Goal: Book appointment/travel/reservation

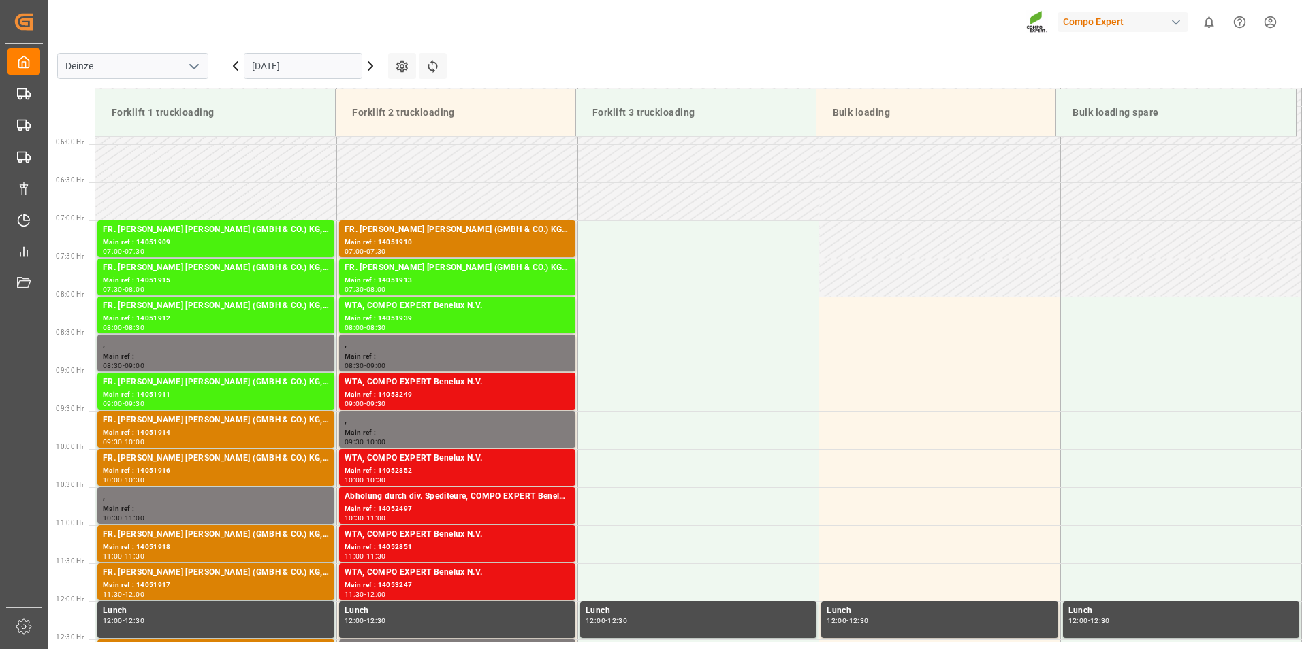
scroll to position [427, 0]
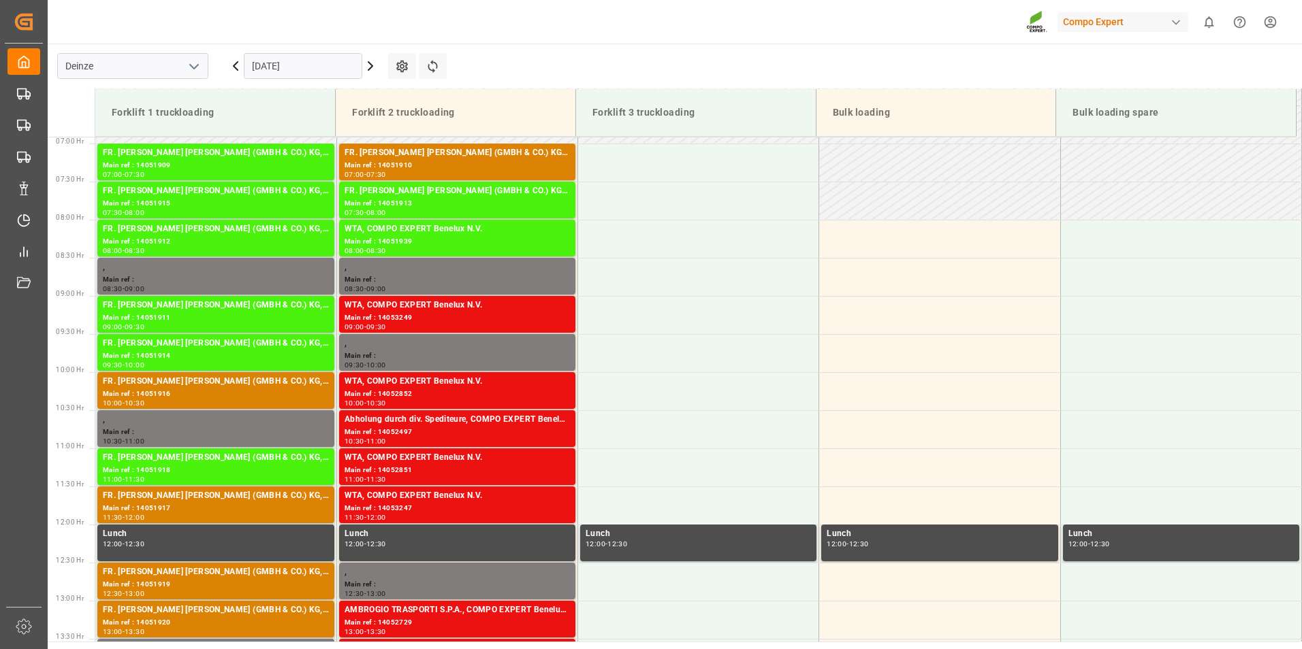
scroll to position [528, 0]
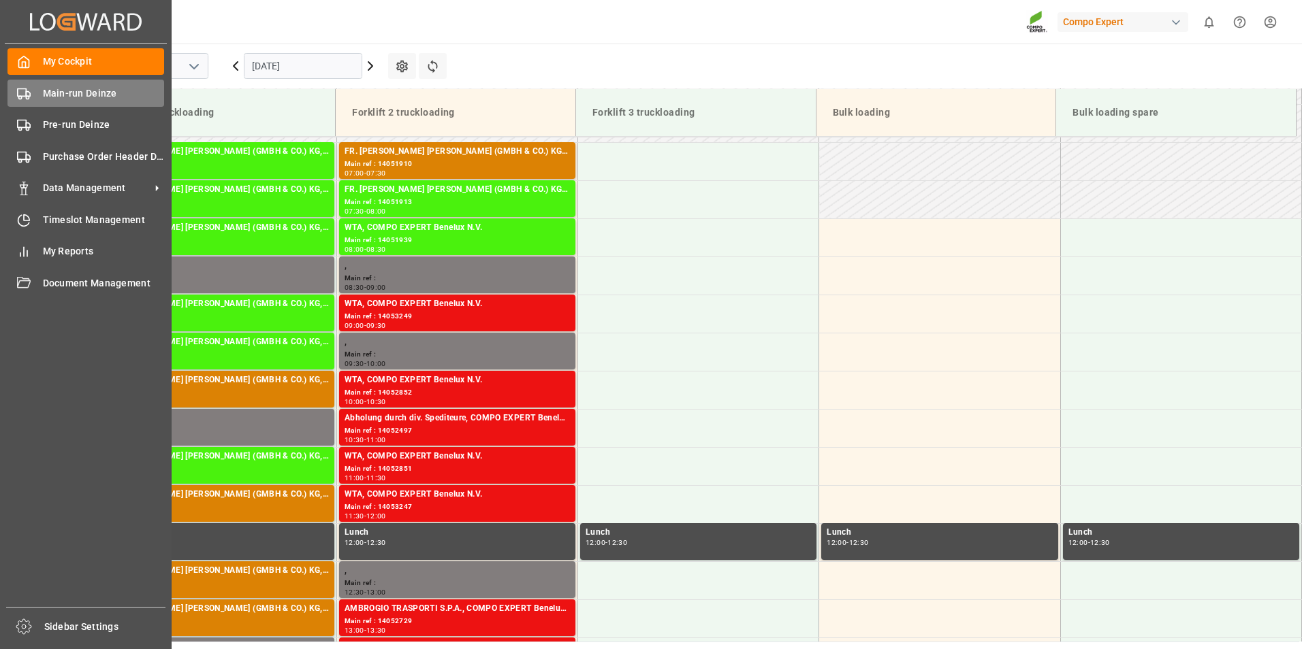
click at [26, 90] on rect at bounding box center [22, 92] width 8 height 7
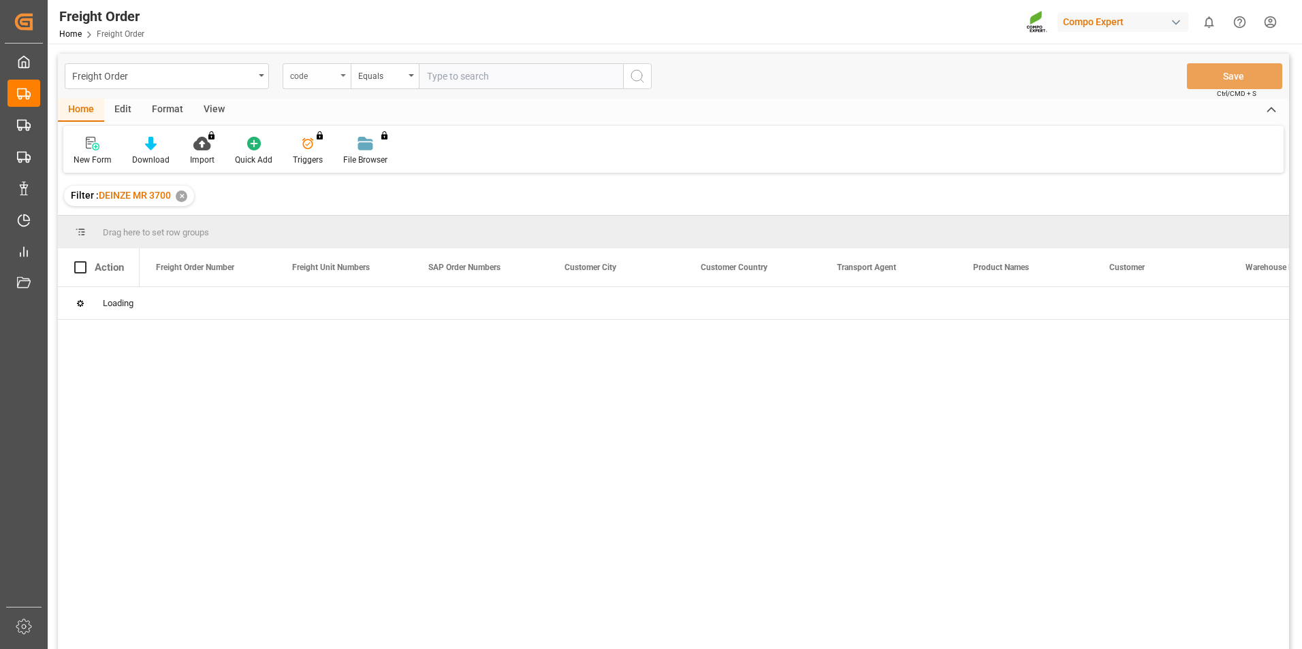
click at [344, 76] on icon "open menu" at bounding box center [342, 75] width 5 height 3
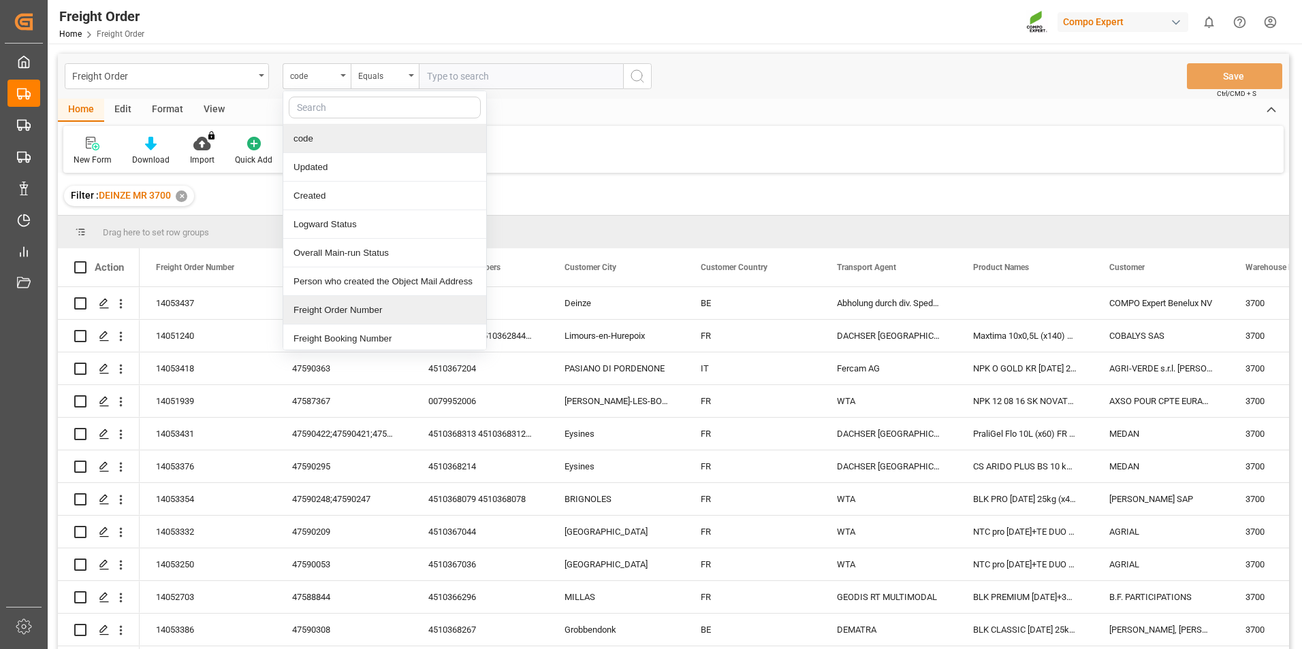
click at [323, 310] on div "Freight Order Number" at bounding box center [384, 310] width 203 height 29
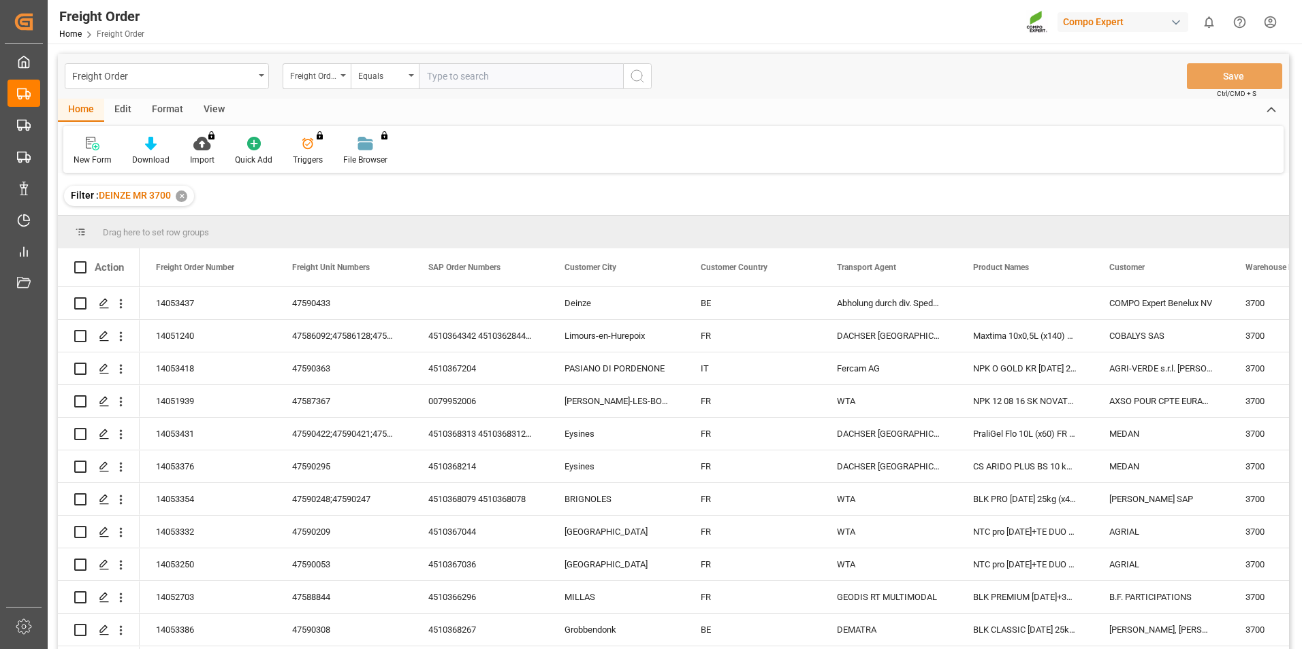
click at [441, 80] on input "text" at bounding box center [521, 76] width 204 height 26
type input "14053402"
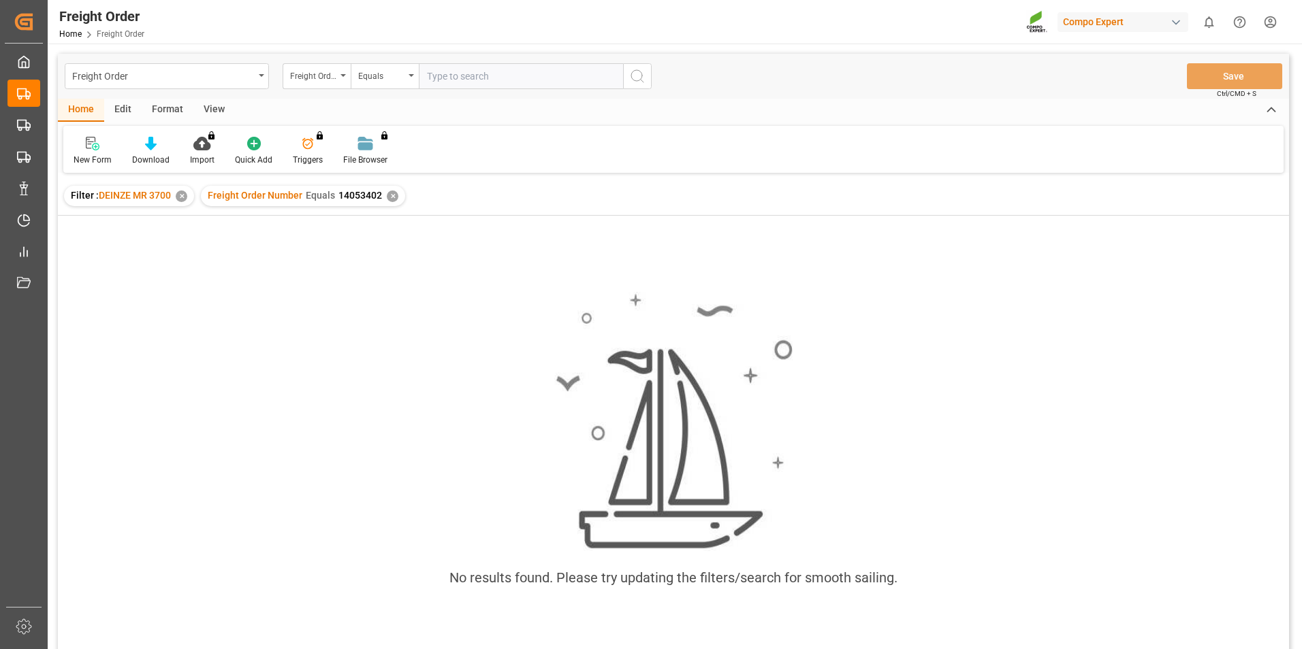
click at [387, 195] on div "✕" at bounding box center [393, 197] width 12 height 12
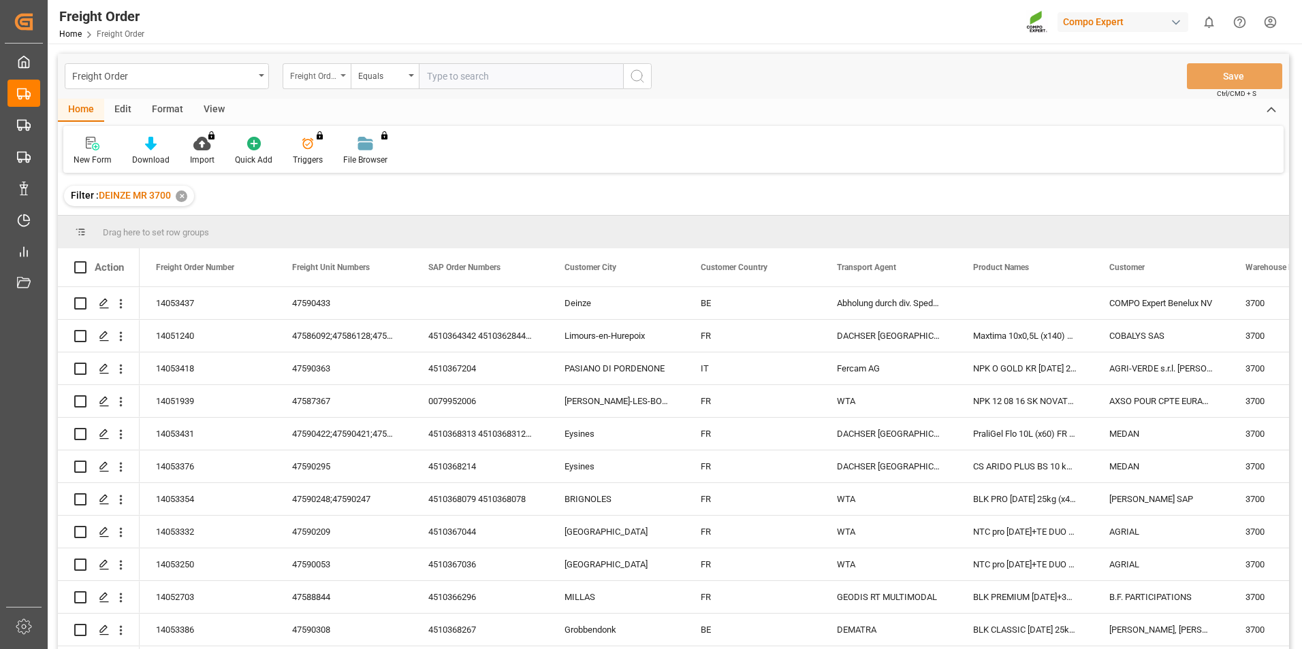
click at [343, 74] on div "Freight Order Number" at bounding box center [317, 76] width 68 height 26
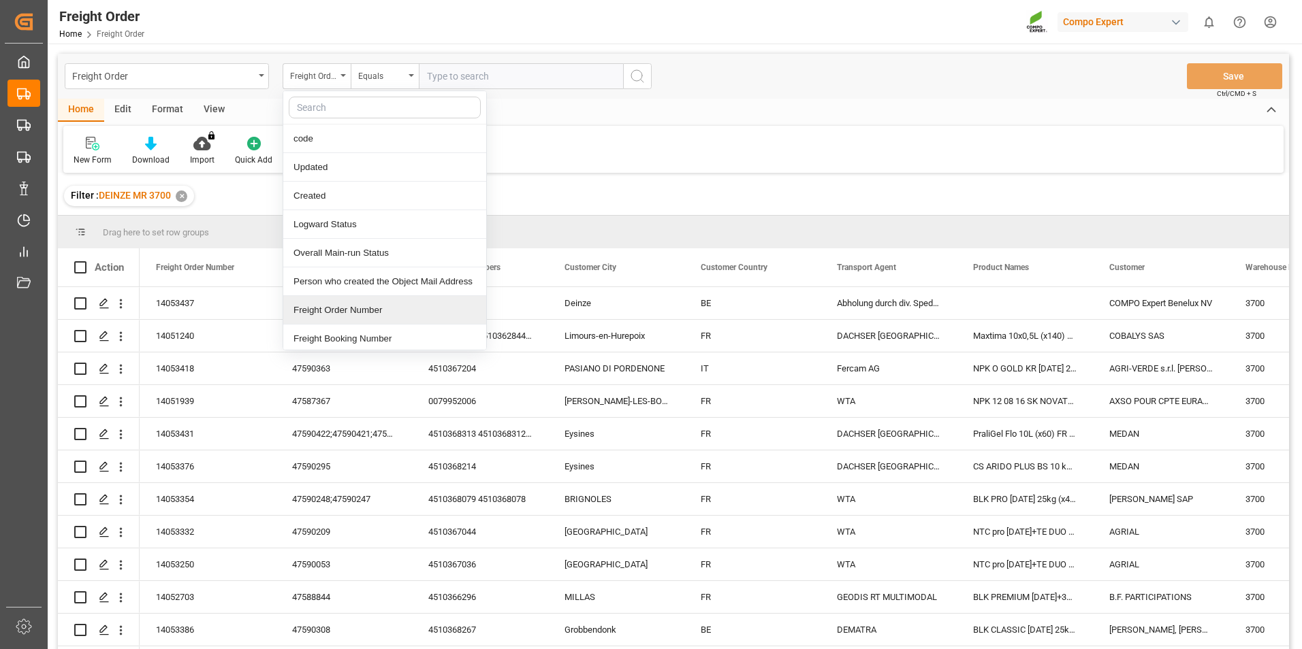
click at [327, 312] on div "Freight Order Number" at bounding box center [384, 310] width 203 height 29
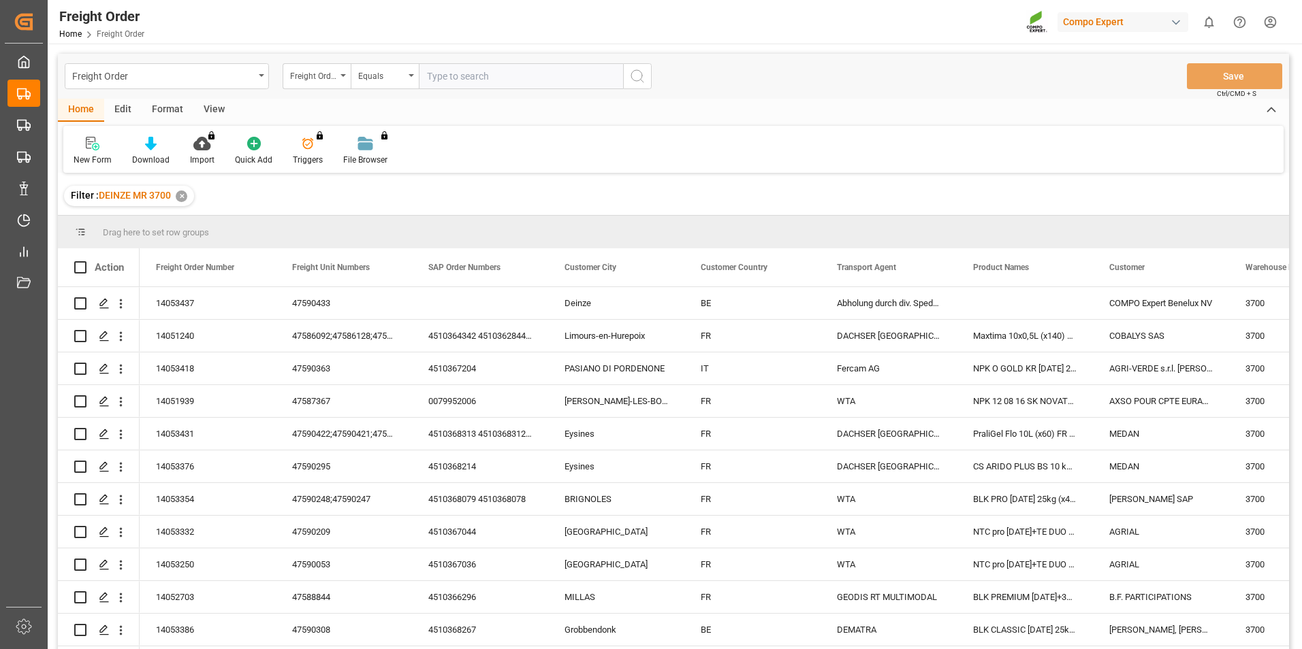
click at [437, 82] on input "text" at bounding box center [521, 76] width 204 height 26
type input "14053405"
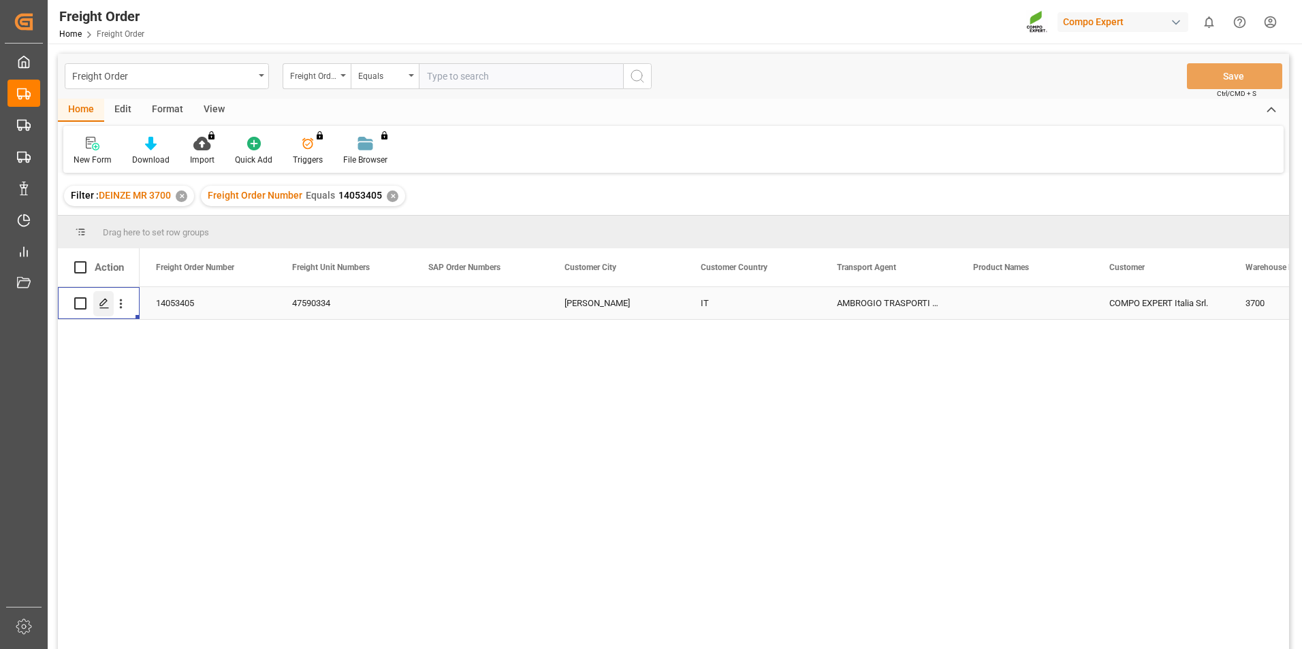
click at [104, 302] on icon "Press SPACE to select this row." at bounding box center [104, 303] width 11 height 11
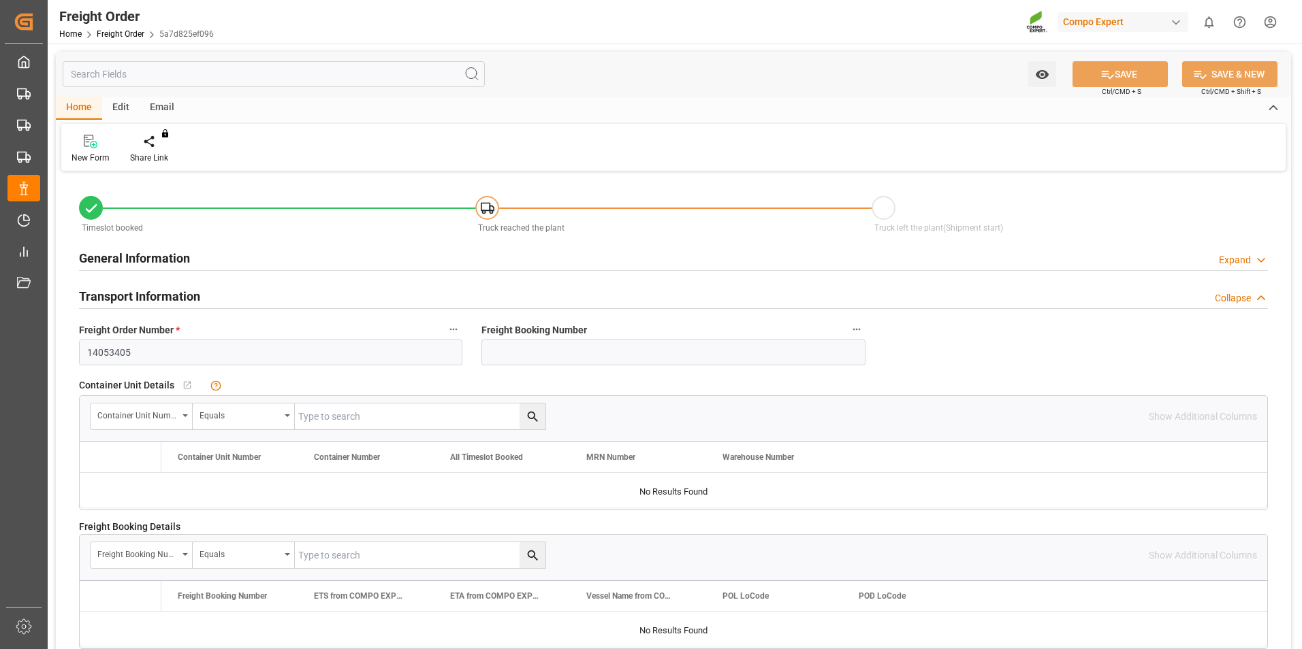
type input "18"
type input "0"
type input "13.10.2025 00:00"
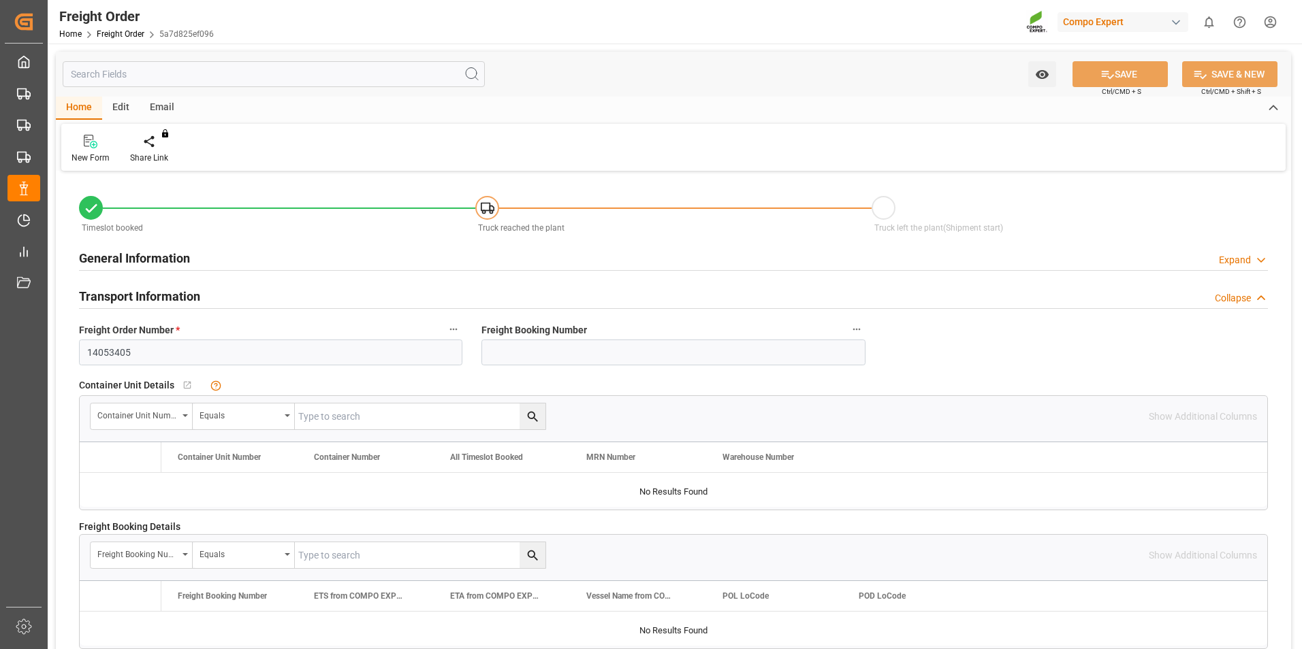
type input "06.10.2025 14:40"
click at [155, 142] on icon at bounding box center [160, 141] width 10 height 12
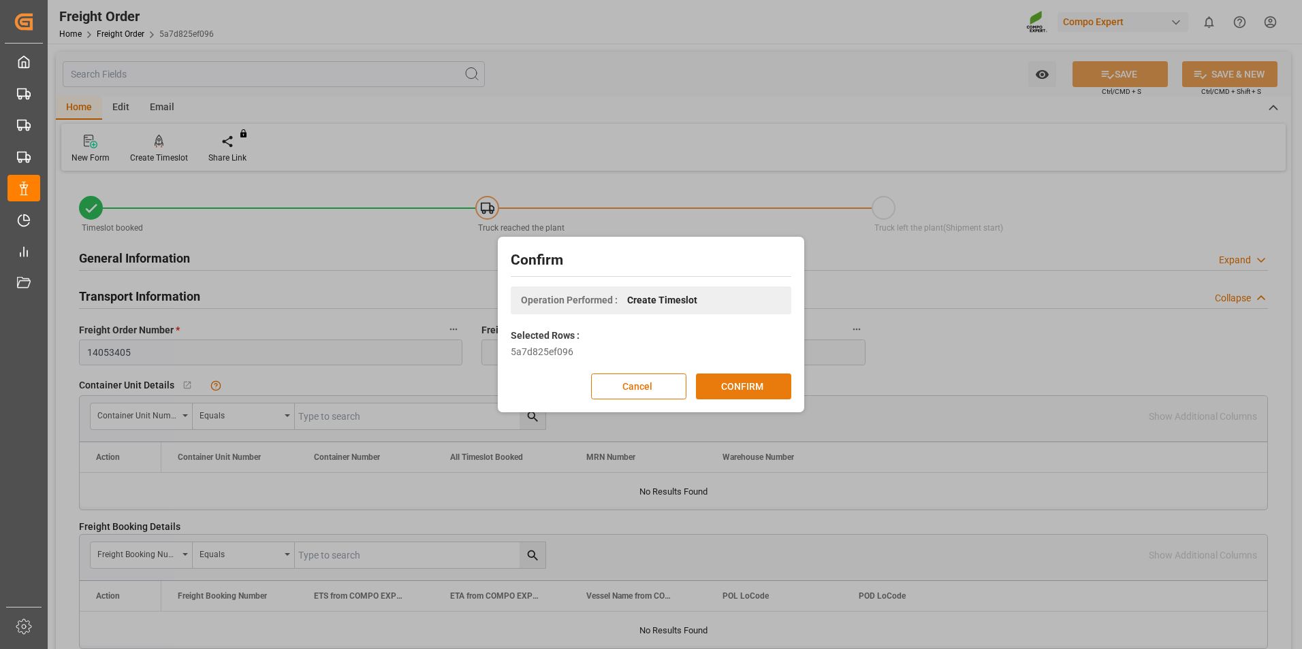
click at [738, 380] on button "CONFIRM" at bounding box center [743, 387] width 95 height 26
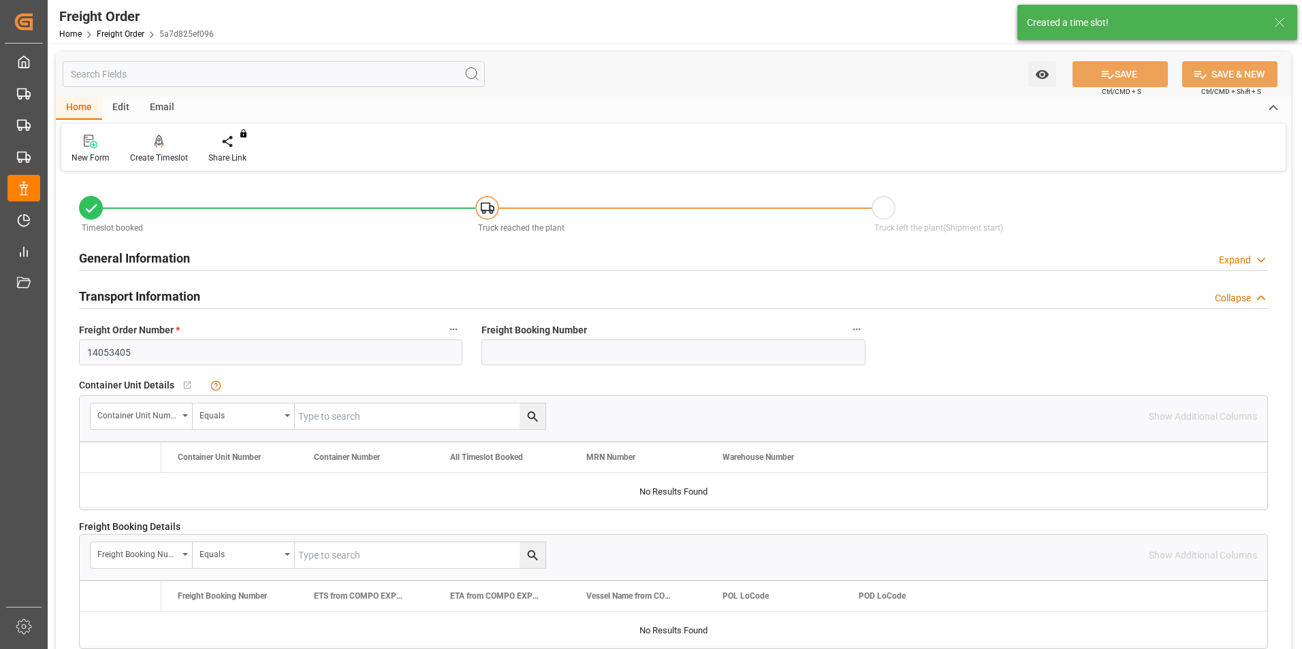
type input "18"
type input "27324"
type input "0"
type input "27324"
type input "13.10.2025 00:00"
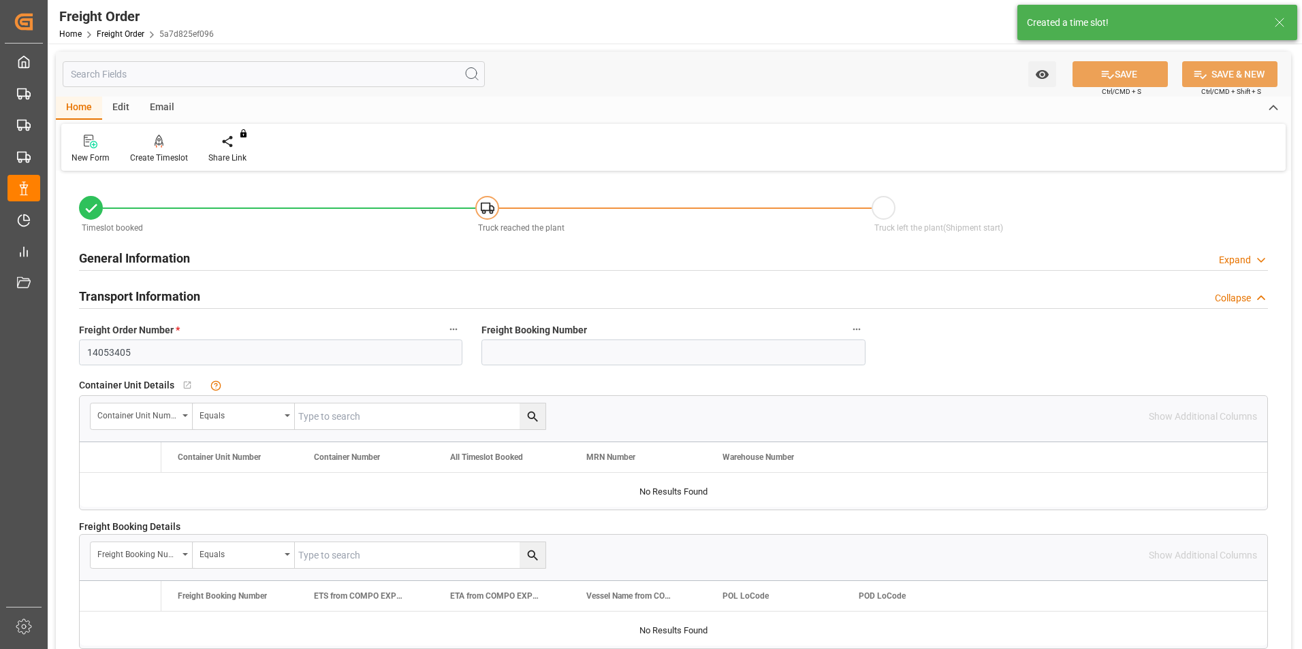
type input "06.10.2025 14:40"
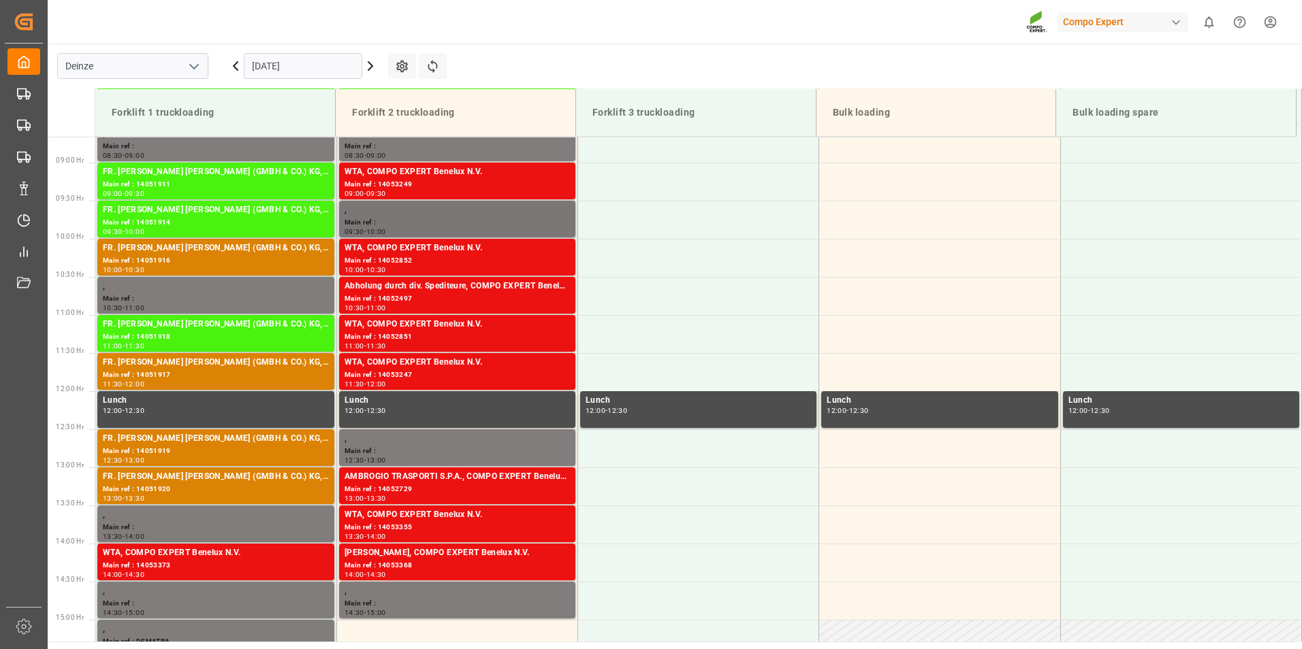
scroll to position [677, 0]
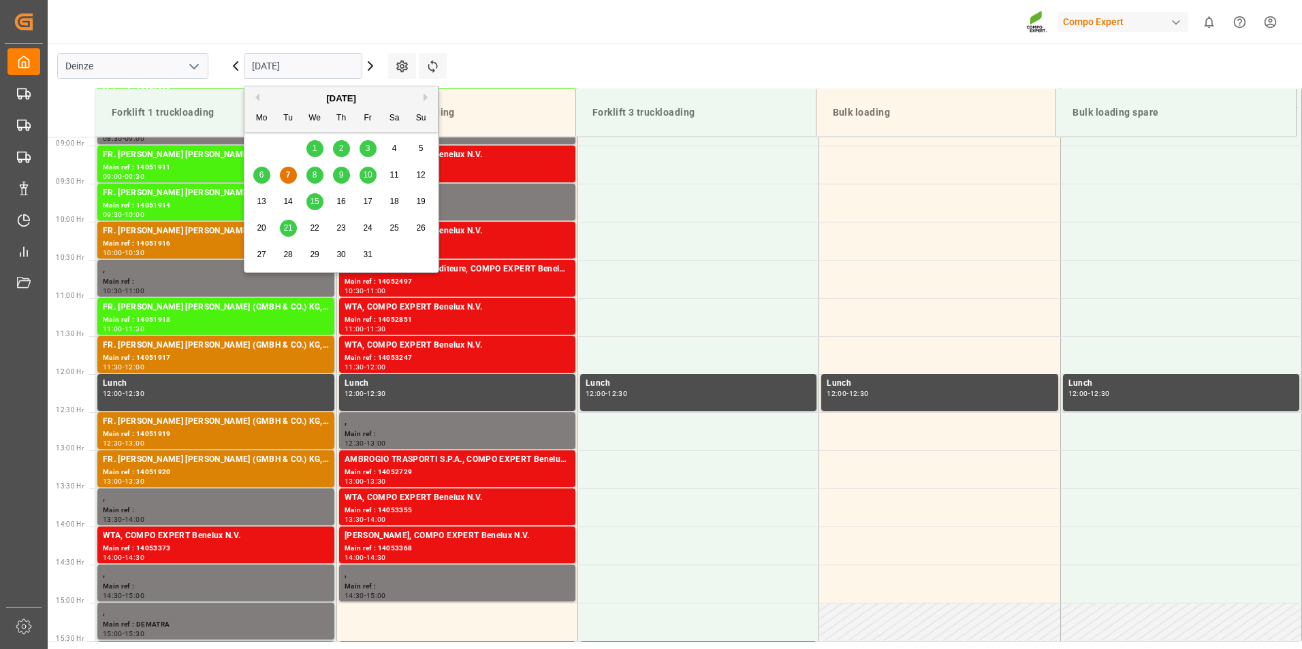
click at [332, 67] on input "[DATE]" at bounding box center [303, 66] width 118 height 26
click at [315, 177] on span "8" at bounding box center [314, 175] width 5 height 10
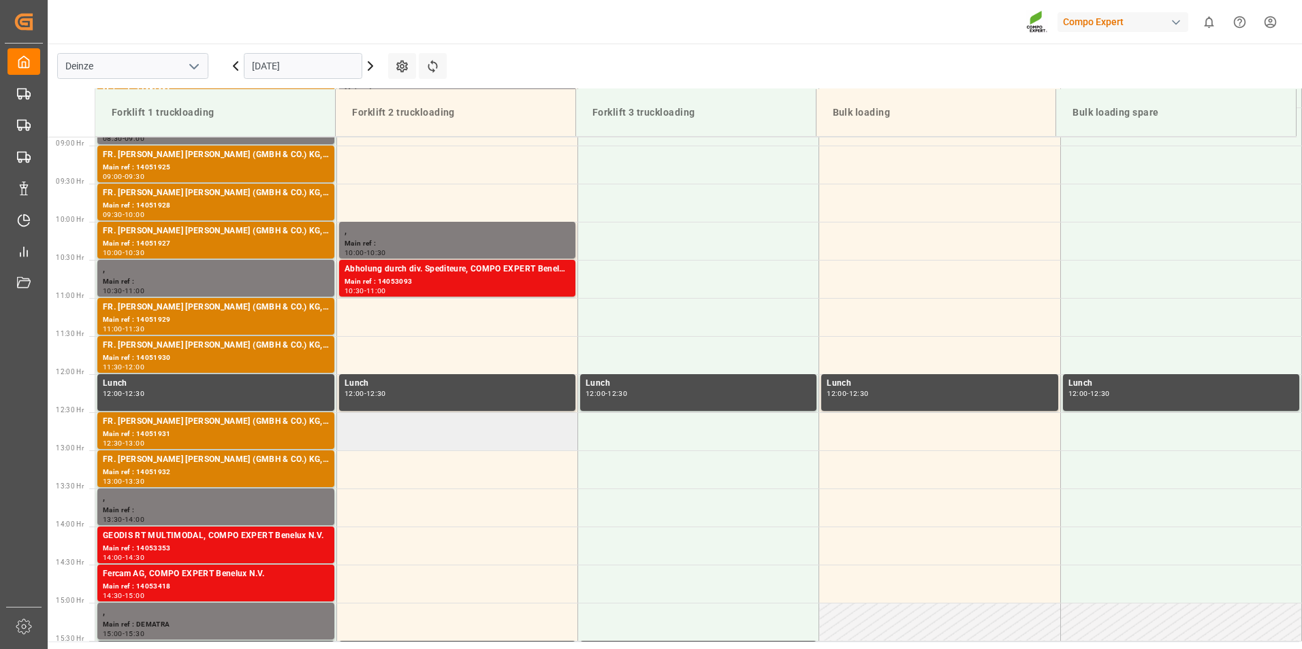
click at [373, 434] on td at bounding box center [456, 432] width 241 height 38
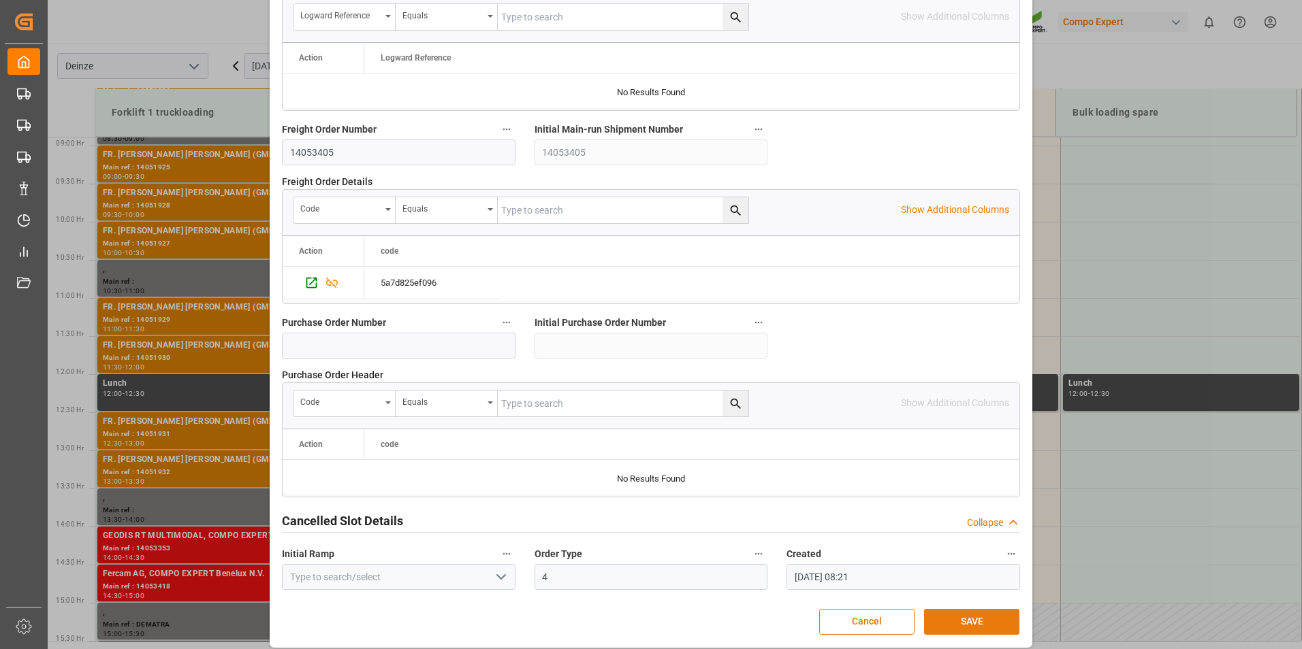
scroll to position [1240, 0]
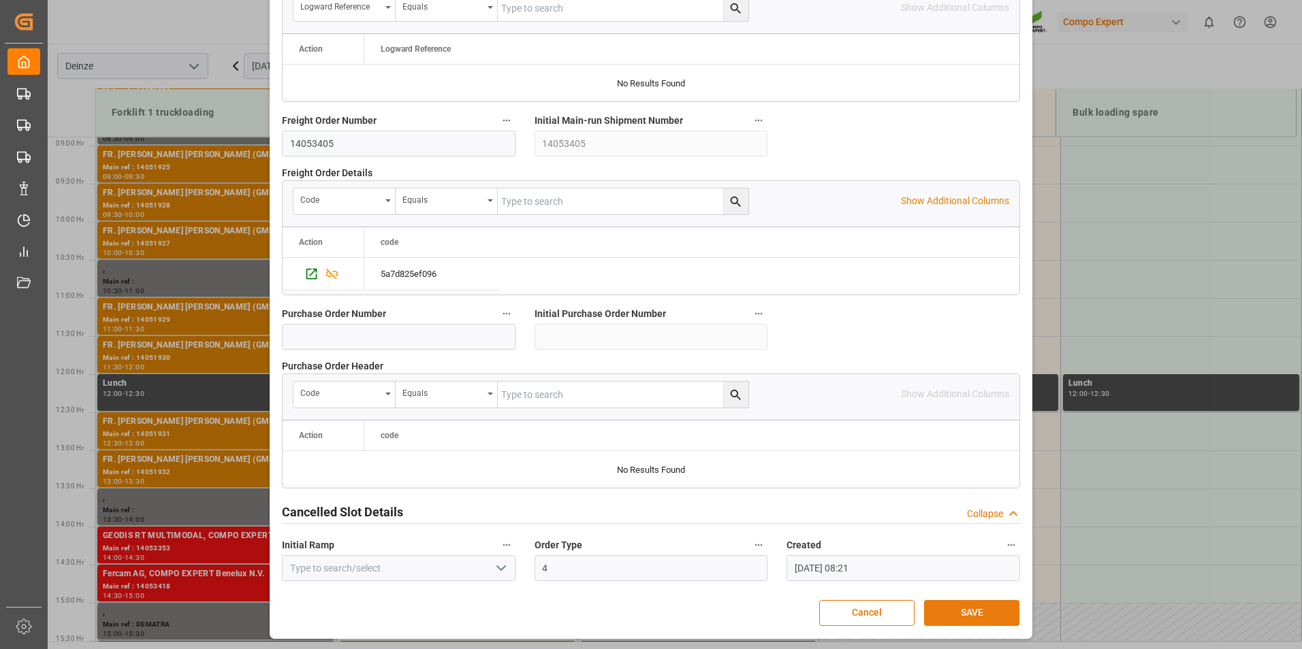
click at [969, 614] on button "SAVE" at bounding box center [971, 613] width 95 height 26
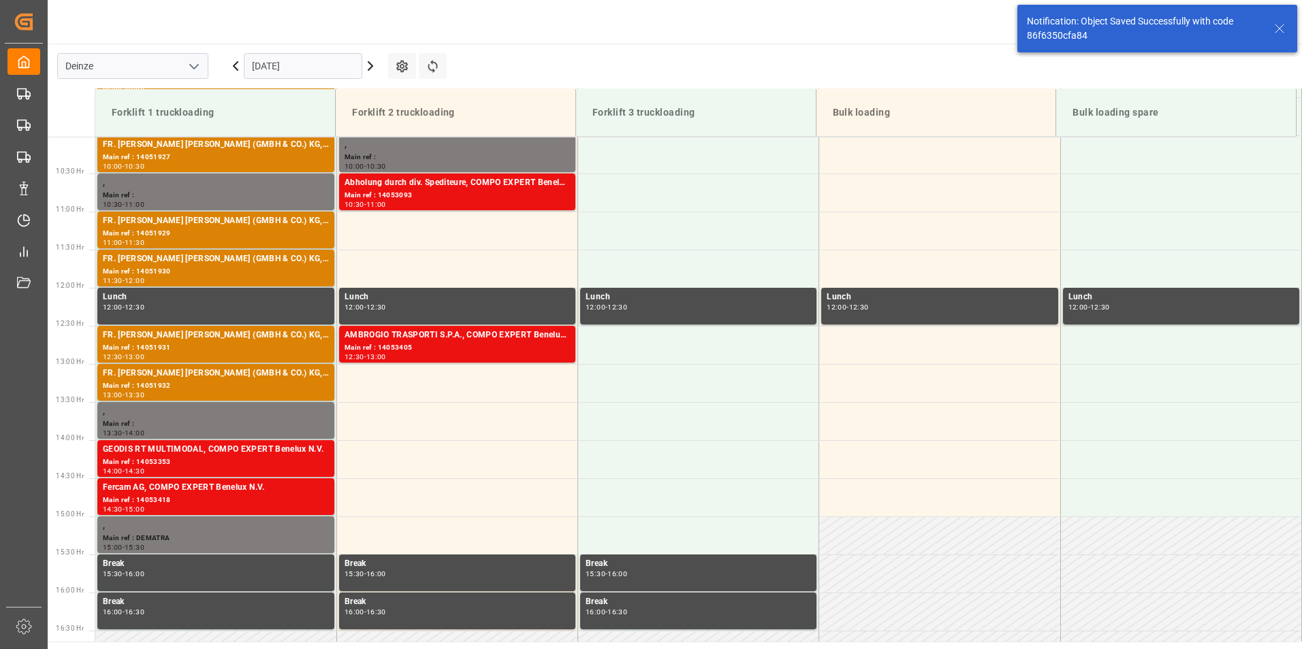
scroll to position [830, 0]
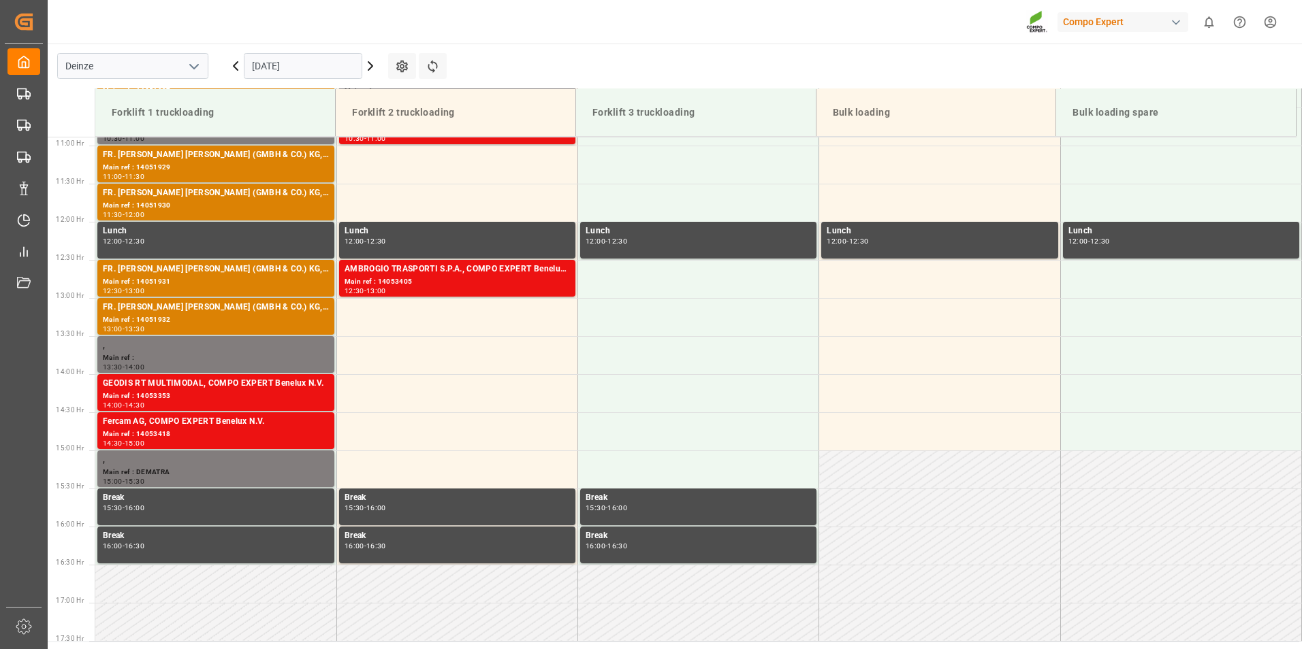
click at [327, 64] on input "08.10.2025" at bounding box center [303, 66] width 118 height 26
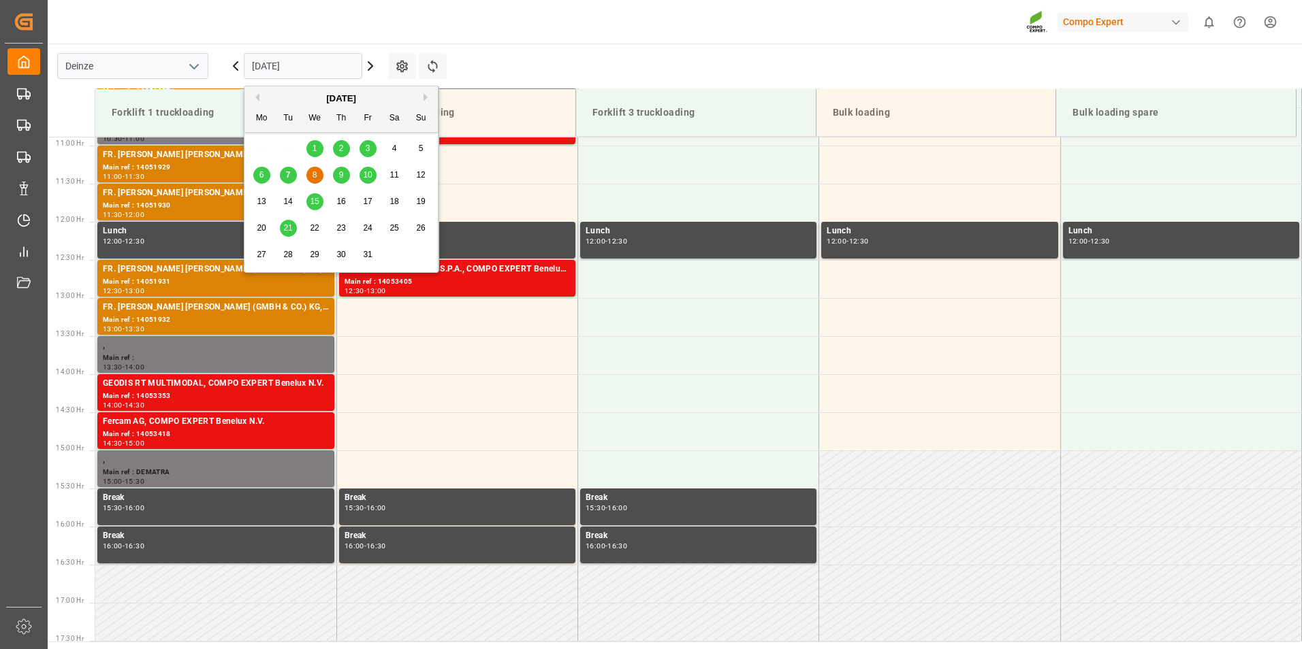
click at [287, 175] on span "7" at bounding box center [288, 175] width 5 height 10
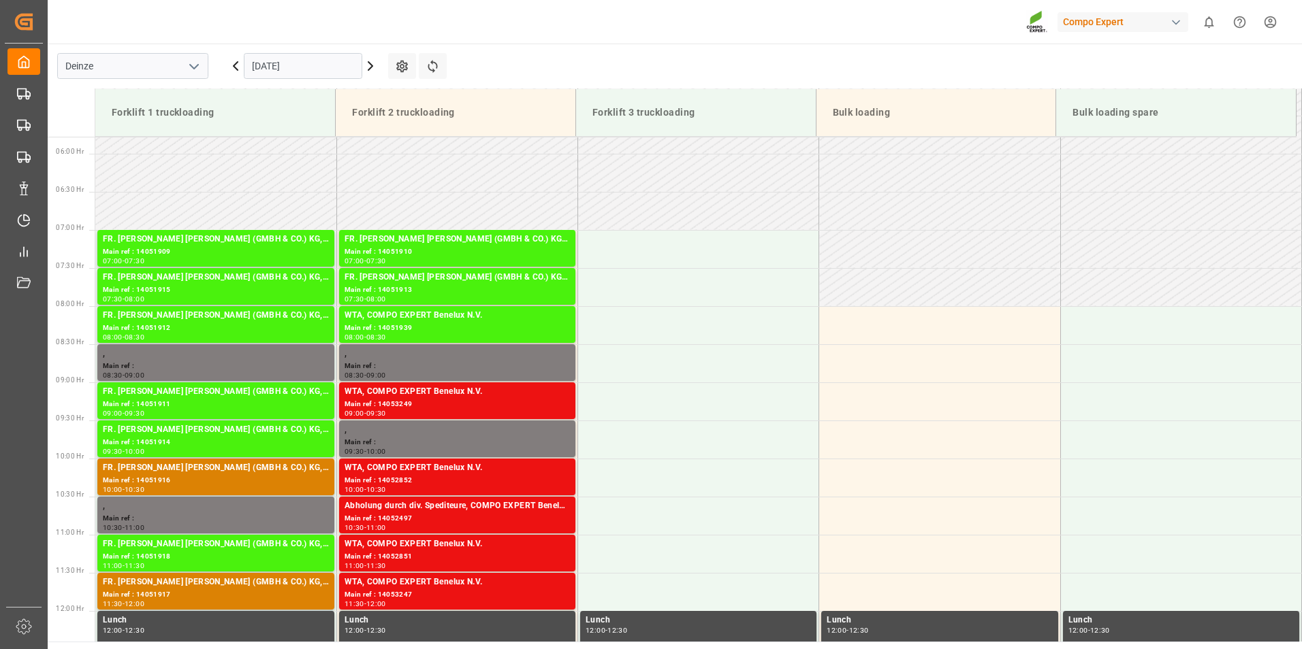
scroll to position [541, 0]
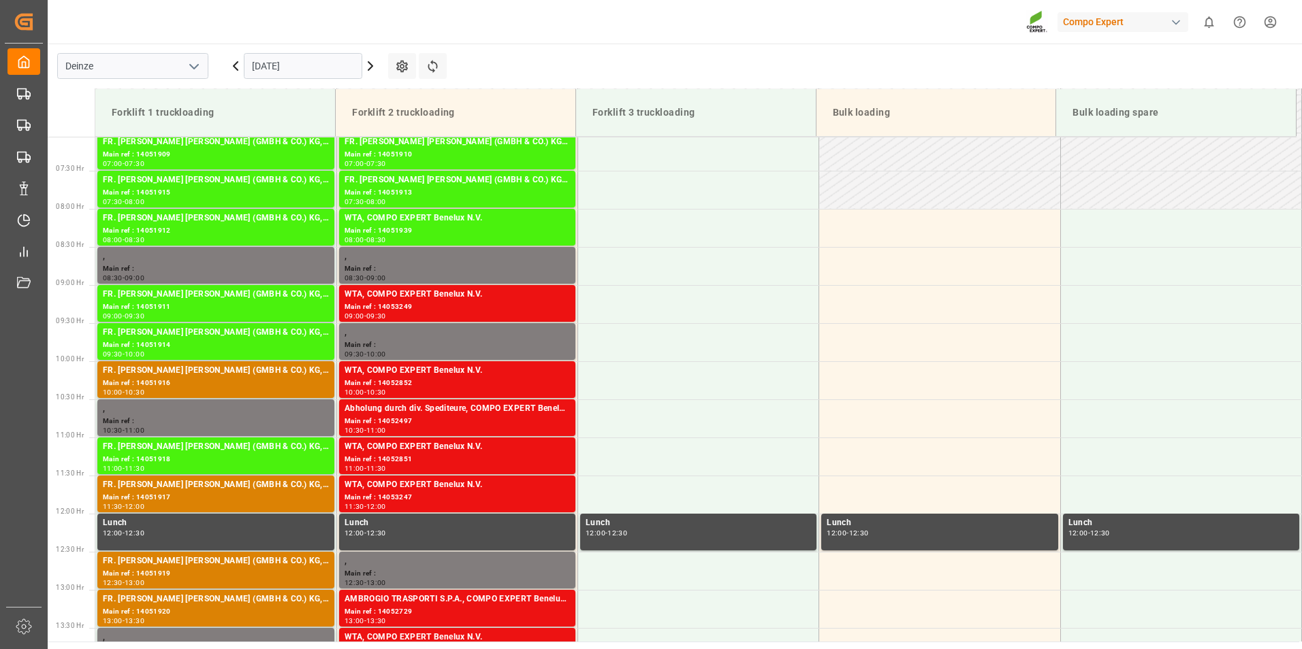
scroll to position [517, 0]
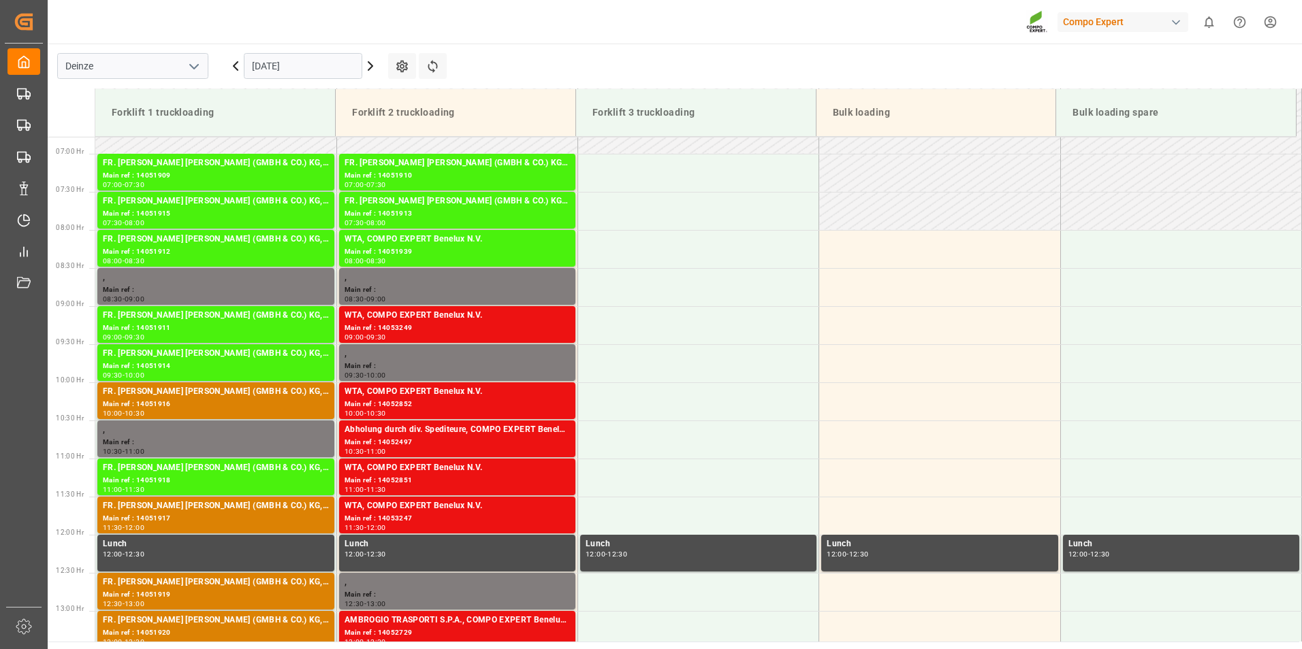
click at [320, 65] on input "[DATE]" at bounding box center [303, 66] width 118 height 26
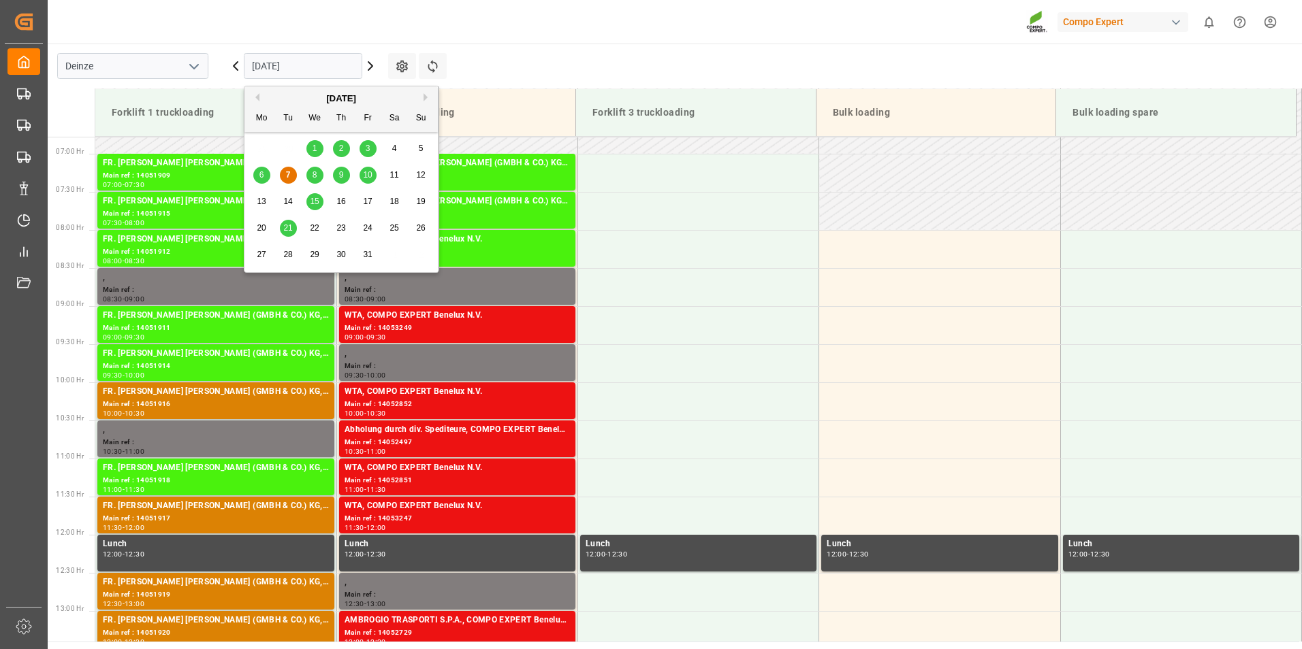
click at [342, 174] on span "9" at bounding box center [341, 175] width 5 height 10
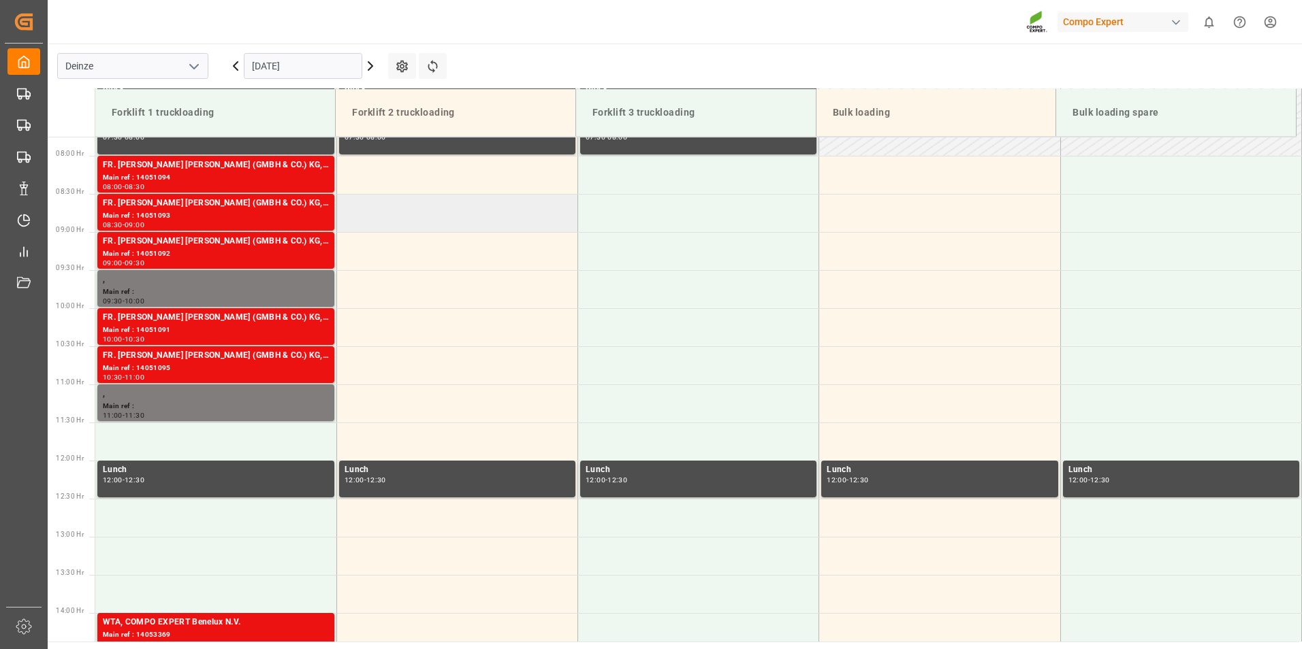
scroll to position [541, 0]
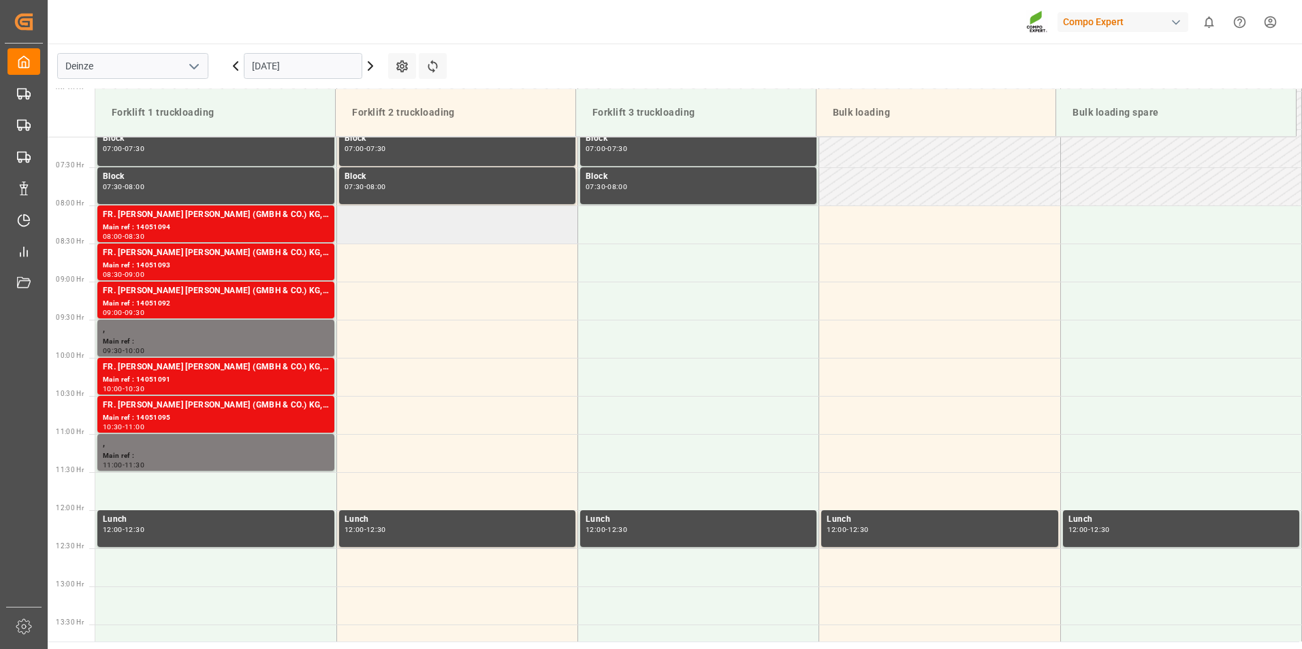
click at [356, 229] on td at bounding box center [456, 225] width 241 height 38
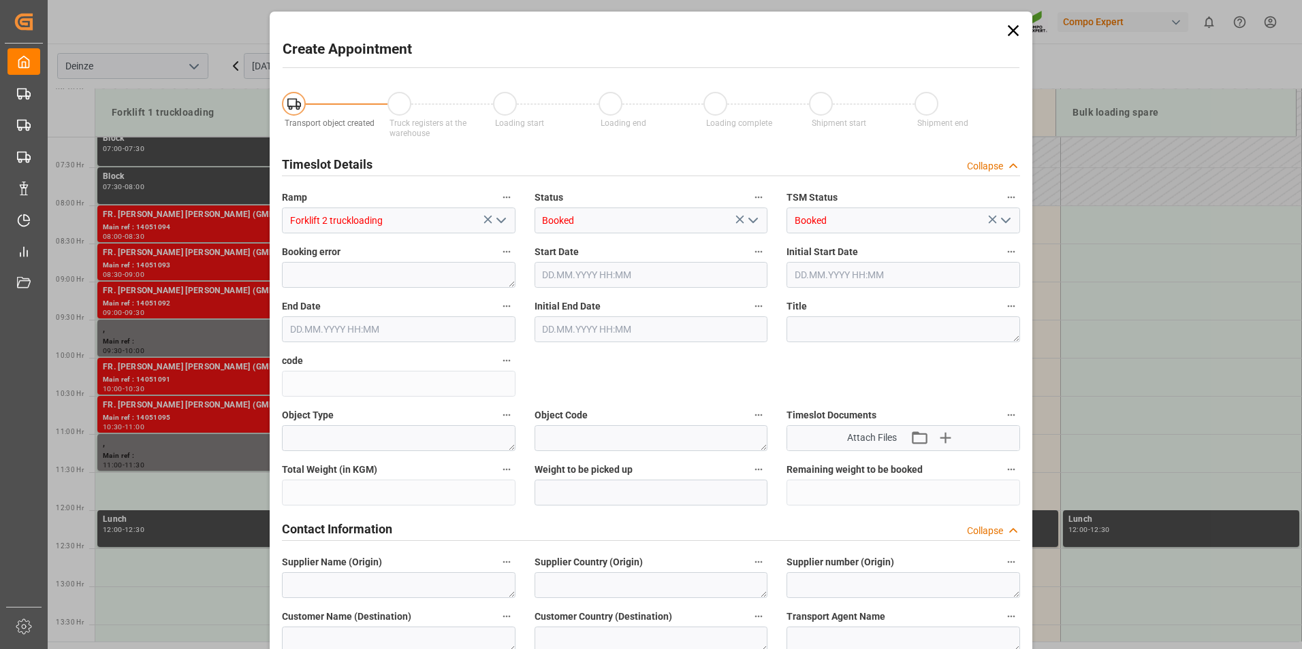
type input "09.10.2025 08:00"
type input "09.10.2025 08:30"
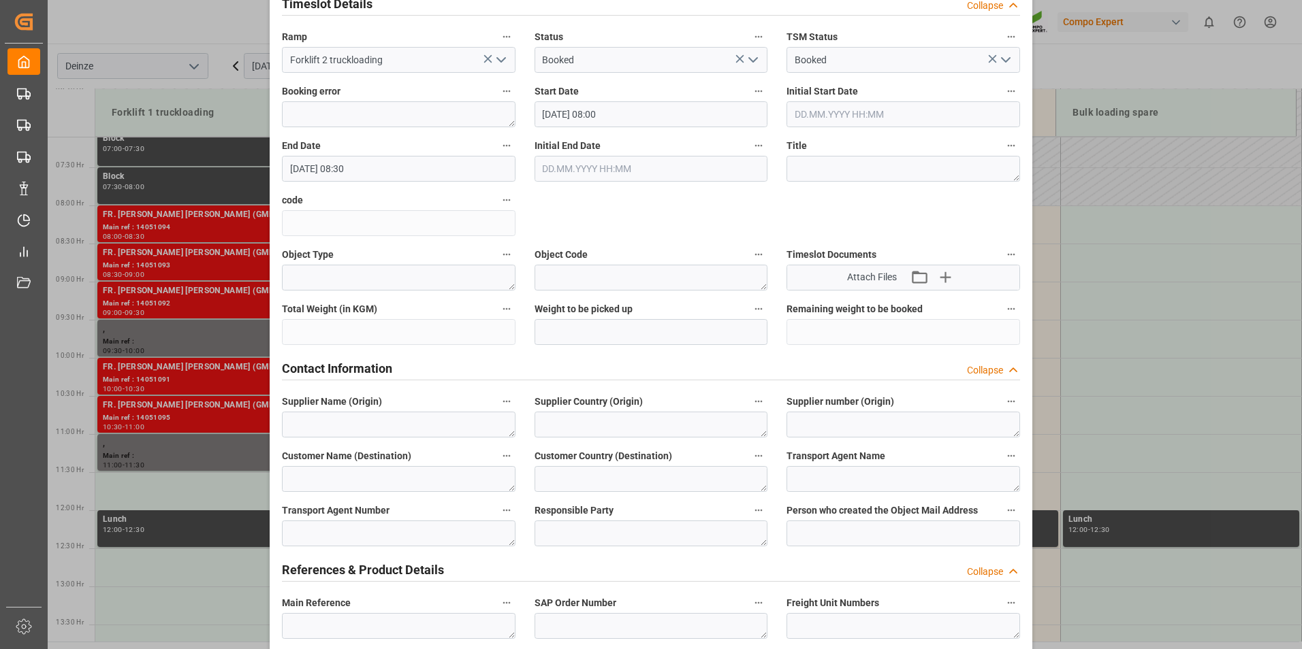
scroll to position [204, 0]
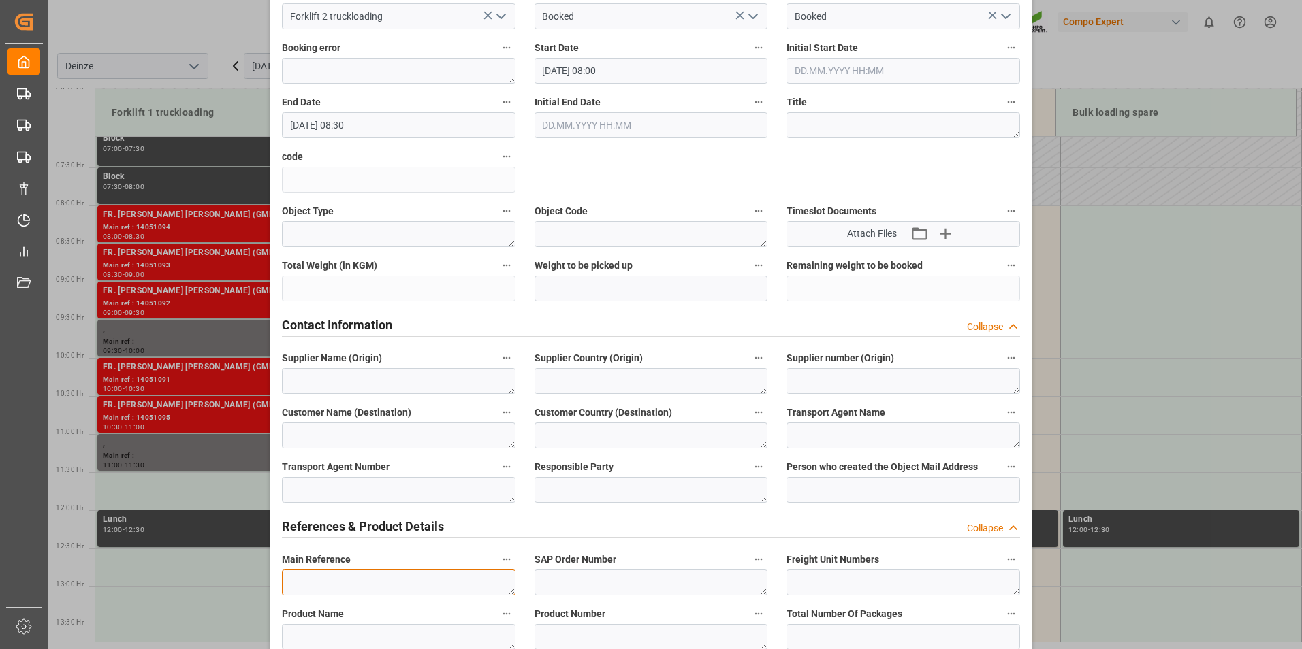
click at [317, 579] on textarea at bounding box center [399, 583] width 234 height 26
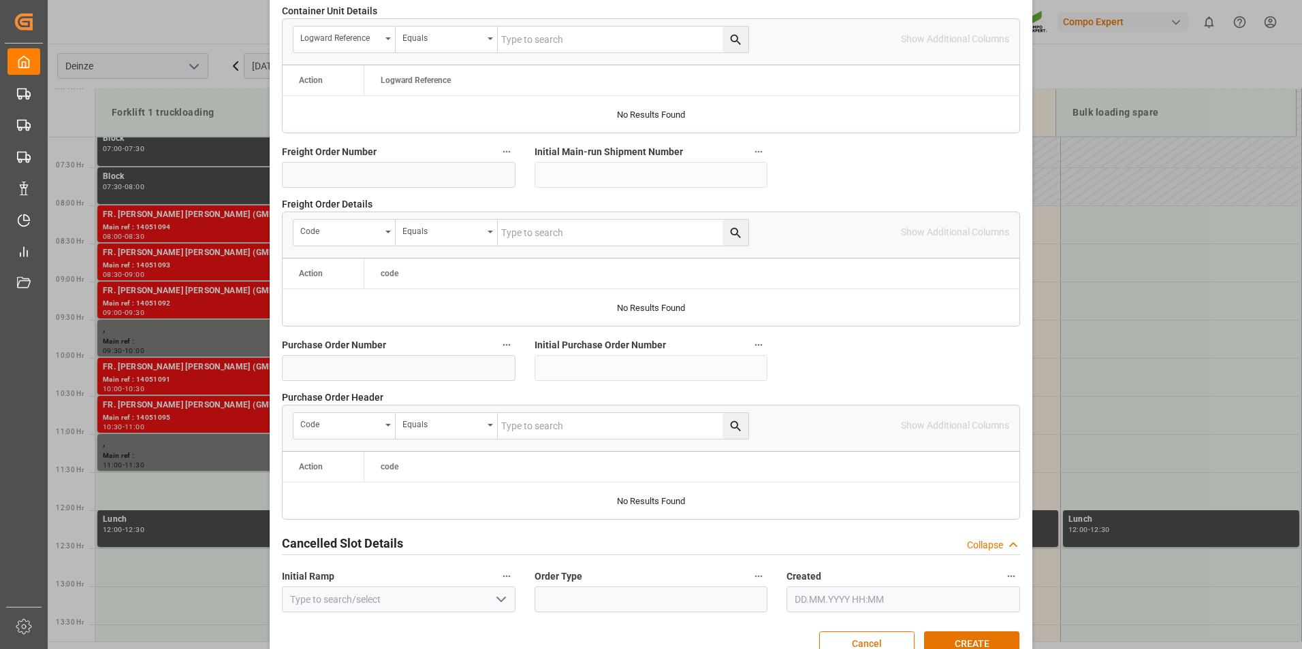
scroll to position [1240, 0]
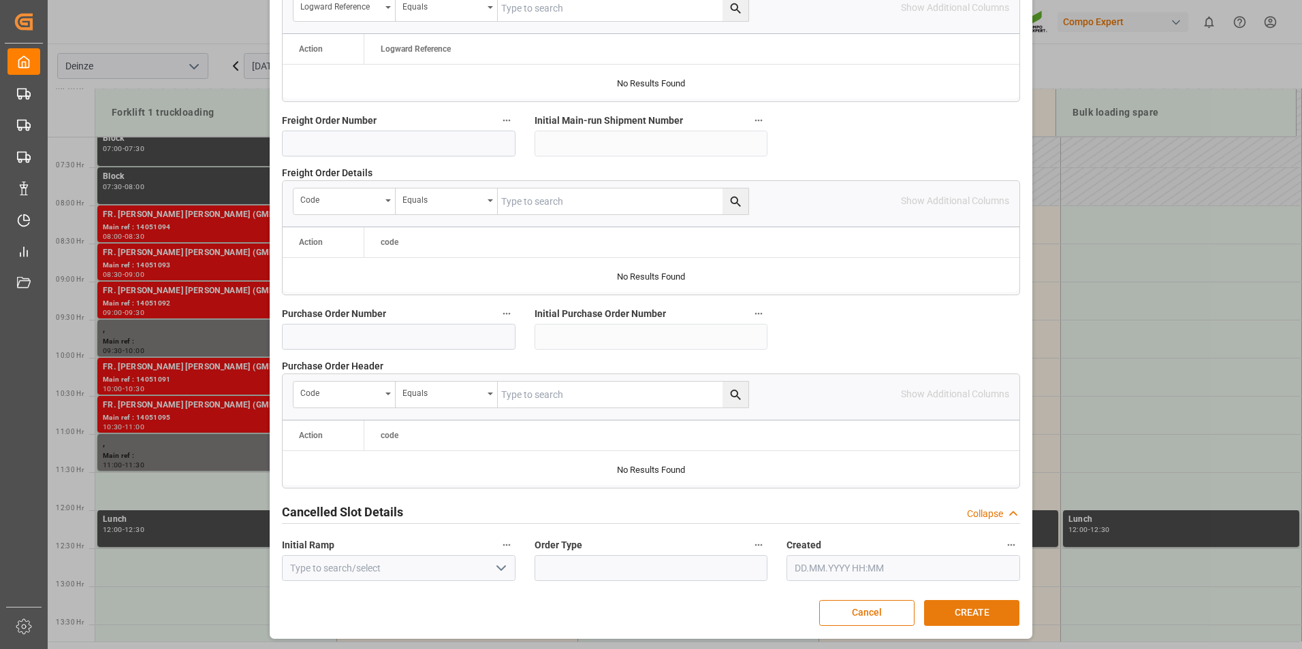
type textarea "PASCAL VERLOF"
click at [980, 617] on button "CREATE" at bounding box center [971, 613] width 95 height 26
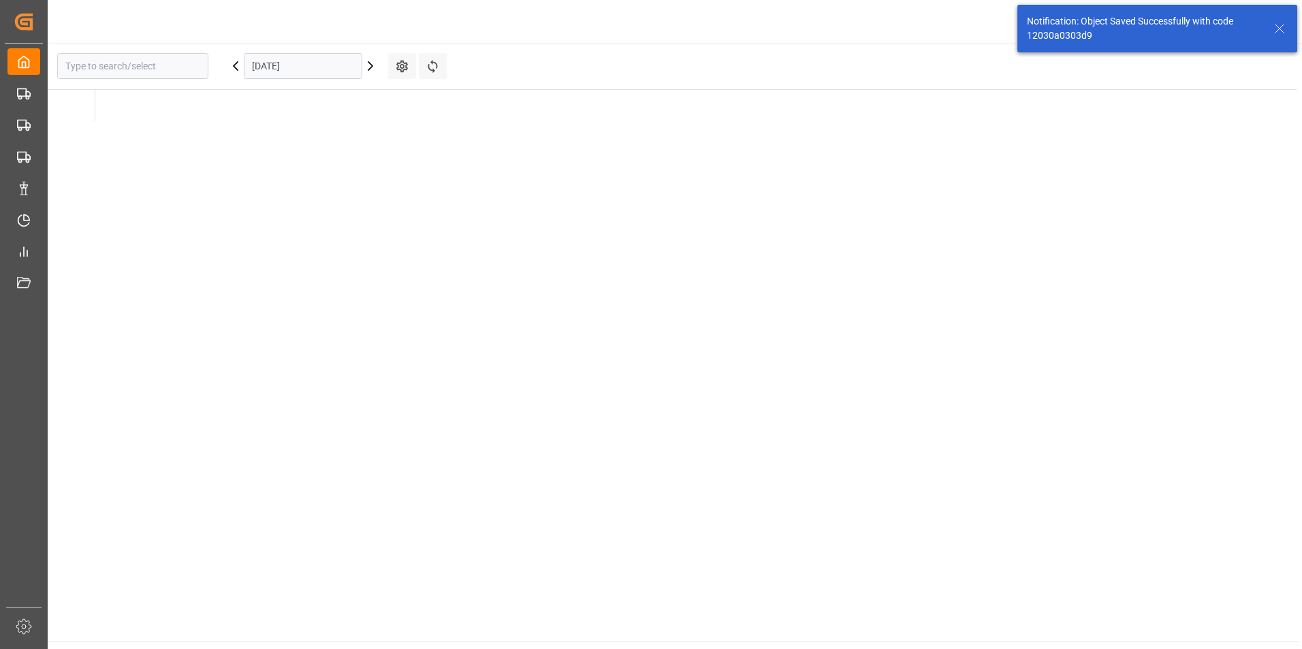
type input "Deinze"
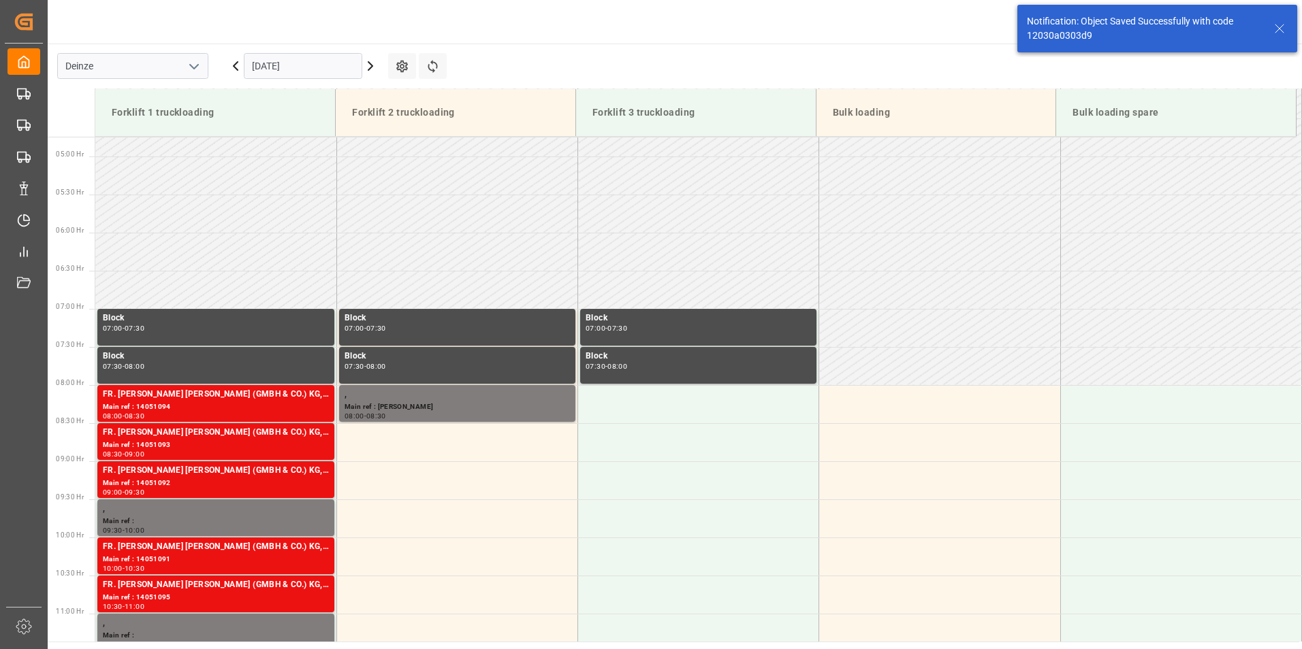
scroll to position [525, 0]
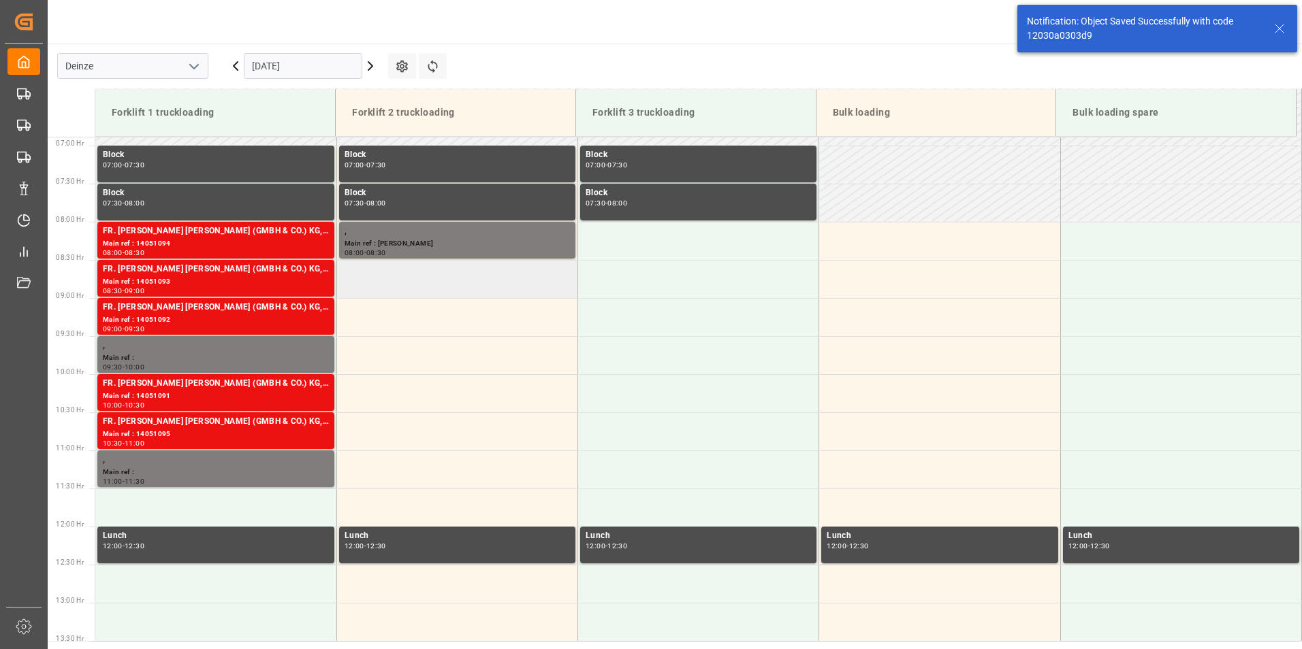
click at [393, 289] on td at bounding box center [456, 279] width 241 height 38
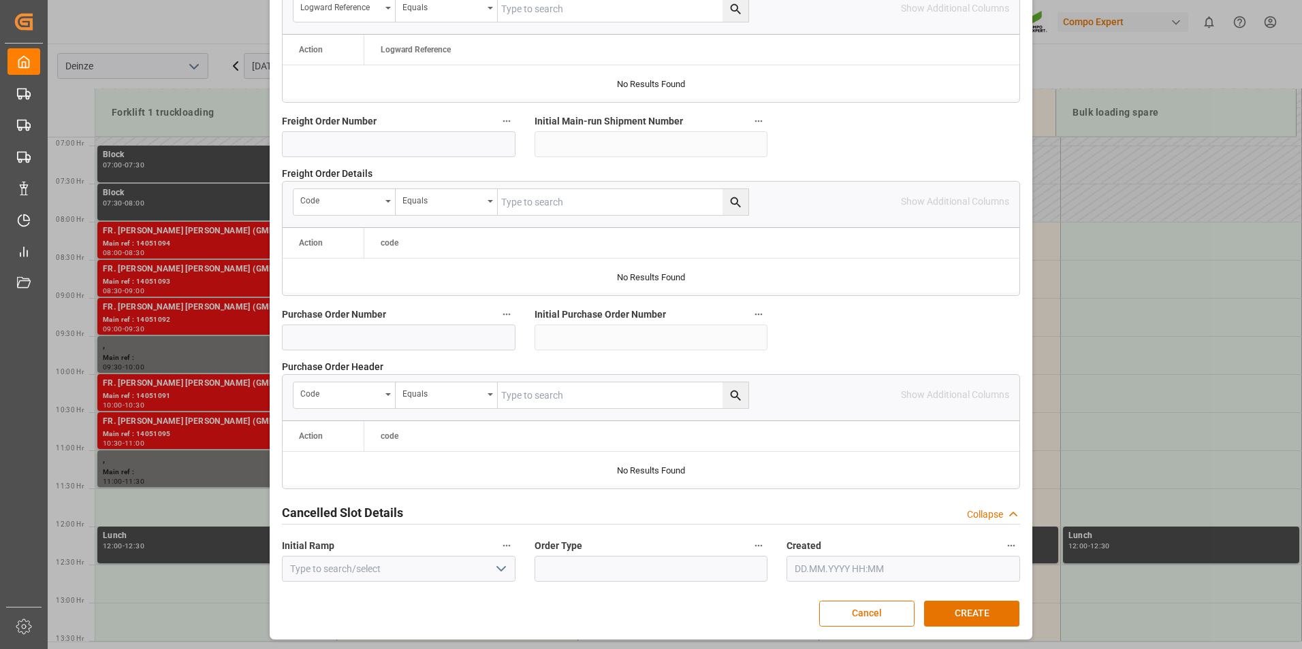
scroll to position [1240, 0]
click at [962, 614] on button "CREATE" at bounding box center [971, 613] width 95 height 26
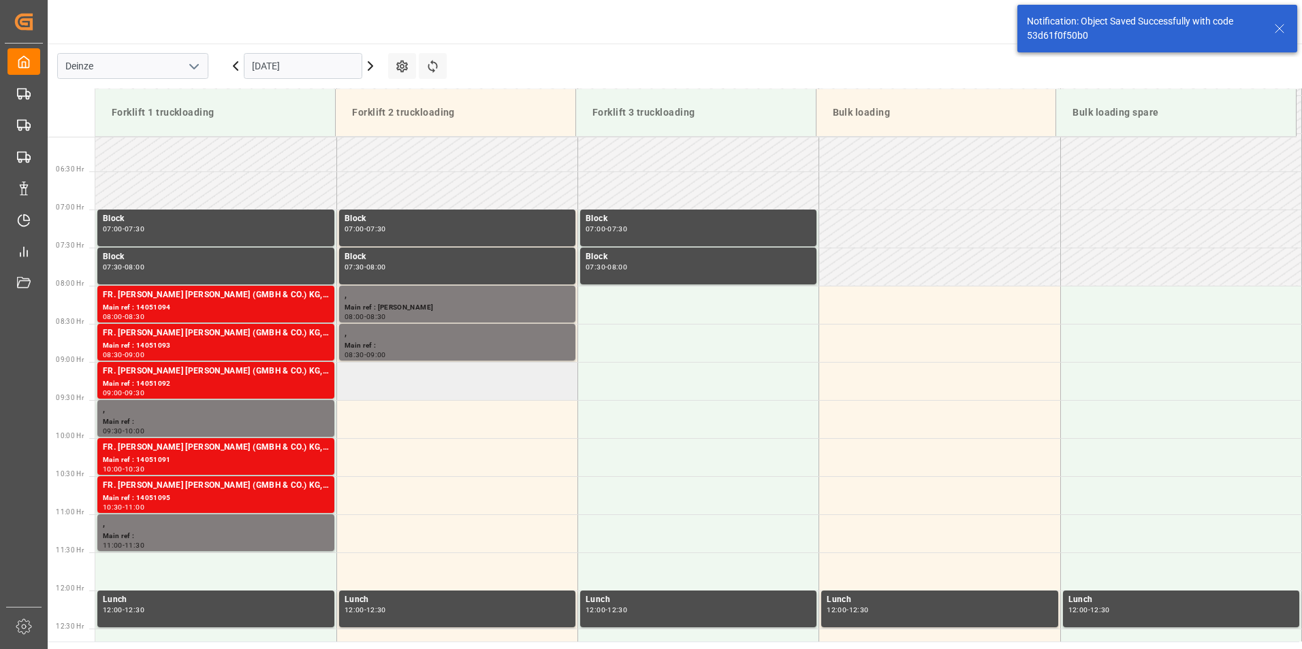
scroll to position [525, 0]
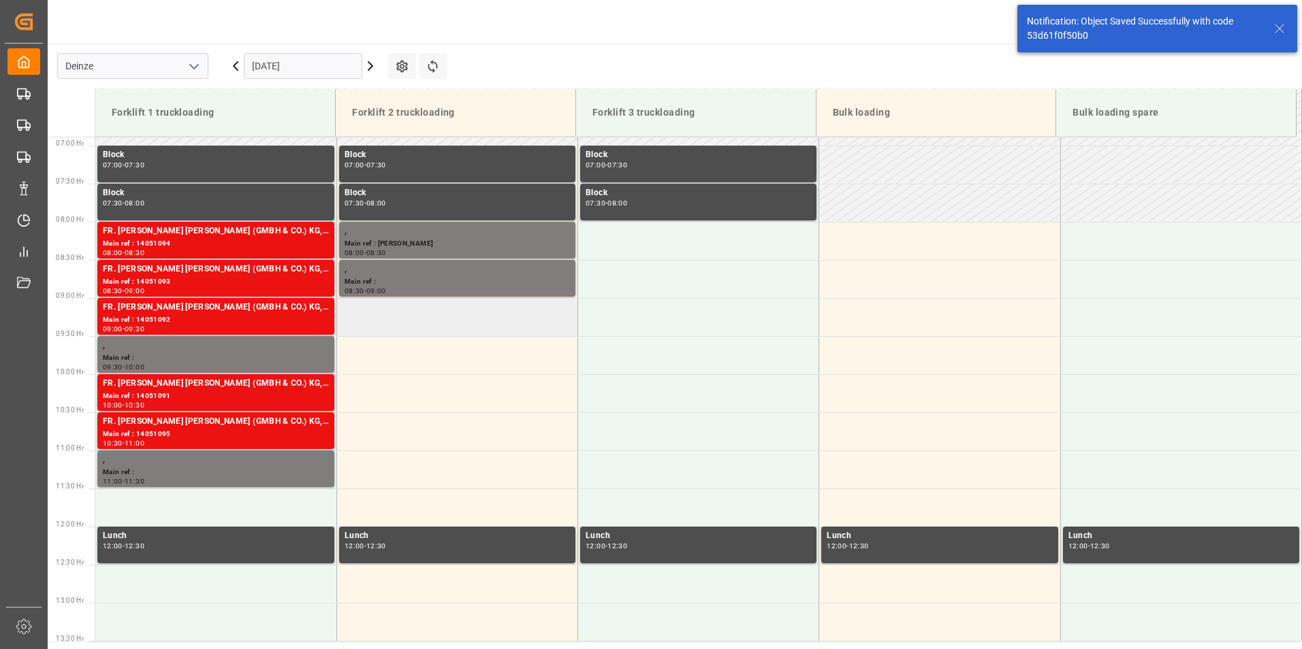
click at [373, 323] on td at bounding box center [456, 317] width 241 height 38
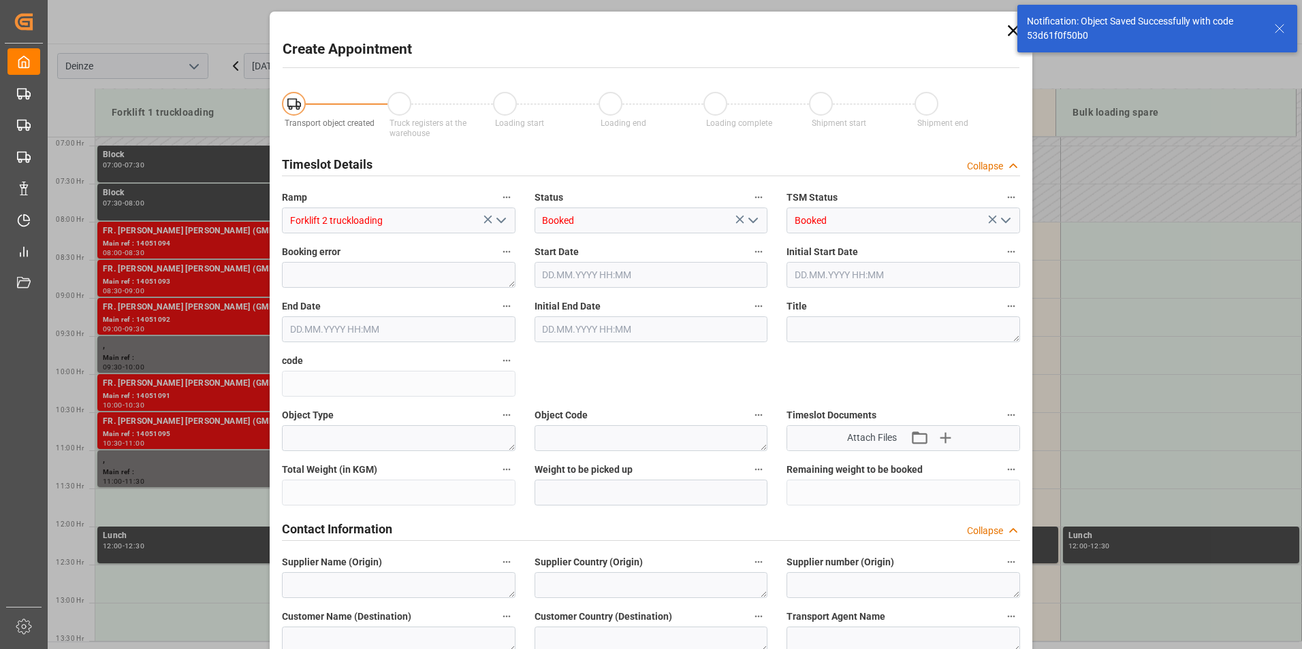
type input "09.10.2025 09:00"
type input "09.10.2025 09:30"
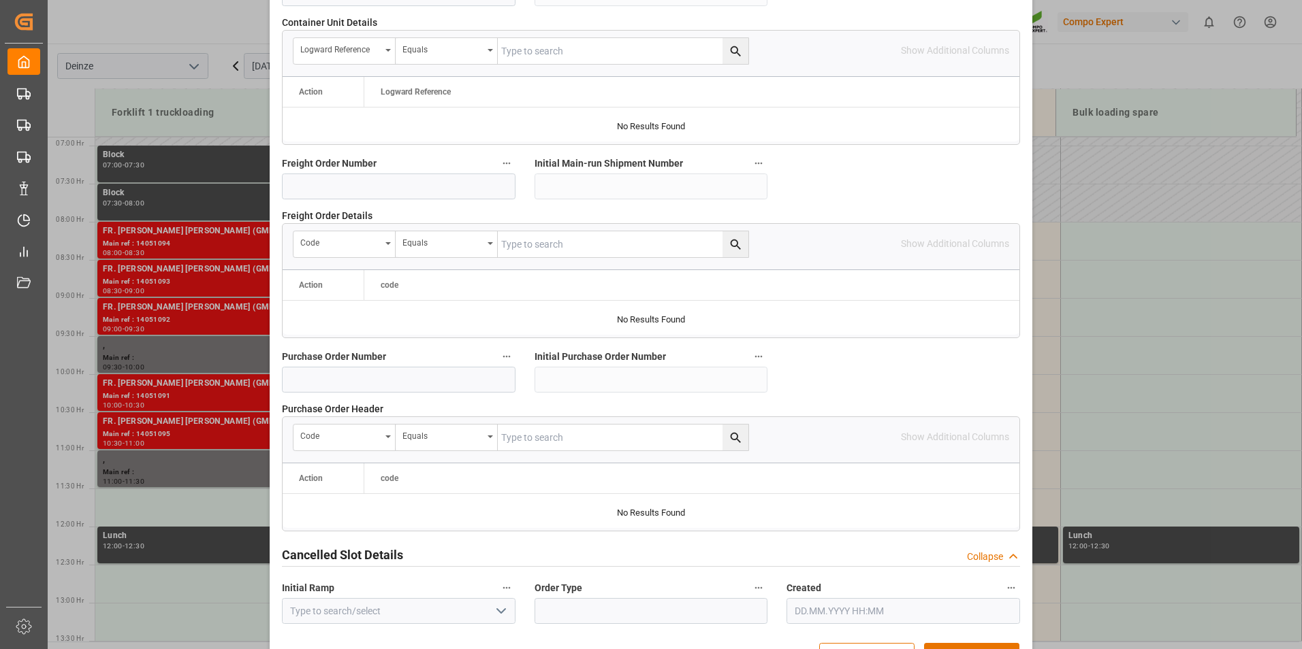
scroll to position [1240, 0]
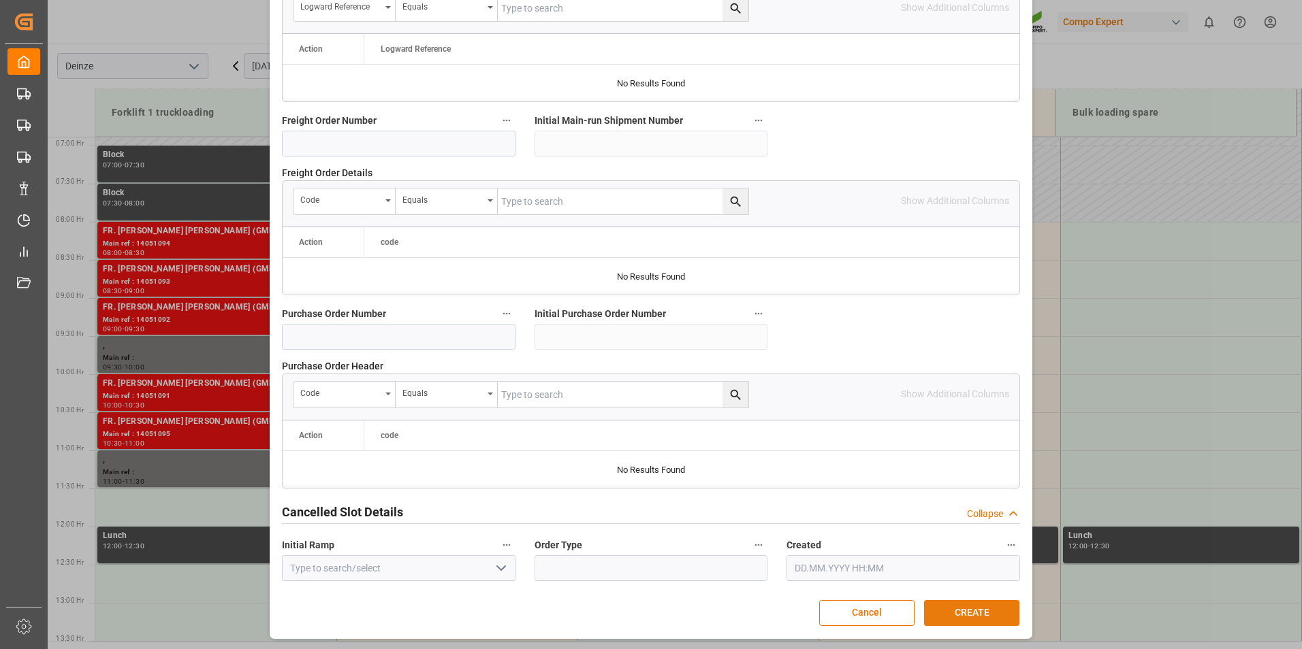
click at [944, 609] on button "CREATE" at bounding box center [971, 613] width 95 height 26
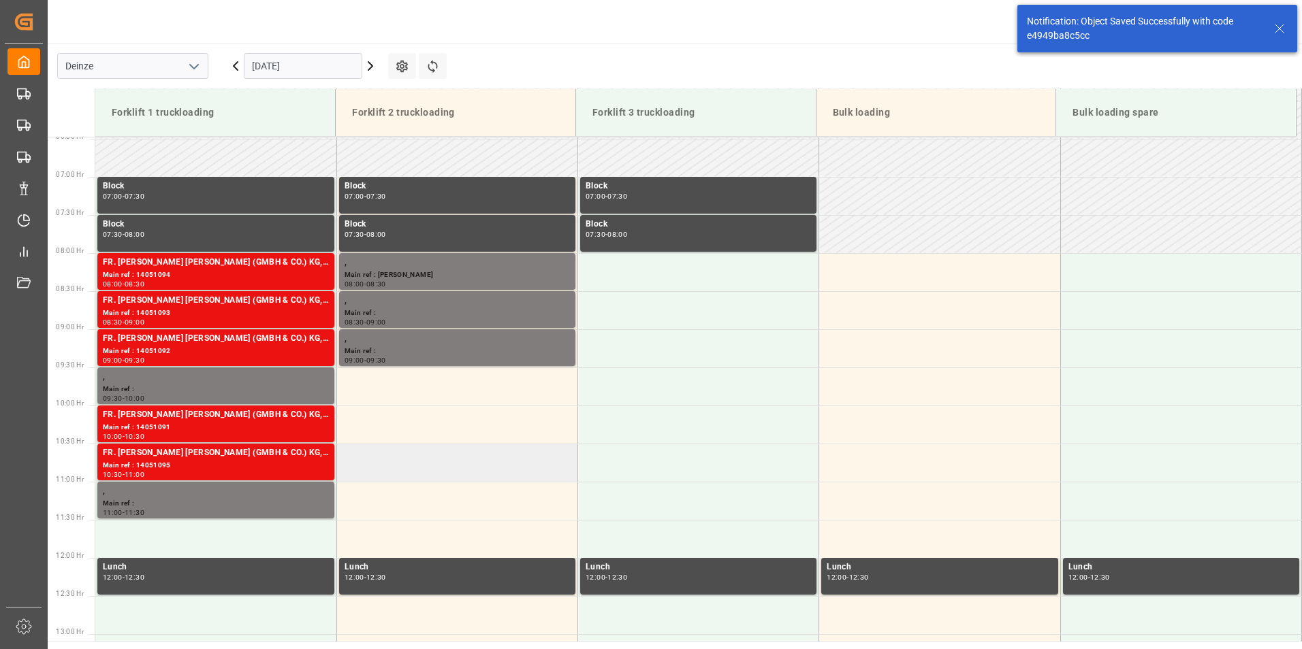
scroll to position [601, 0]
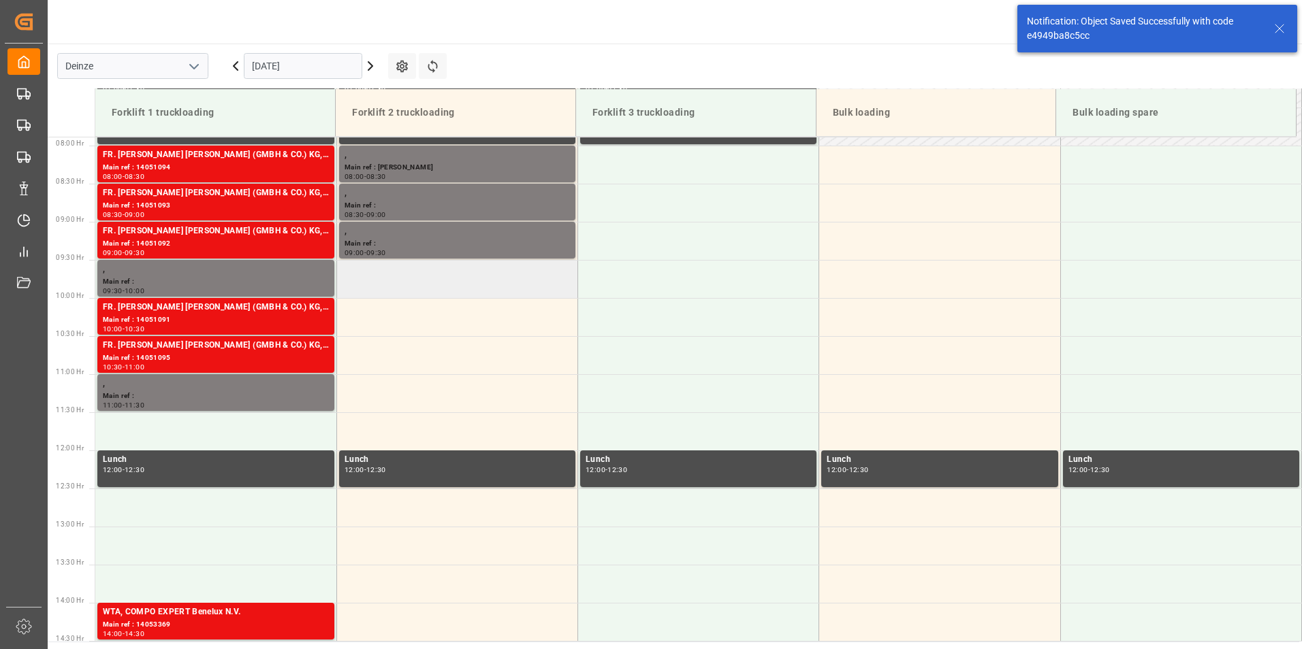
click at [395, 285] on td at bounding box center [456, 279] width 241 height 38
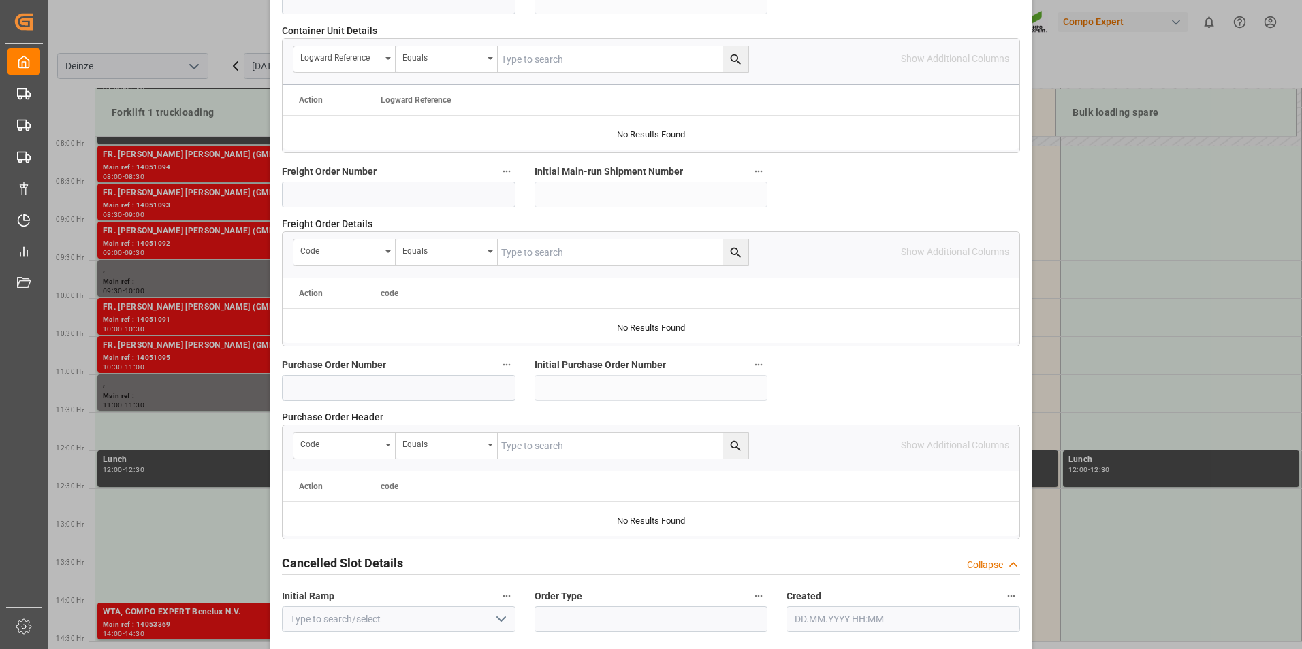
scroll to position [1240, 0]
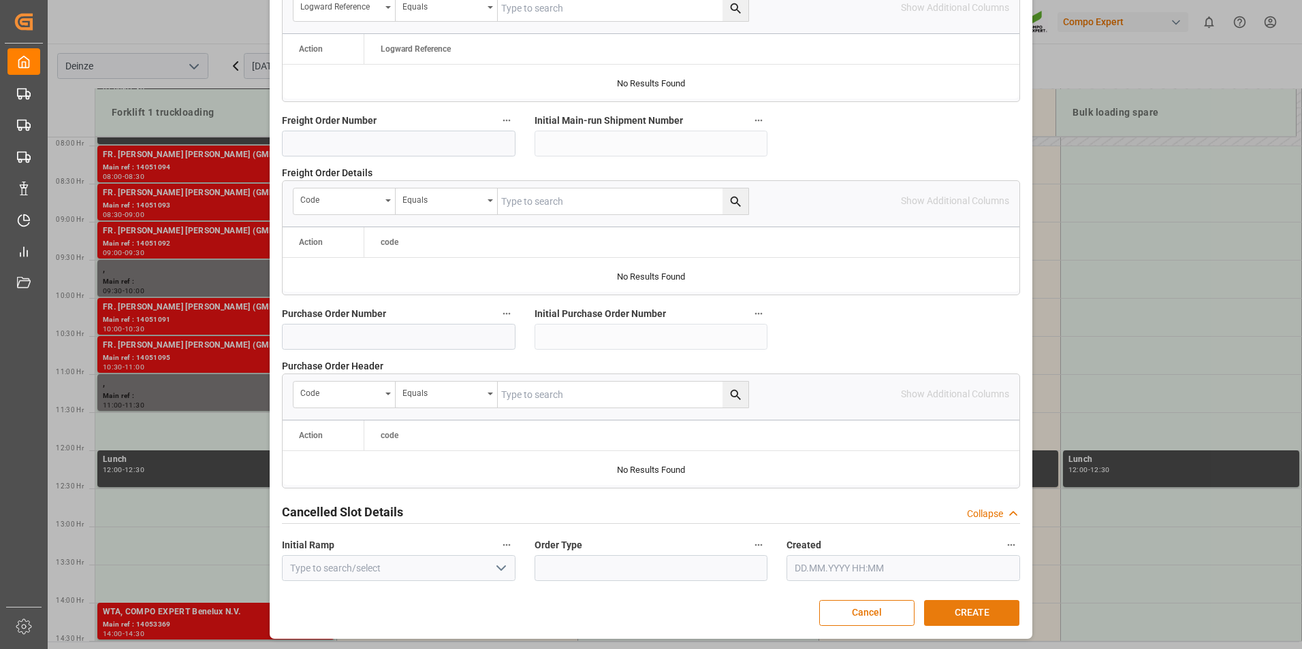
click at [938, 616] on button "CREATE" at bounding box center [971, 613] width 95 height 26
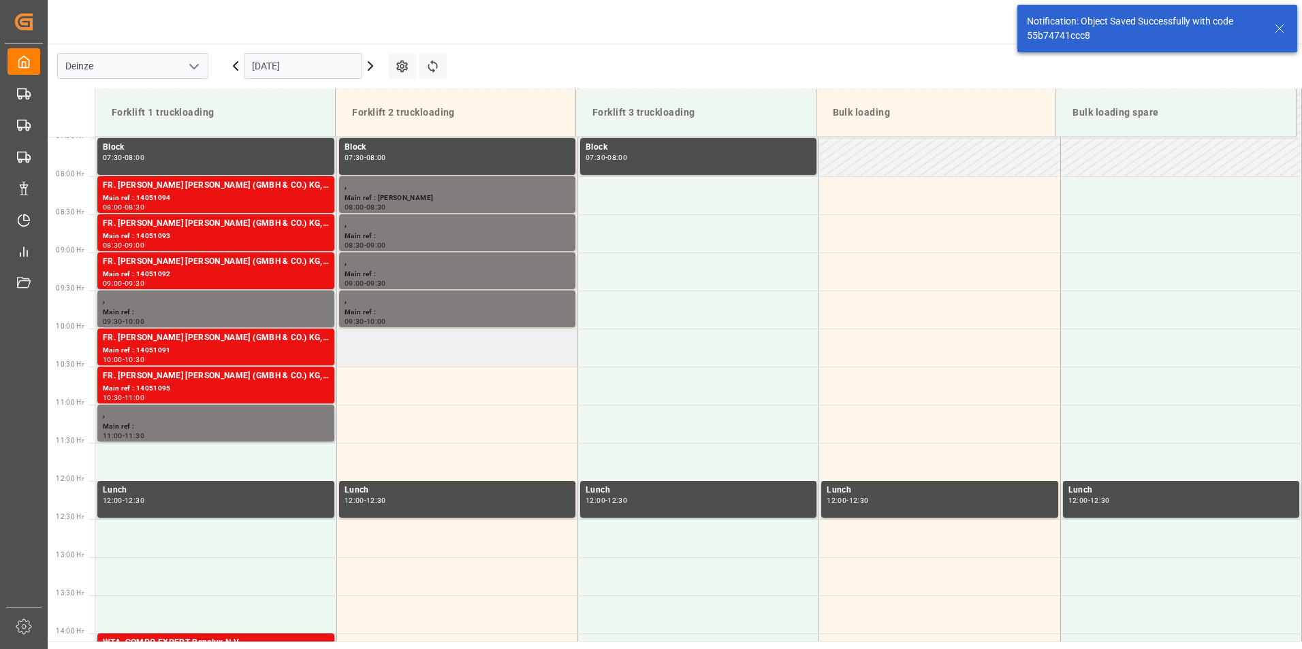
scroll to position [601, 0]
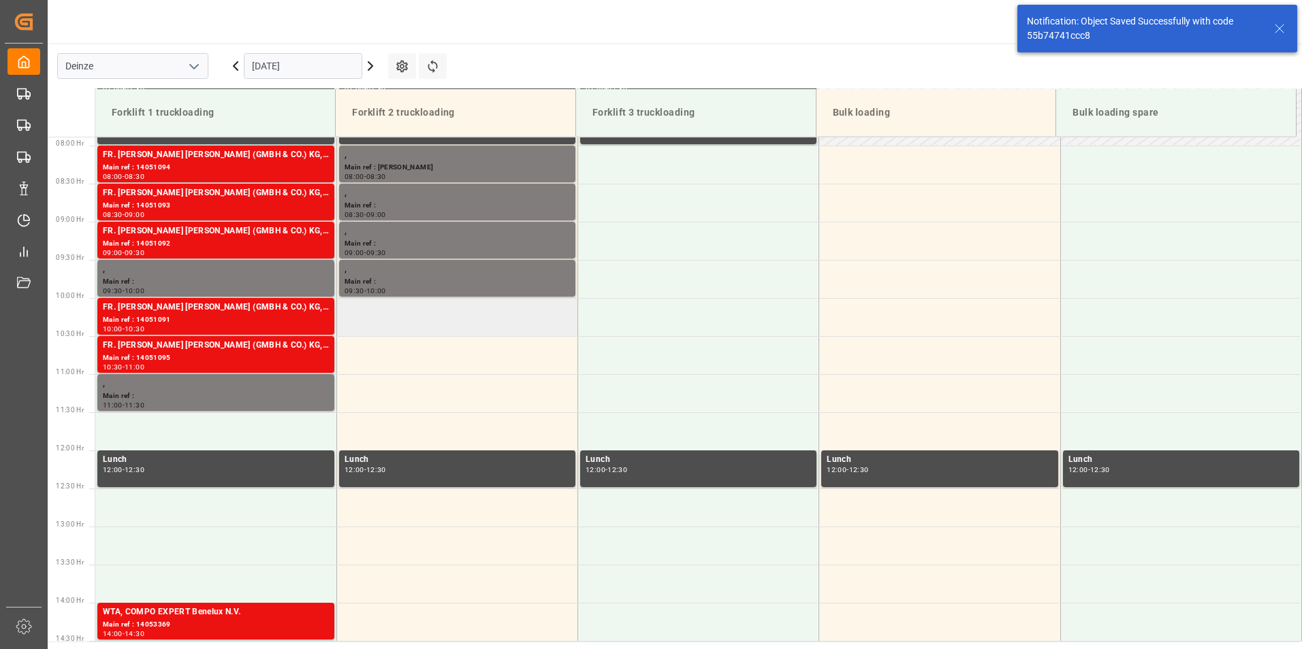
click at [380, 321] on td at bounding box center [456, 317] width 241 height 38
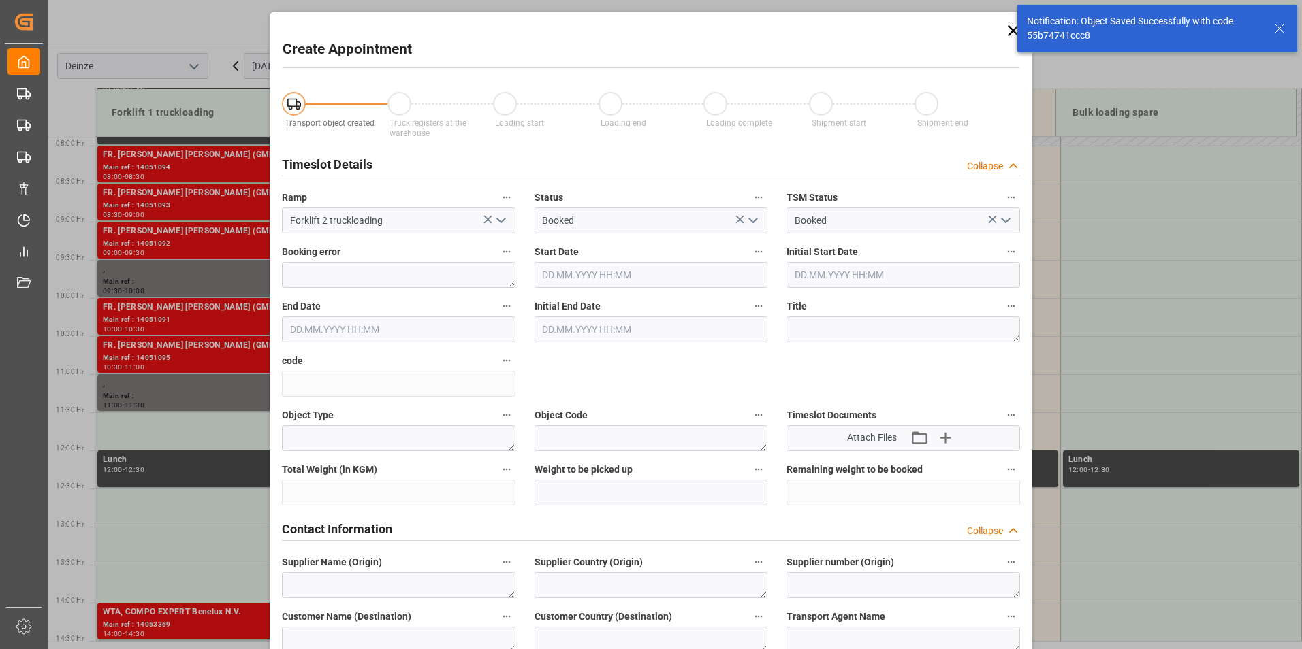
type input "09.10.2025 10:00"
type input "09.10.2025 10:30"
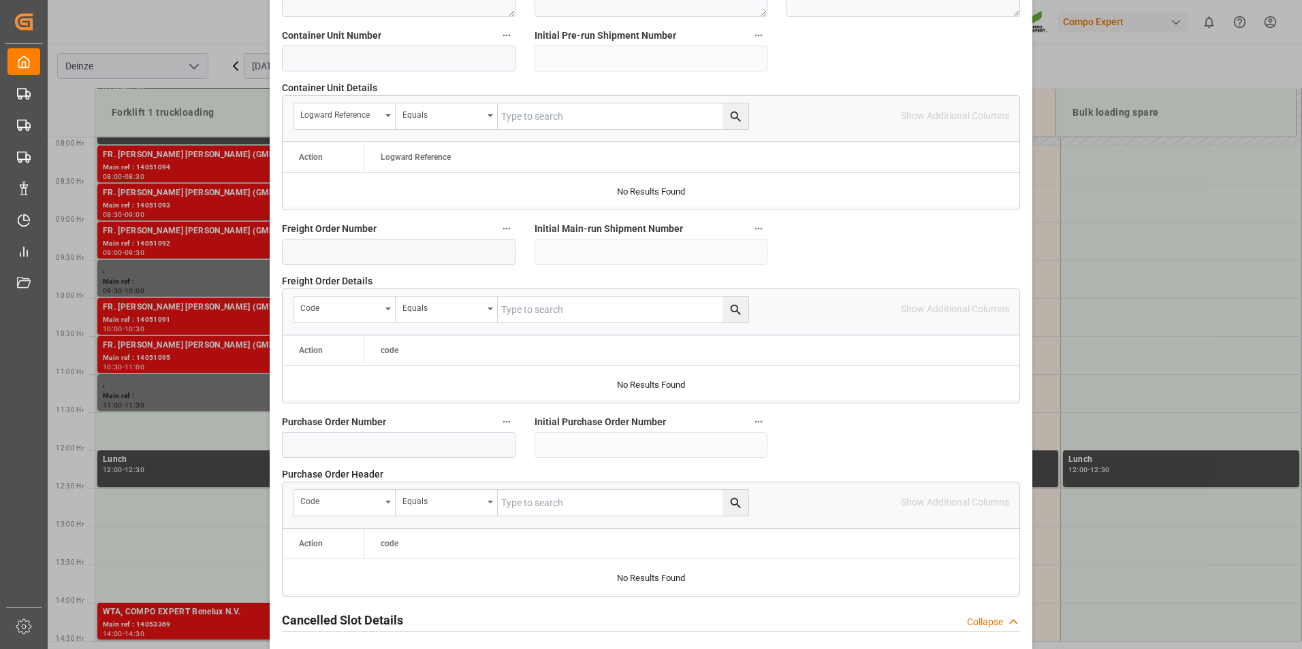
scroll to position [1240, 0]
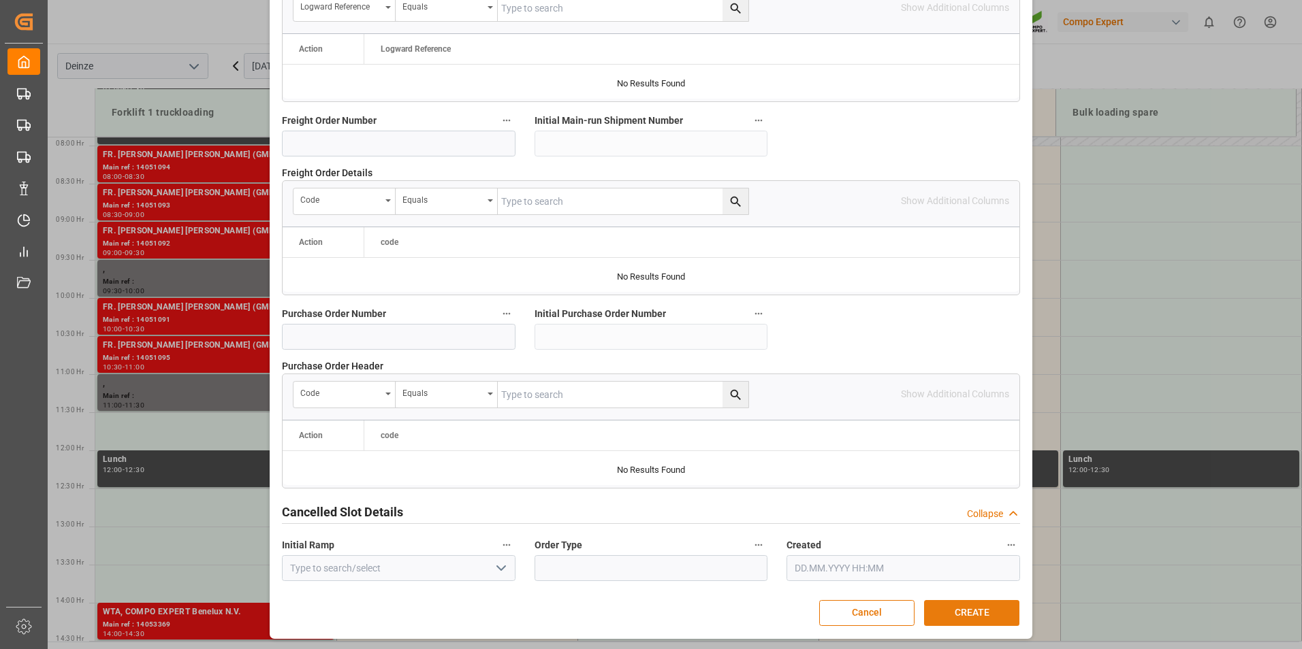
click at [957, 611] on button "CREATE" at bounding box center [971, 613] width 95 height 26
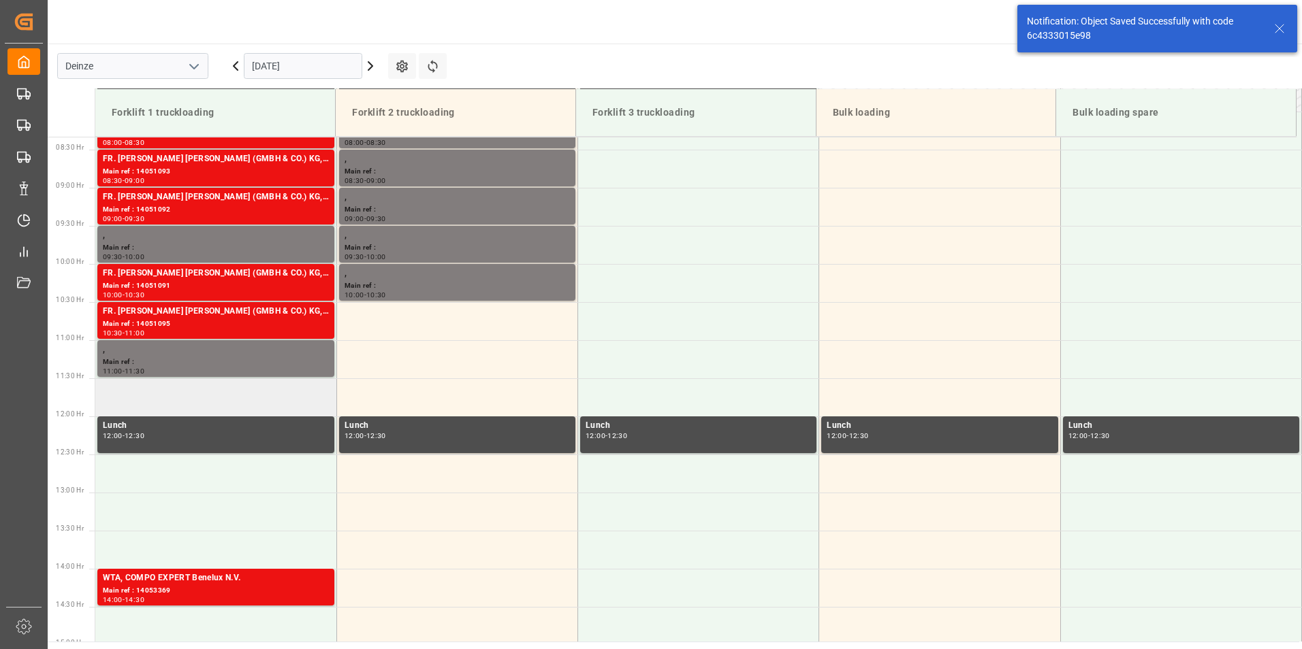
scroll to position [677, 0]
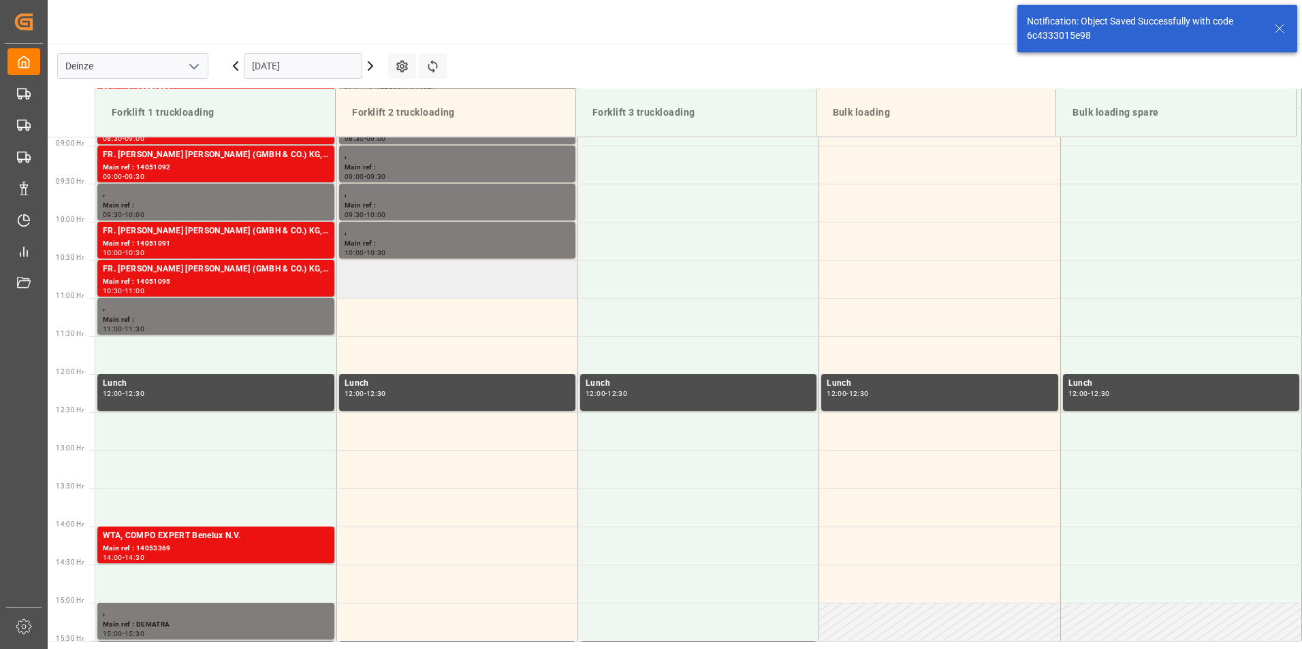
click at [372, 286] on td at bounding box center [456, 279] width 241 height 38
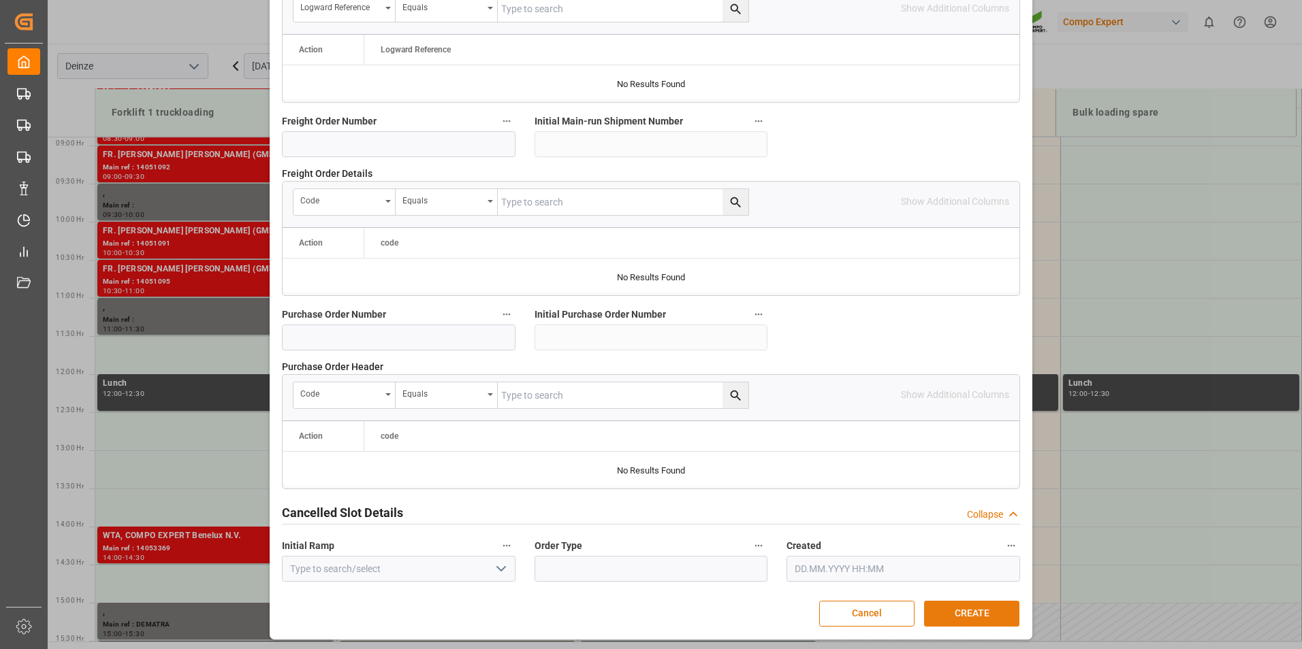
scroll to position [1240, 0]
click at [963, 616] on button "CREATE" at bounding box center [971, 613] width 95 height 26
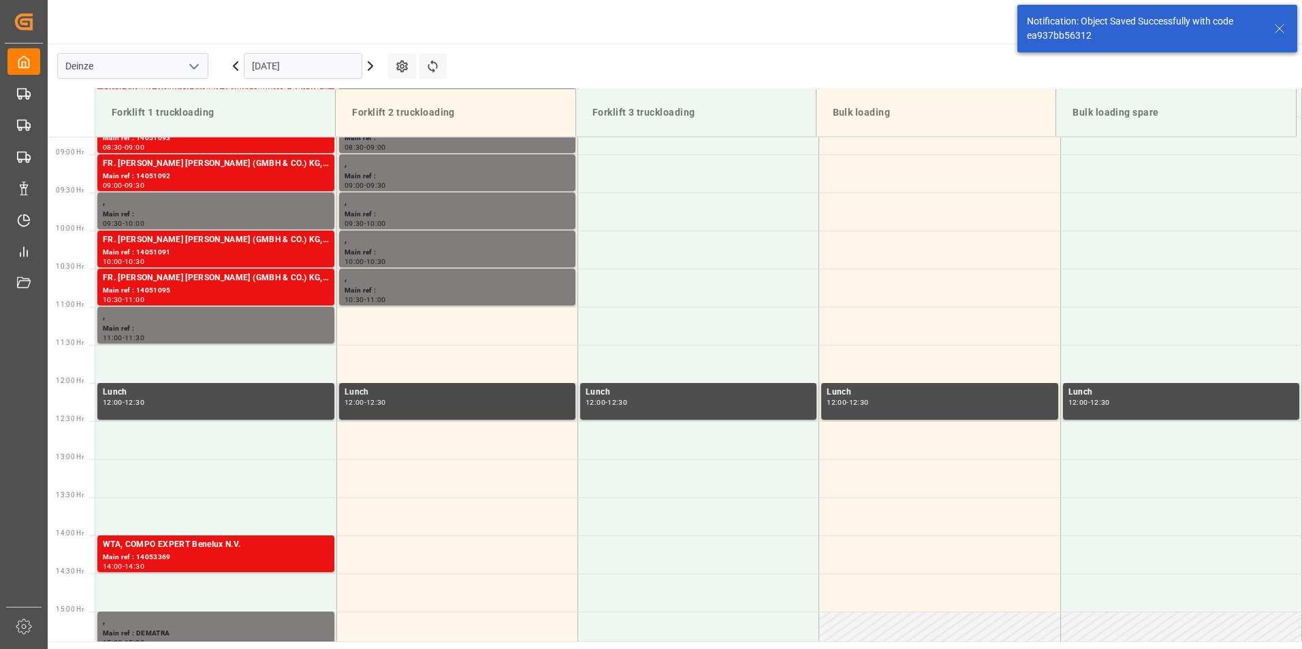
scroll to position [677, 0]
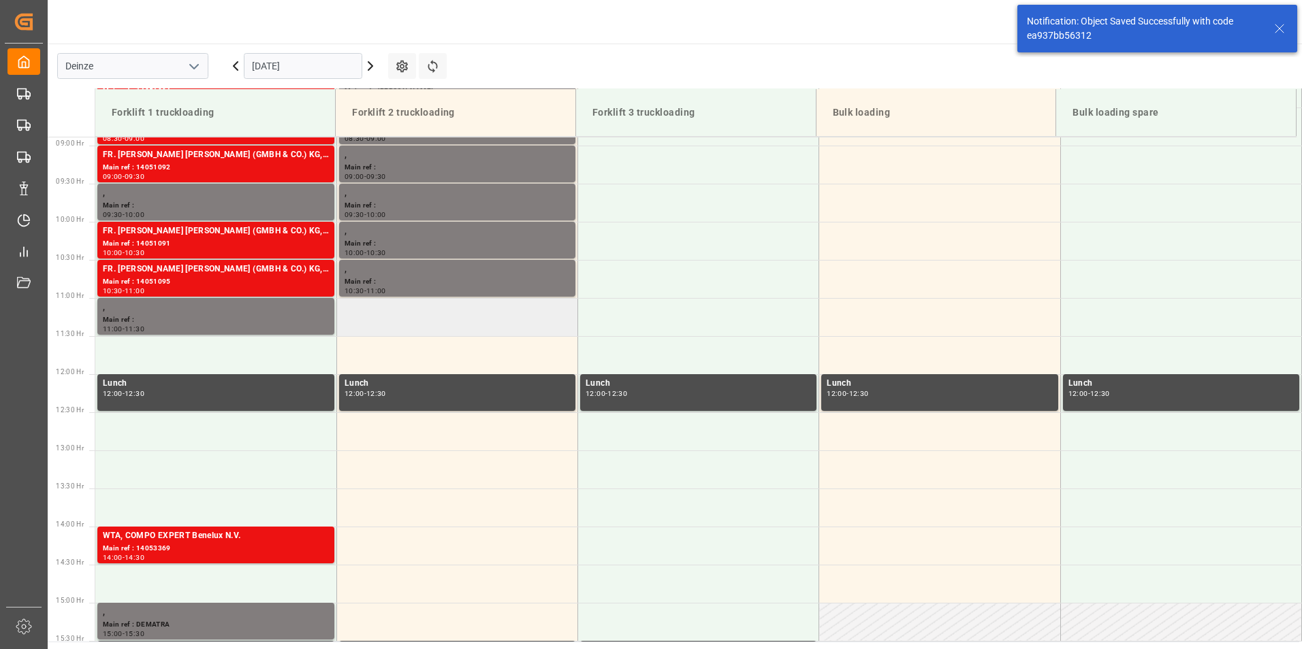
click at [387, 315] on td at bounding box center [456, 317] width 241 height 38
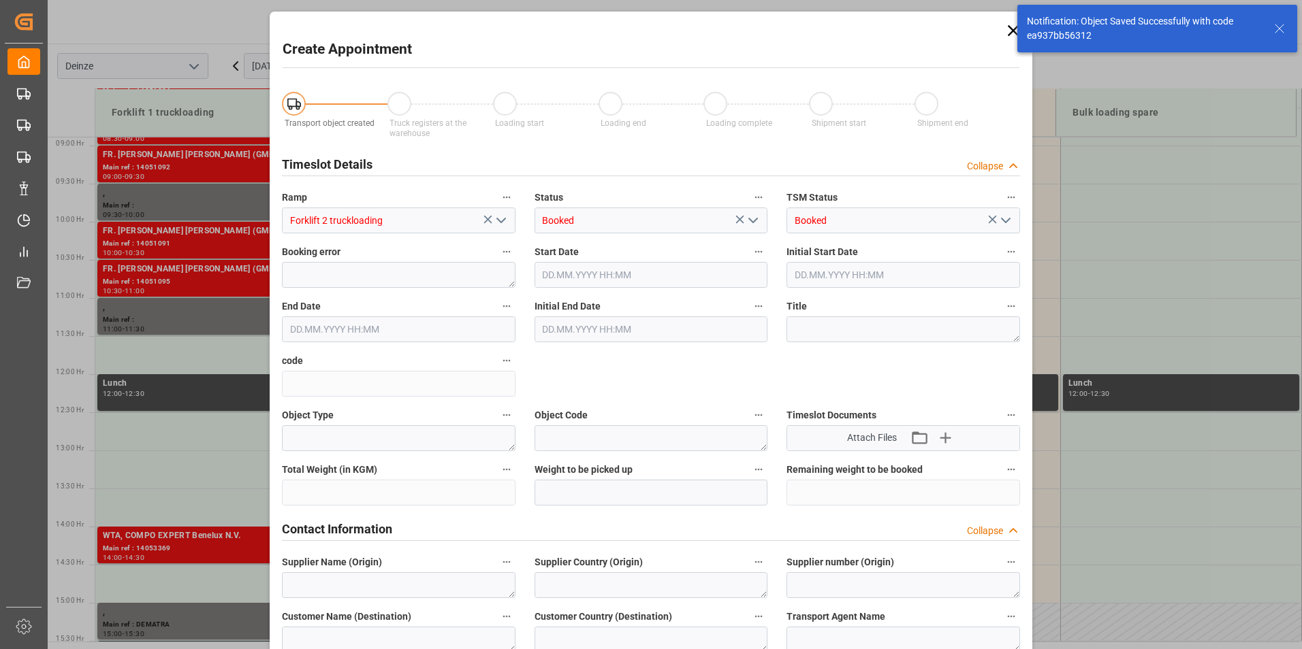
type input "09.10.2025 11:00"
type input "09.10.2025 11:30"
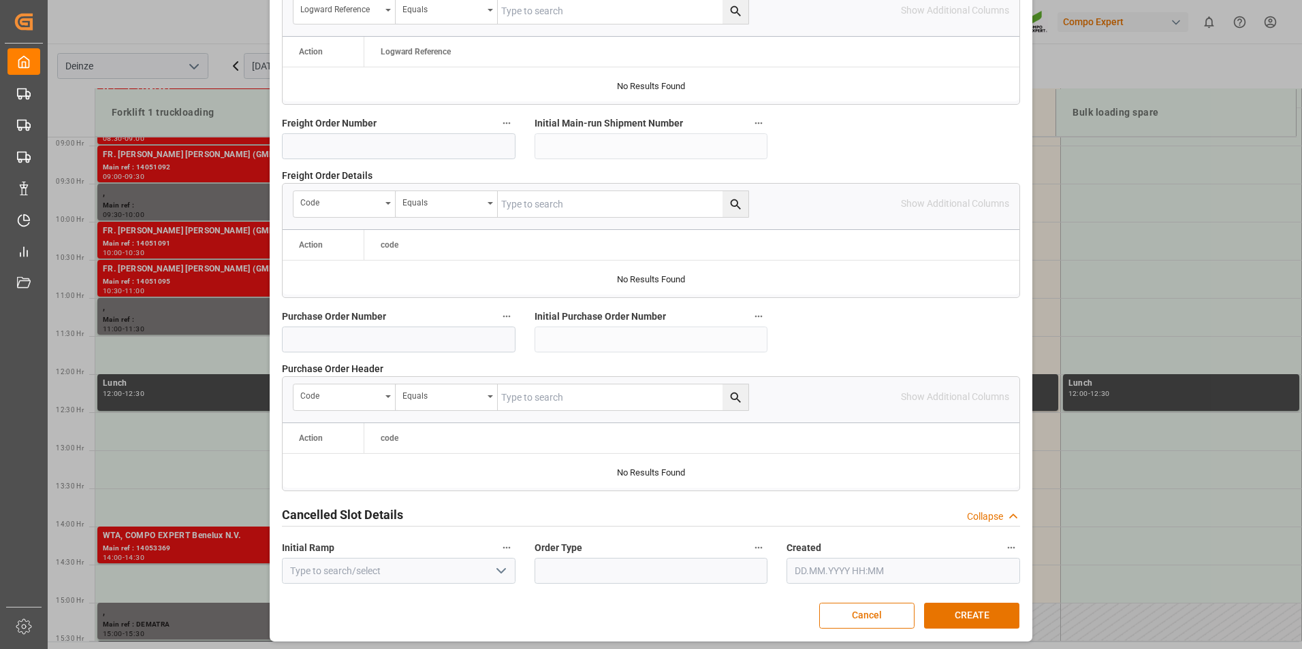
scroll to position [1240, 0]
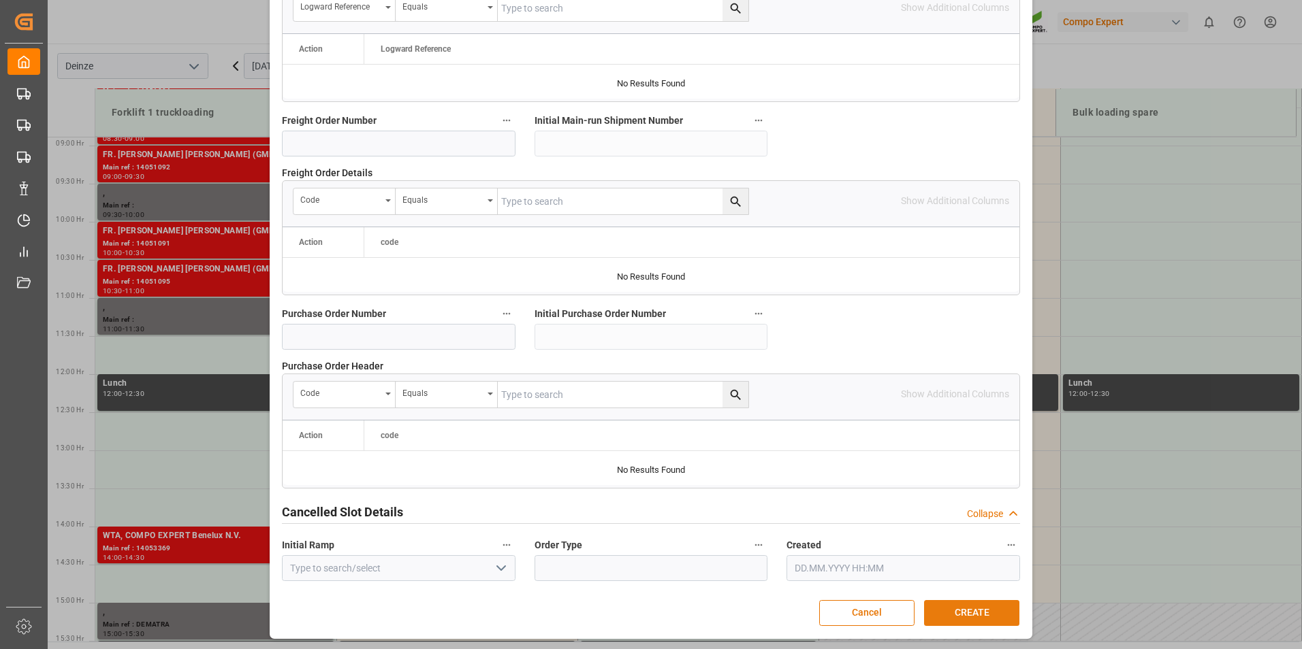
click at [964, 609] on button "CREATE" at bounding box center [971, 613] width 95 height 26
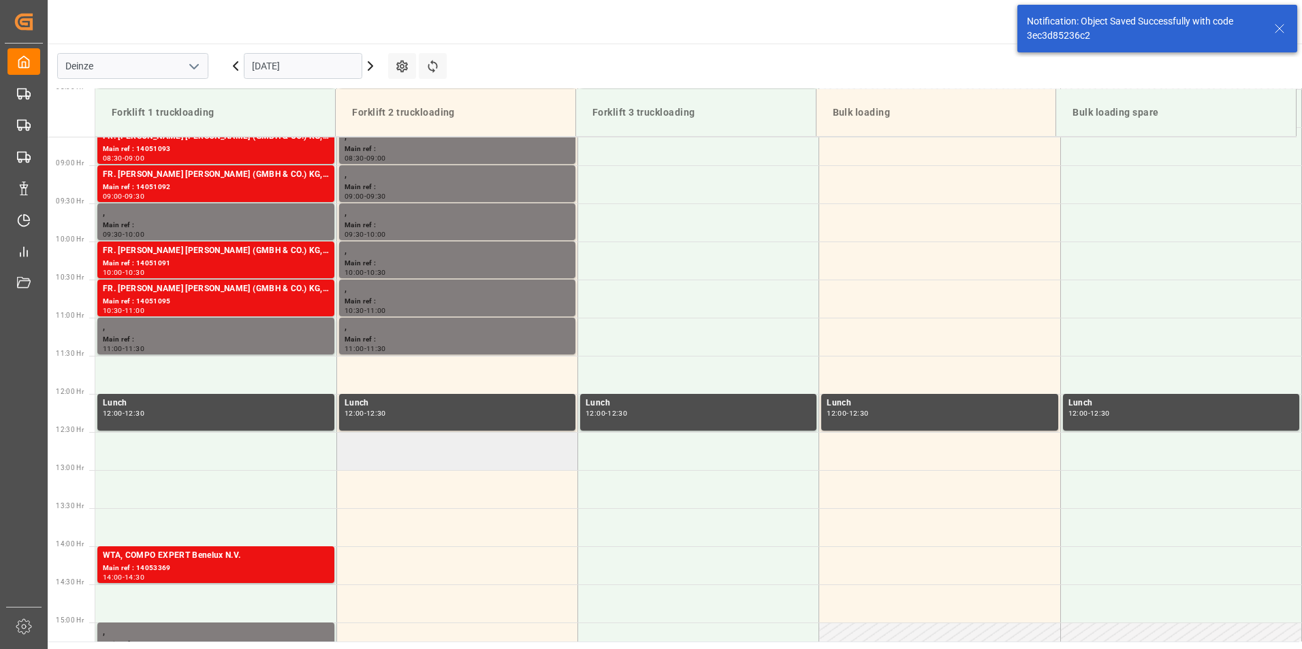
scroll to position [754, 0]
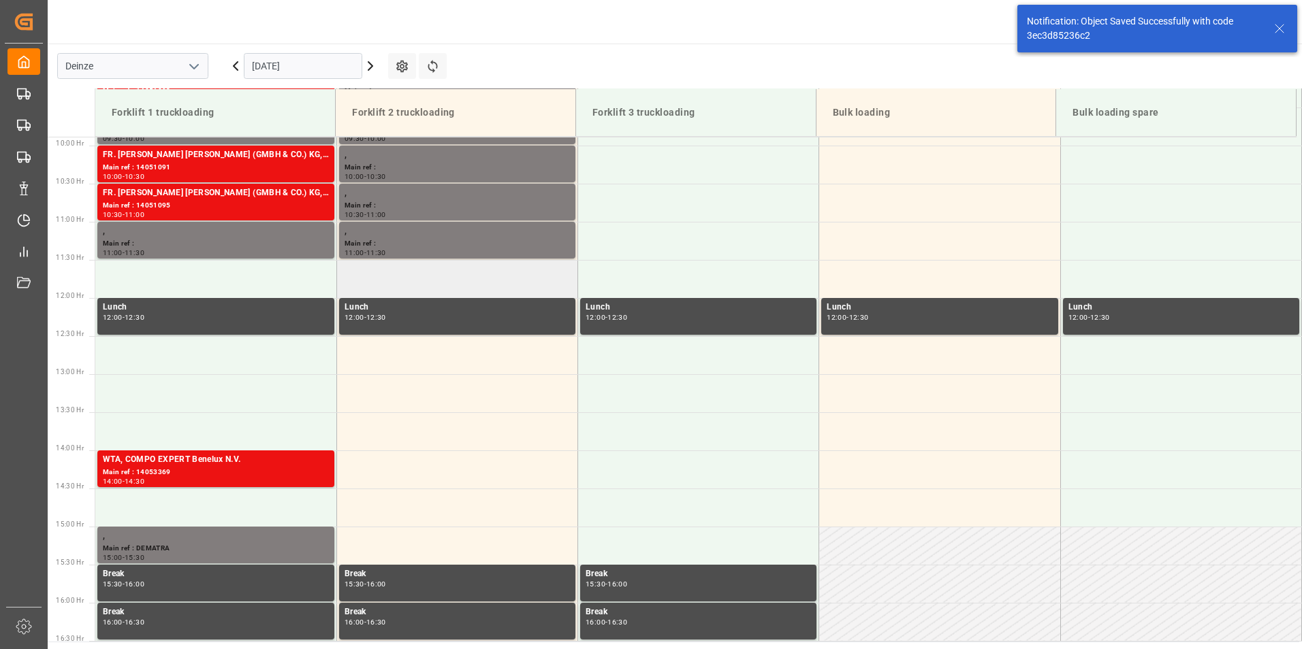
click at [390, 283] on td at bounding box center [456, 279] width 241 height 38
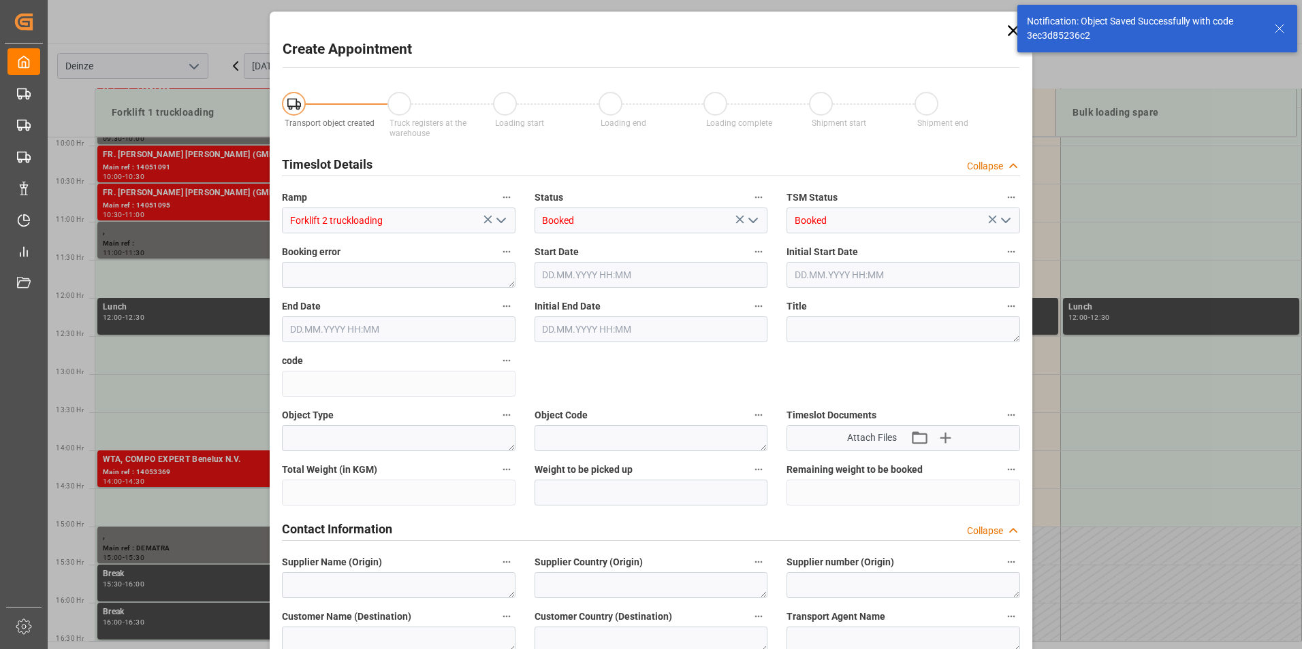
type input "09.10.2025 11:30"
type input "09.10.2025 12:00"
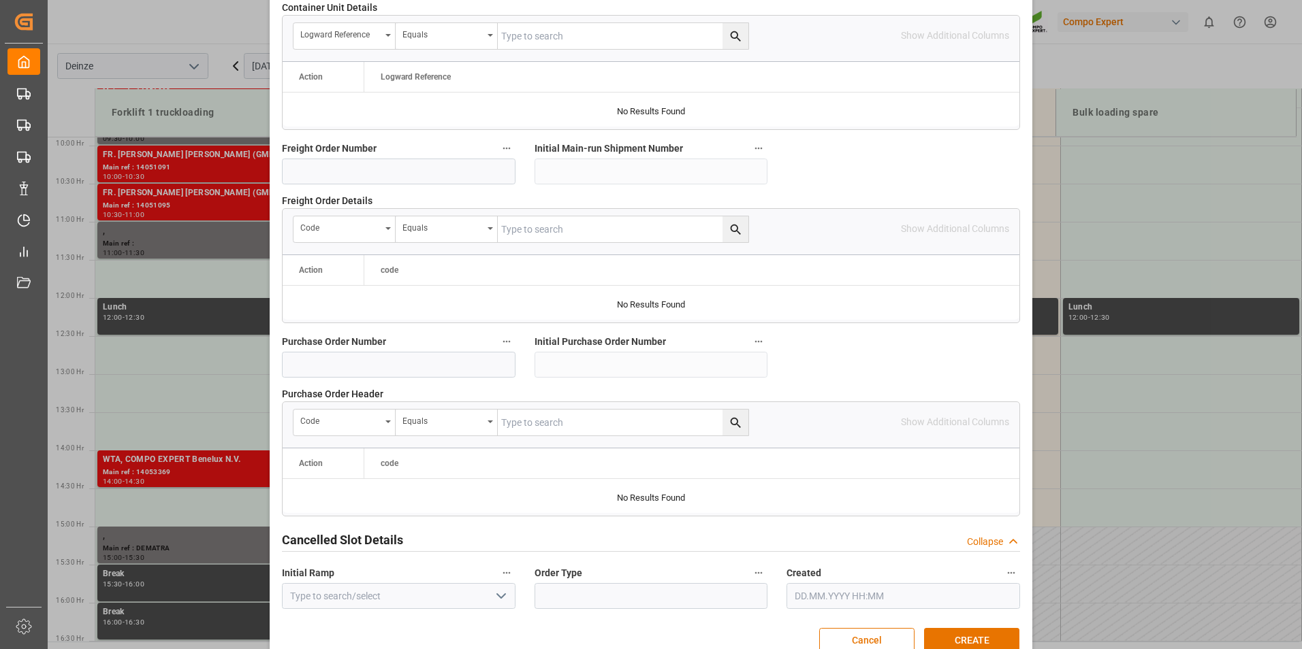
scroll to position [1240, 0]
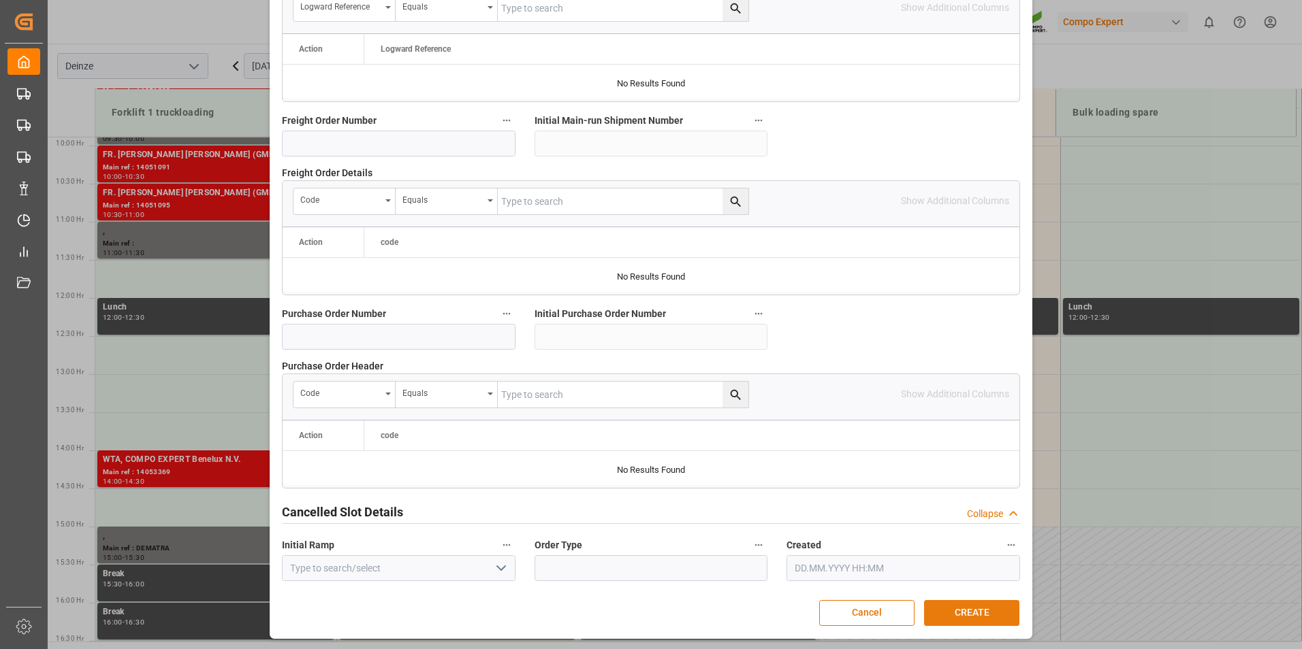
click at [982, 611] on button "CREATE" at bounding box center [971, 613] width 95 height 26
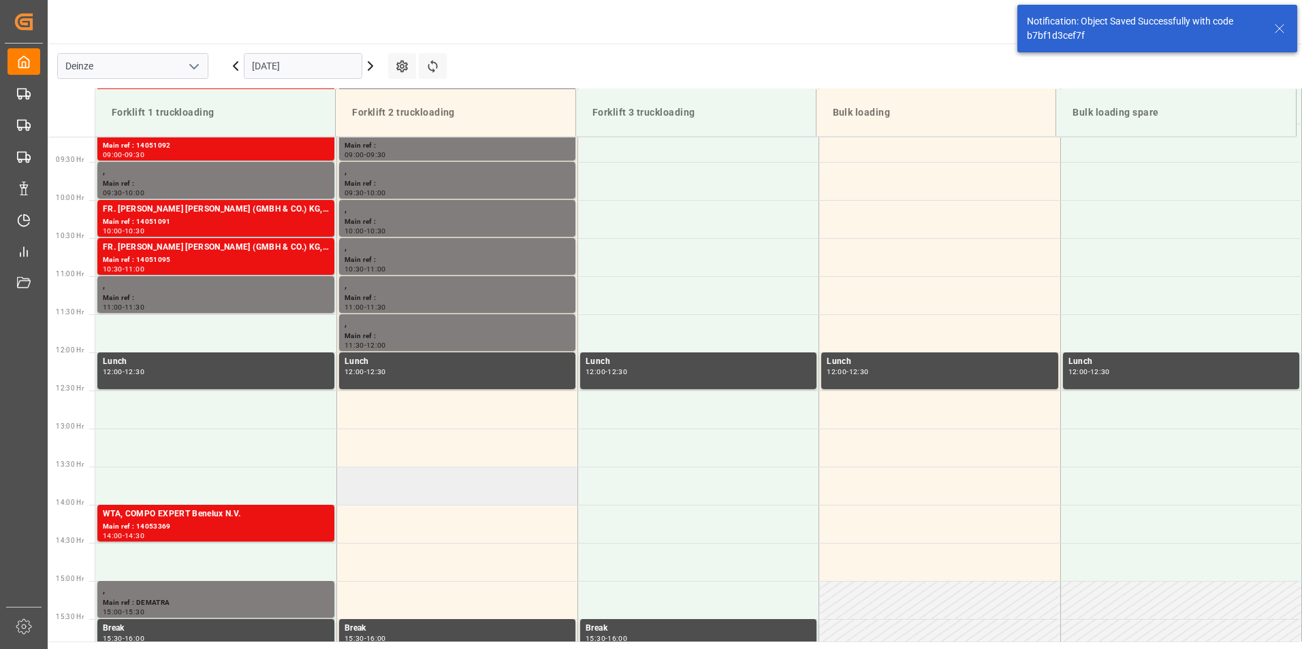
scroll to position [754, 0]
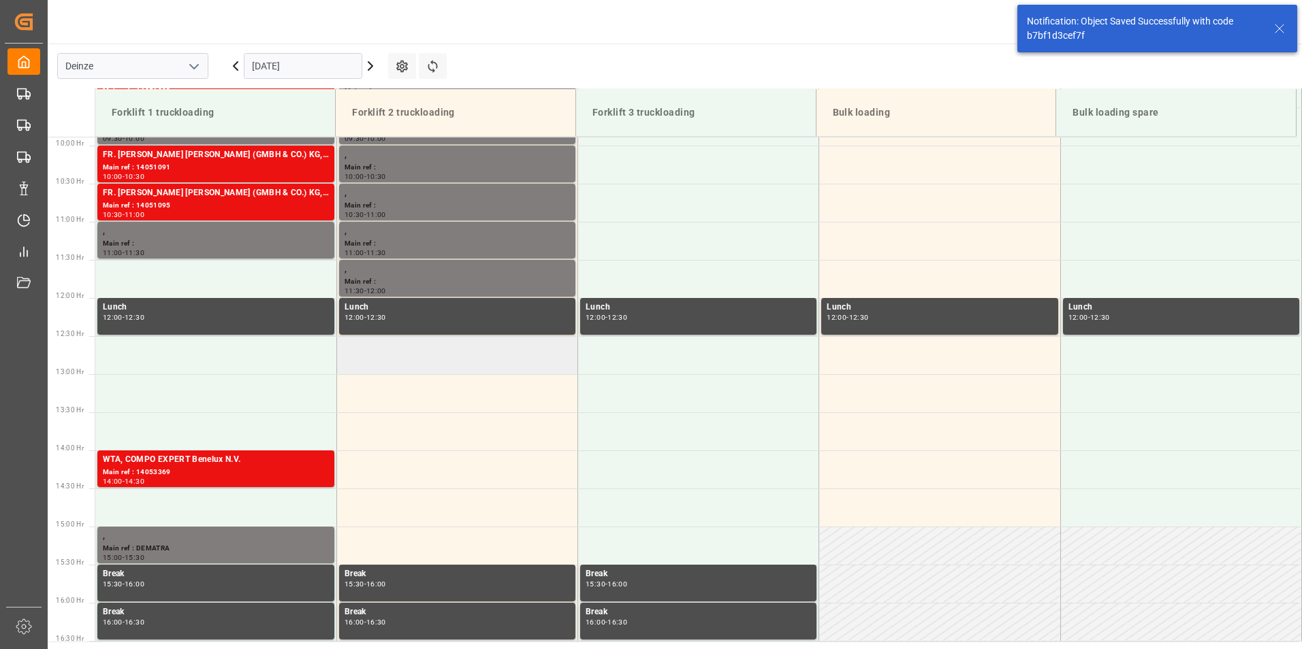
click at [384, 362] on td at bounding box center [456, 355] width 241 height 38
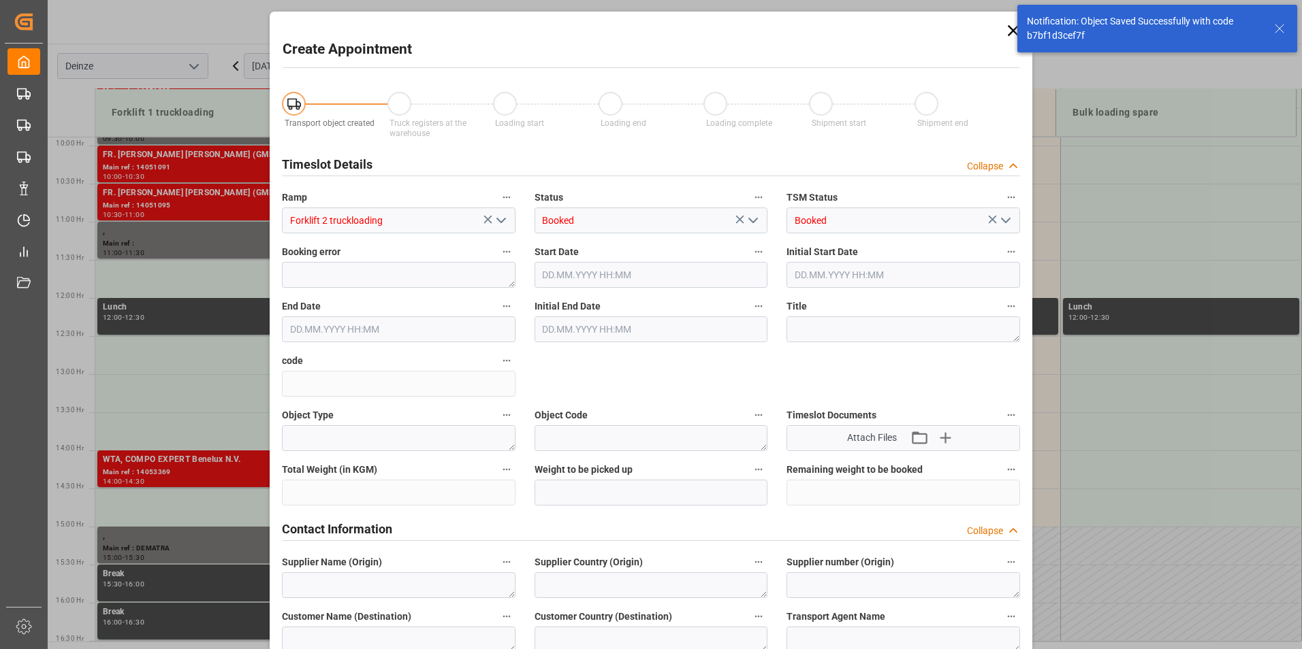
type input "09.10.2025 12:30"
type input "09.10.2025 13:00"
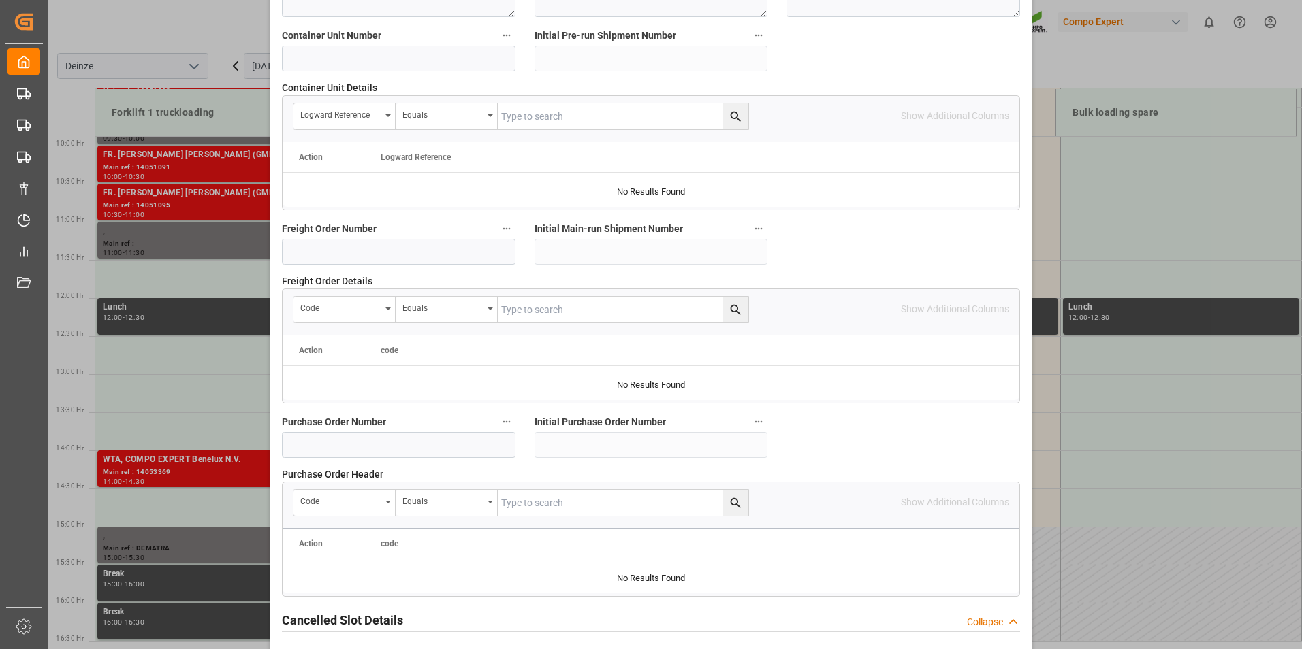
scroll to position [1240, 0]
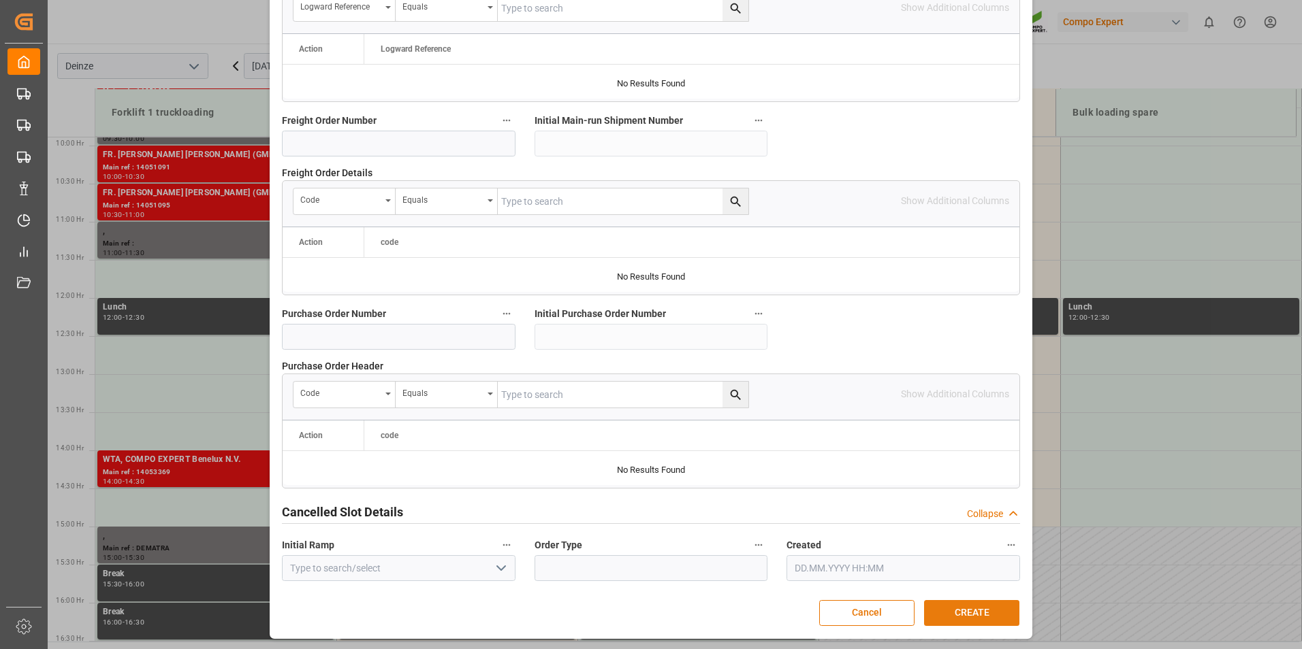
click at [968, 613] on button "CREATE" at bounding box center [971, 613] width 95 height 26
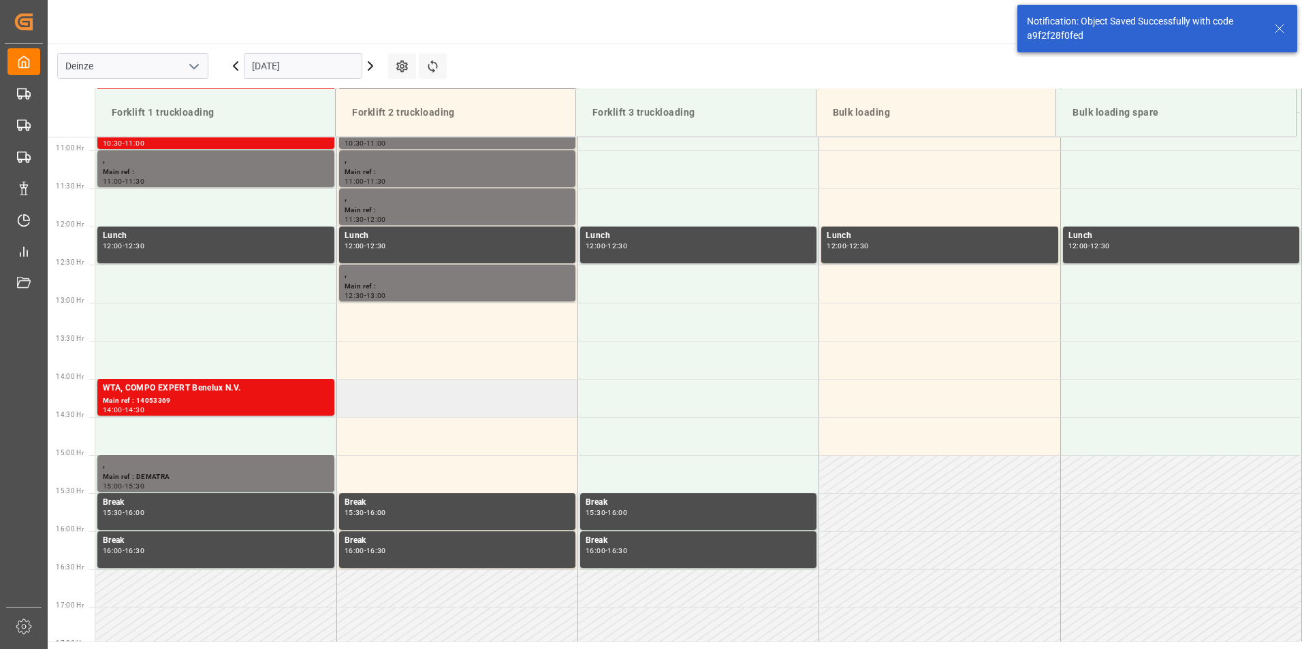
scroll to position [830, 0]
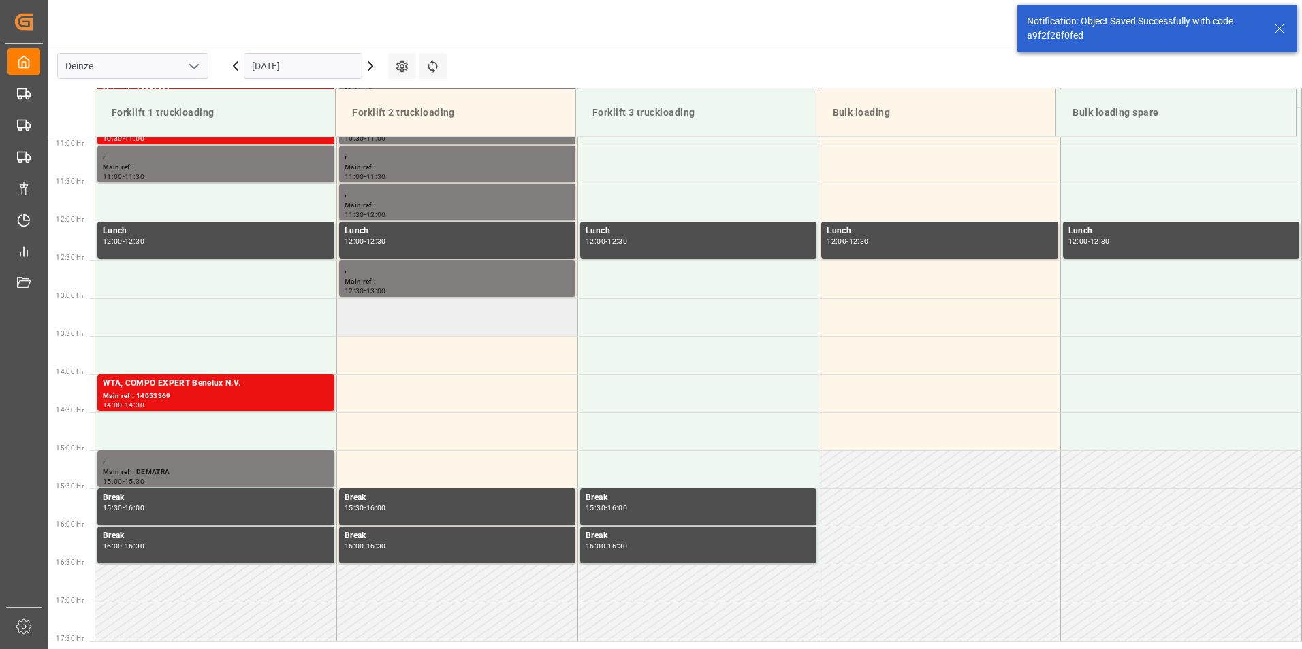
click at [375, 323] on td at bounding box center [456, 317] width 241 height 38
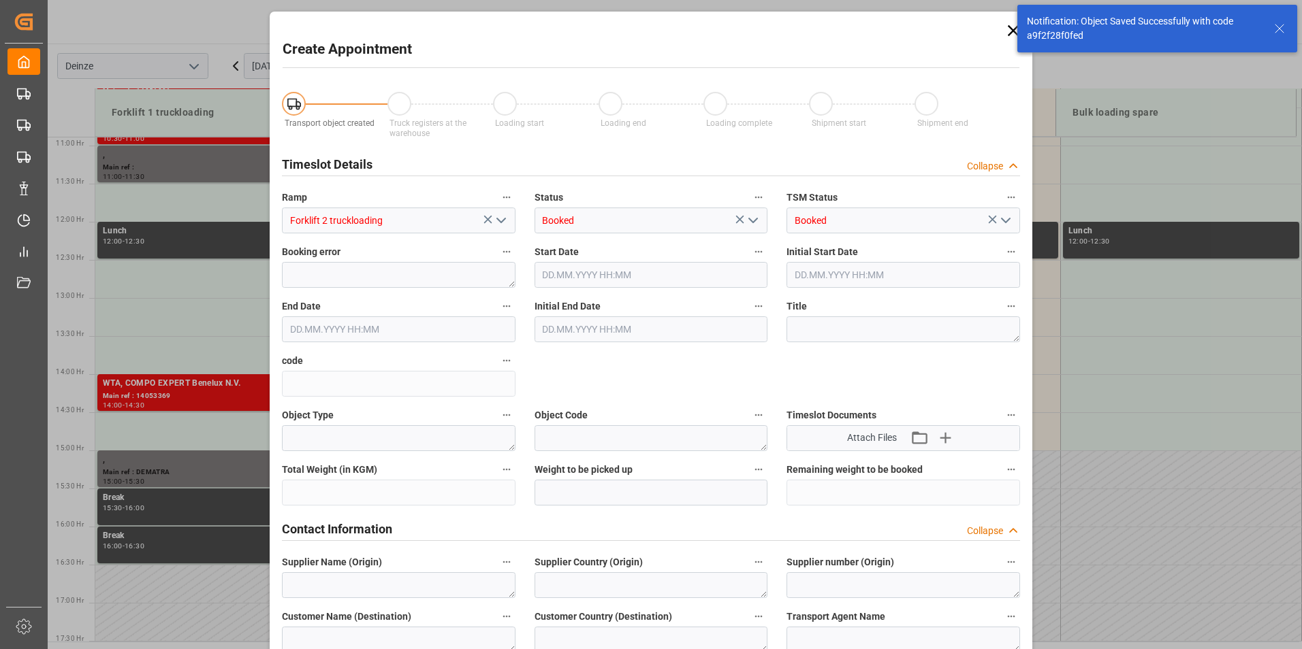
type input "09.10.2025 13:00"
type input "09.10.2025 13:30"
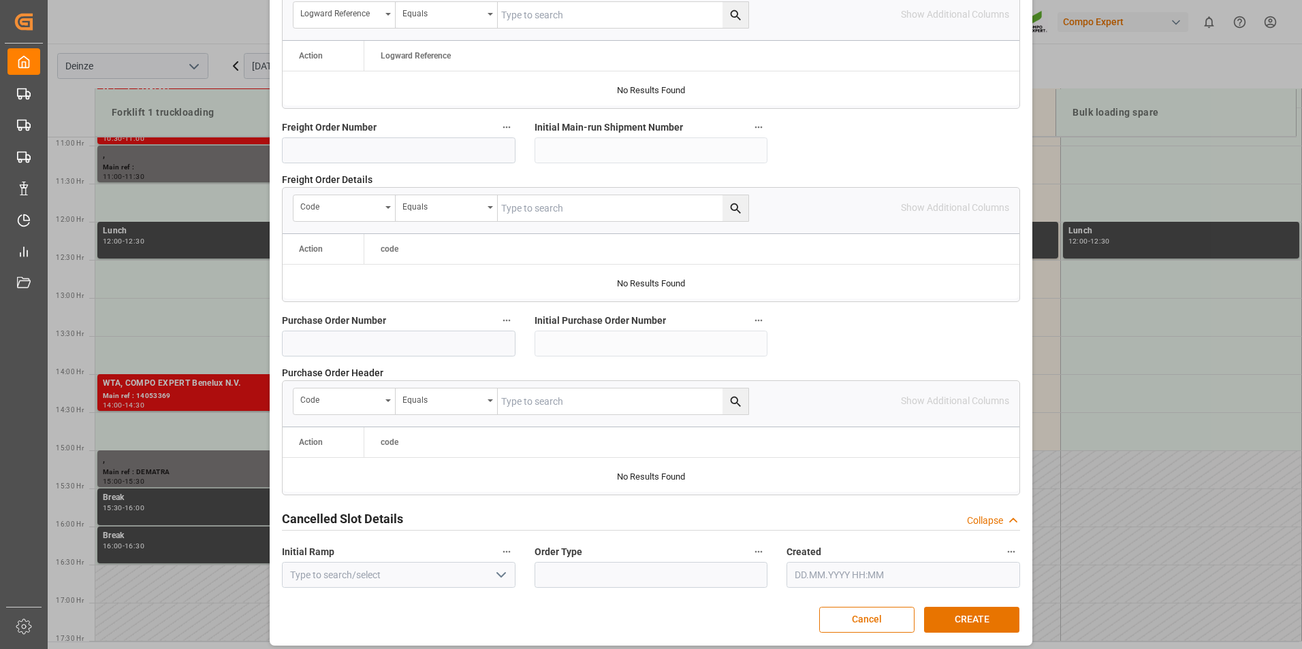
scroll to position [1240, 0]
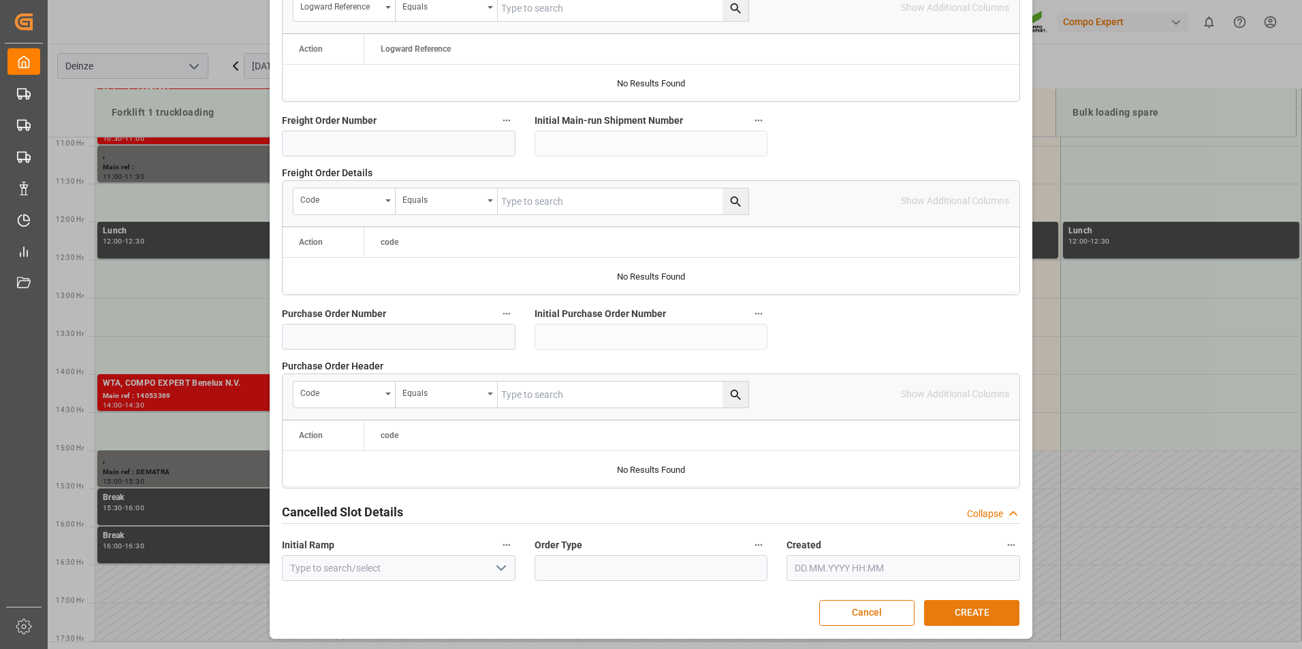
click at [961, 613] on button "CREATE" at bounding box center [971, 613] width 95 height 26
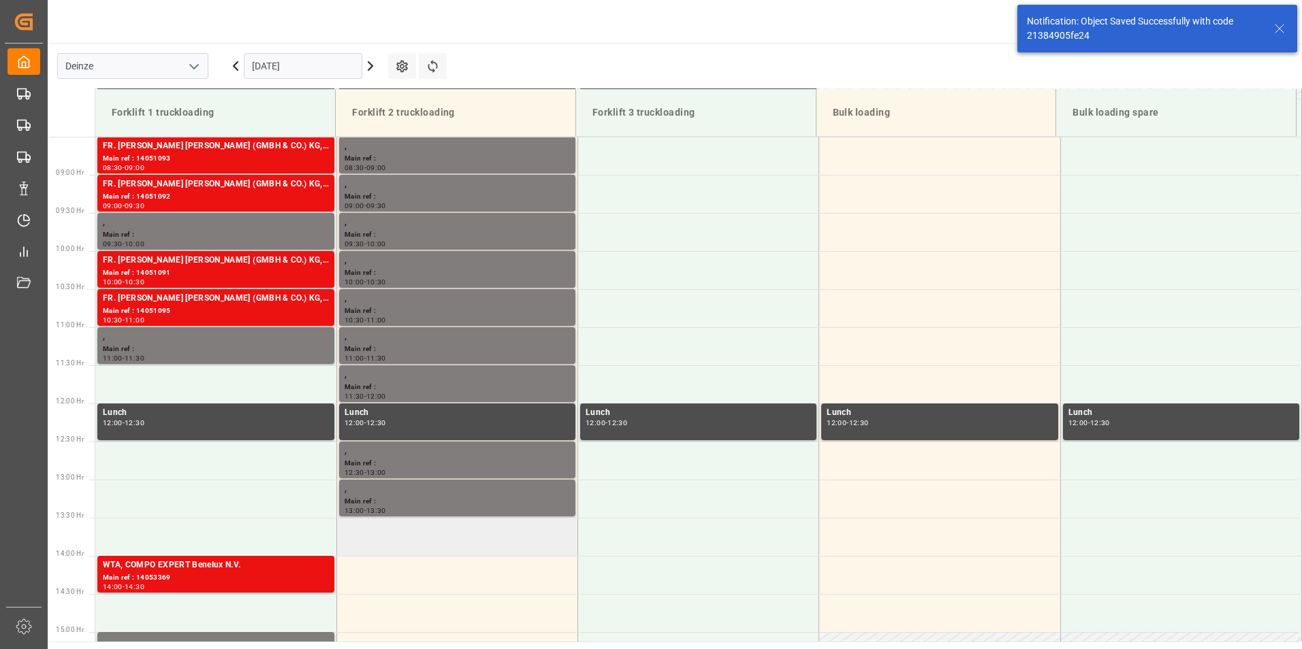
scroll to position [906, 0]
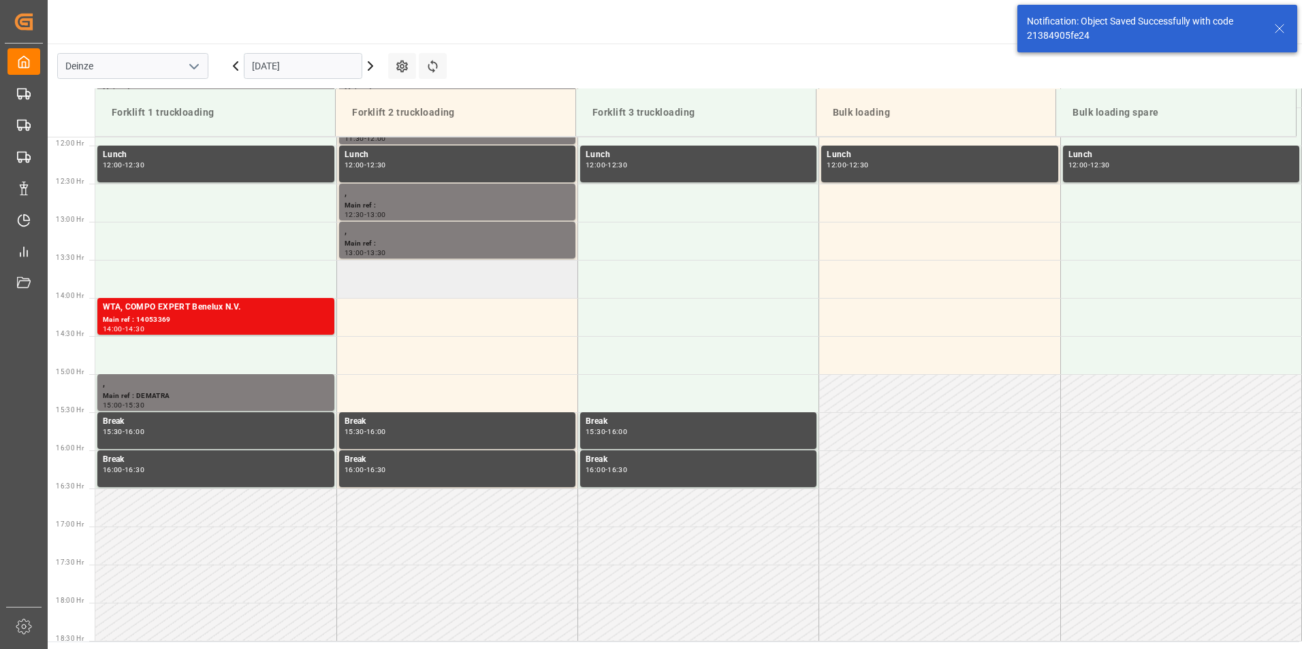
click at [366, 279] on td at bounding box center [456, 279] width 241 height 38
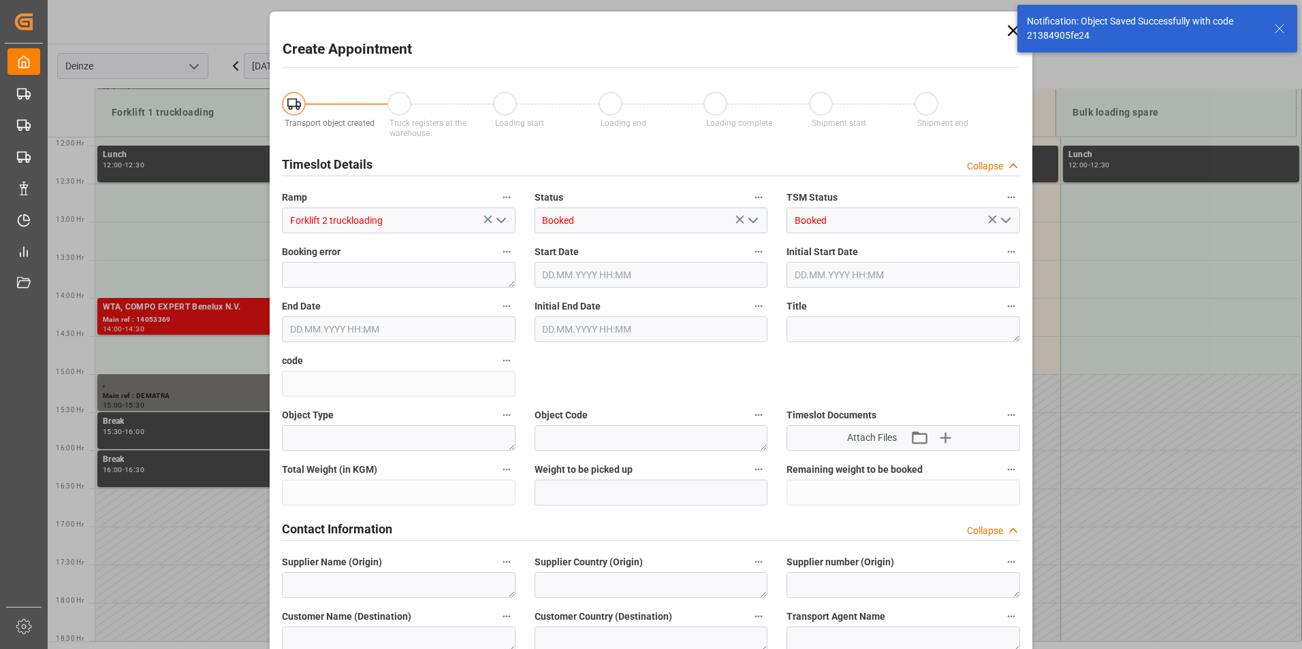
type input "09.10.2025 13:30"
type input "09.10.2025 14:00"
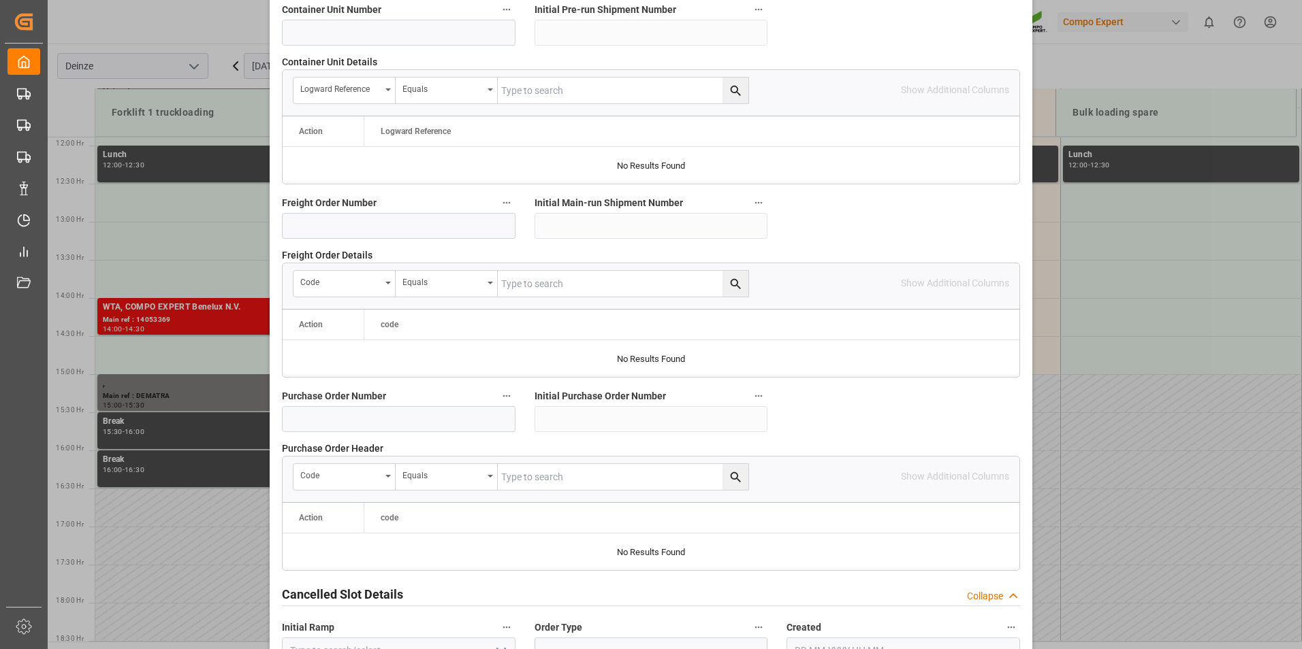
scroll to position [1240, 0]
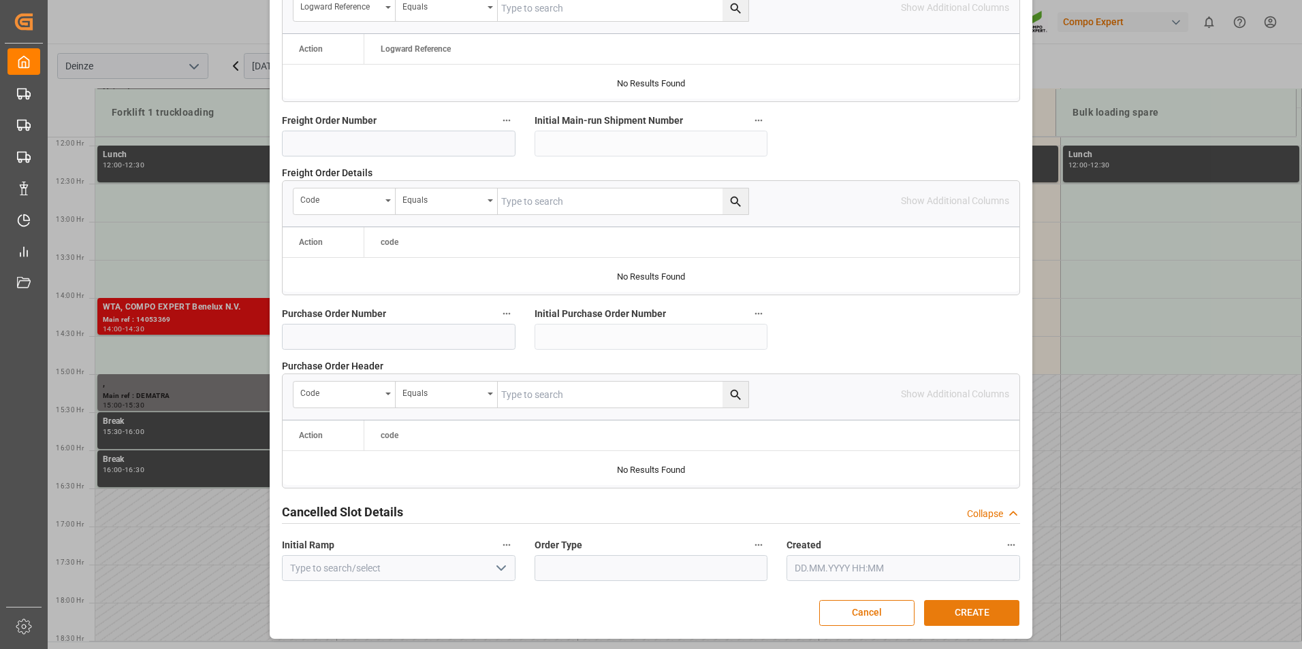
click at [967, 615] on button "CREATE" at bounding box center [971, 613] width 95 height 26
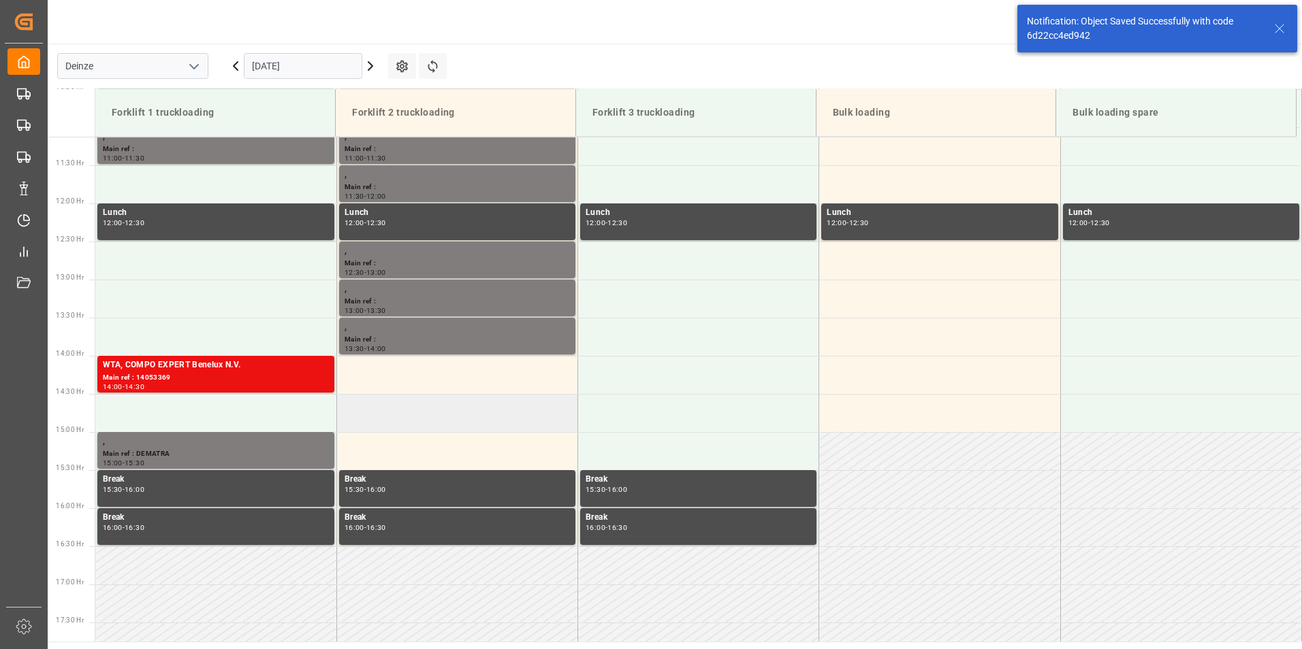
scroll to position [906, 0]
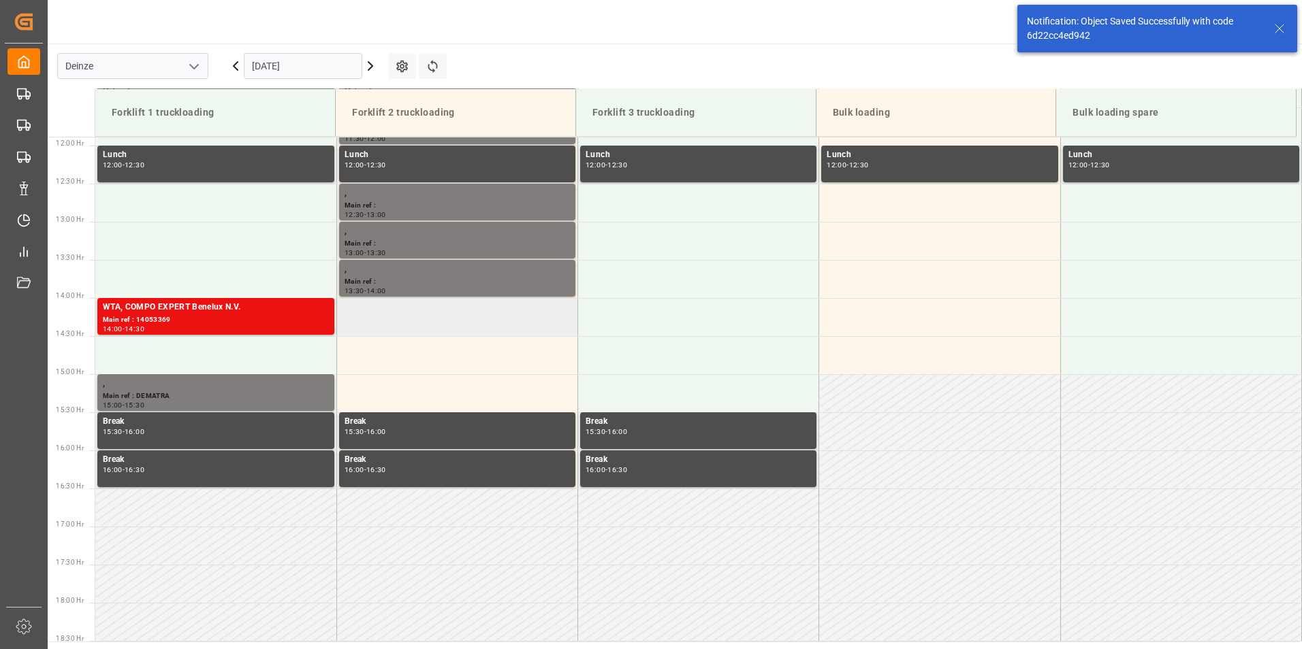
click at [382, 314] on td at bounding box center [456, 317] width 241 height 38
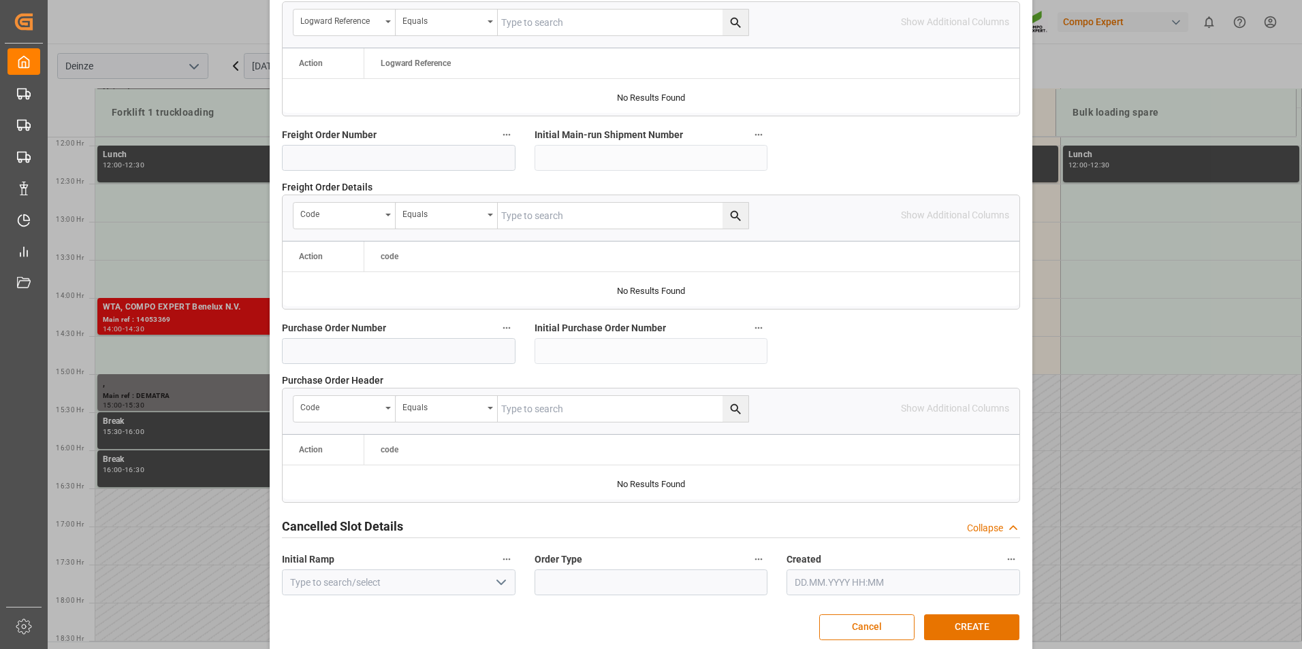
scroll to position [1240, 0]
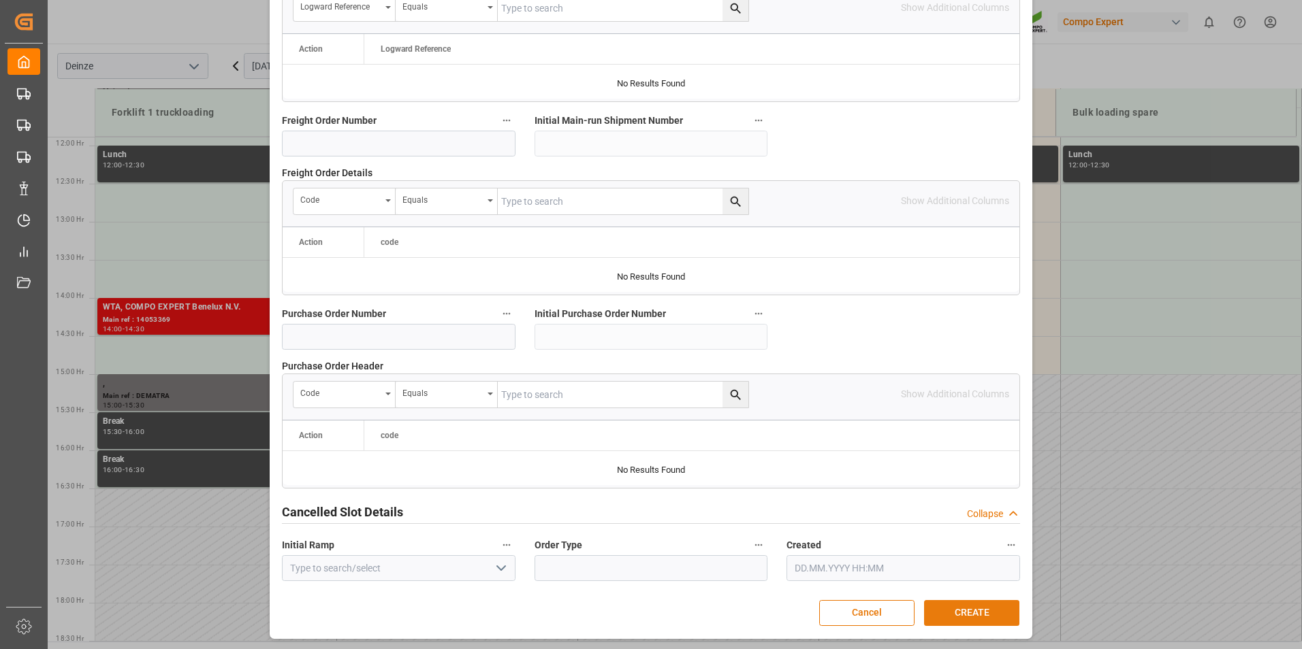
click at [952, 612] on button "CREATE" at bounding box center [971, 613] width 95 height 26
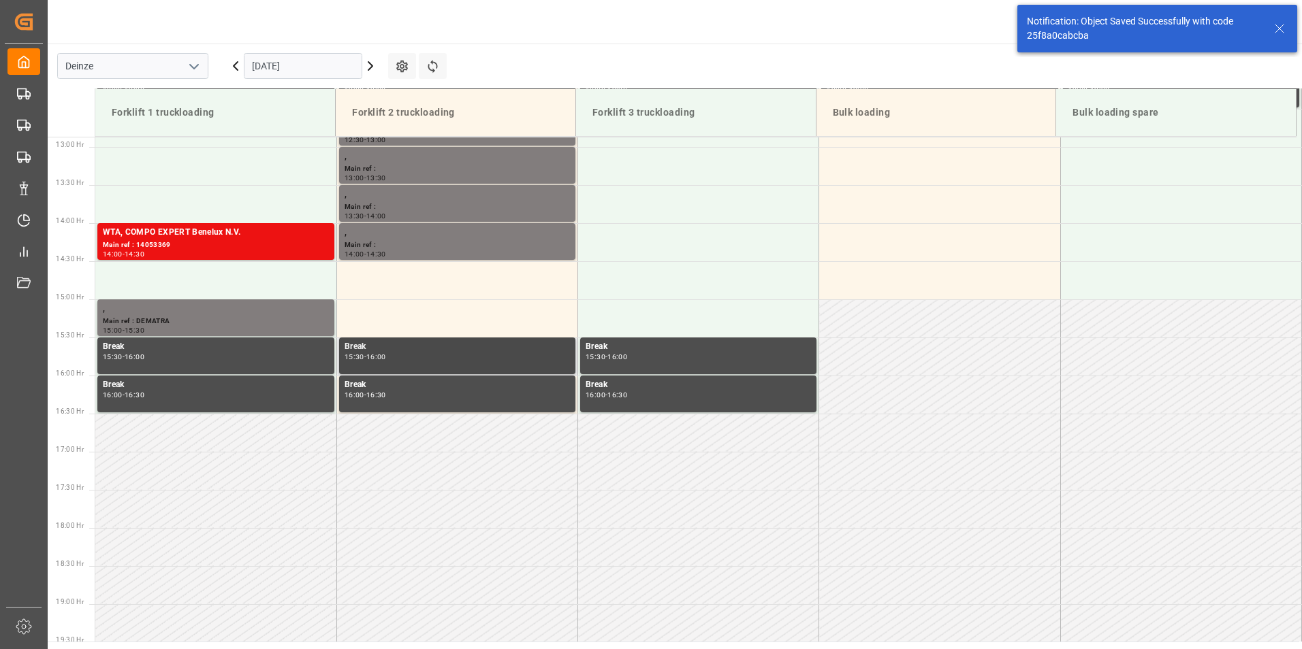
scroll to position [982, 0]
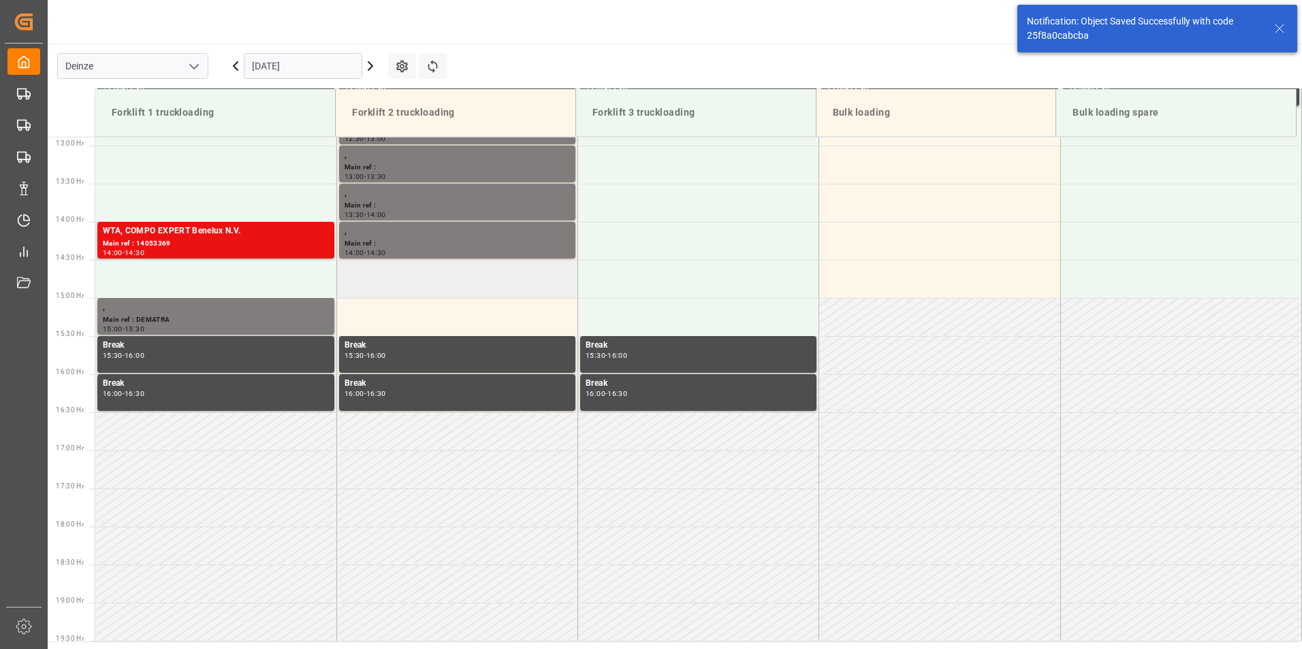
click at [371, 277] on td at bounding box center [456, 279] width 241 height 38
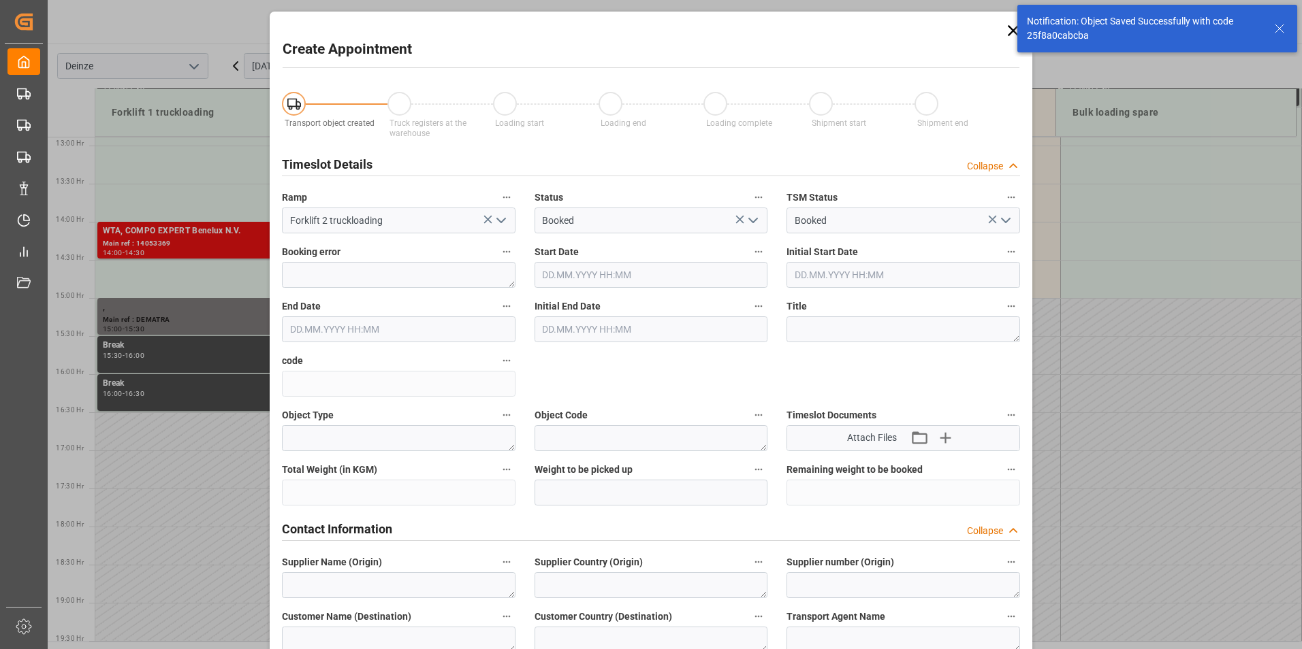
type input "09.10.2025 14:30"
type input "09.10.2025 15:00"
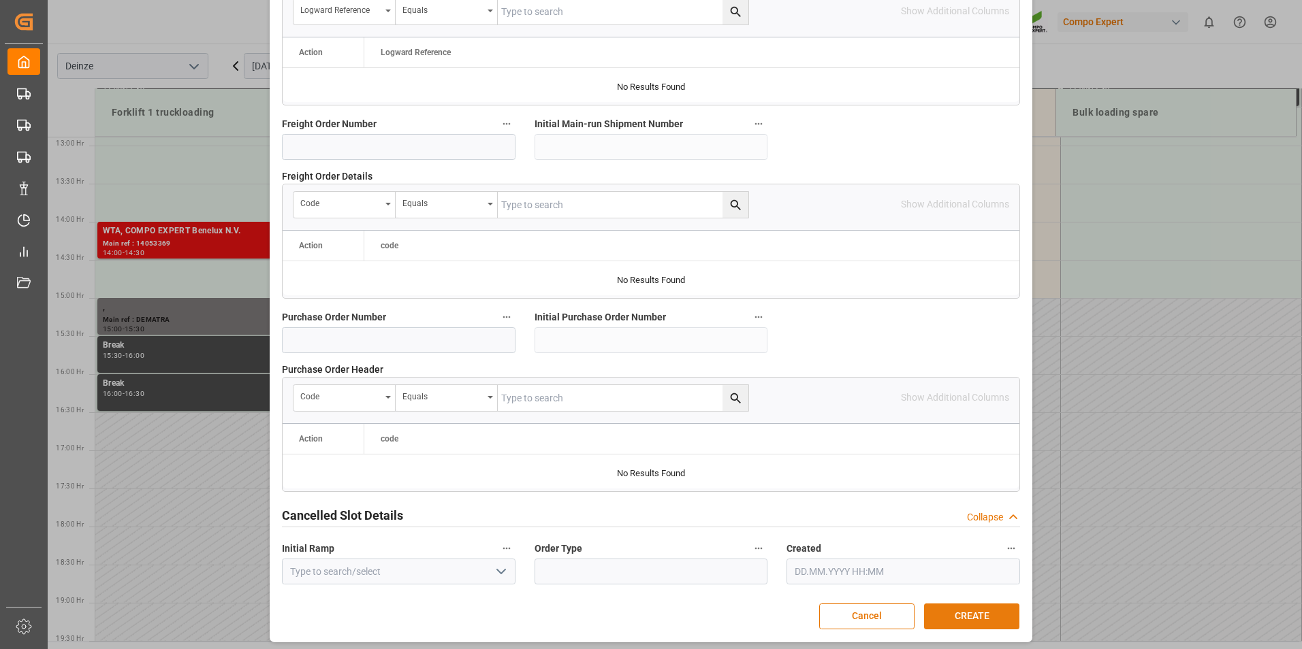
scroll to position [1240, 0]
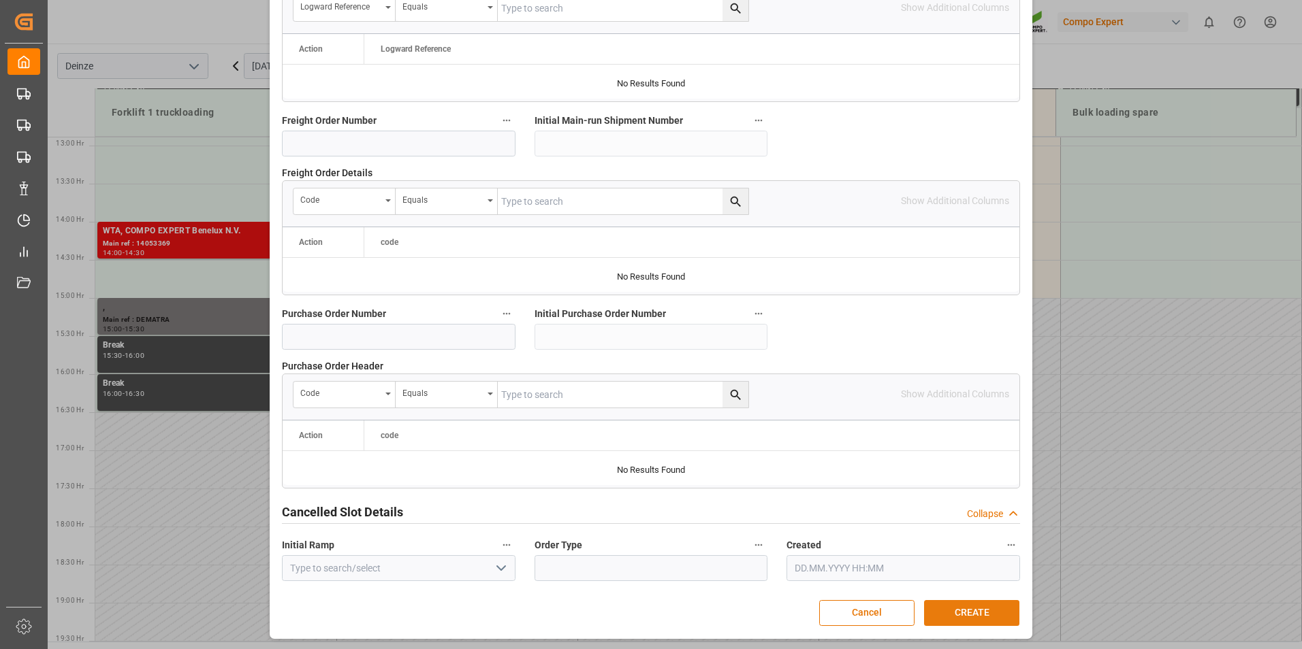
click at [963, 611] on button "CREATE" at bounding box center [971, 613] width 95 height 26
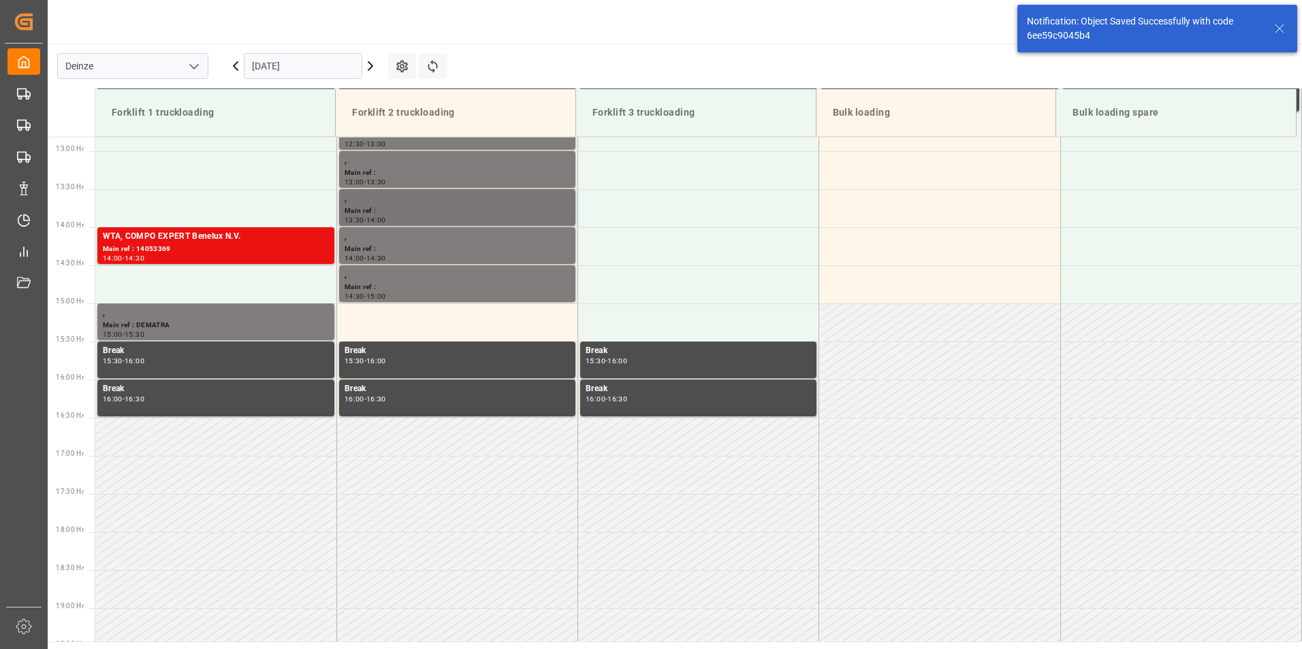
scroll to position [982, 0]
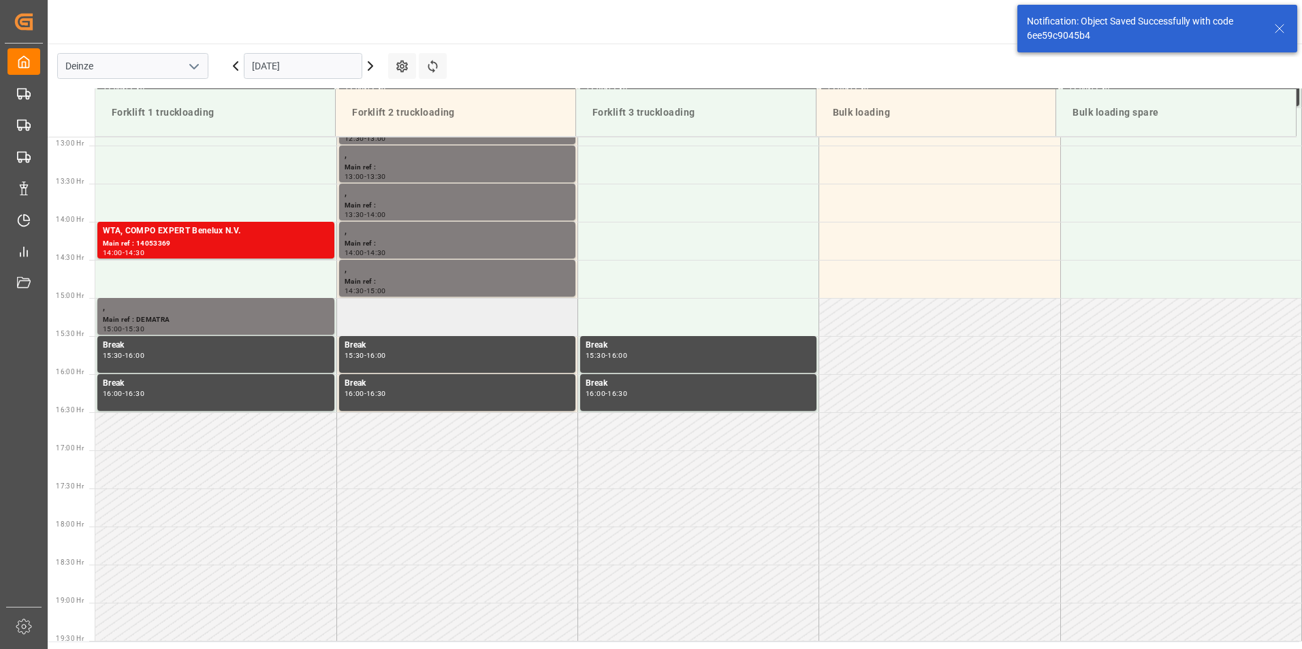
click at [372, 318] on td at bounding box center [456, 317] width 241 height 38
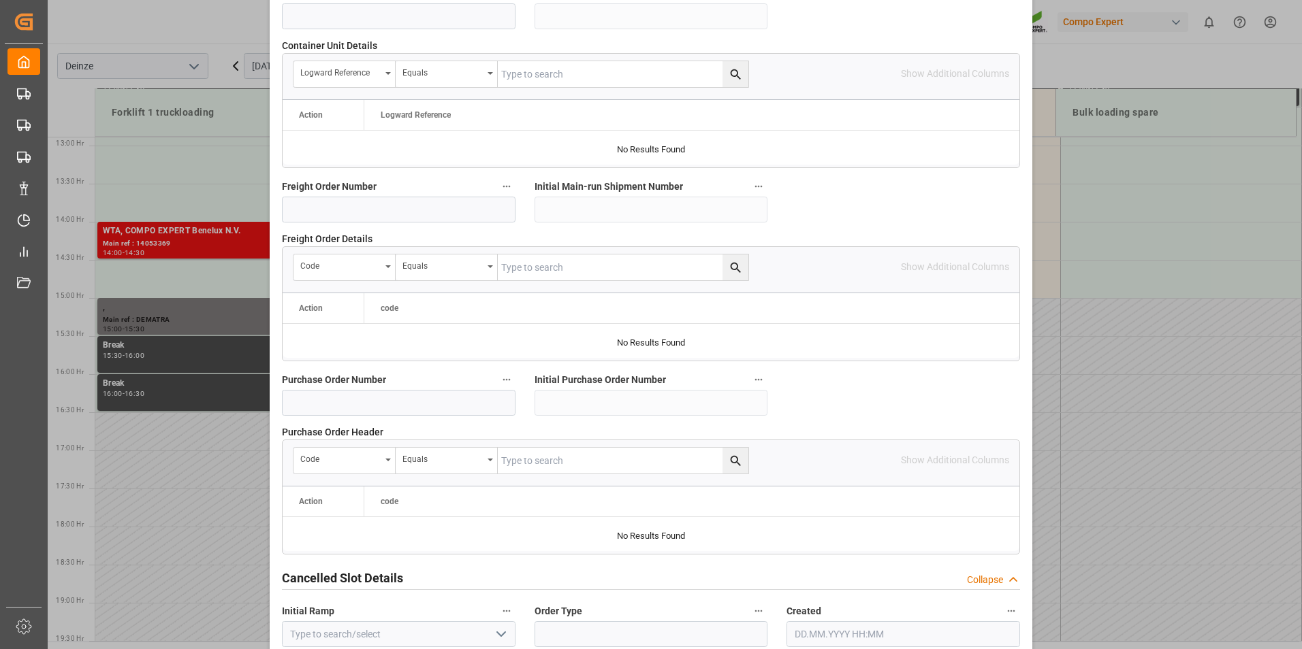
scroll to position [1240, 0]
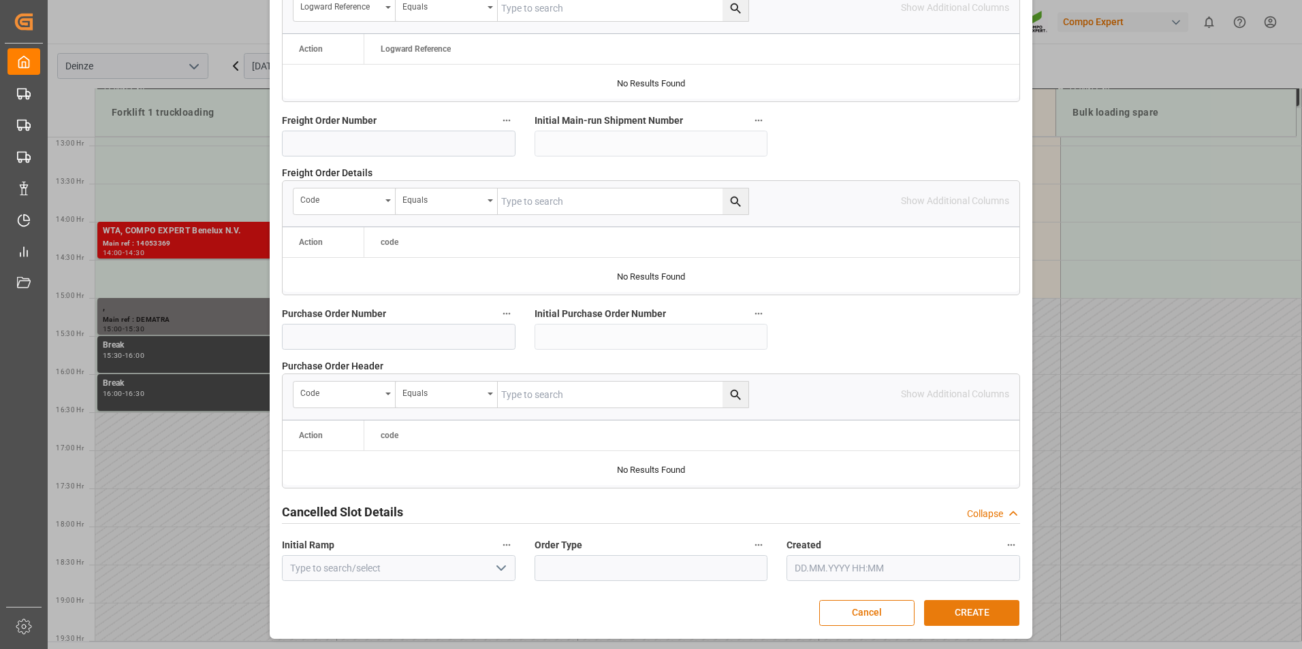
click at [955, 611] on button "CREATE" at bounding box center [971, 613] width 95 height 26
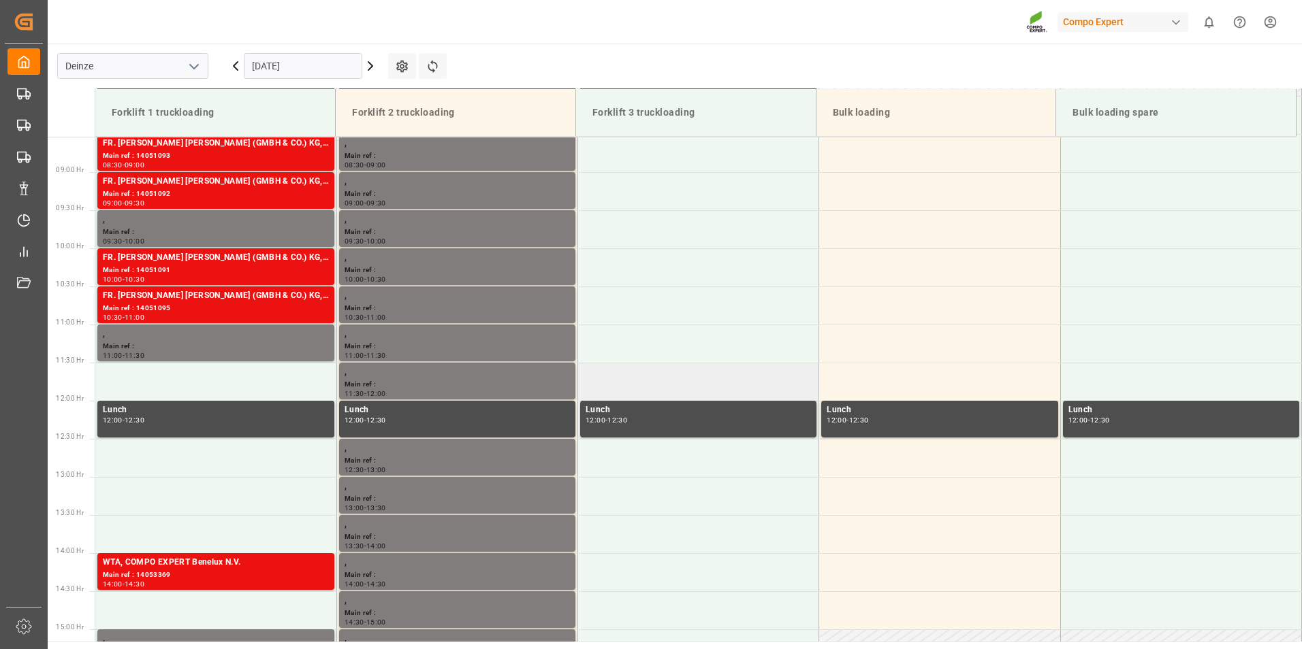
scroll to position [650, 0]
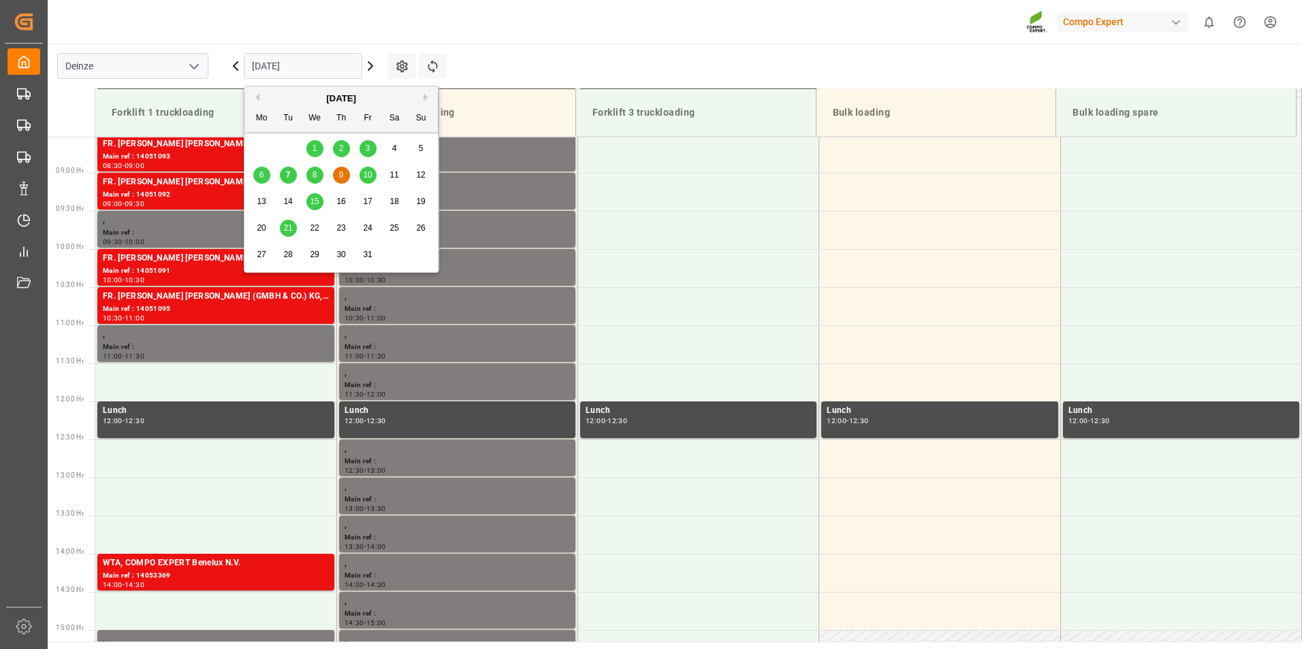
click at [332, 71] on input "09.10.2025" at bounding box center [303, 66] width 118 height 26
click at [286, 176] on span "7" at bounding box center [288, 175] width 5 height 10
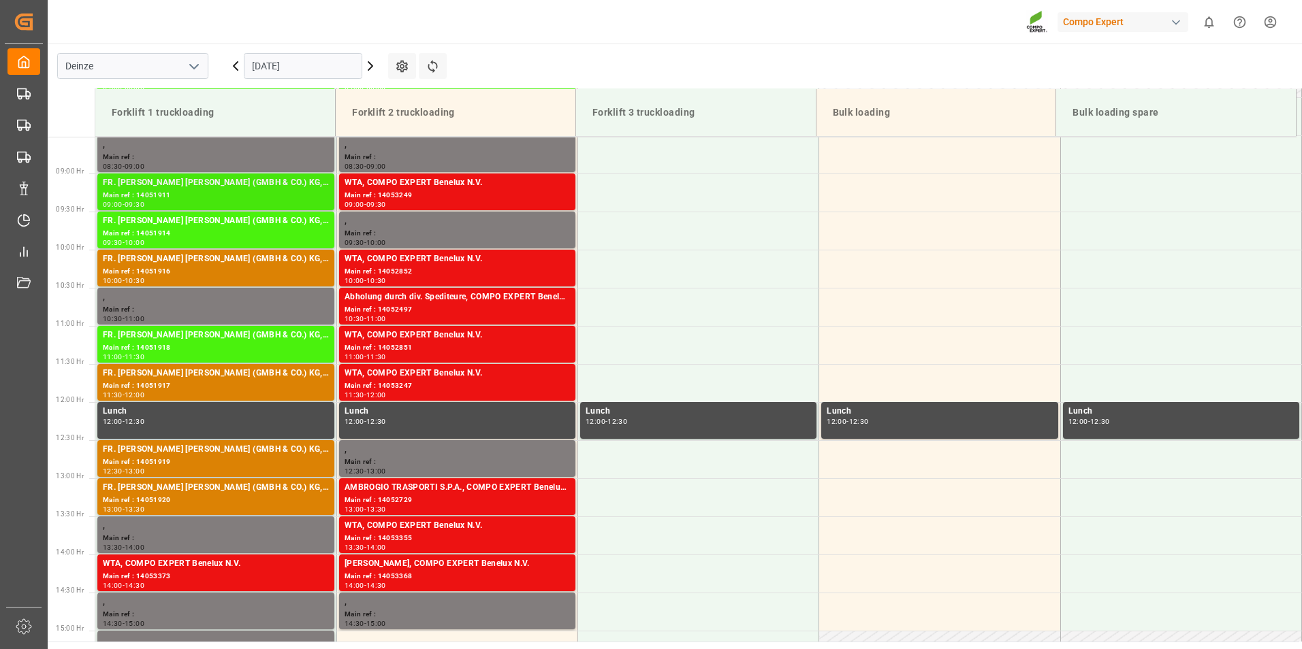
scroll to position [677, 0]
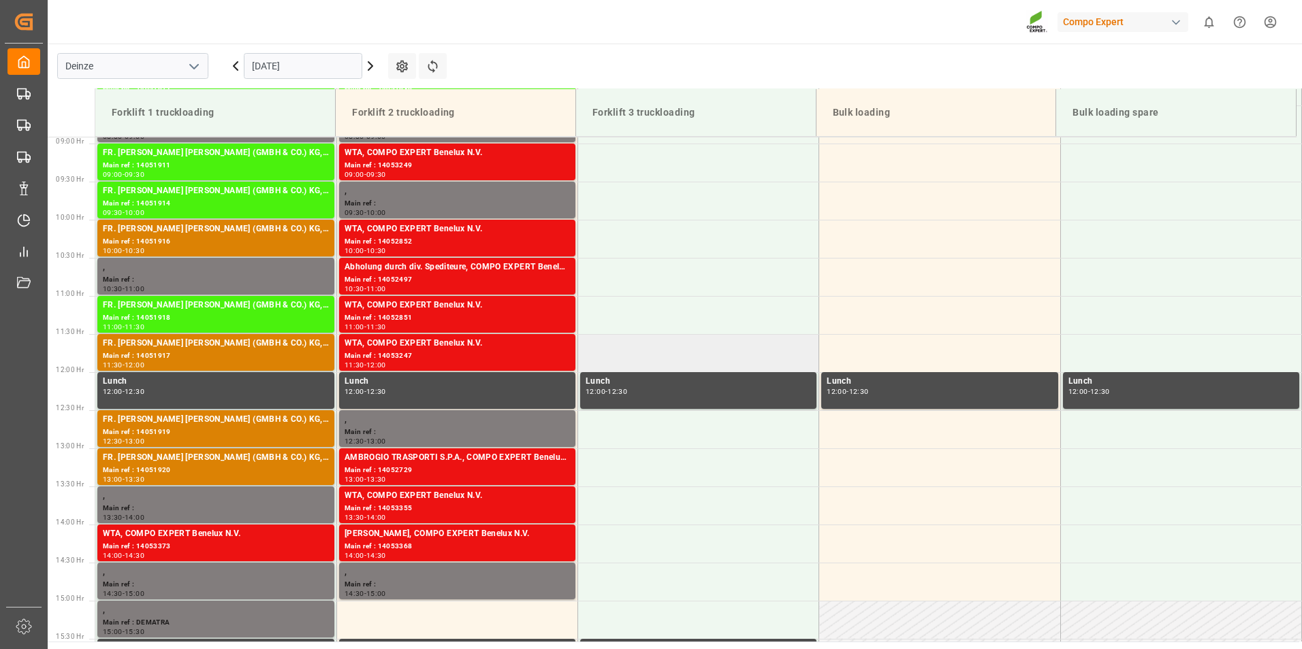
scroll to position [549, 0]
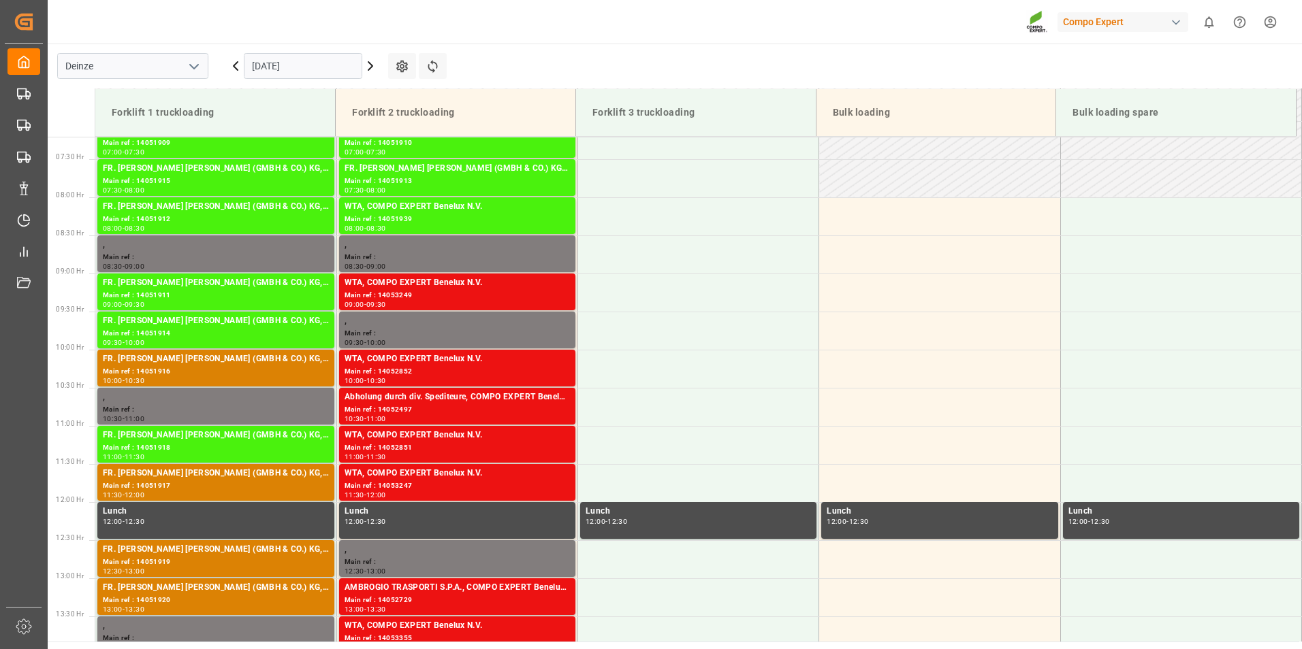
click at [338, 71] on input "[DATE]" at bounding box center [303, 66] width 118 height 26
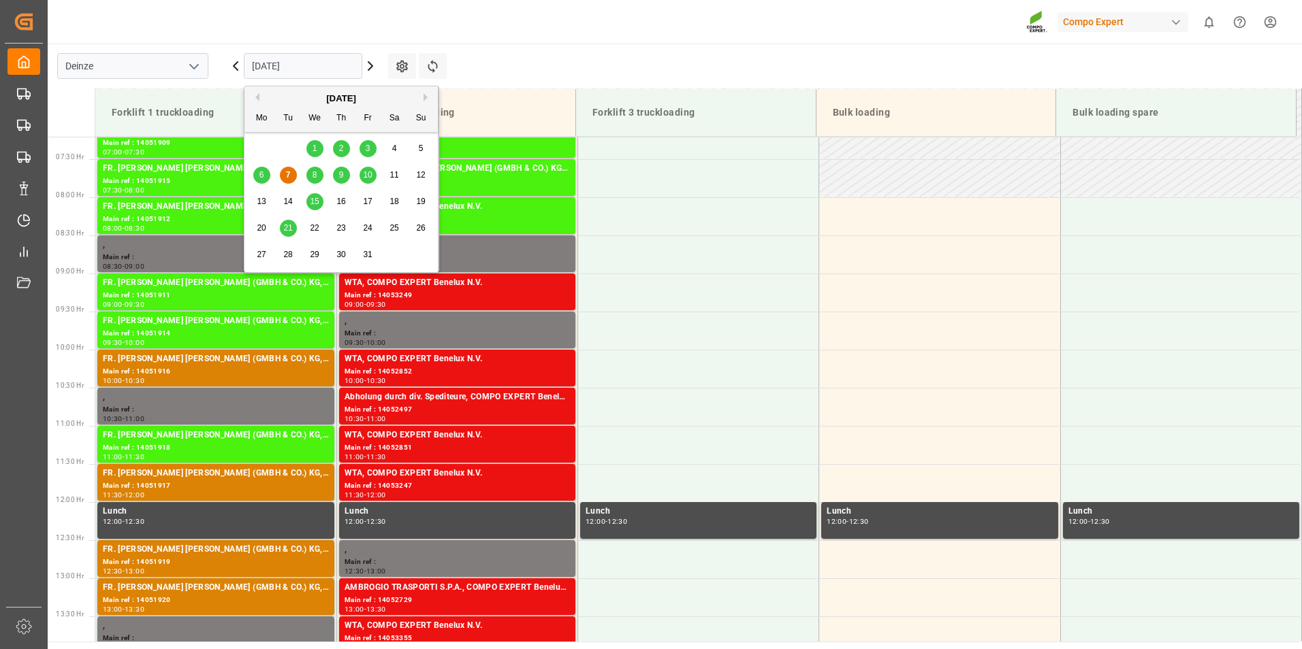
click at [315, 199] on span "15" at bounding box center [314, 202] width 9 height 10
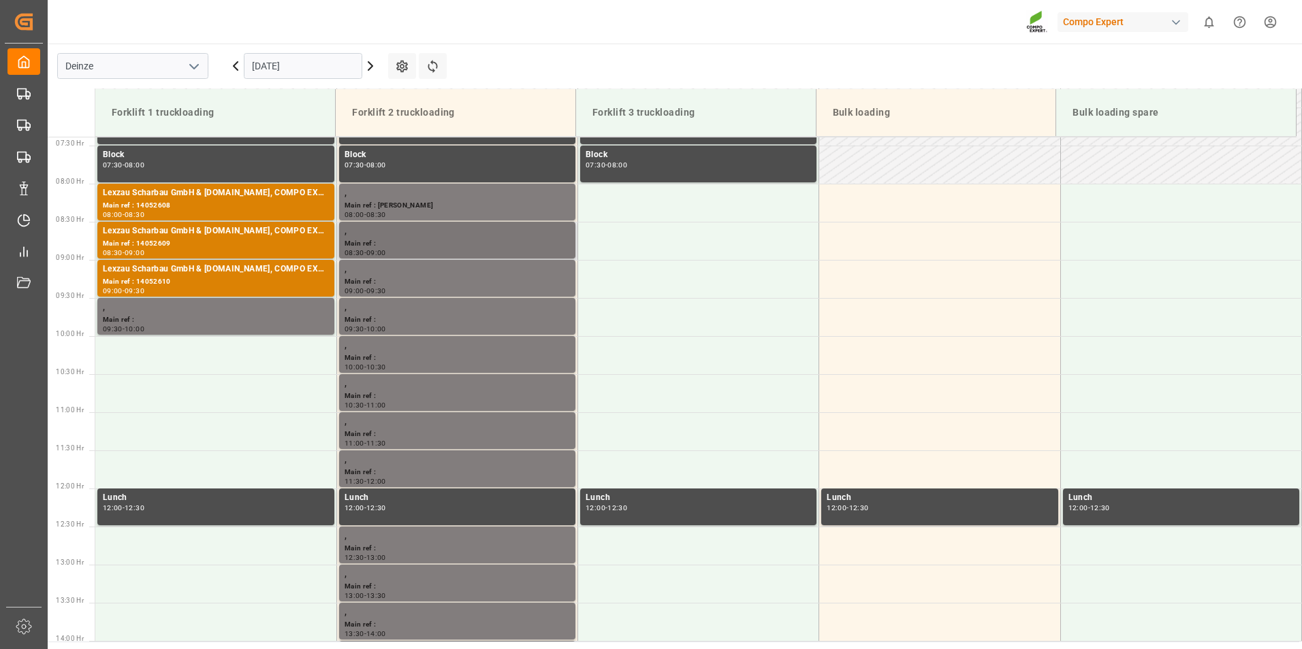
scroll to position [481, 0]
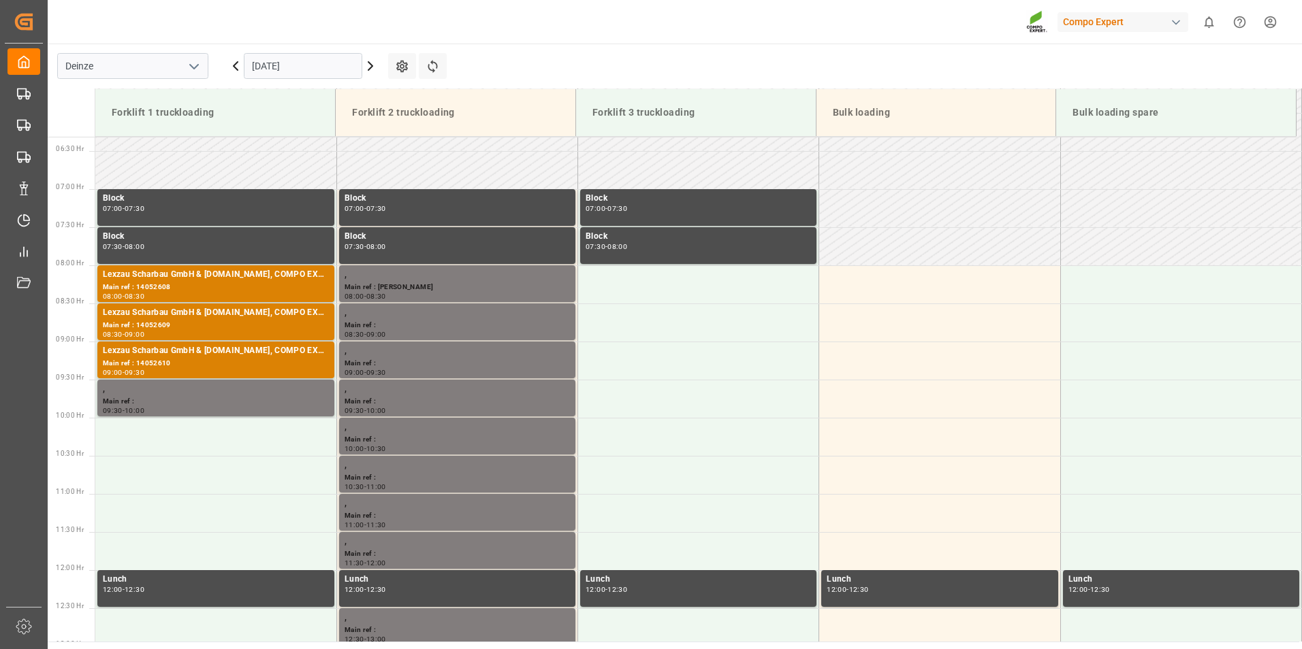
click at [325, 63] on input "[DATE]" at bounding box center [303, 66] width 118 height 26
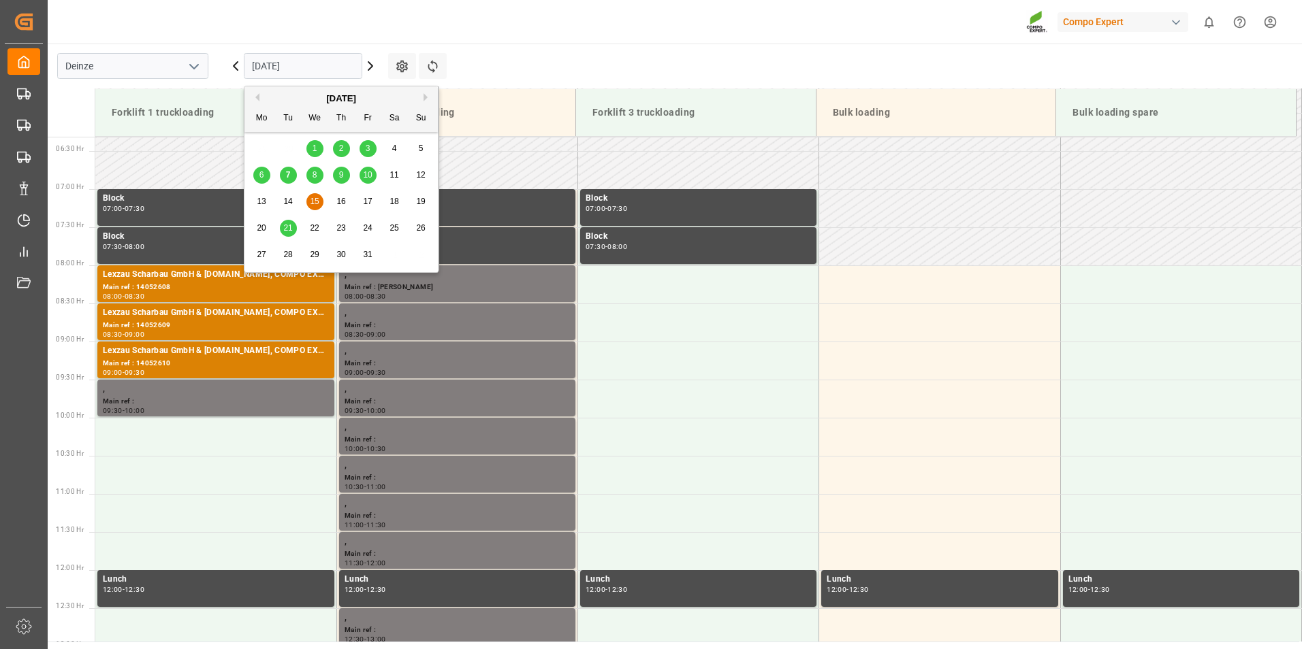
click at [342, 202] on span "16" at bounding box center [340, 202] width 9 height 10
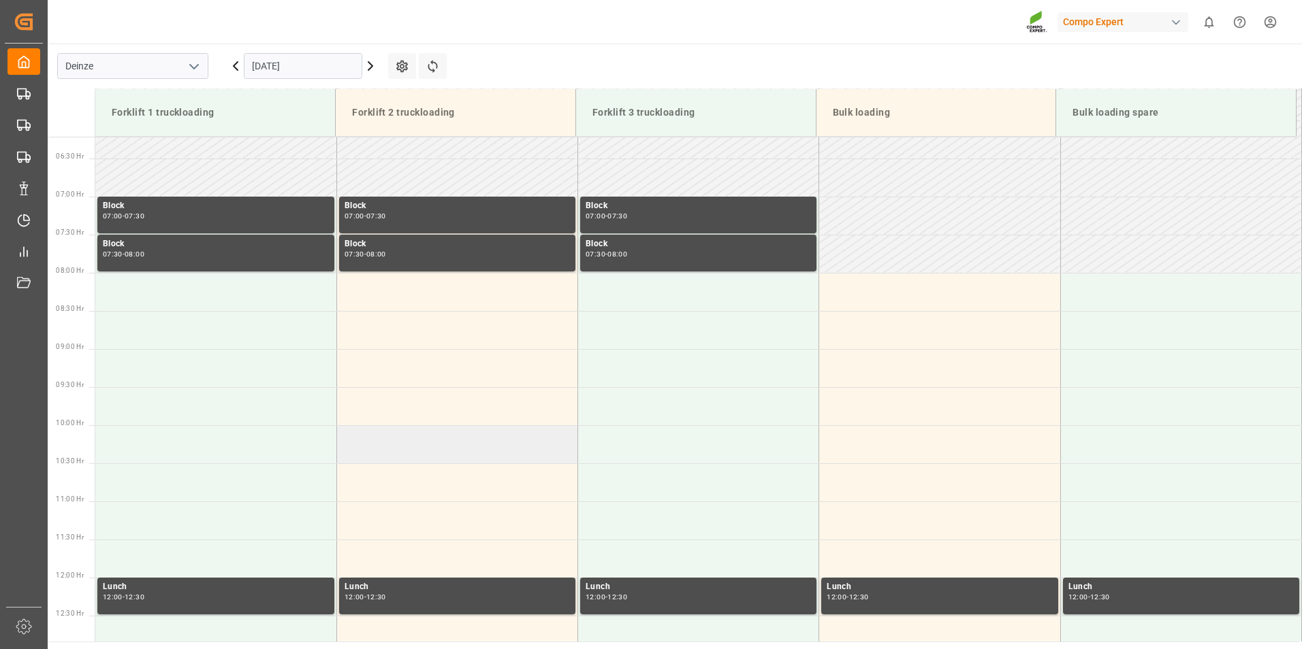
scroll to position [413, 0]
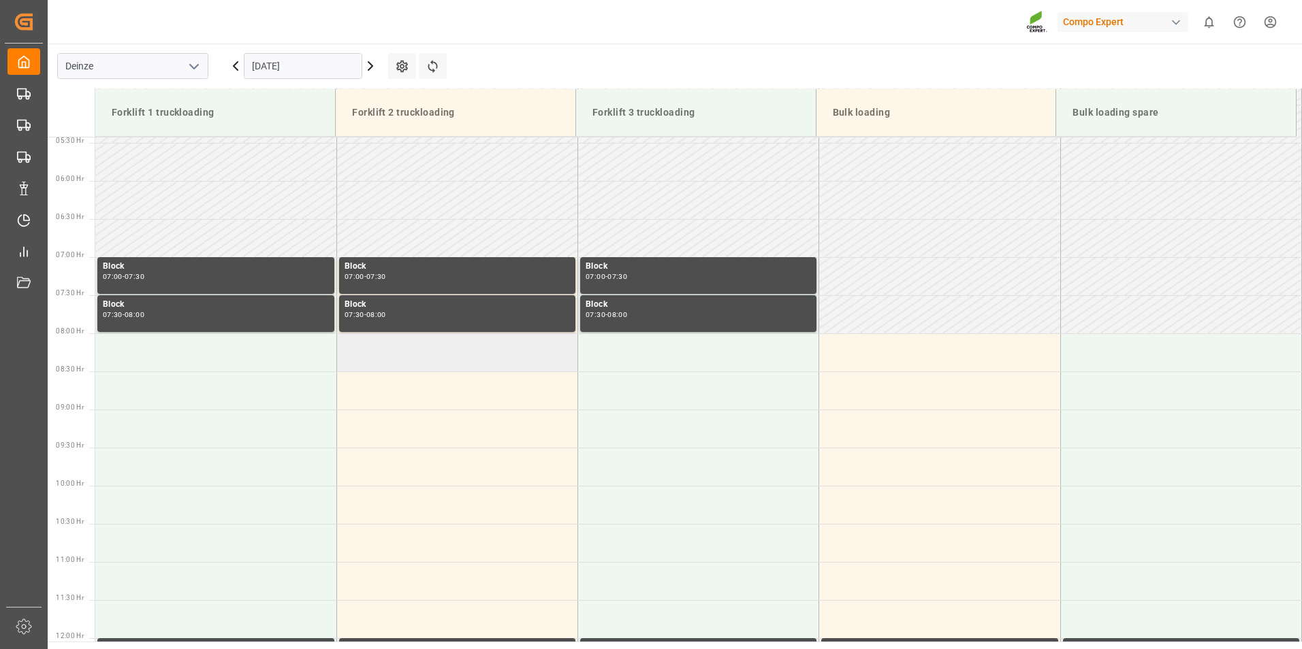
click at [370, 359] on td at bounding box center [456, 353] width 241 height 38
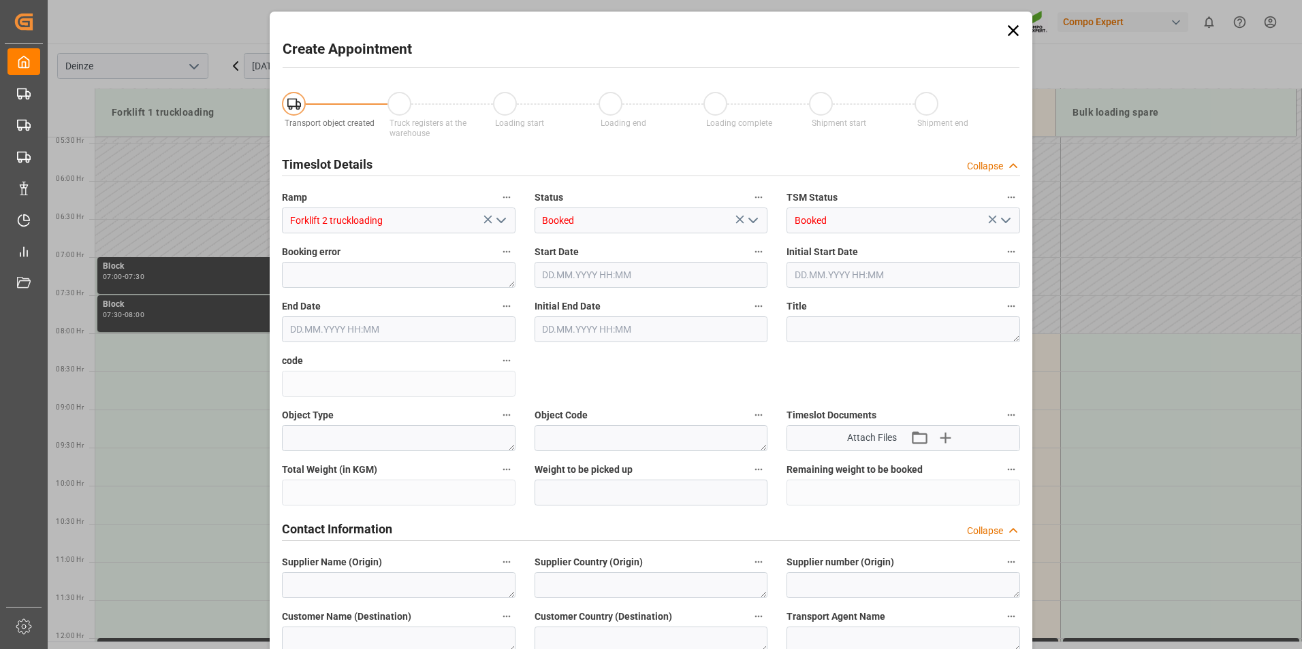
type input "[DATE] 08:00"
type input "[DATE] 08:30"
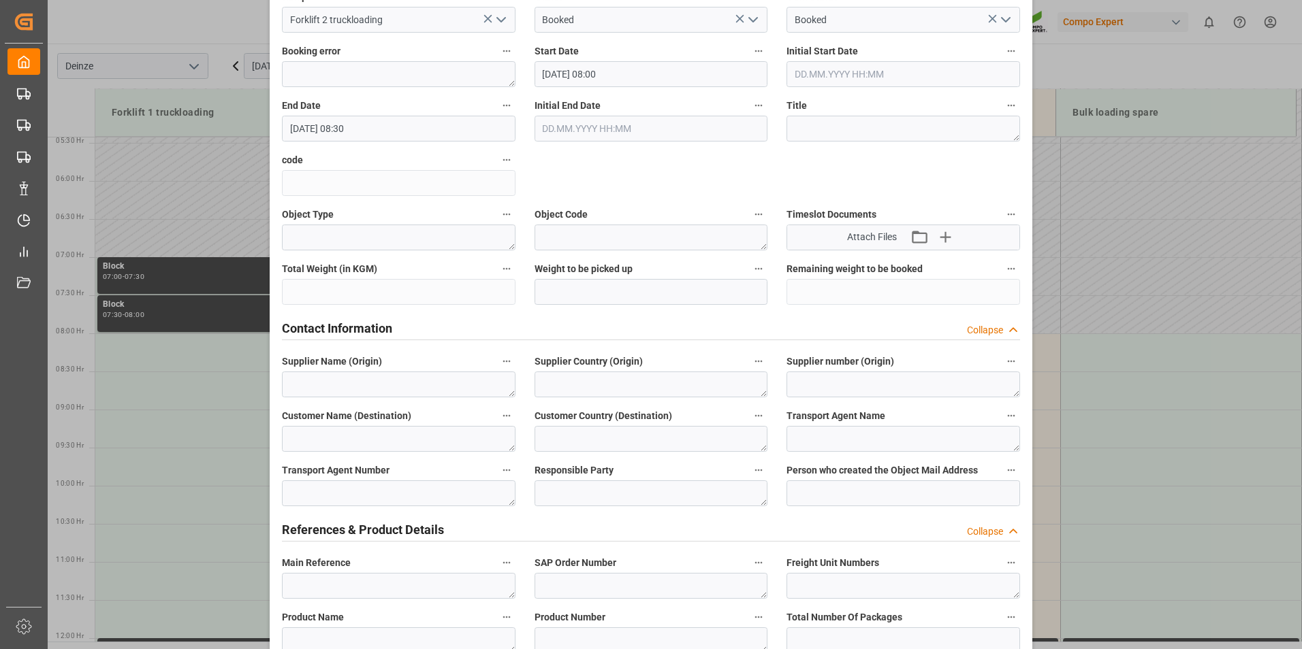
scroll to position [272, 0]
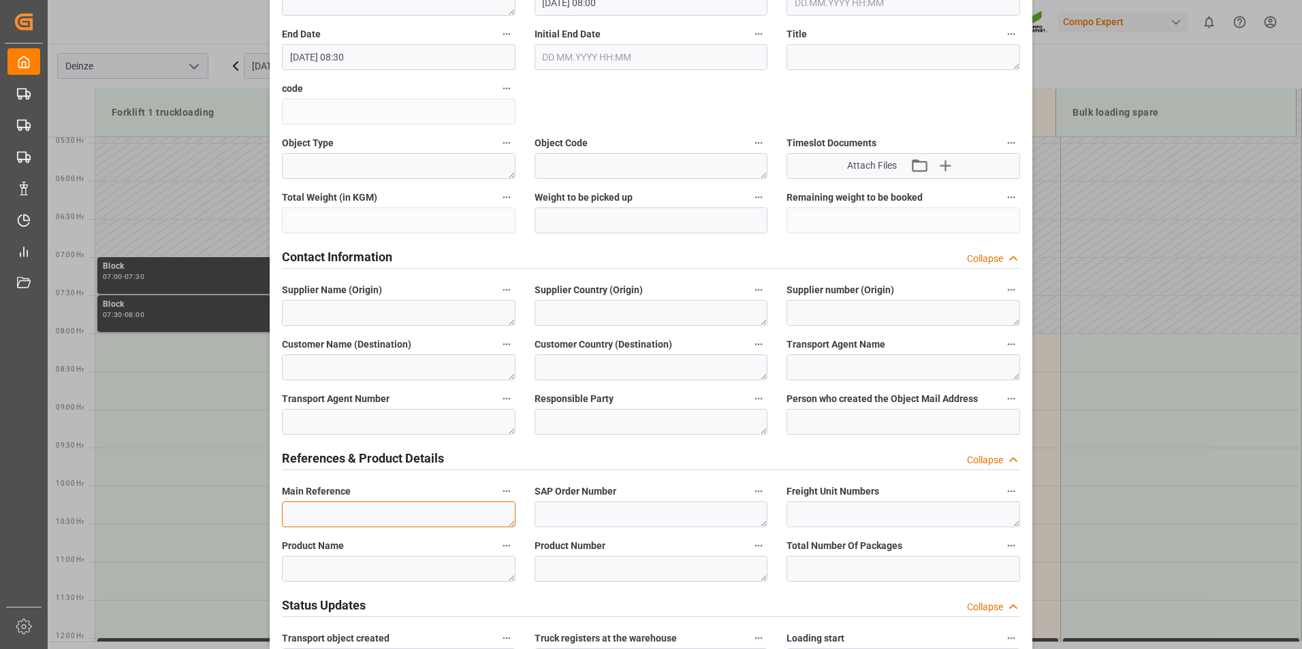
click at [330, 520] on textarea at bounding box center [399, 515] width 234 height 26
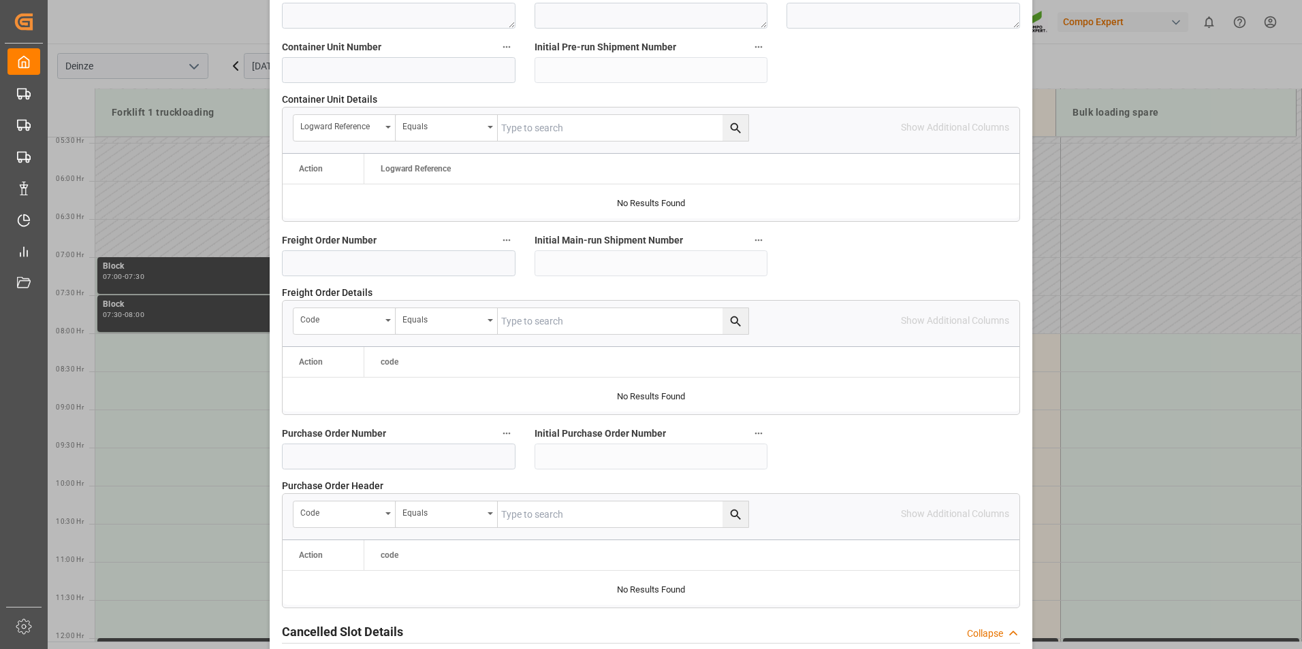
scroll to position [1225, 0]
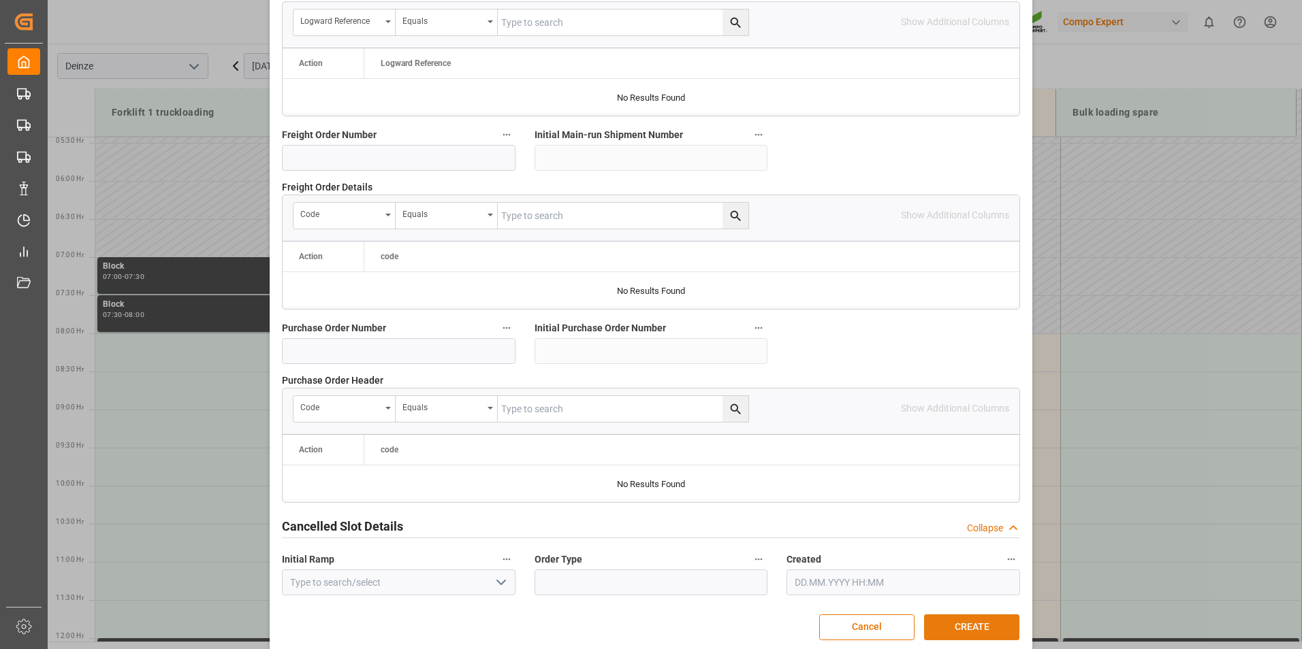
type textarea "[PERSON_NAME]"
click at [976, 626] on button "CREATE" at bounding box center [971, 628] width 95 height 26
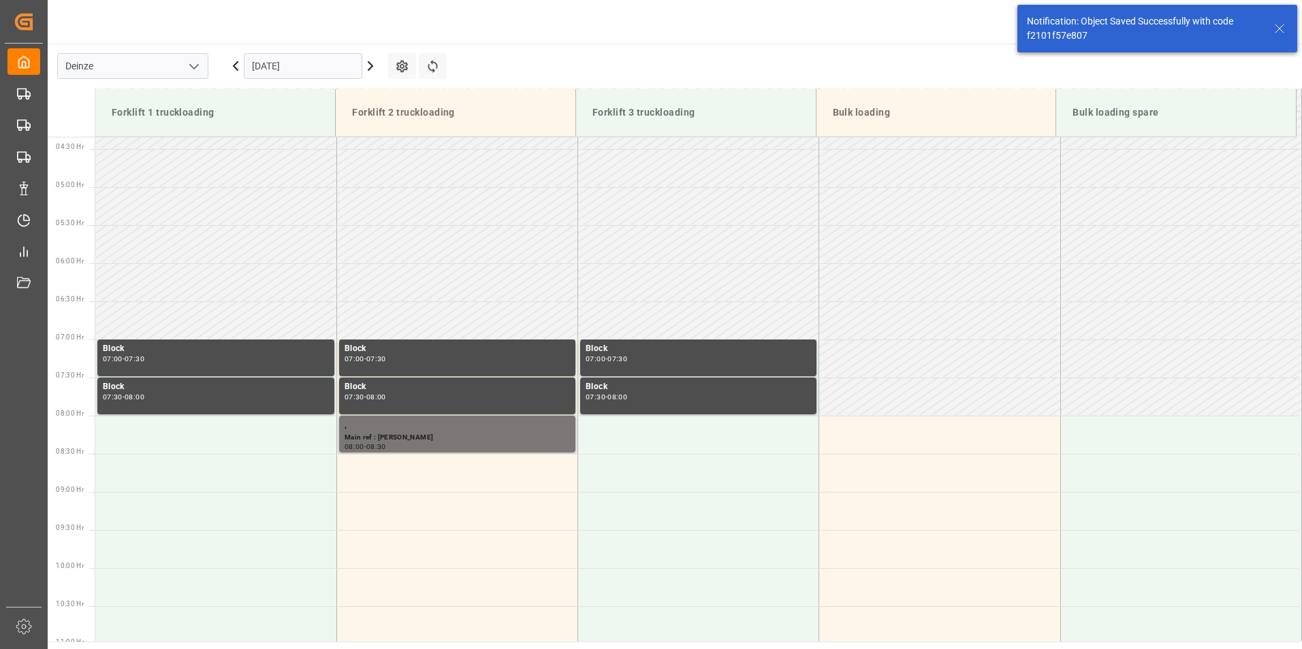
scroll to position [525, 0]
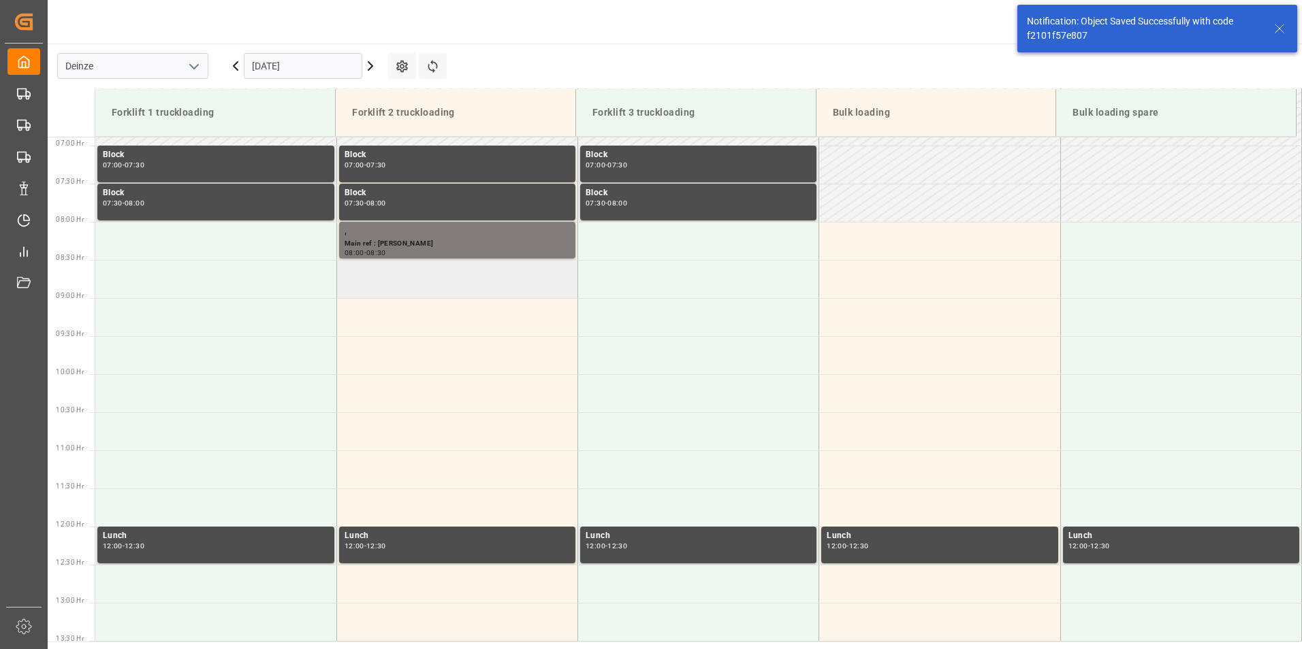
click at [385, 288] on td at bounding box center [456, 279] width 241 height 38
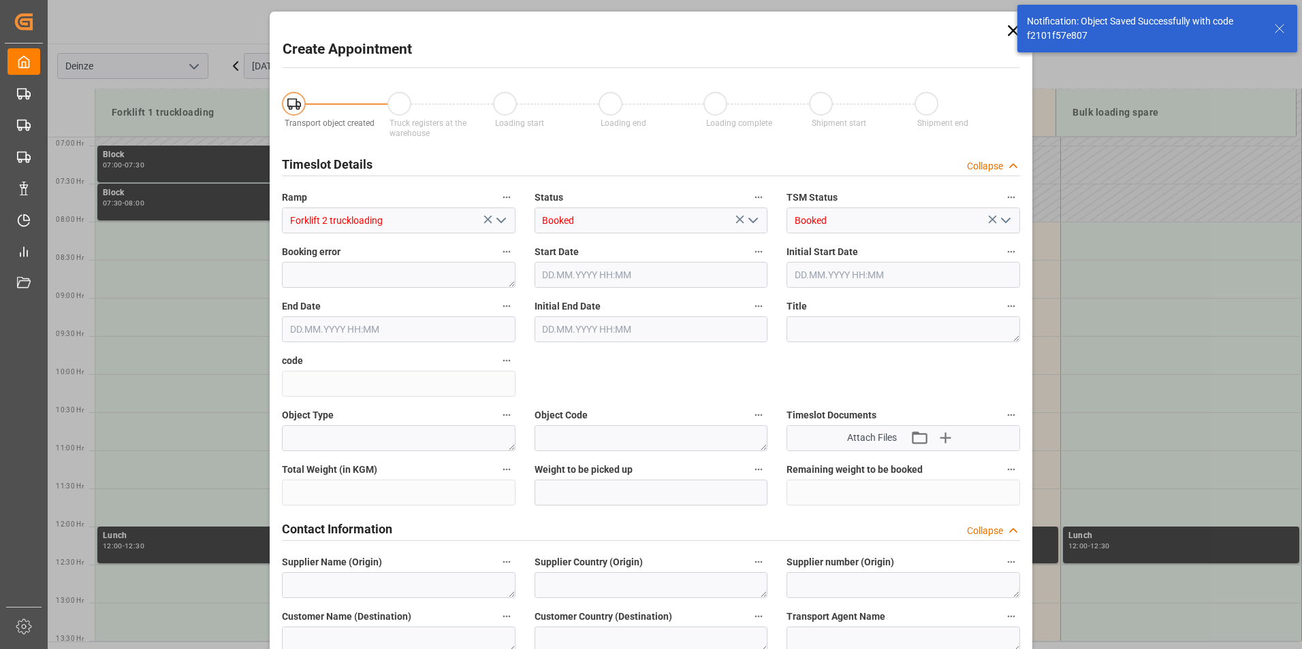
type input "[DATE] 08:30"
type input "[DATE] 09:00"
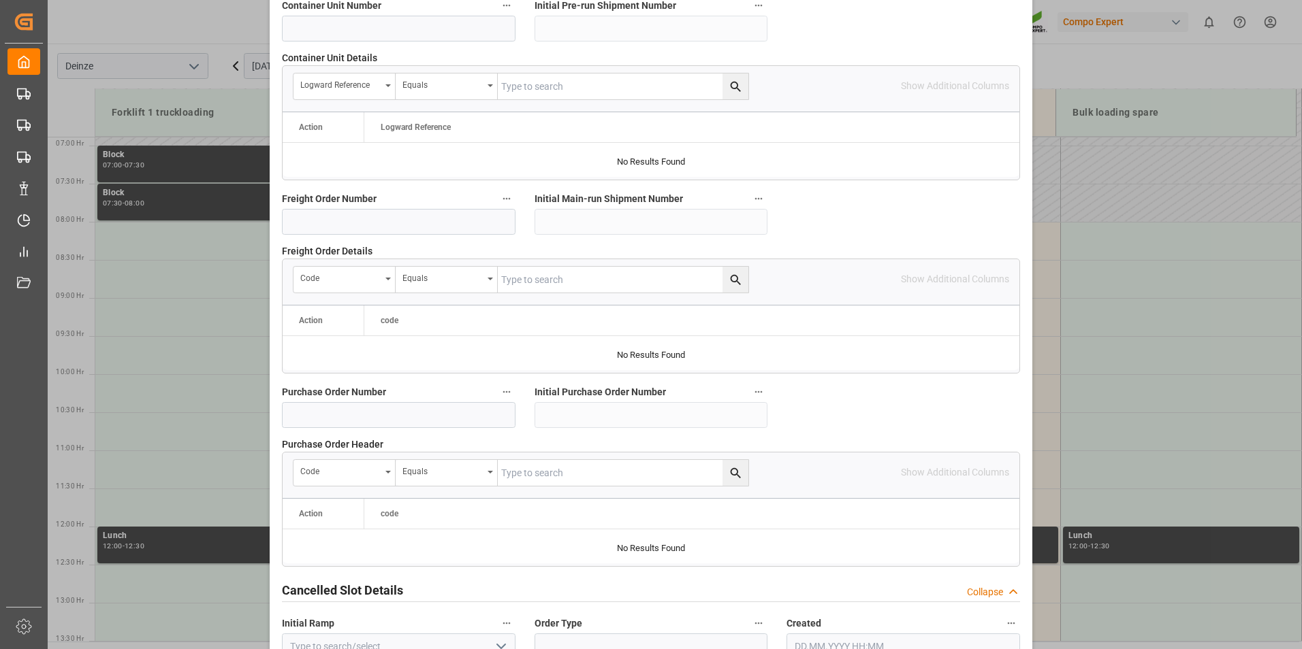
scroll to position [1240, 0]
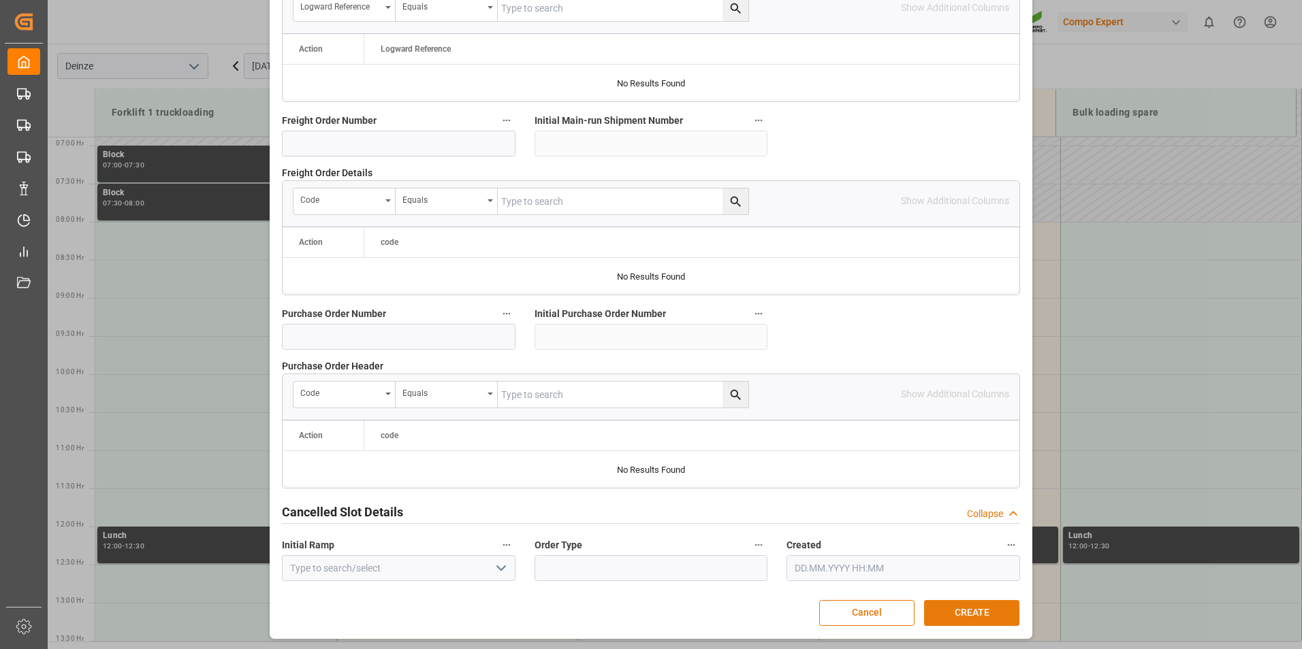
click at [963, 613] on button "CREATE" at bounding box center [971, 613] width 95 height 26
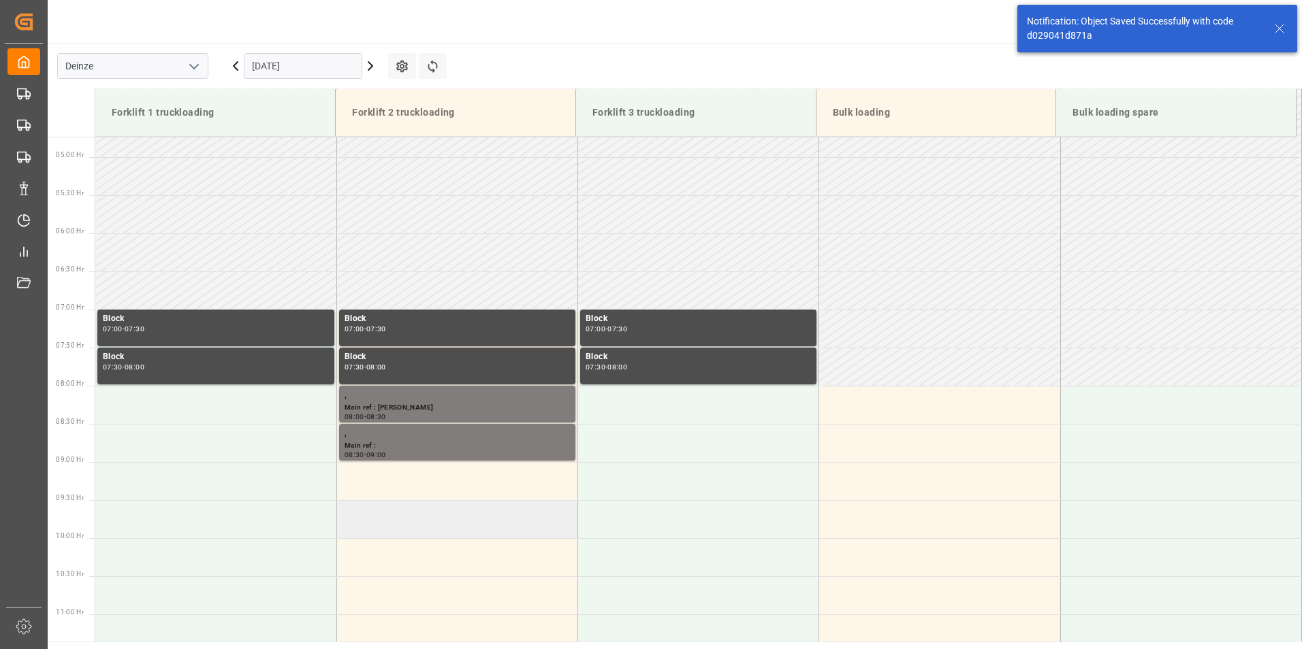
scroll to position [525, 0]
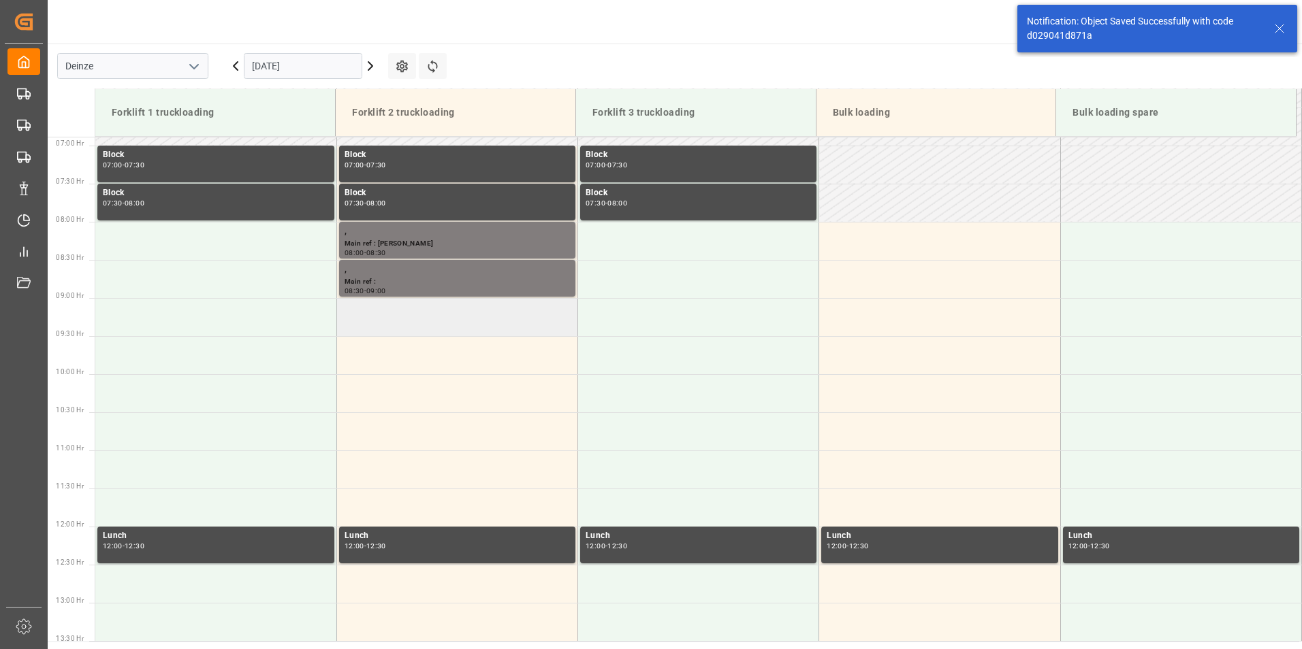
click at [377, 315] on td at bounding box center [456, 317] width 241 height 38
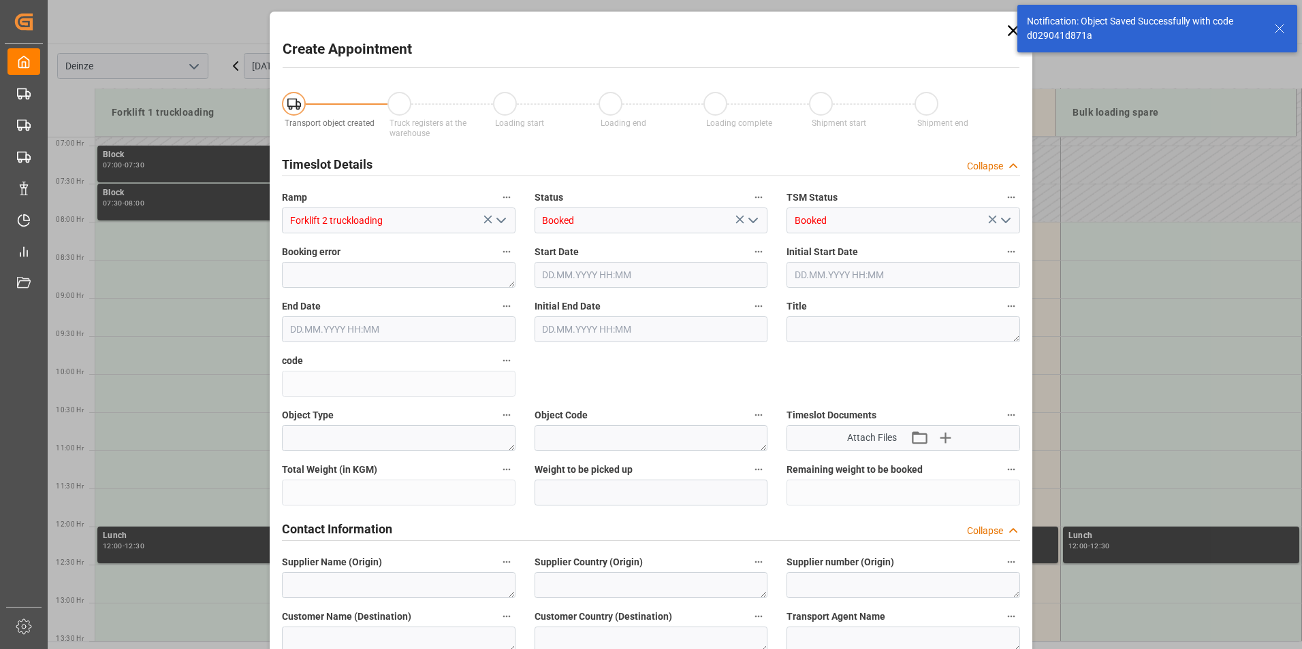
type input "[DATE] 09:00"
type input "[DATE] 09:30"
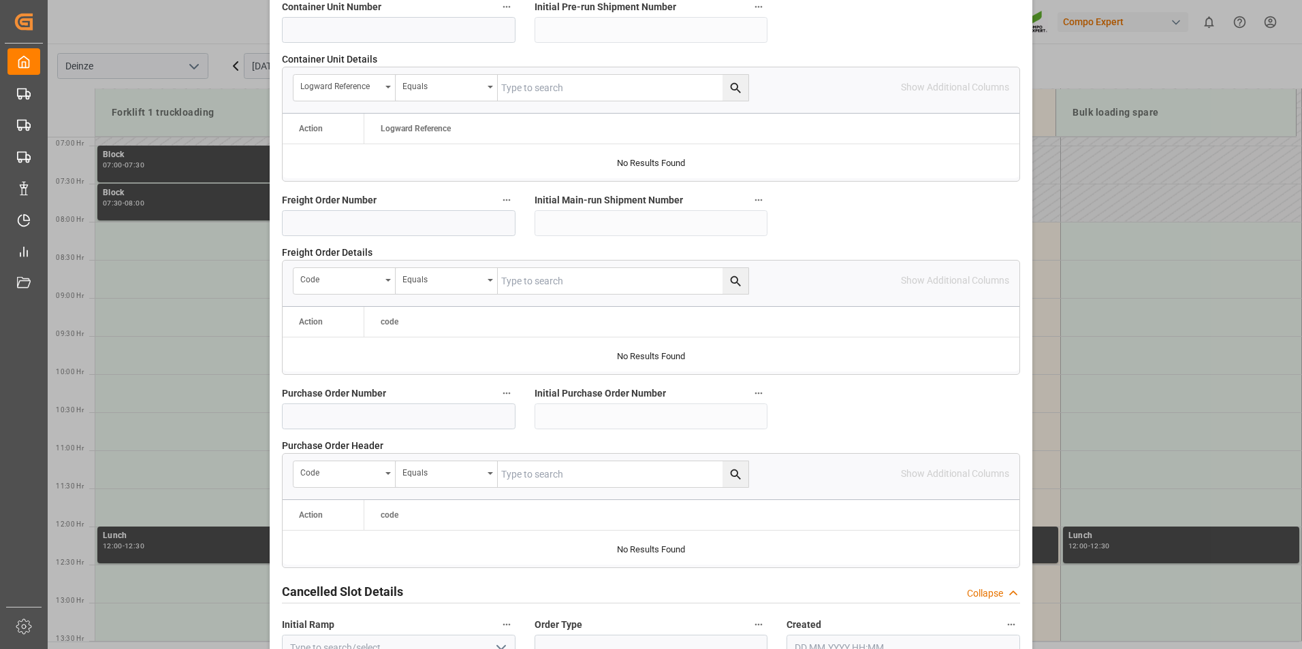
scroll to position [1240, 0]
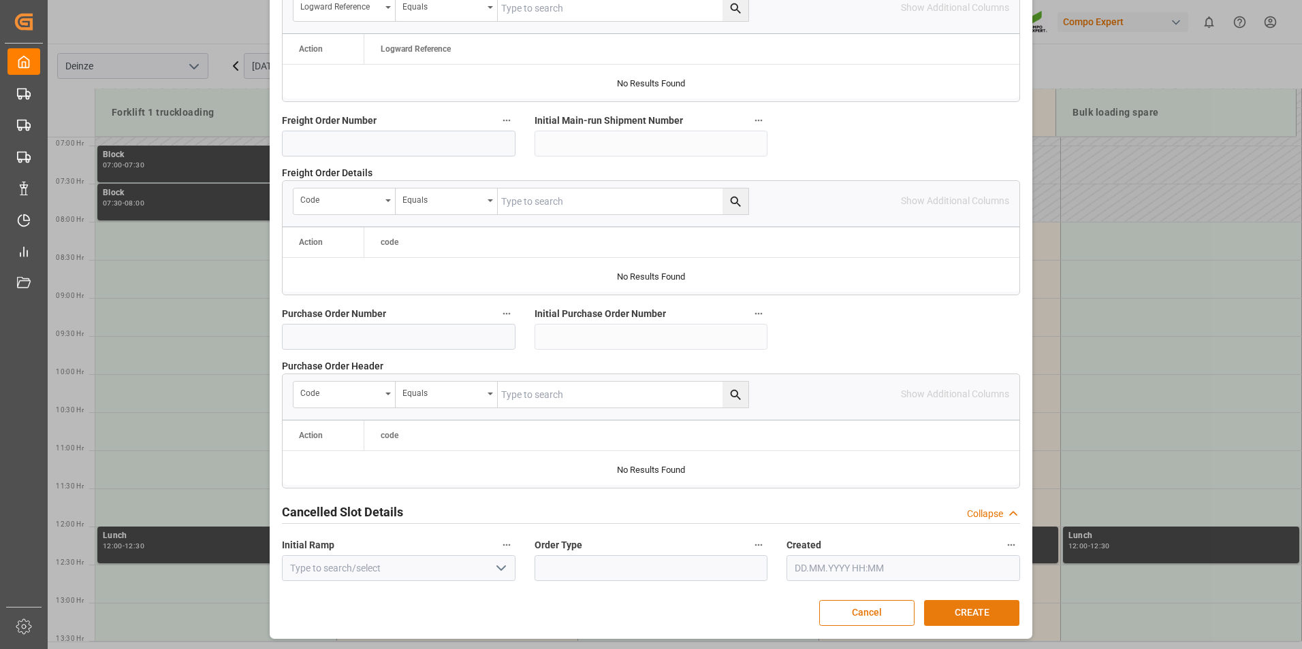
click at [955, 611] on button "CREATE" at bounding box center [971, 613] width 95 height 26
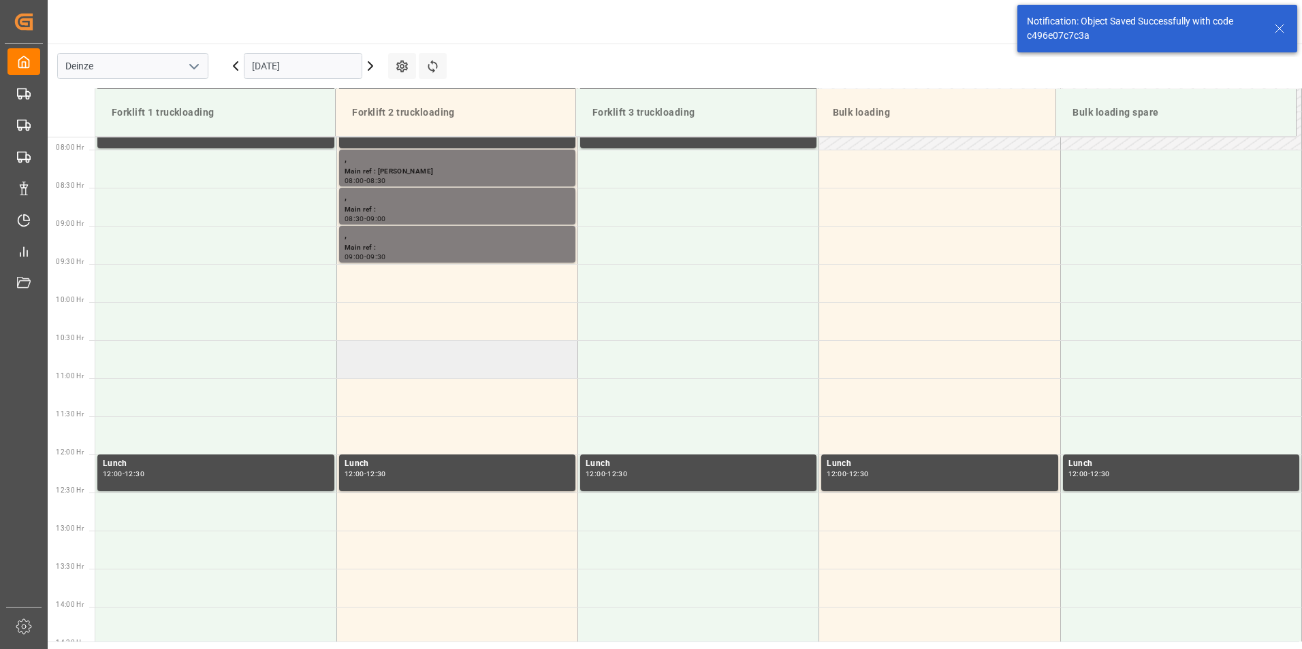
scroll to position [601, 0]
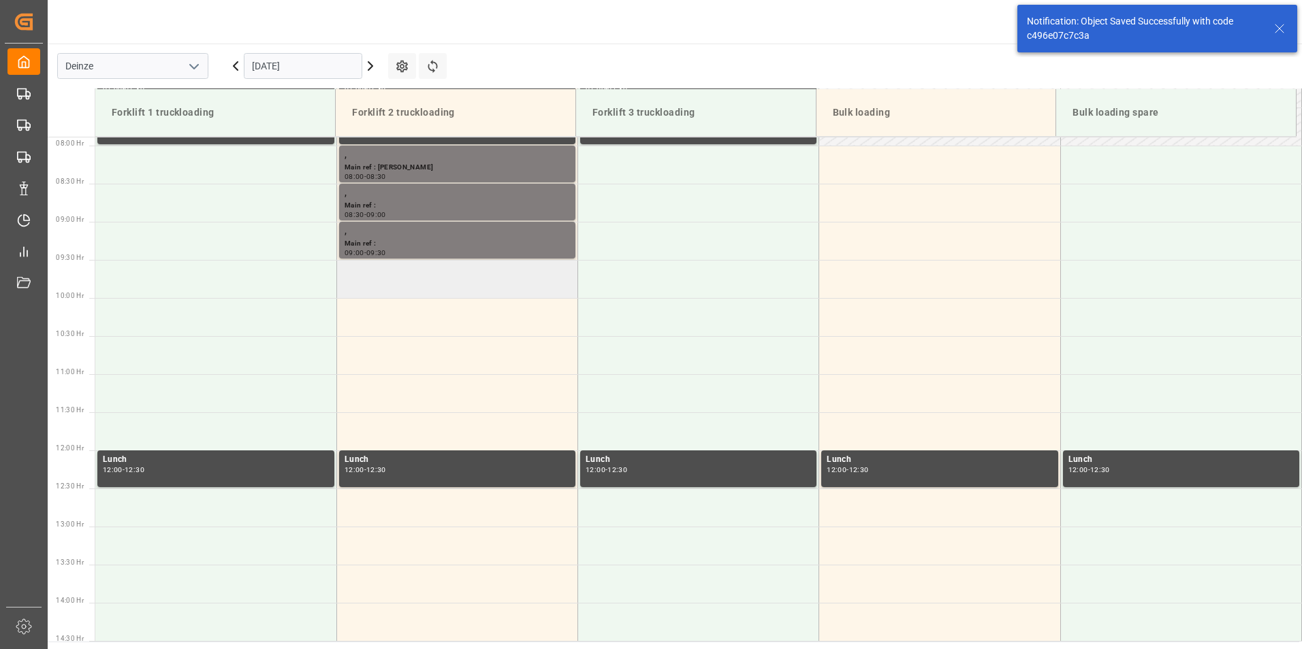
click at [385, 275] on td at bounding box center [456, 279] width 241 height 38
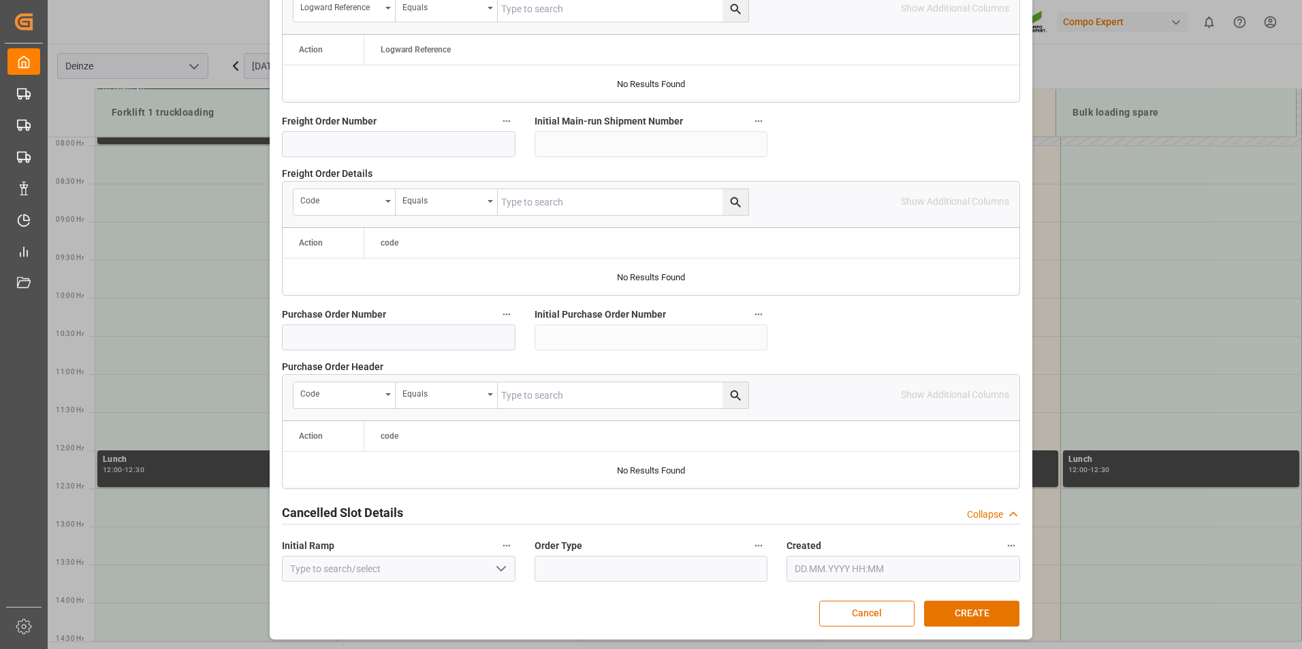
scroll to position [1240, 0]
click at [970, 608] on button "CREATE" at bounding box center [971, 613] width 95 height 26
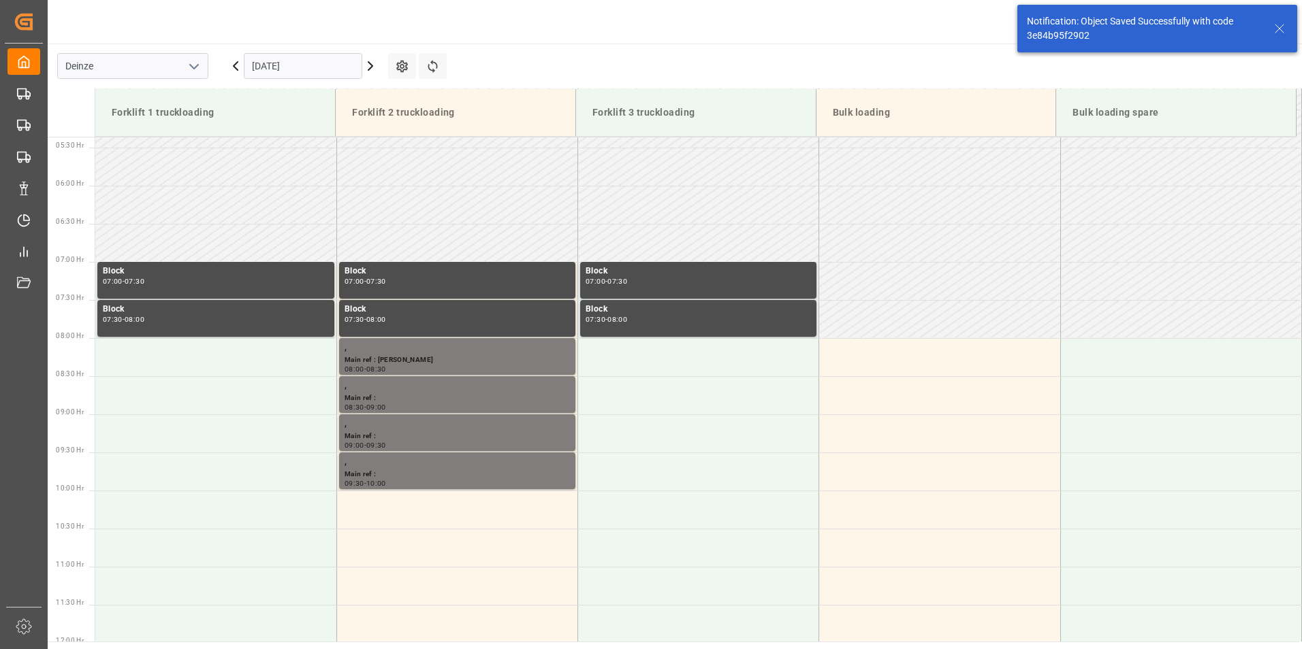
scroll to position [601, 0]
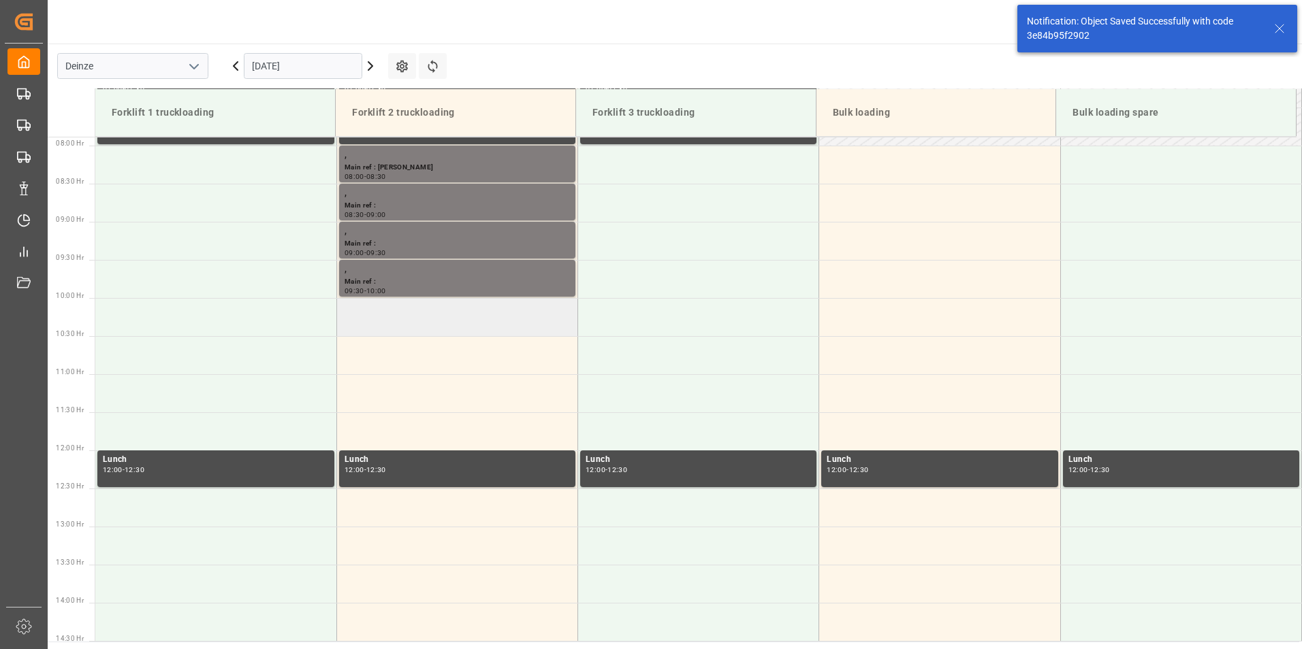
click at [367, 313] on td at bounding box center [456, 317] width 241 height 38
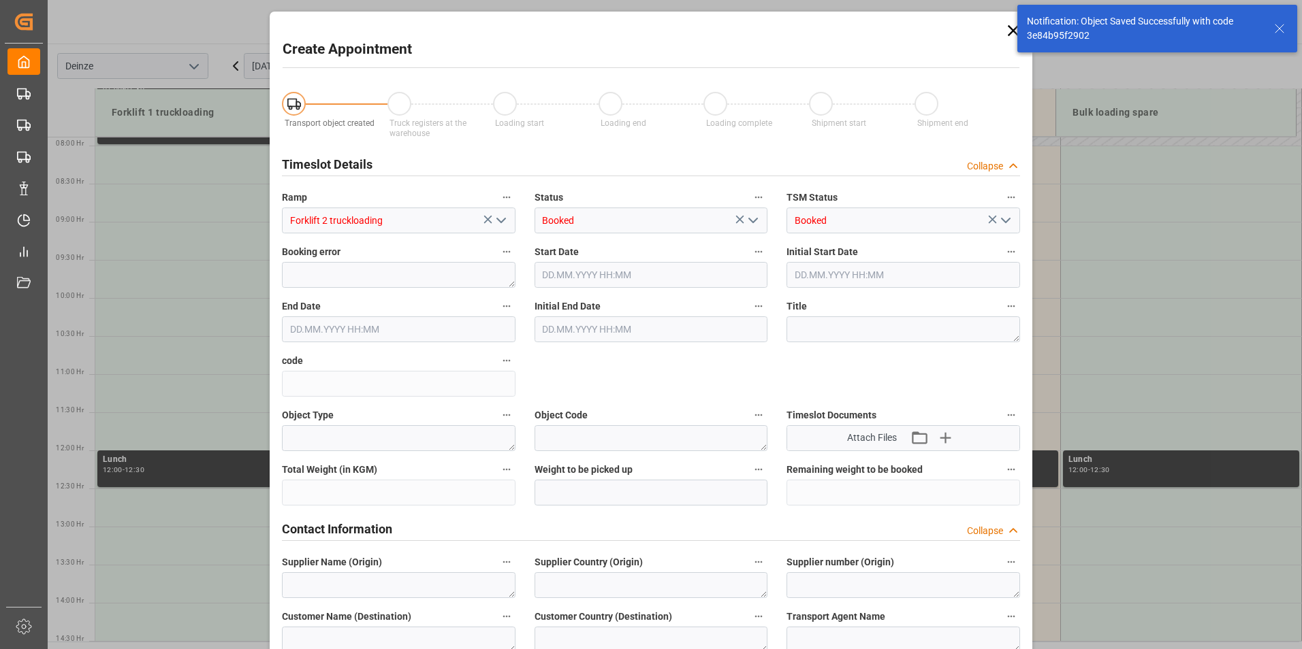
type input "[DATE] 10:00"
type input "[DATE] 10:30"
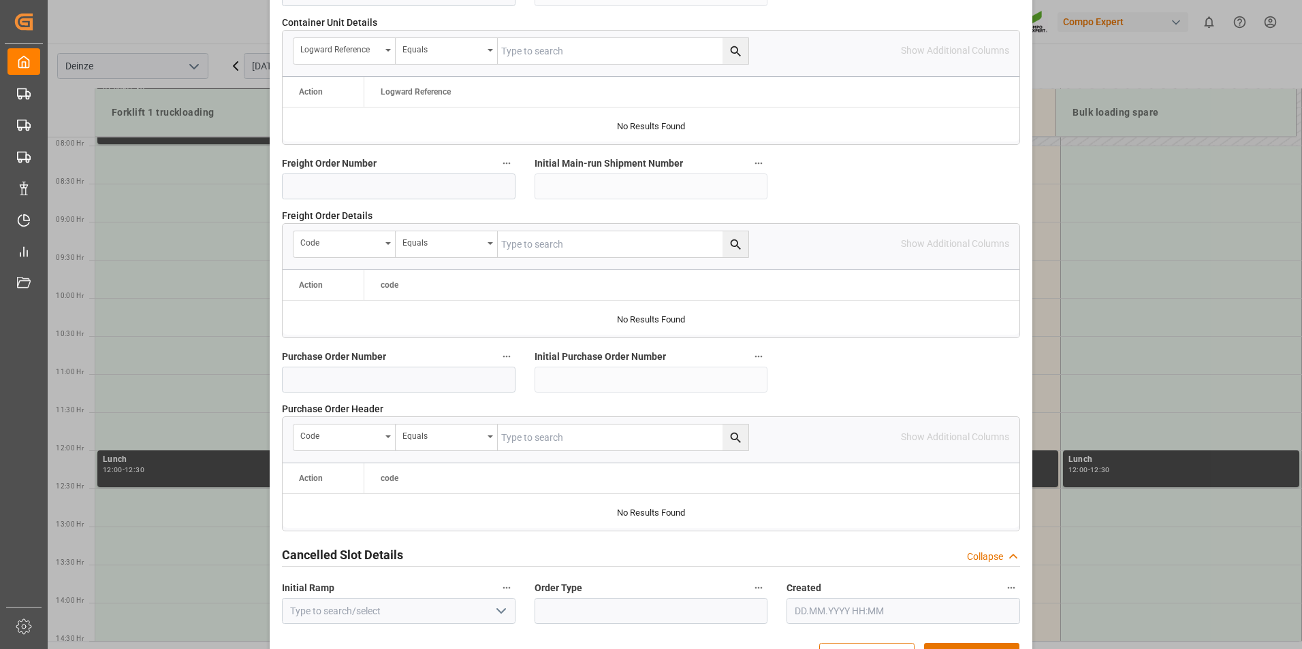
scroll to position [1240, 0]
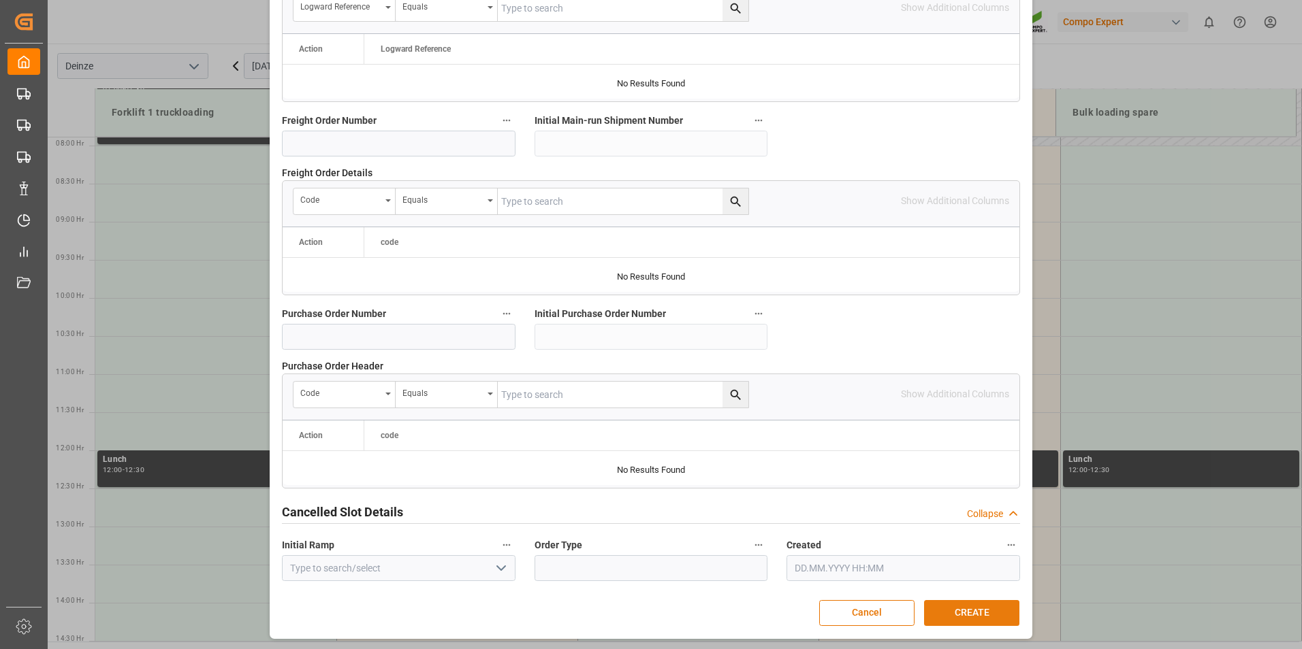
click at [976, 607] on button "CREATE" at bounding box center [971, 613] width 95 height 26
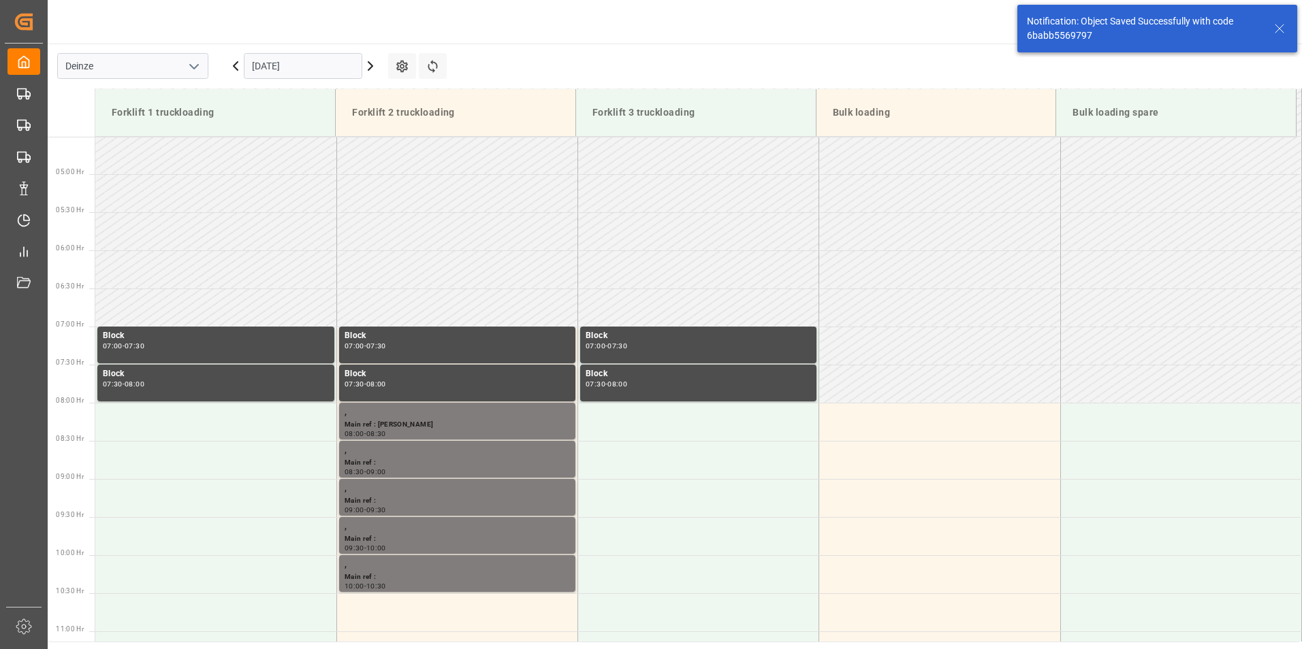
scroll to position [630, 0]
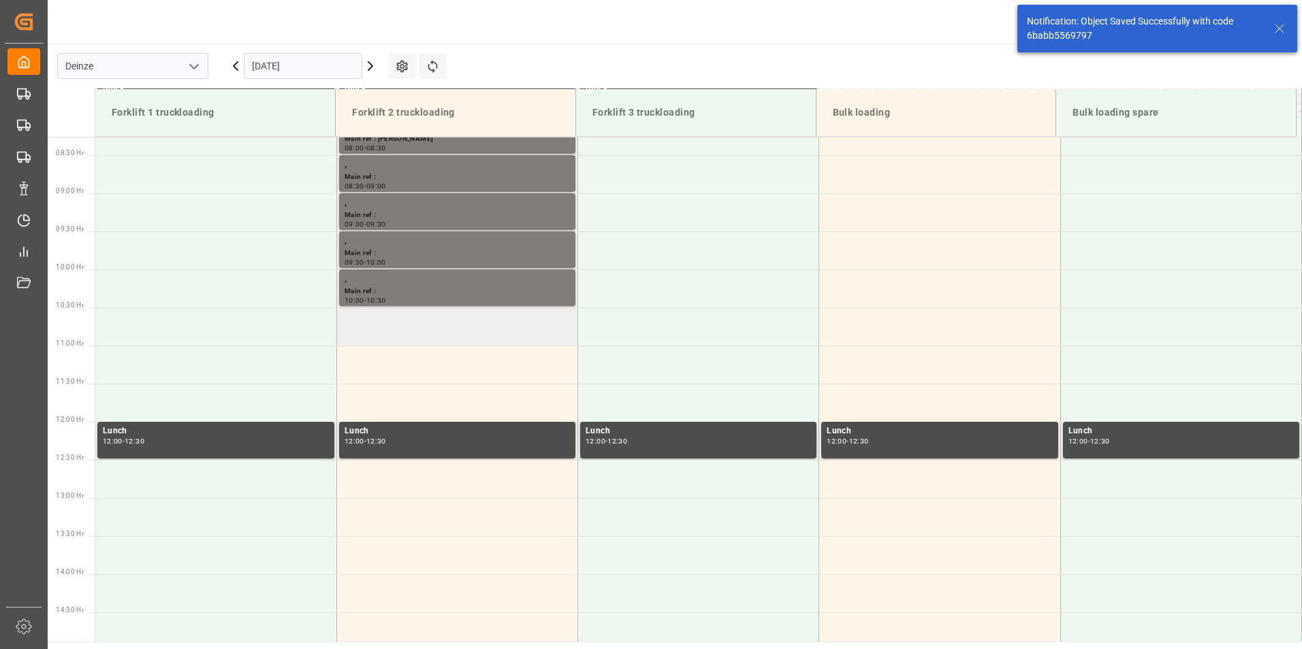
click at [375, 326] on td at bounding box center [456, 327] width 241 height 38
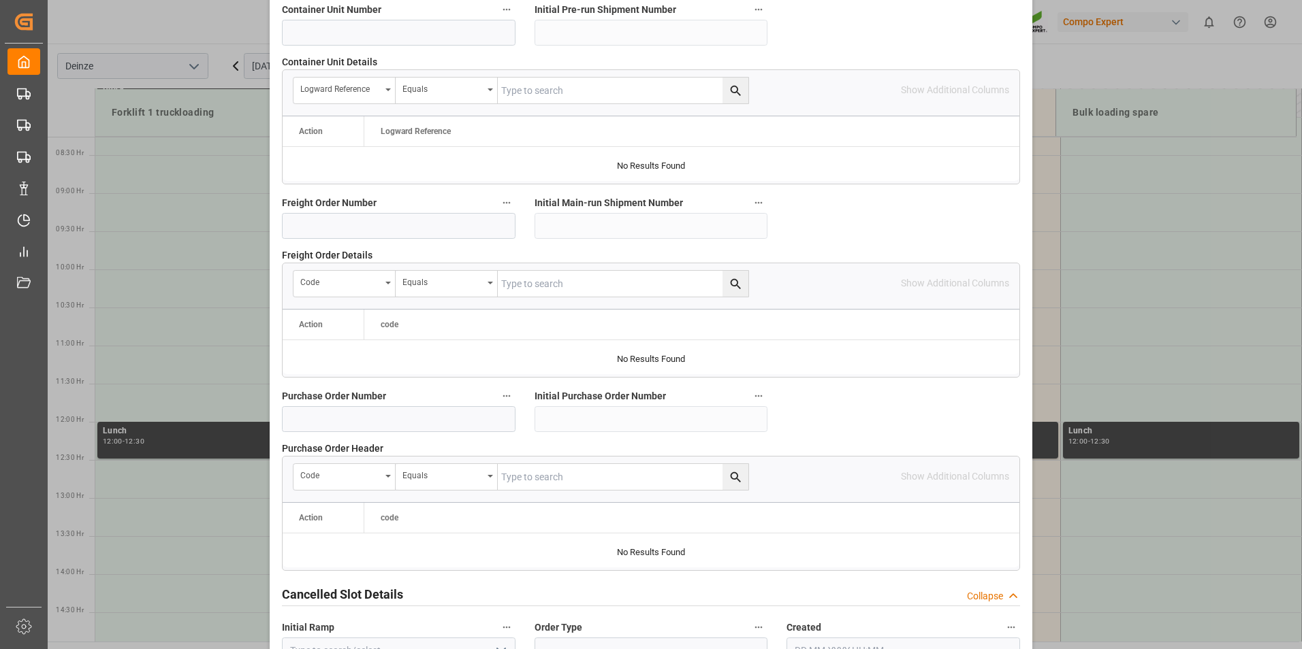
scroll to position [1240, 0]
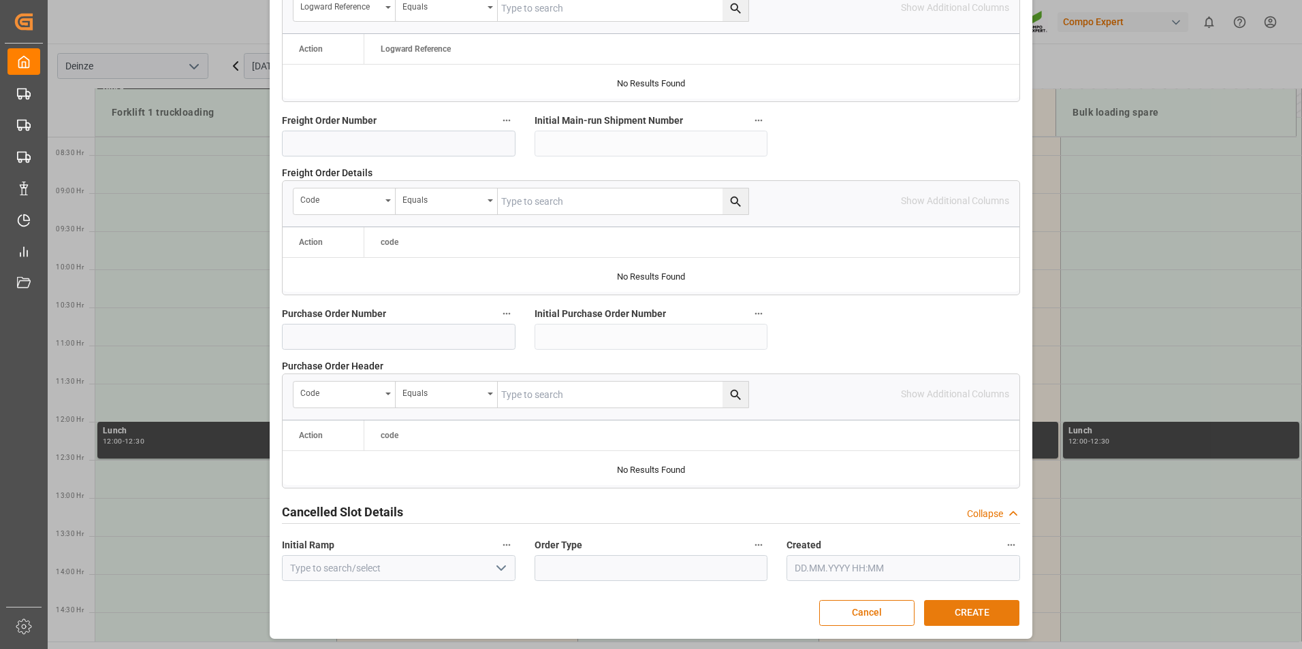
click at [960, 607] on button "CREATE" at bounding box center [971, 613] width 95 height 26
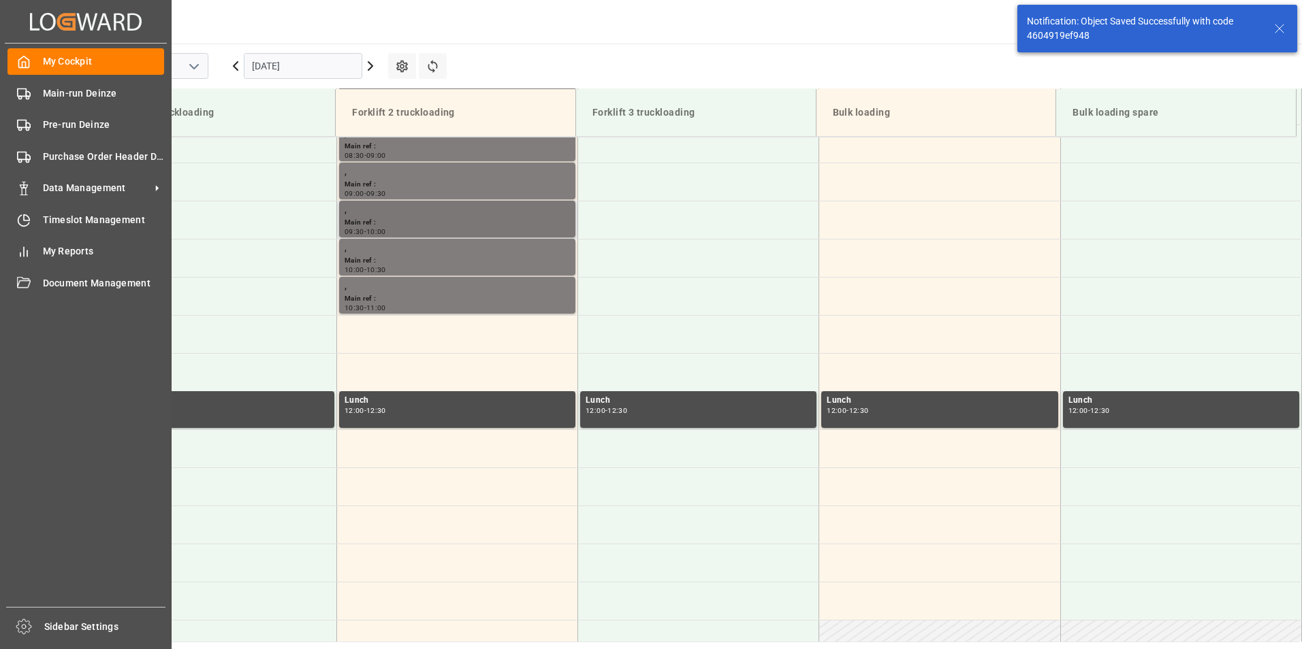
scroll to position [677, 0]
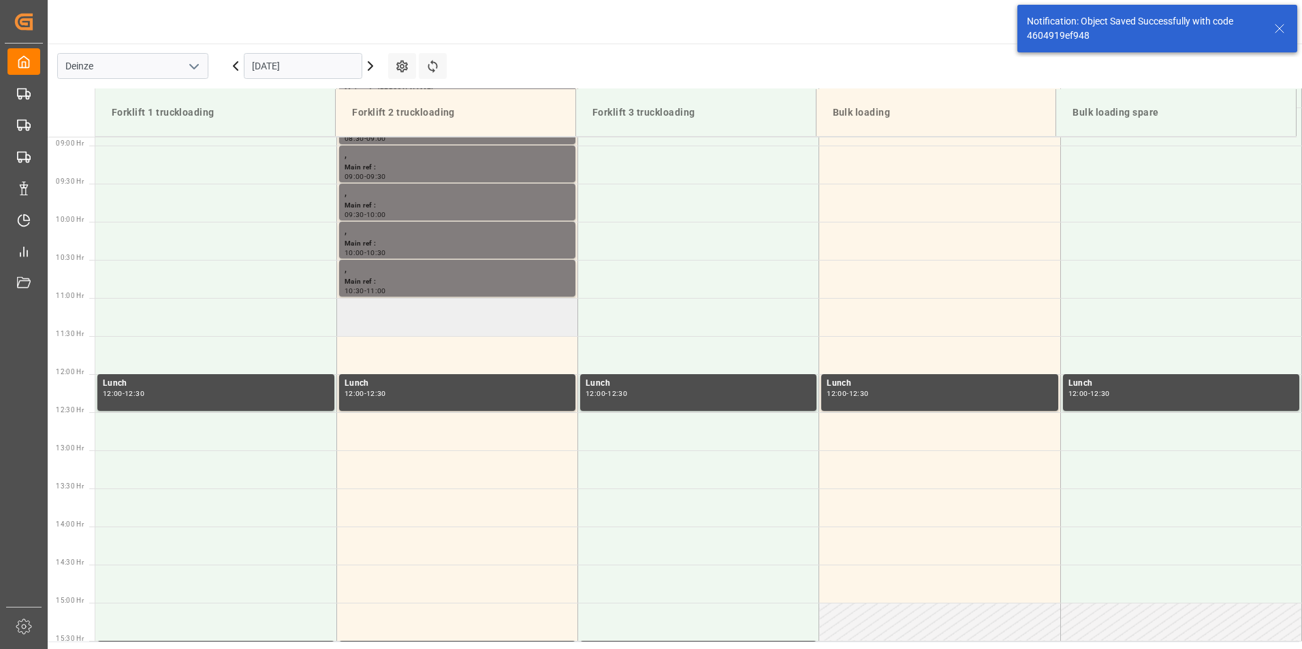
click at [389, 326] on td at bounding box center [456, 317] width 241 height 38
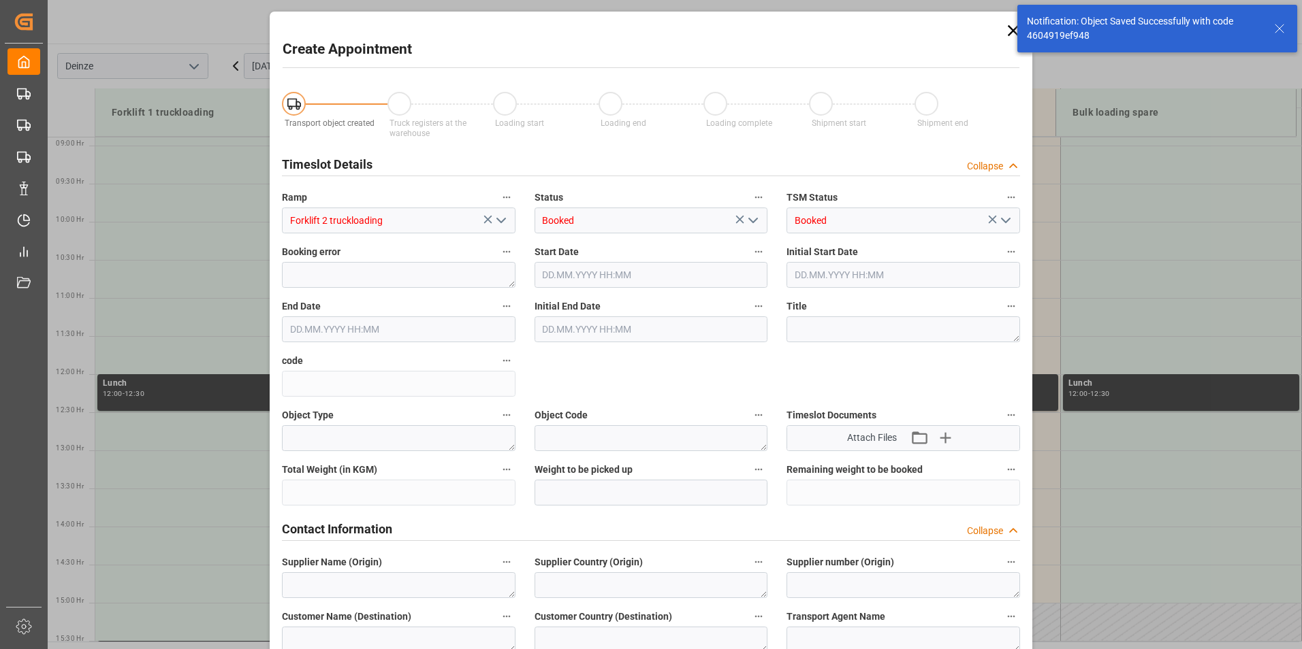
type input "16.10.2025 11:00"
type input "16.10.2025 11:30"
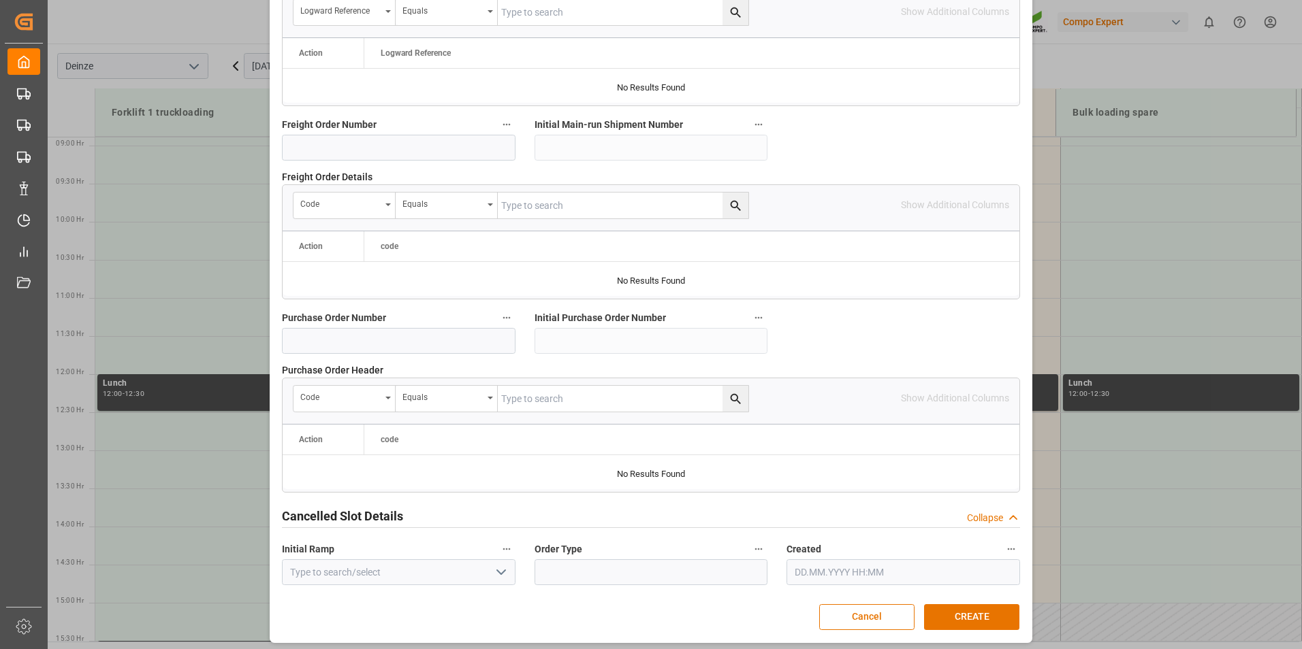
scroll to position [1240, 0]
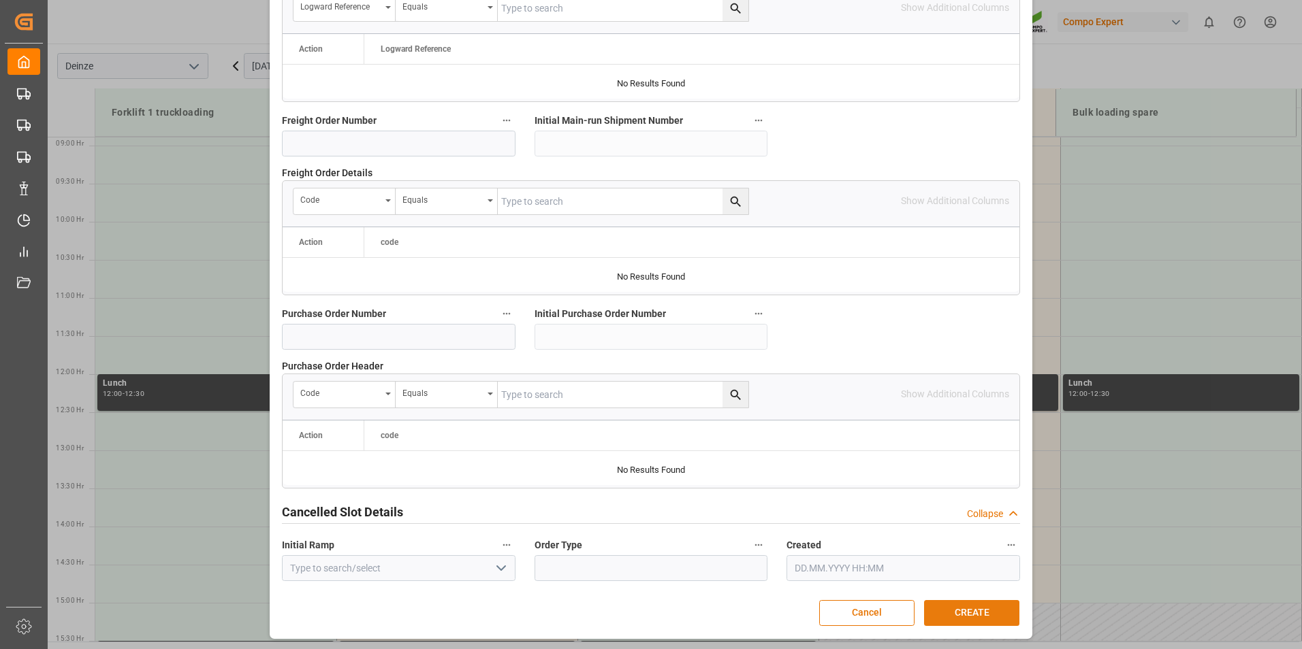
click at [971, 612] on button "CREATE" at bounding box center [971, 613] width 95 height 26
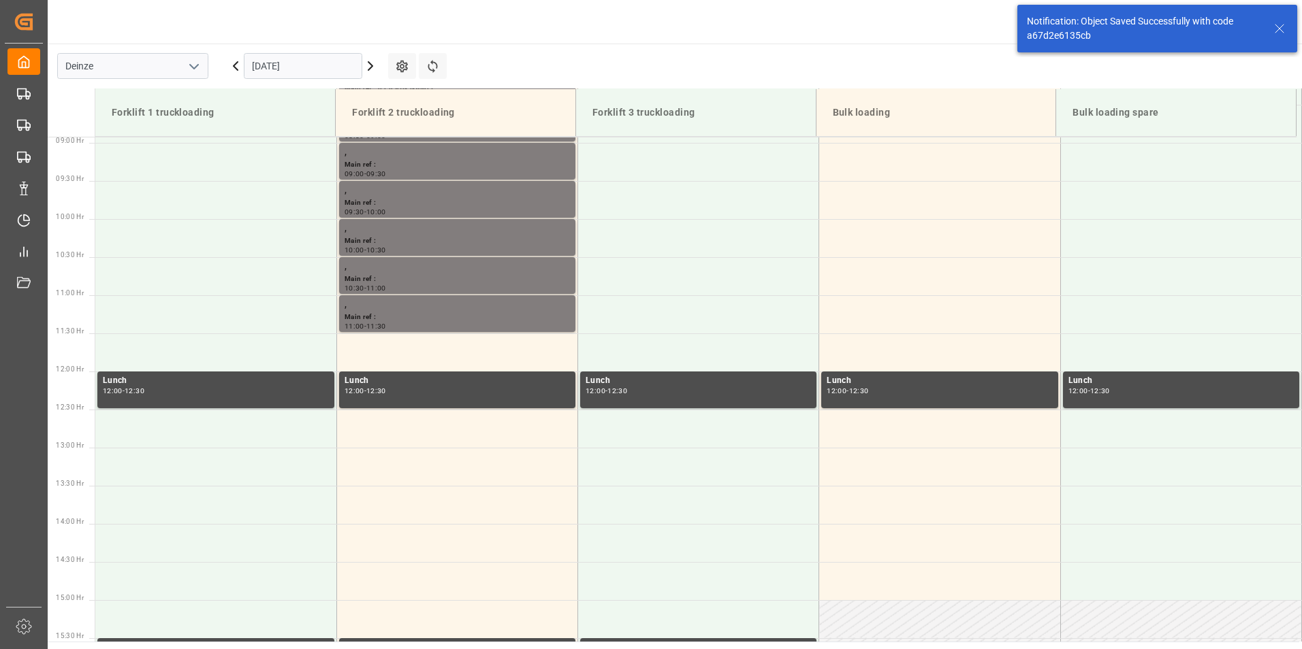
scroll to position [754, 0]
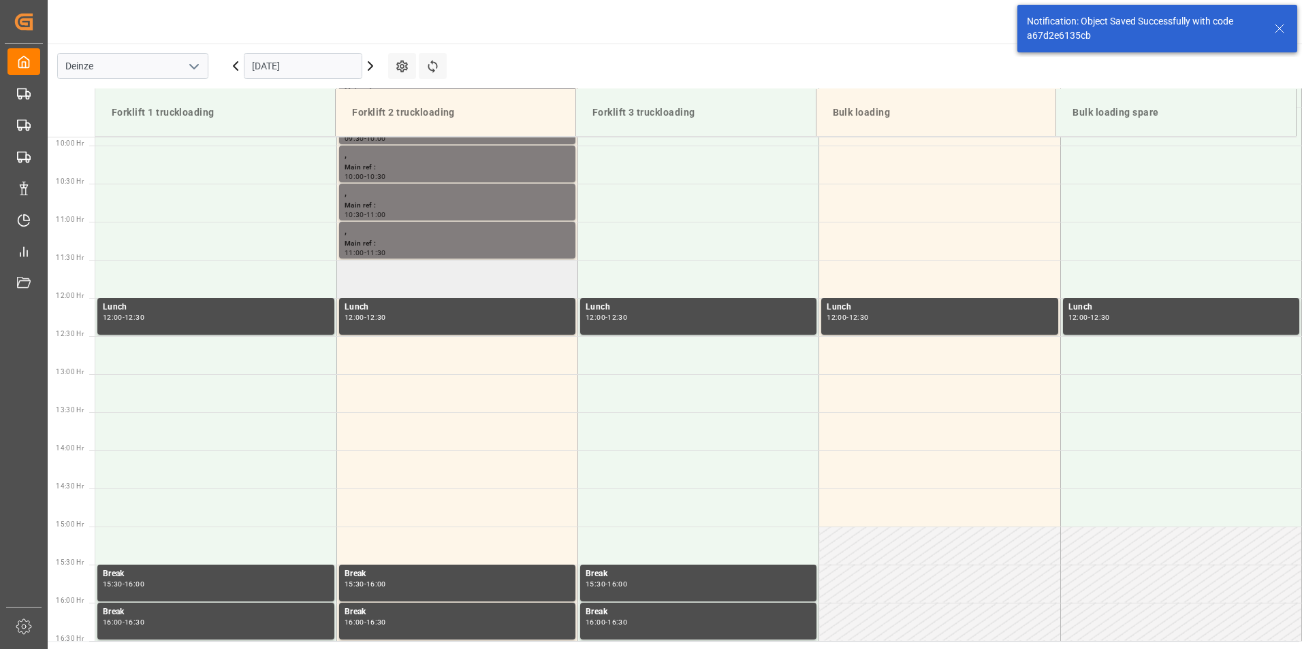
click at [391, 274] on td at bounding box center [456, 279] width 241 height 38
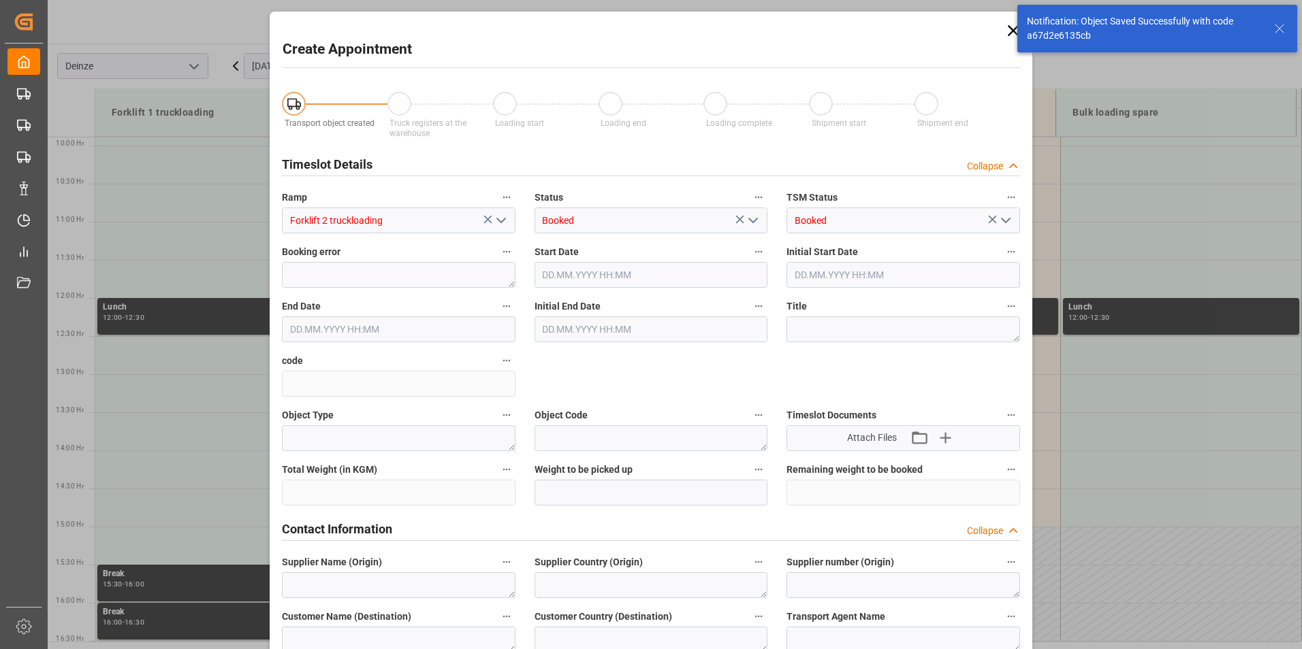
type input "16.10.2025 11:30"
type input "16.10.2025 12:00"
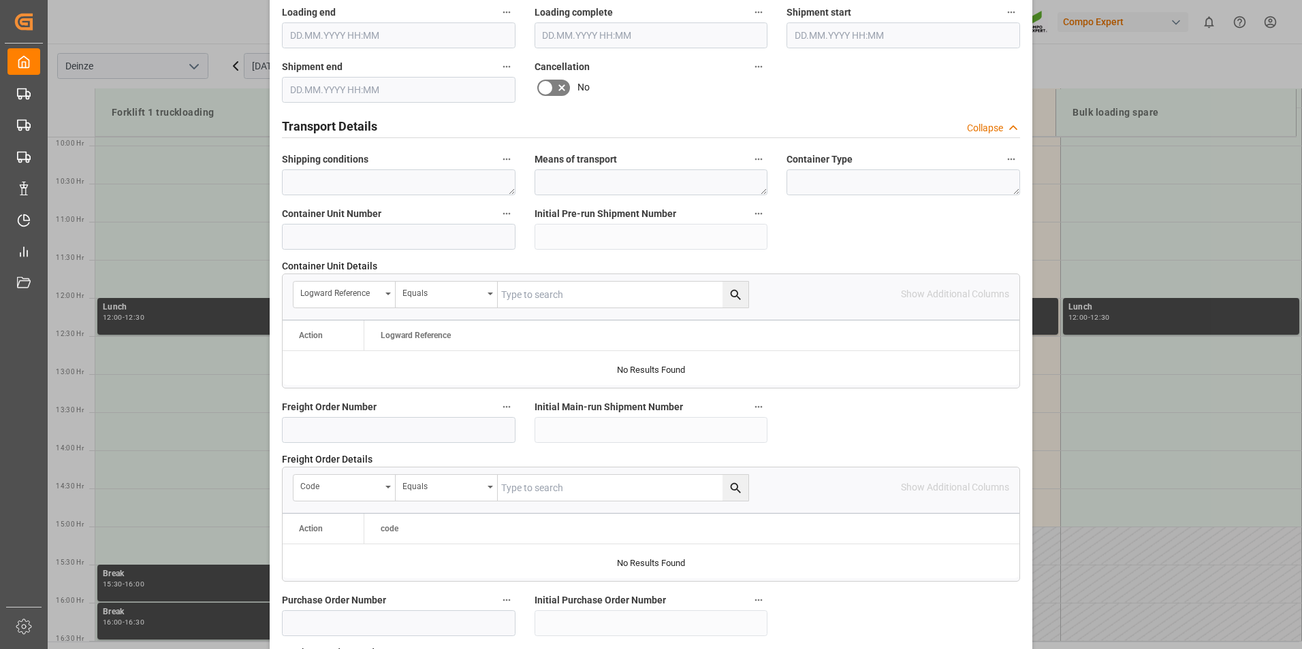
scroll to position [1225, 0]
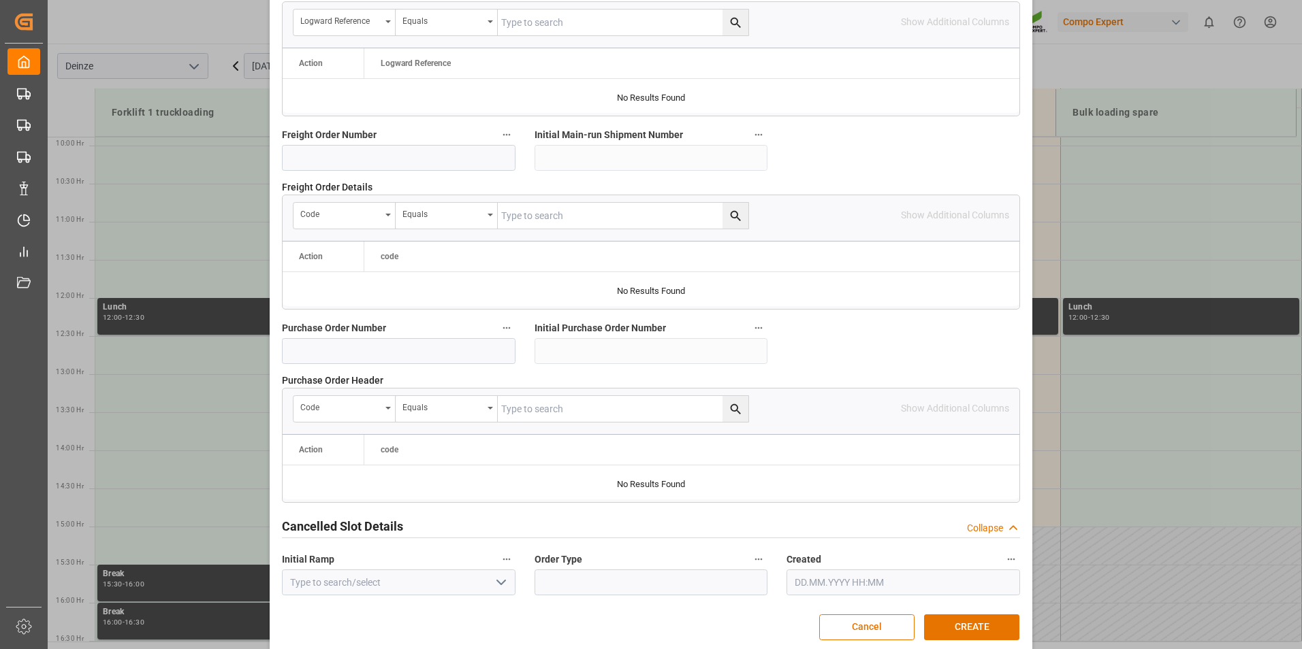
click at [965, 622] on button "CREATE" at bounding box center [971, 628] width 95 height 26
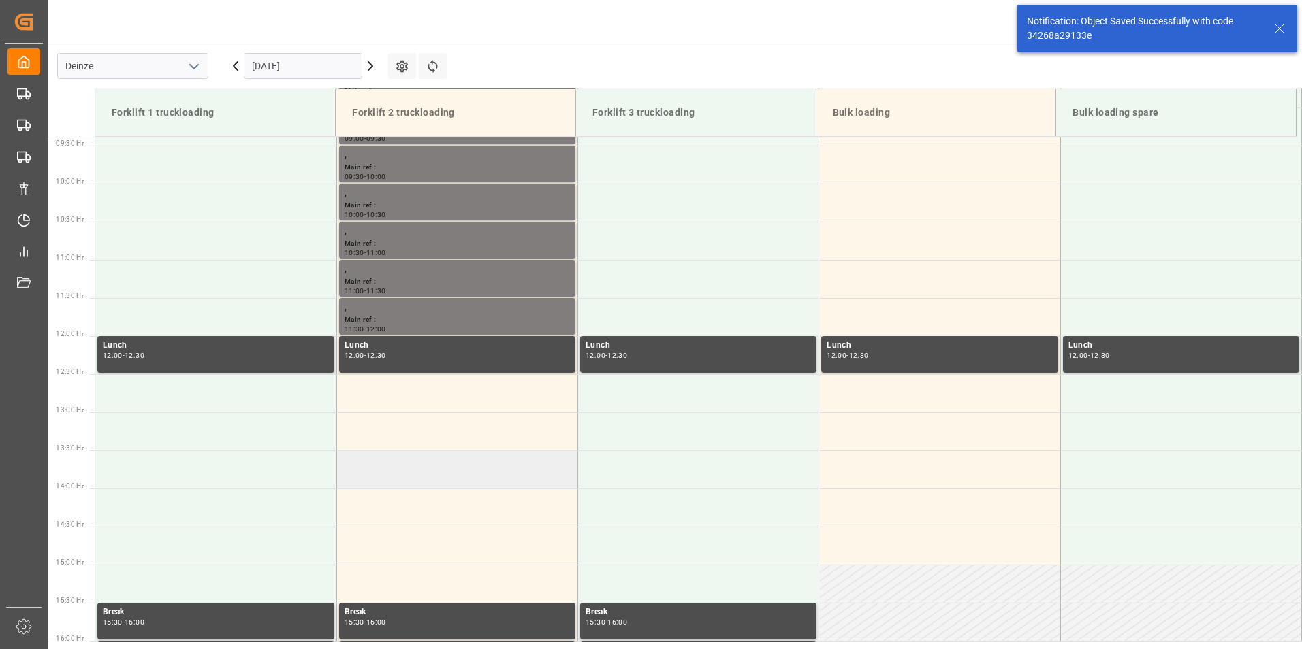
scroll to position [754, 0]
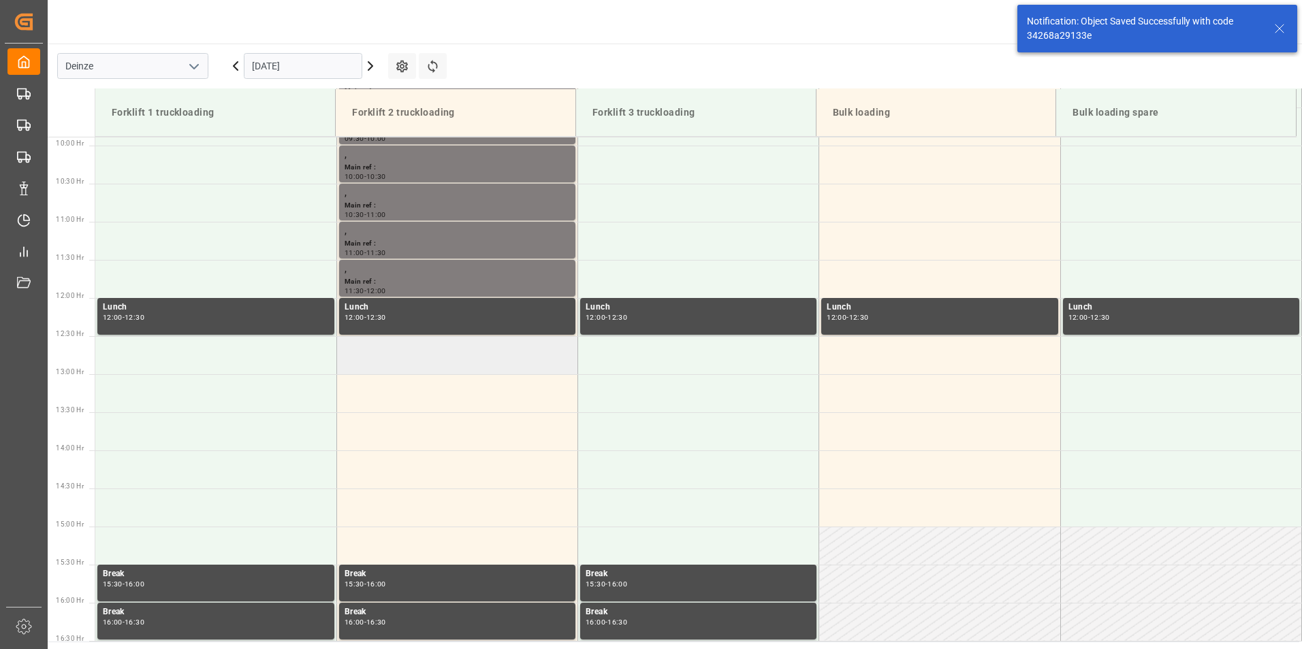
click at [370, 361] on td at bounding box center [456, 355] width 241 height 38
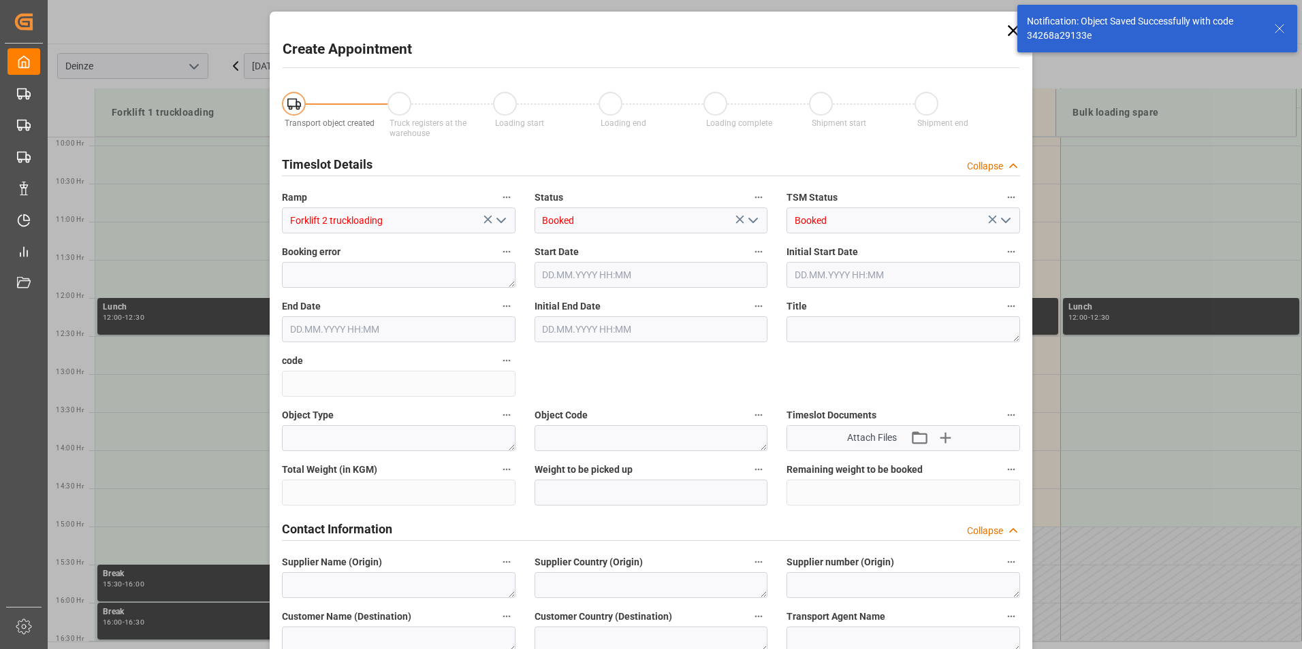
type input "16.10.2025 12:30"
type input "16.10.2025 13:00"
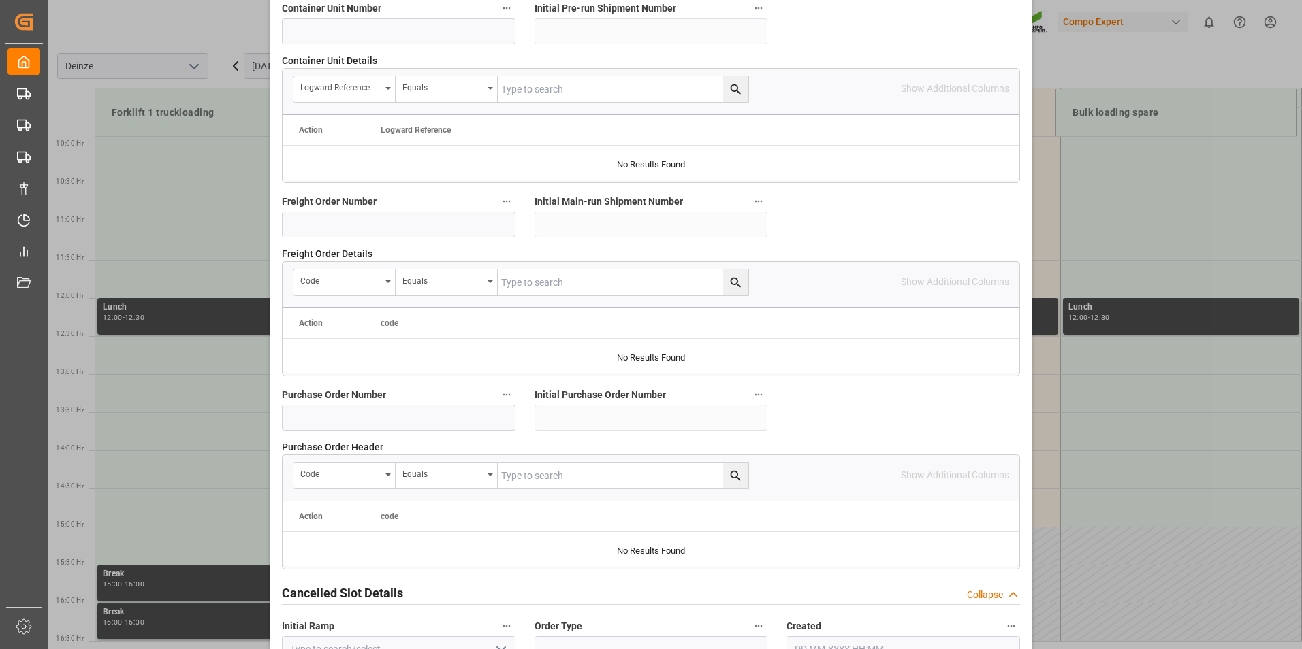
scroll to position [1240, 0]
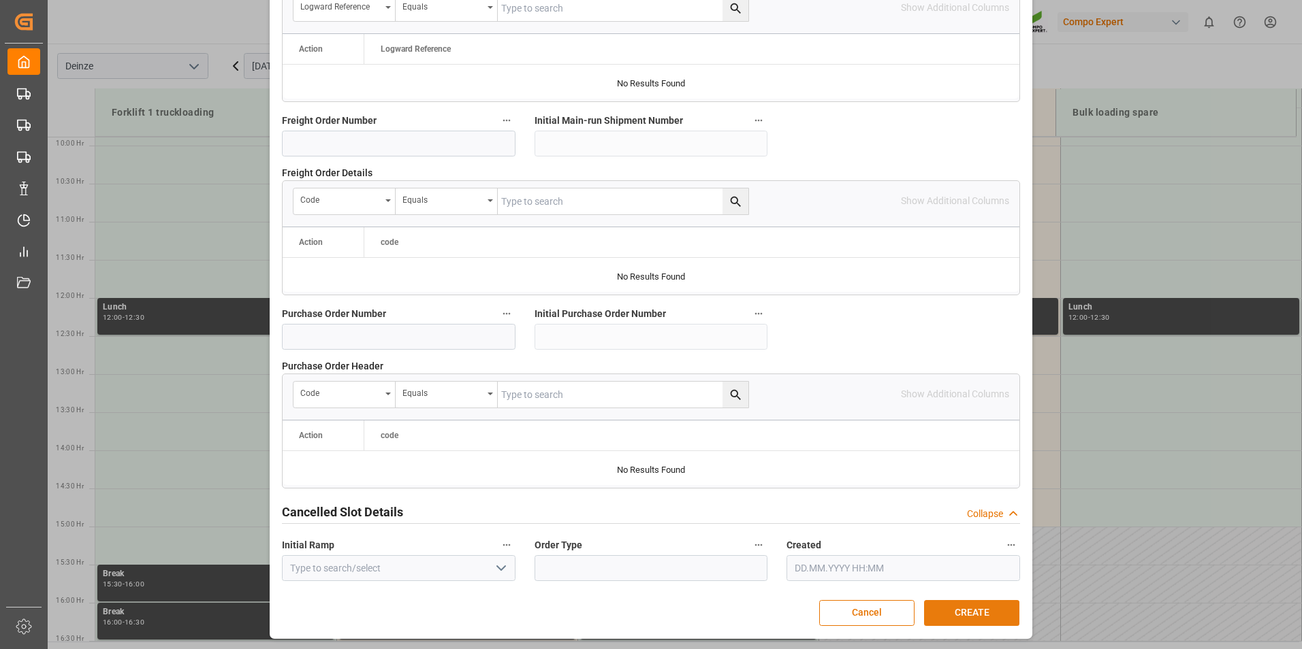
click at [963, 617] on button "CREATE" at bounding box center [971, 613] width 95 height 26
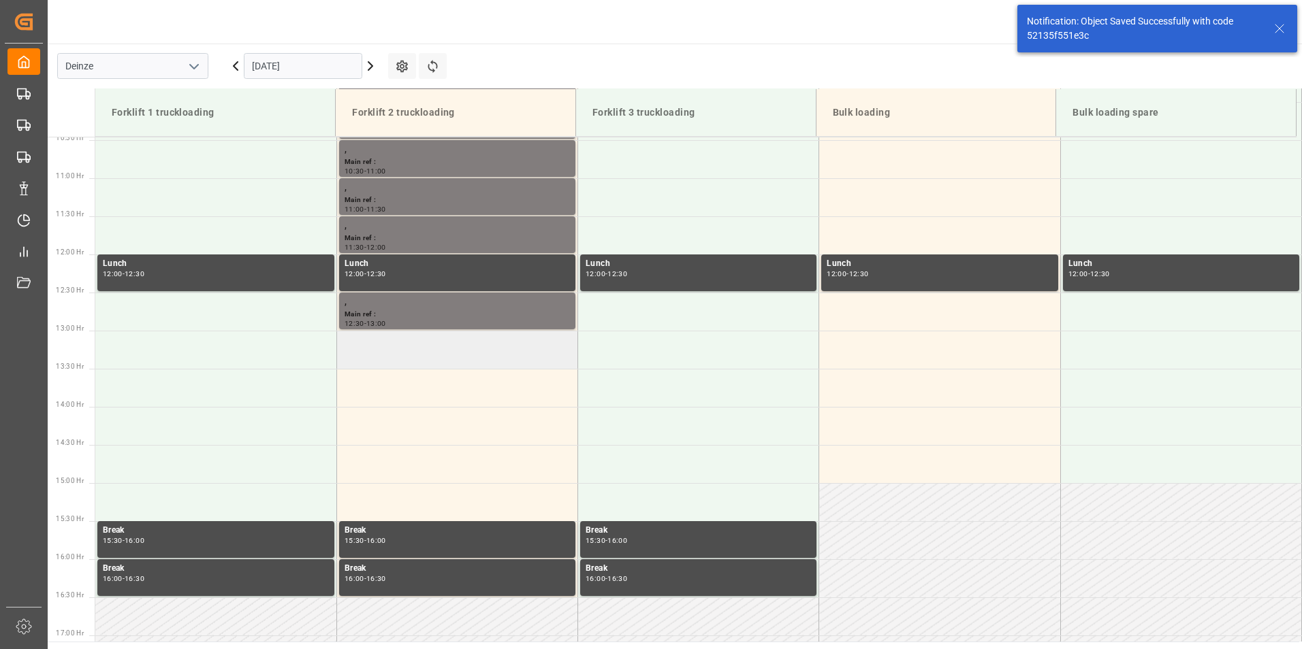
scroll to position [830, 0]
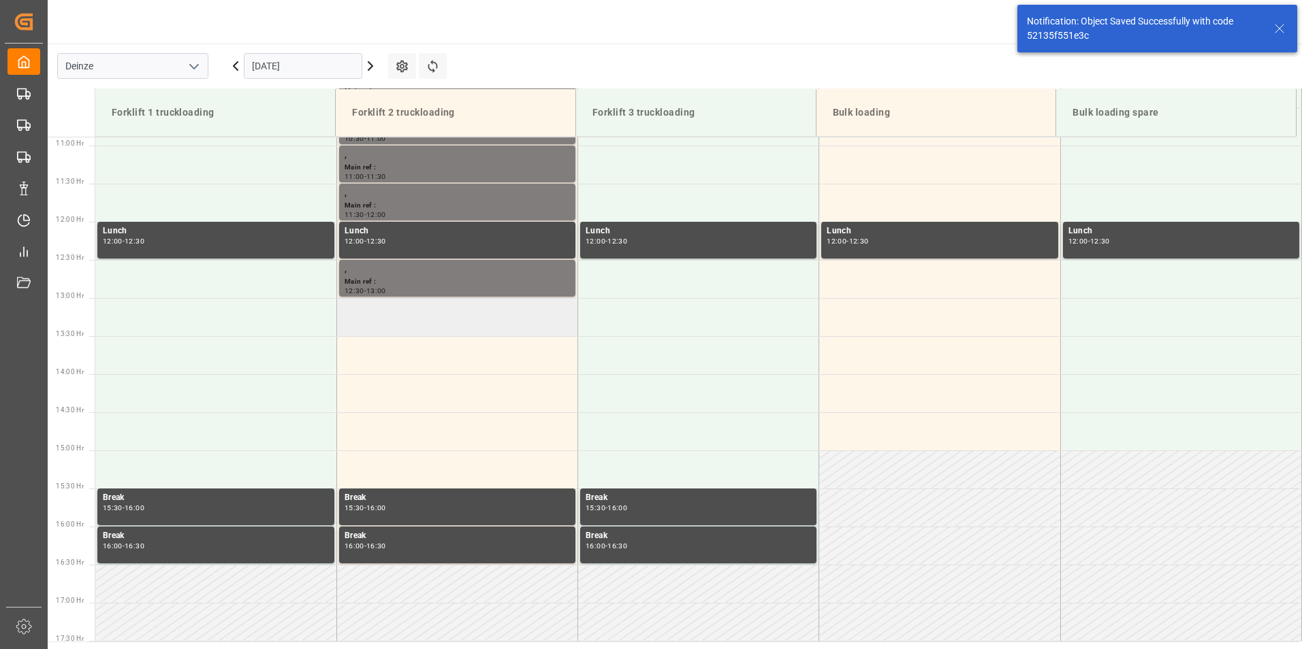
click at [396, 323] on td at bounding box center [456, 317] width 241 height 38
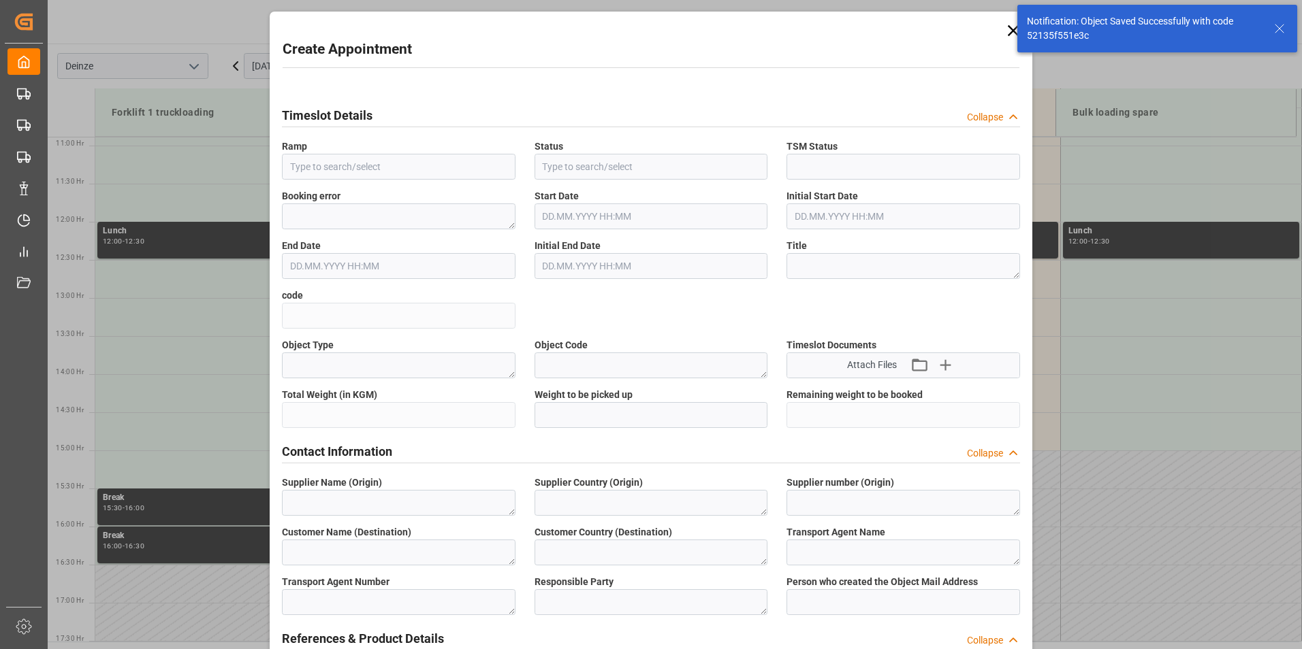
type input "Forklift 2 truckloading"
type input "Booked"
type input "16.10.2025 13:00"
type input "16.10.2025 13:30"
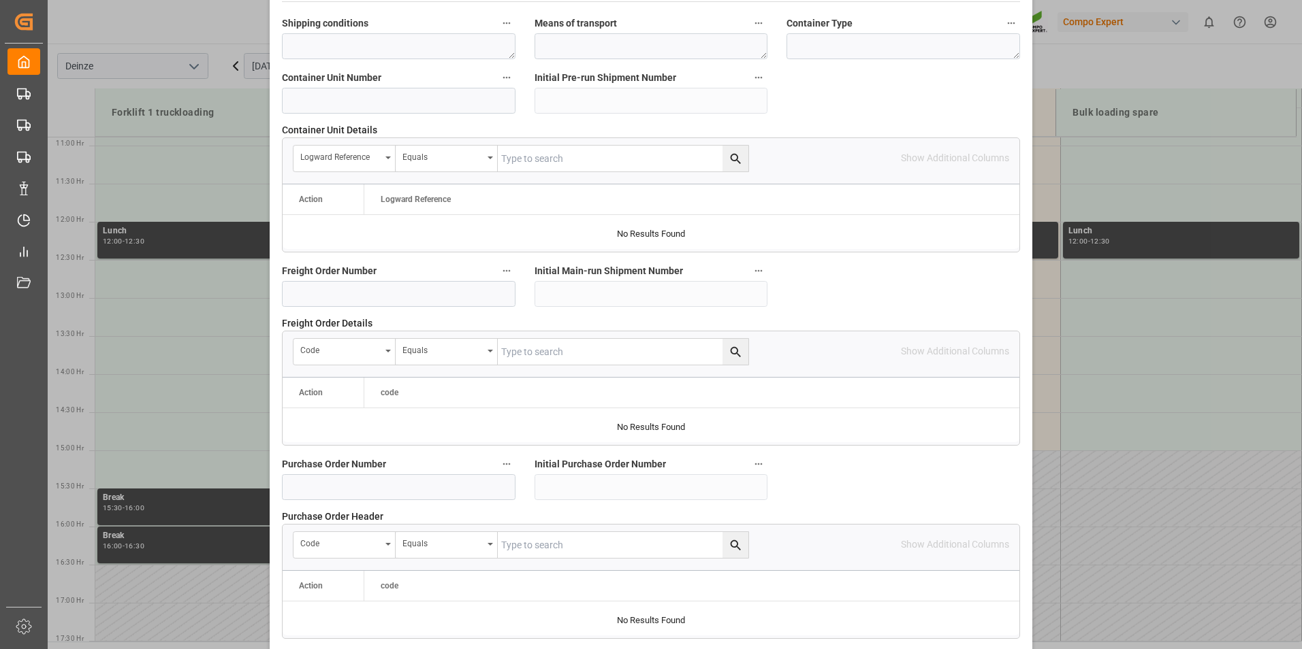
scroll to position [1240, 0]
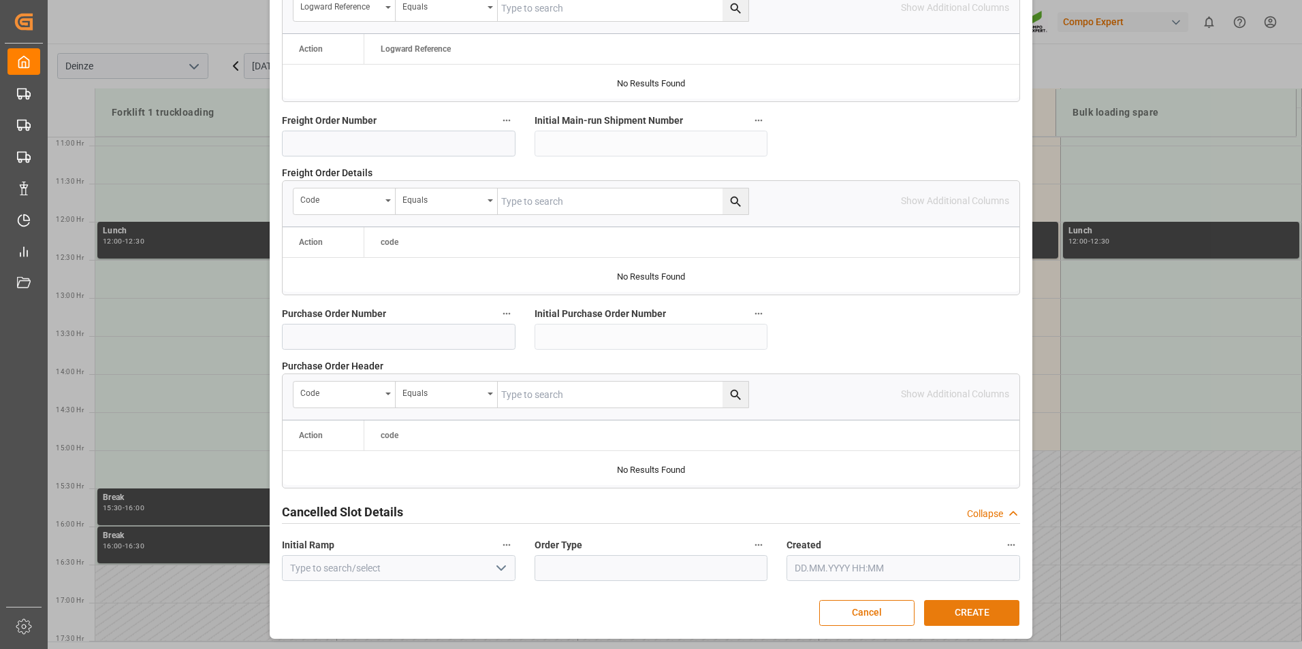
click at [968, 618] on button "CREATE" at bounding box center [971, 613] width 95 height 26
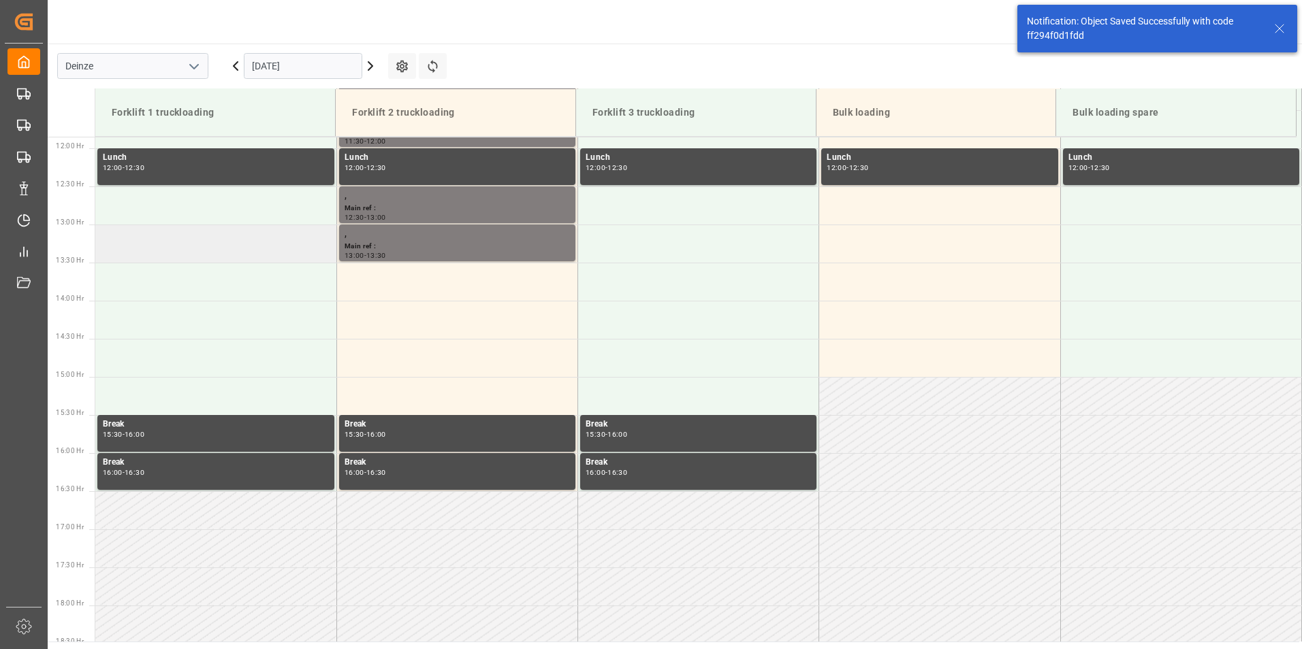
scroll to position [906, 0]
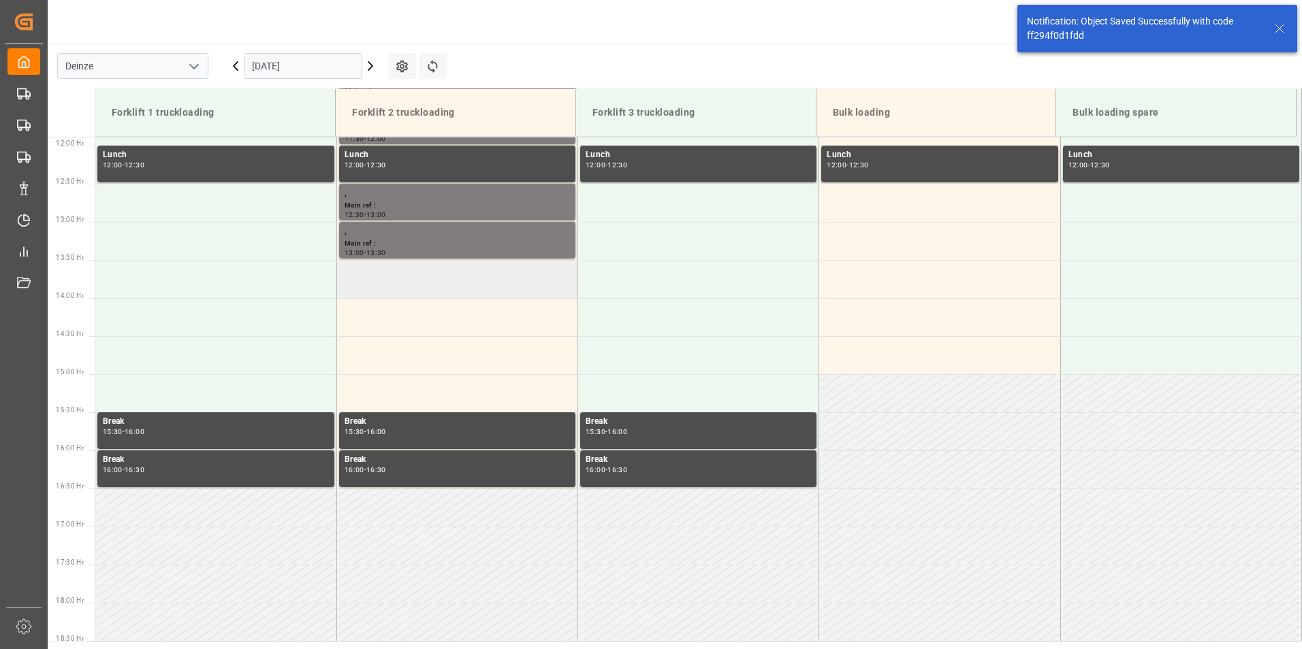
click at [377, 279] on td at bounding box center [456, 279] width 241 height 38
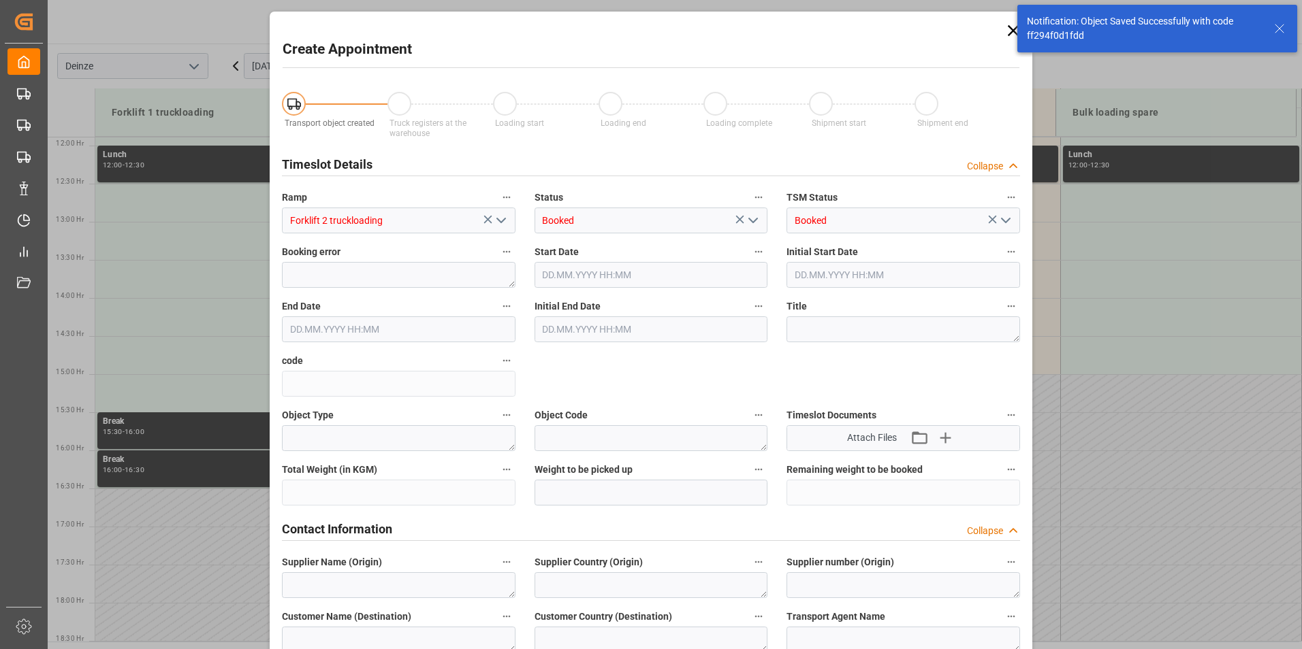
type input "16.10.2025 13:30"
type input "16.10.2025 14:00"
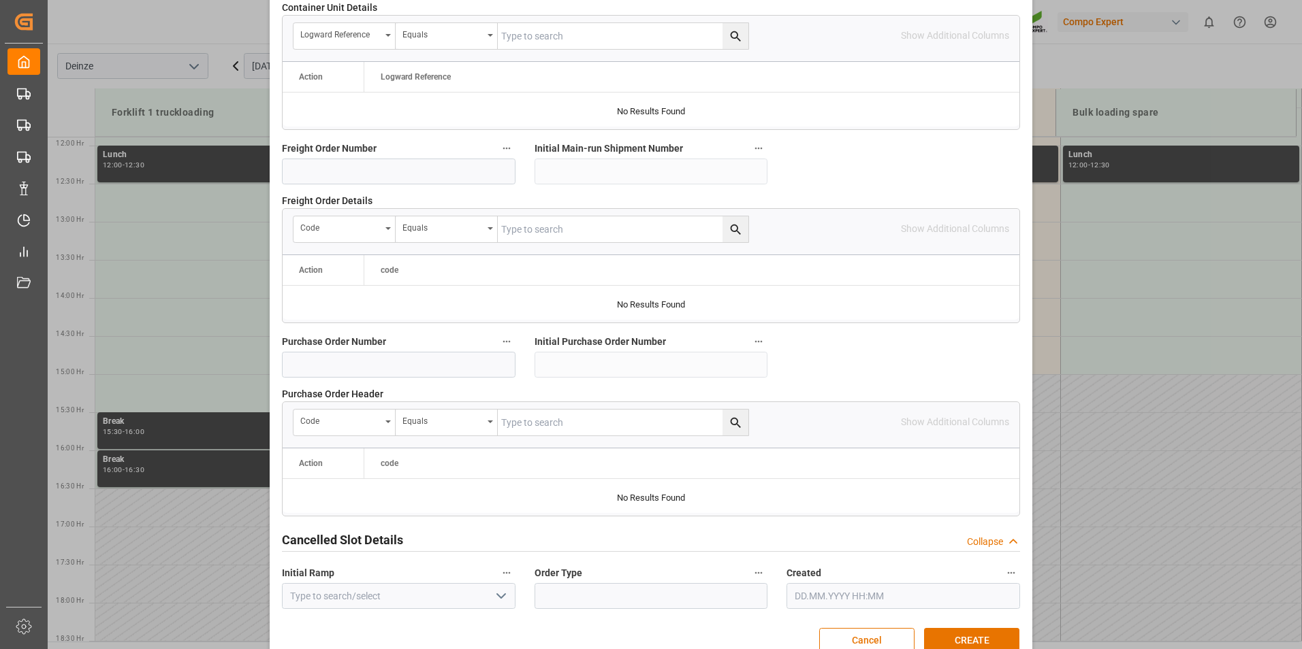
scroll to position [1240, 0]
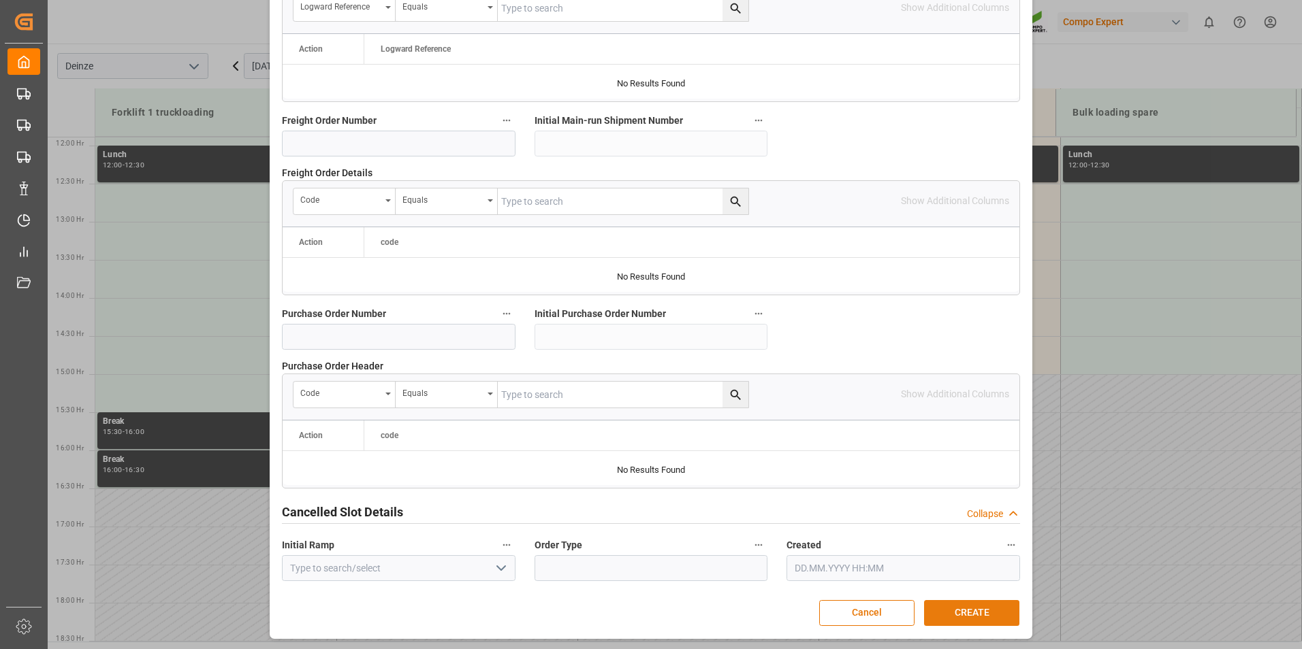
click at [983, 609] on button "CREATE" at bounding box center [971, 613] width 95 height 26
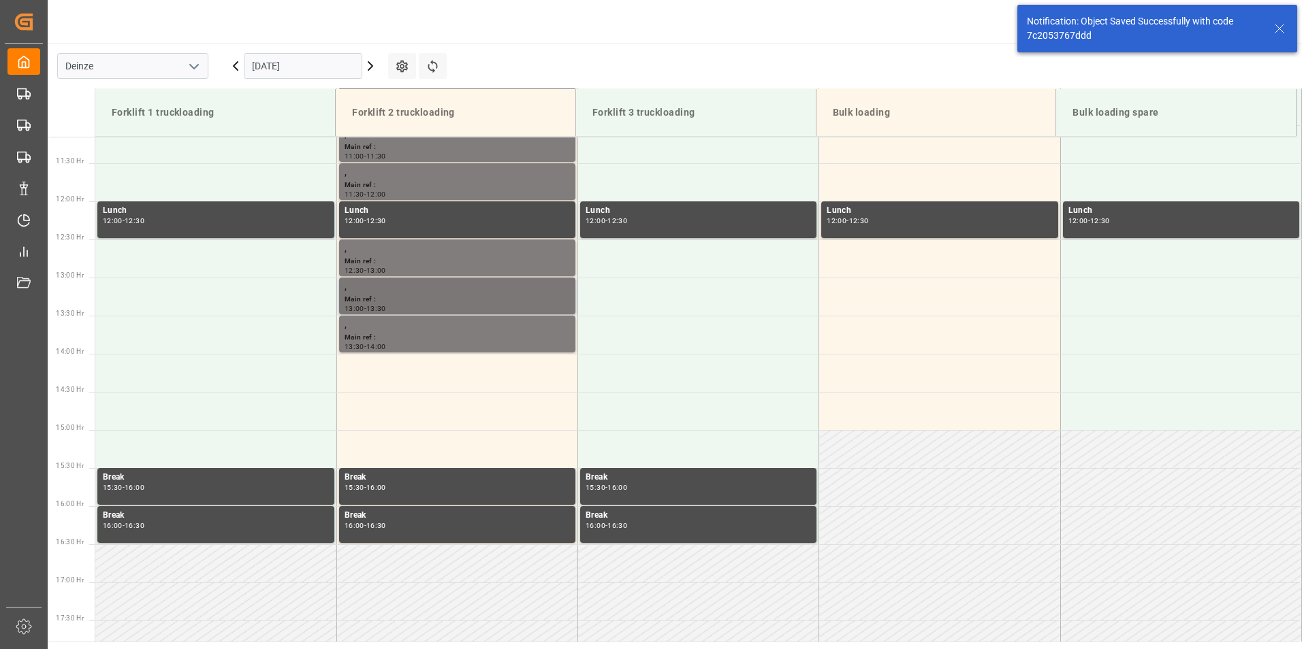
scroll to position [858, 0]
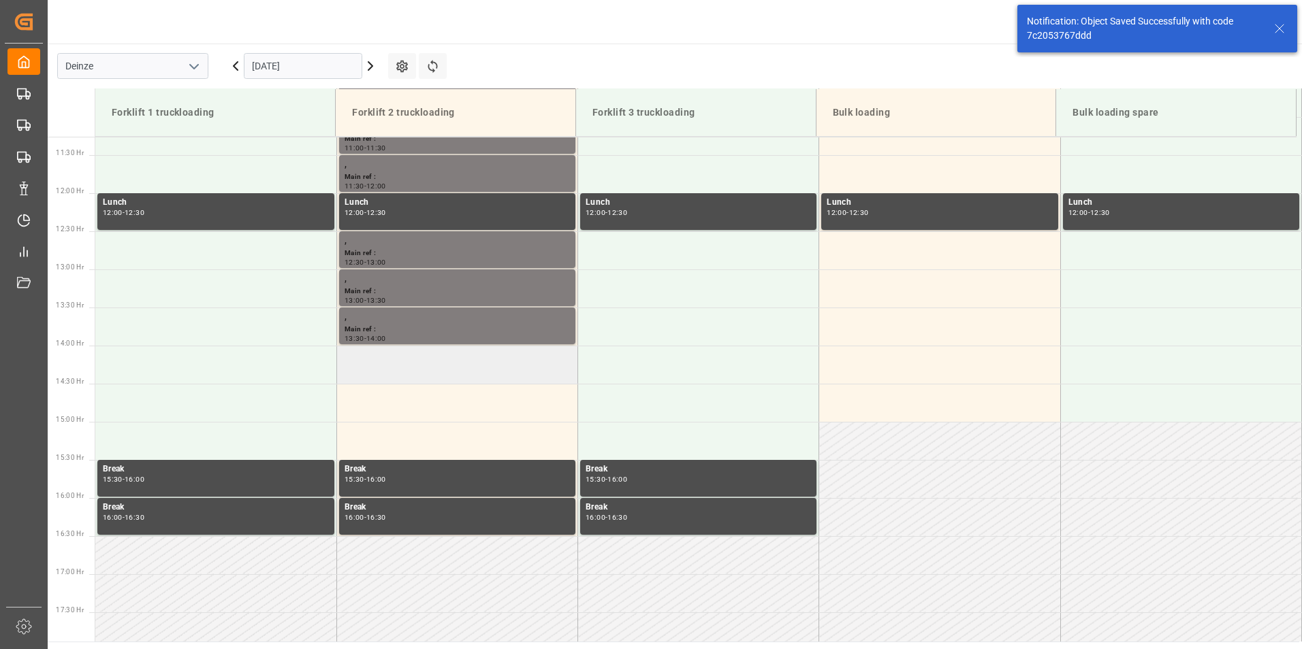
click at [366, 362] on td at bounding box center [456, 365] width 241 height 38
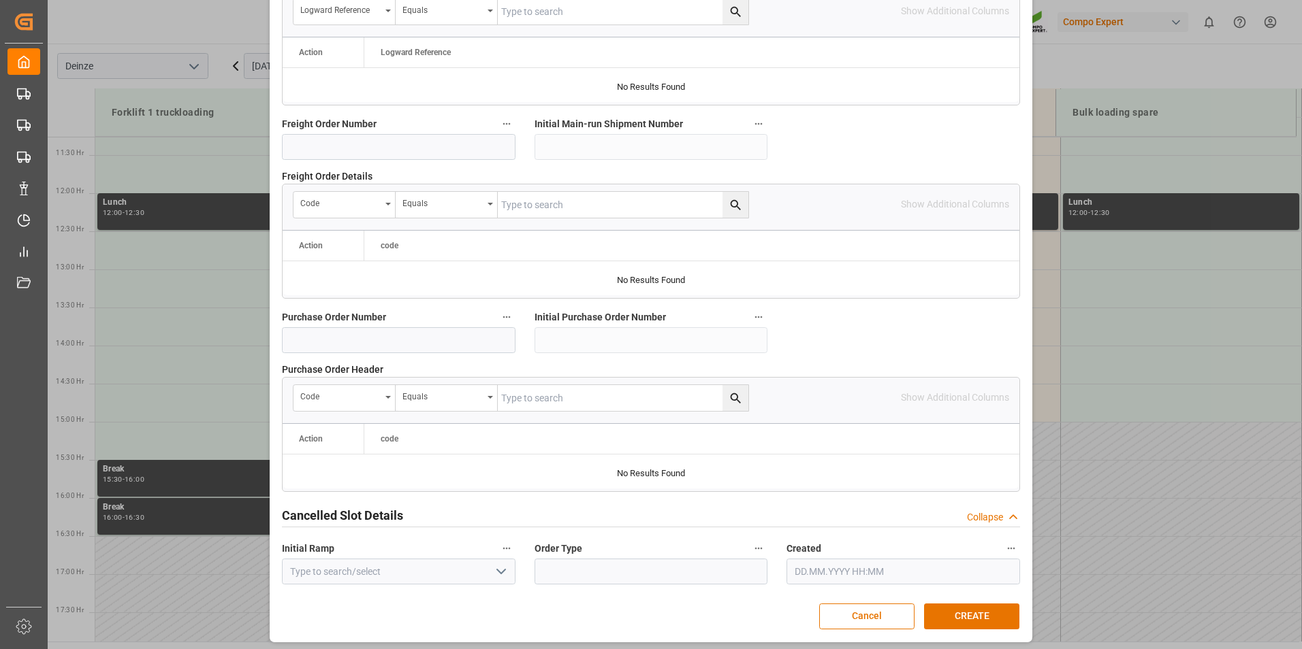
scroll to position [1240, 0]
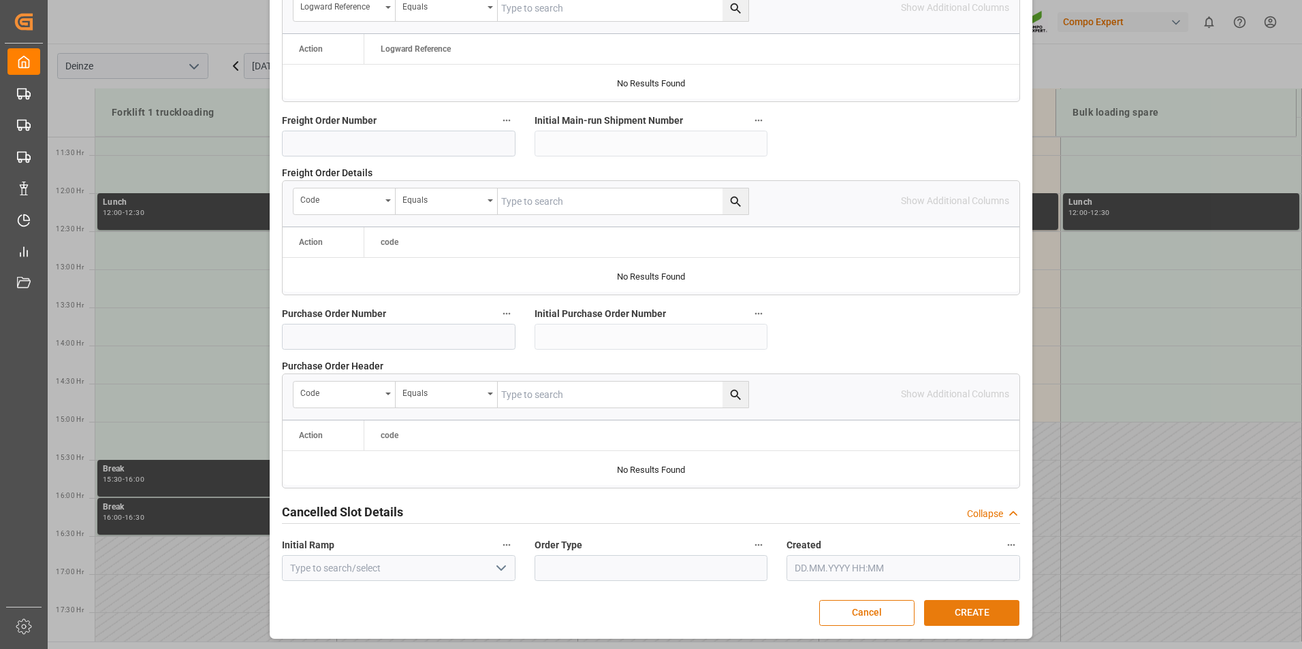
click at [957, 606] on button "CREATE" at bounding box center [971, 613] width 95 height 26
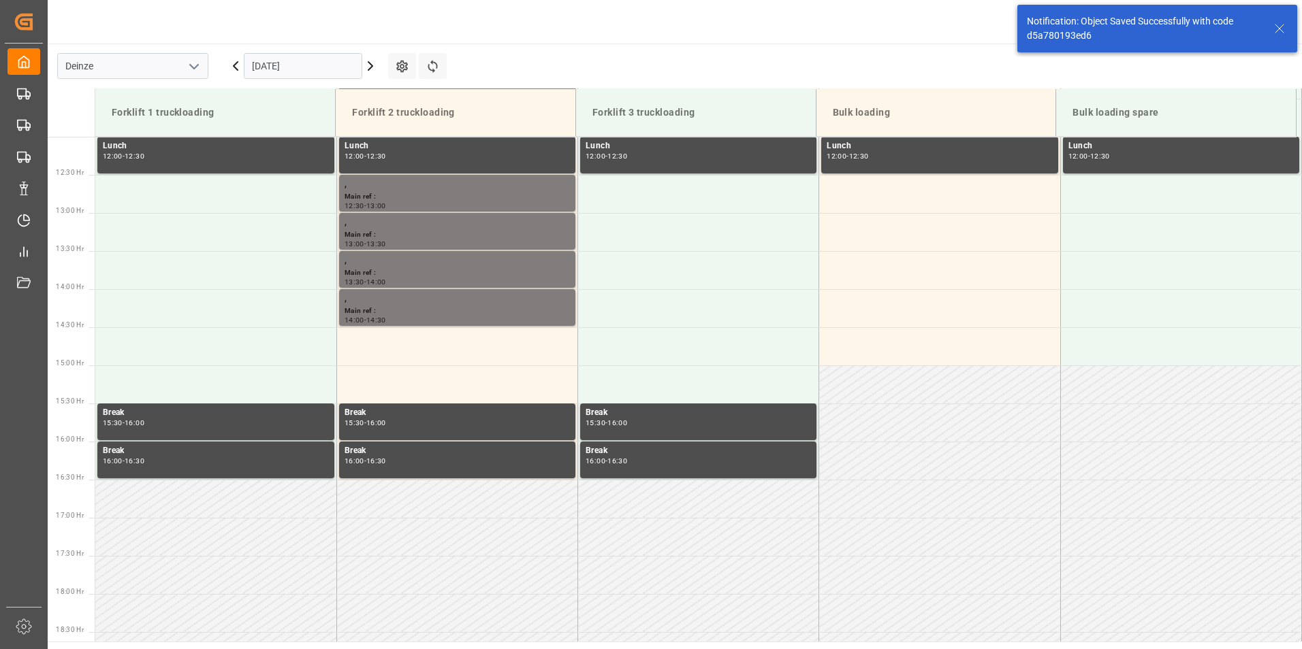
scroll to position [982, 0]
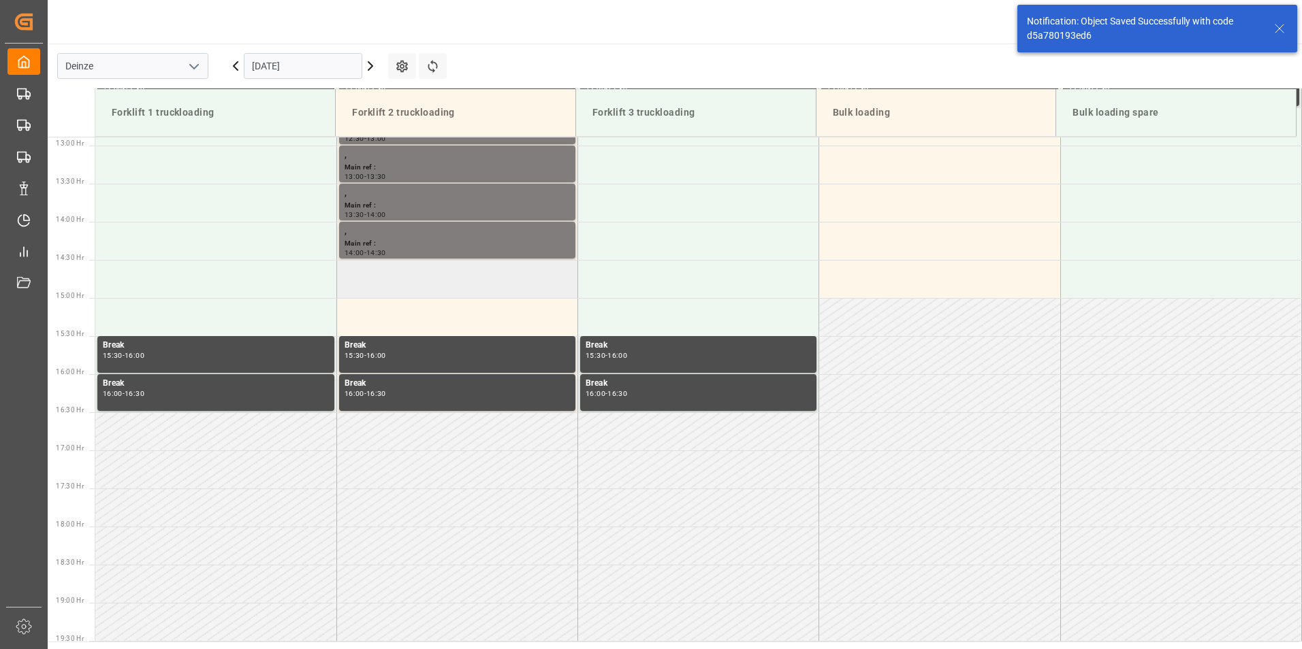
click at [359, 285] on td at bounding box center [456, 279] width 241 height 38
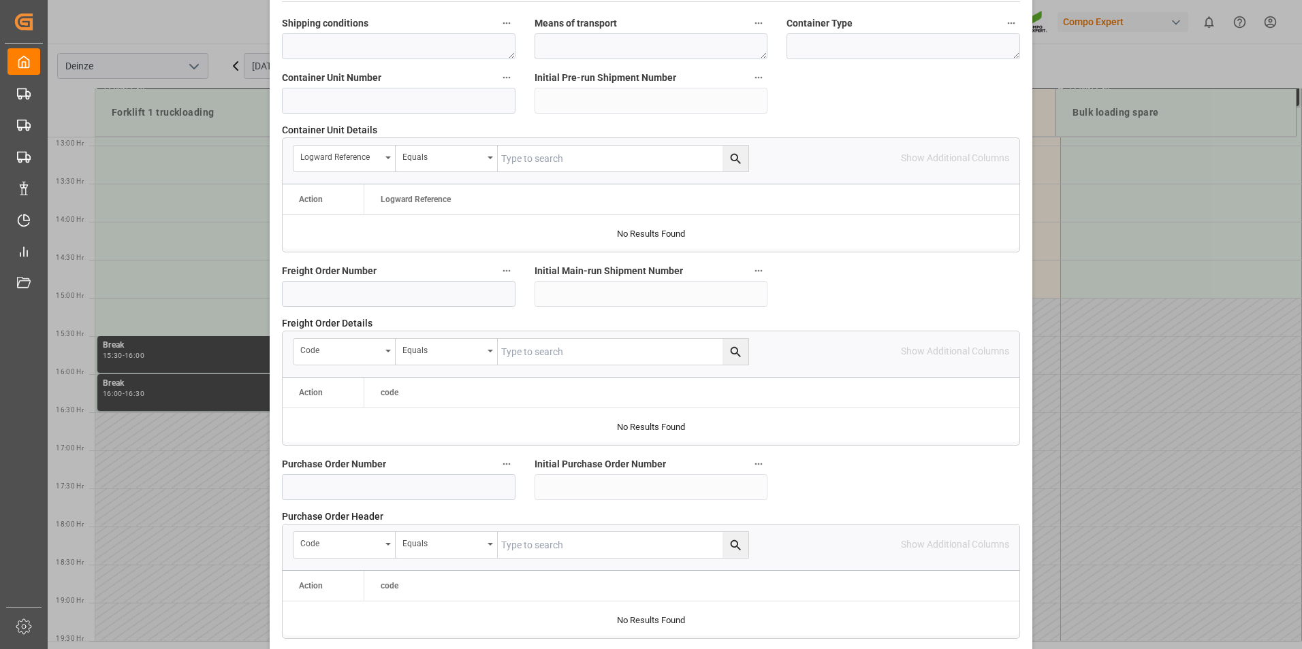
scroll to position [1240, 0]
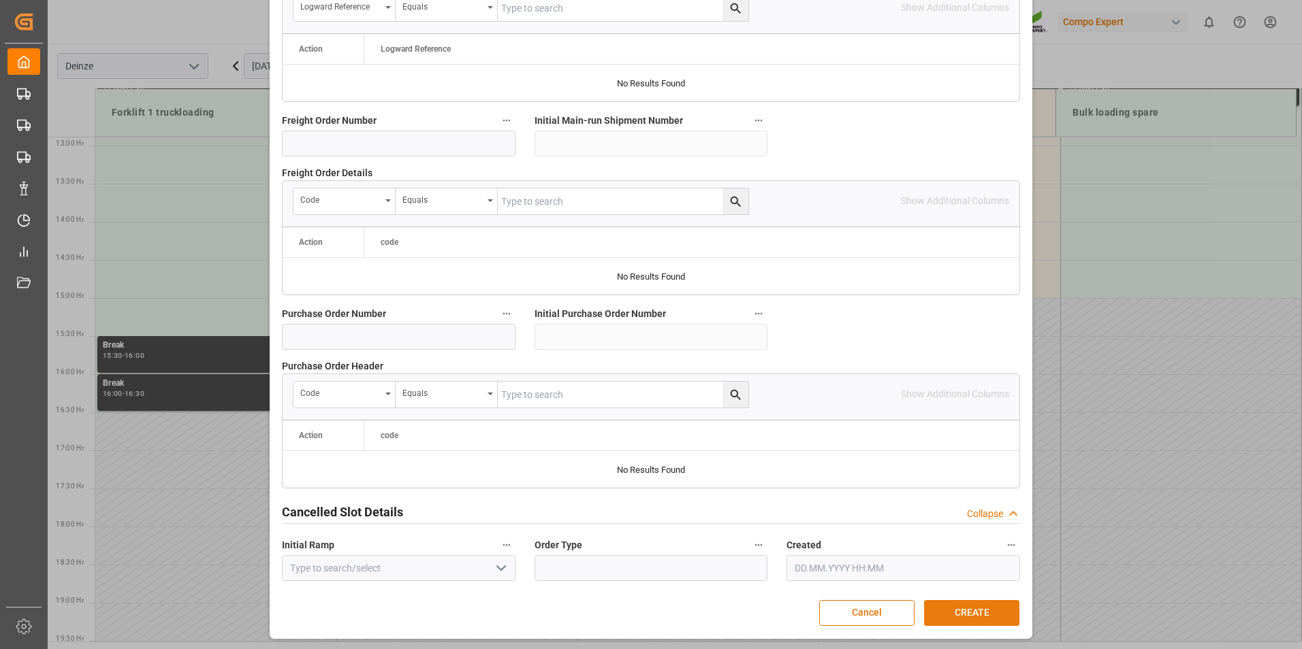
click at [960, 606] on button "CREATE" at bounding box center [971, 613] width 95 height 26
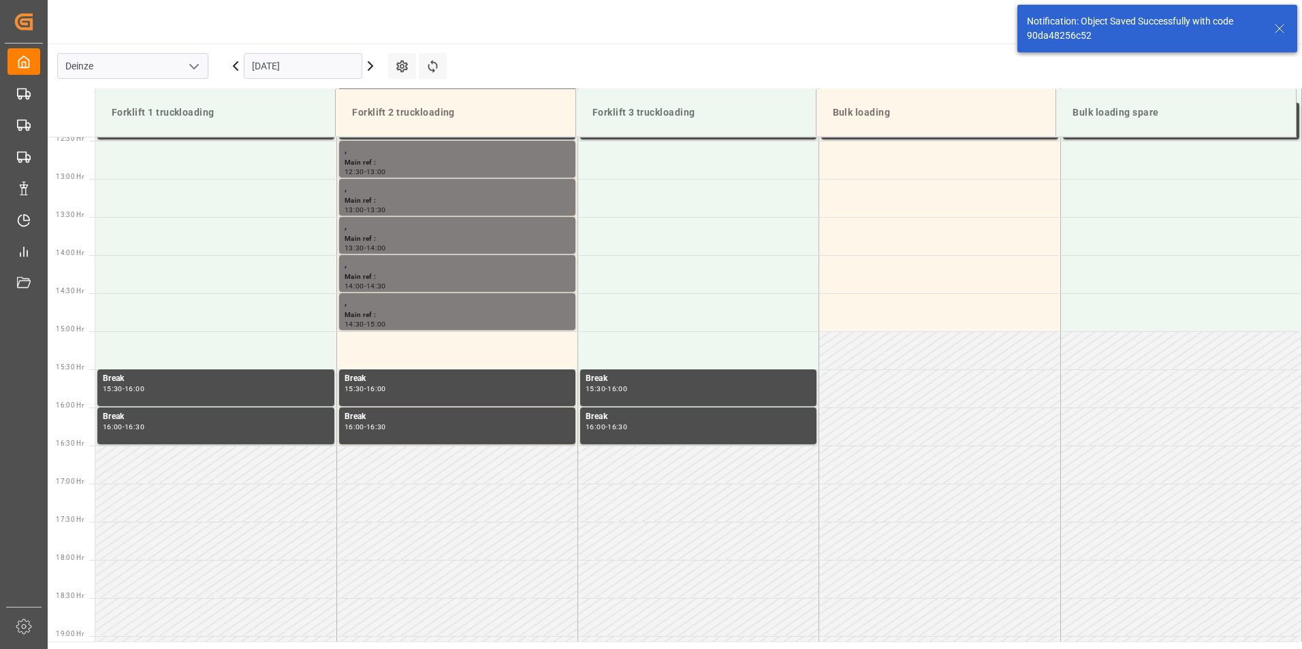
scroll to position [982, 0]
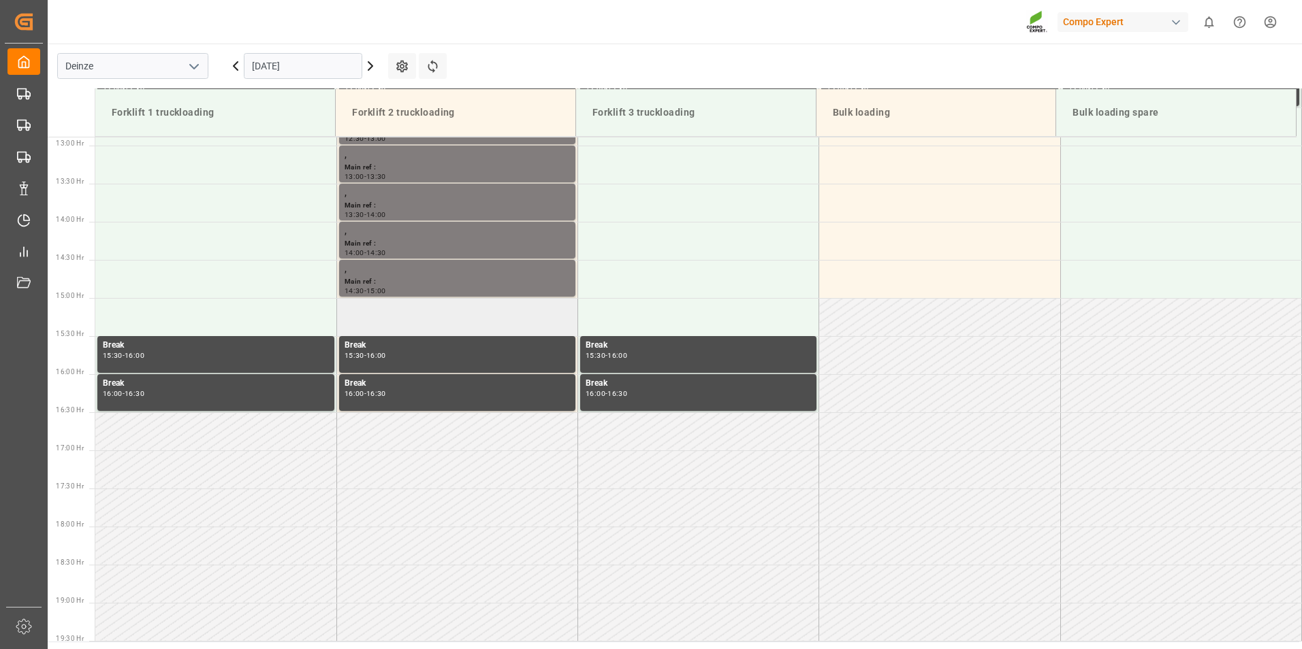
click at [371, 333] on td at bounding box center [456, 317] width 241 height 38
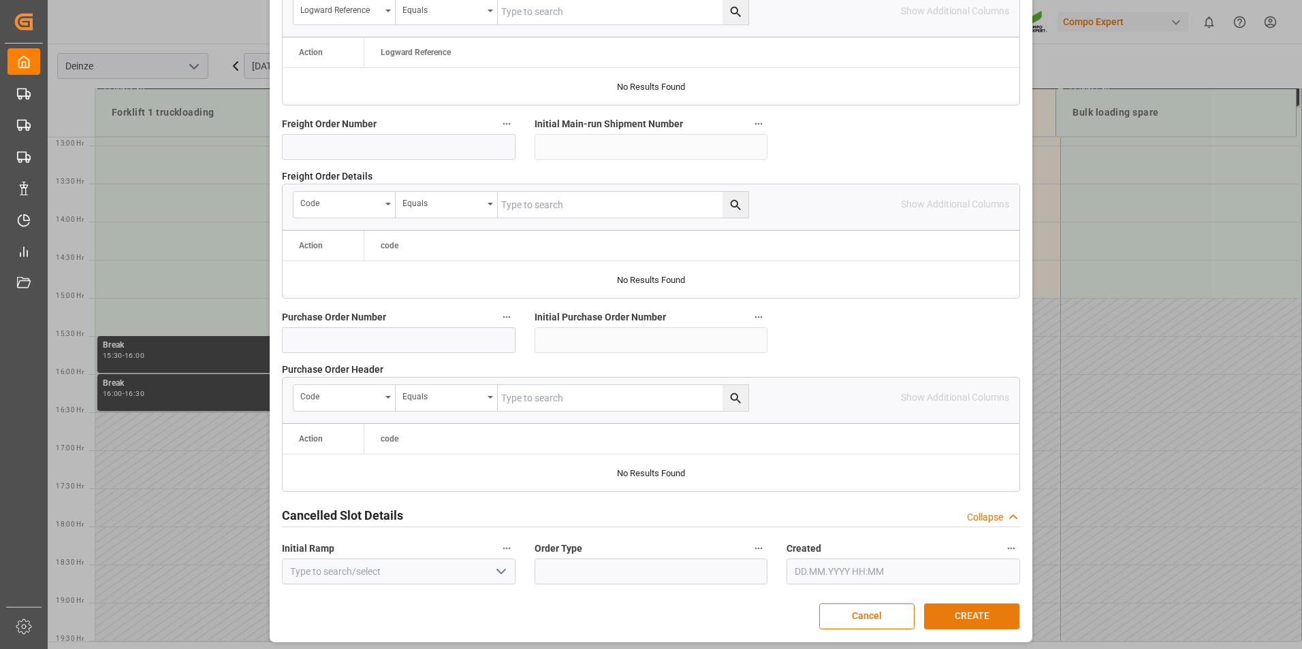
scroll to position [1240, 0]
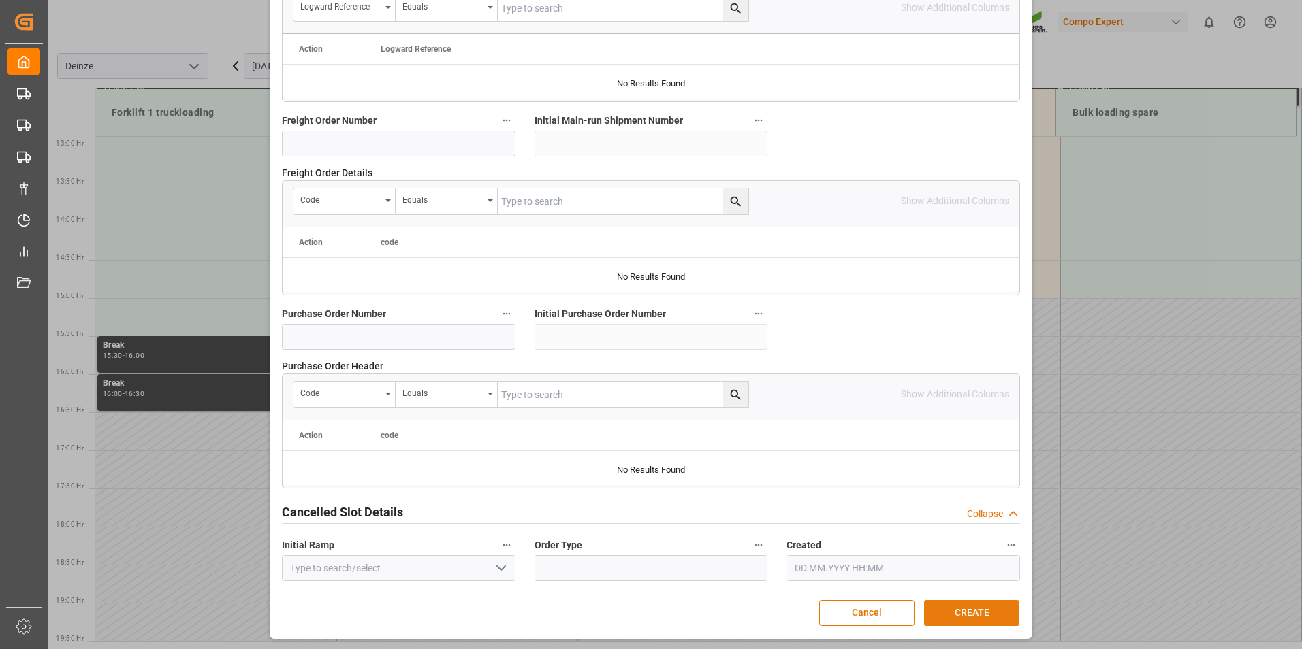
click at [942, 617] on button "CREATE" at bounding box center [971, 613] width 95 height 26
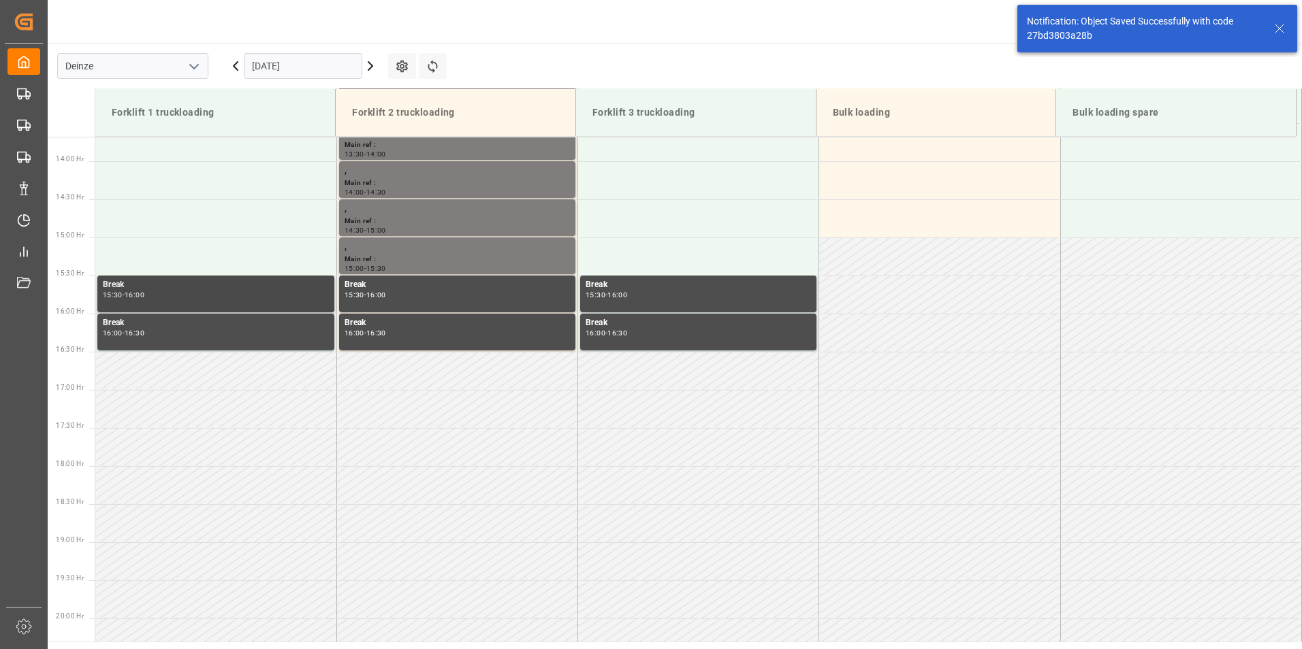
scroll to position [1059, 0]
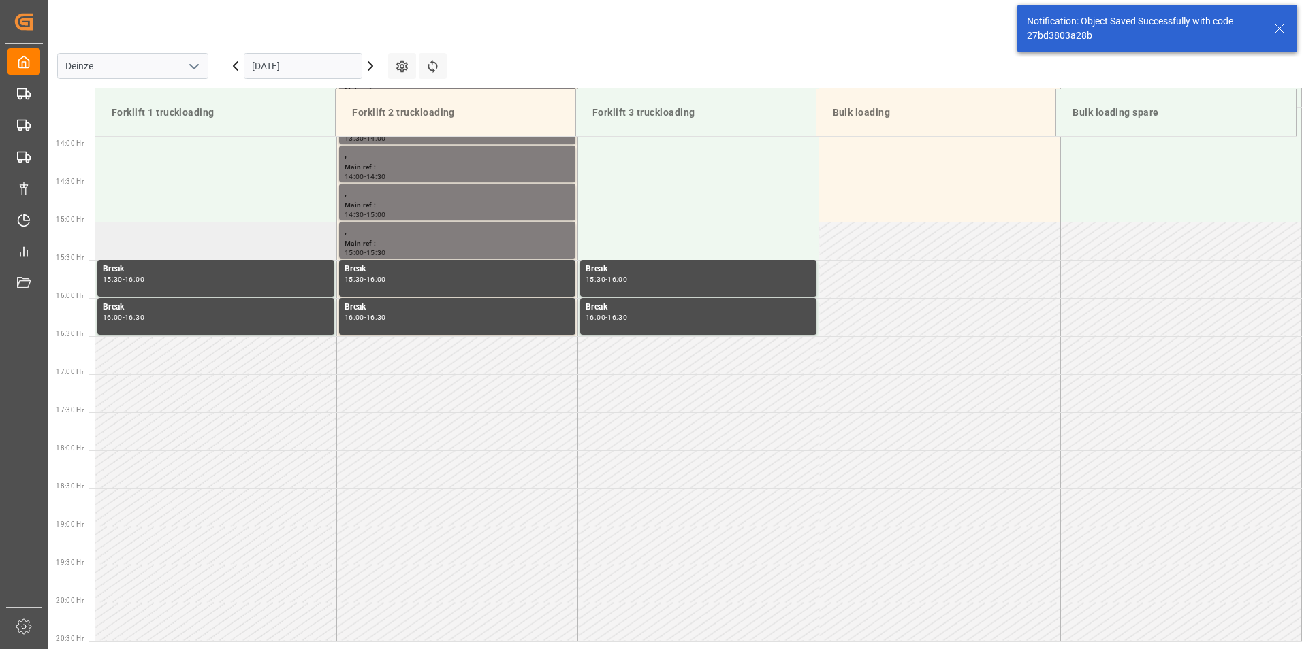
click at [134, 242] on td at bounding box center [215, 241] width 241 height 38
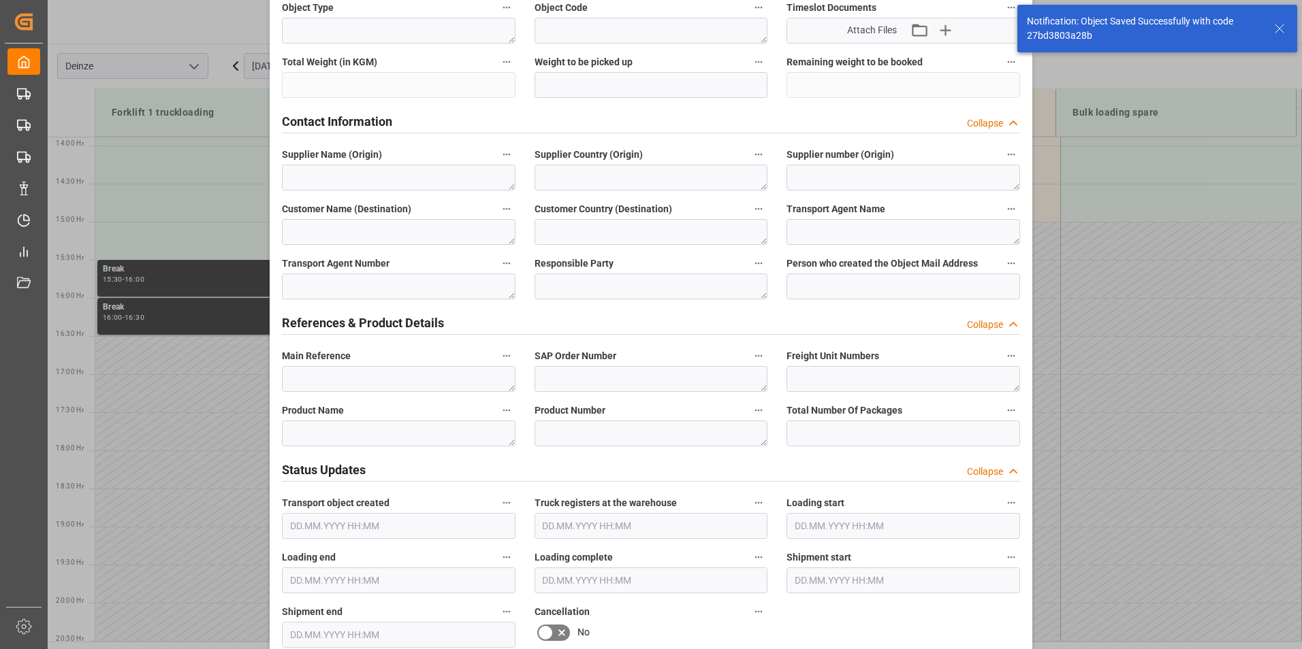
scroll to position [408, 0]
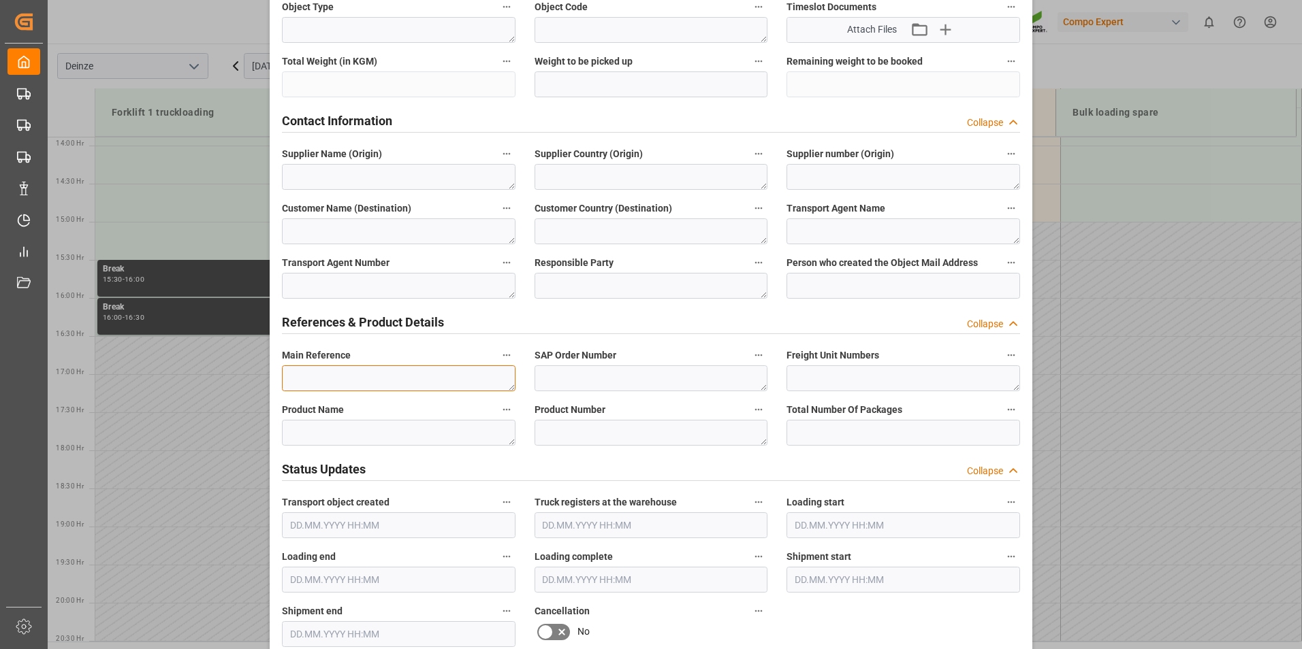
click at [308, 373] on textarea at bounding box center [399, 379] width 234 height 26
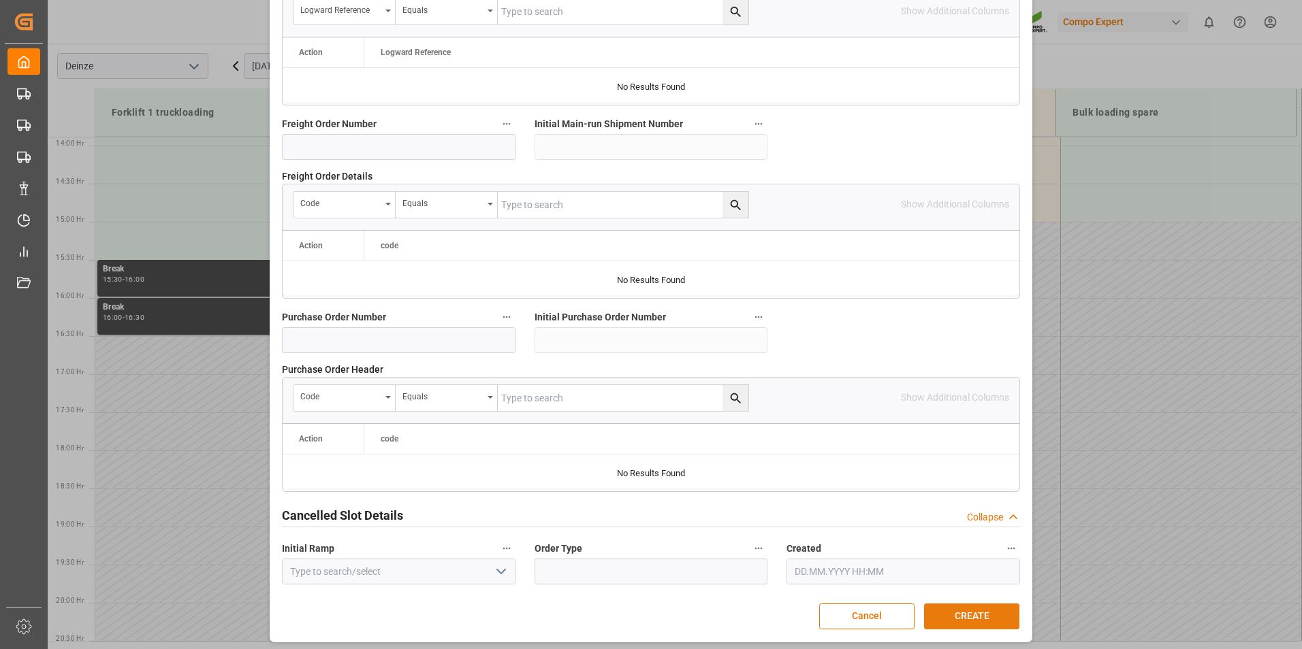
scroll to position [1240, 0]
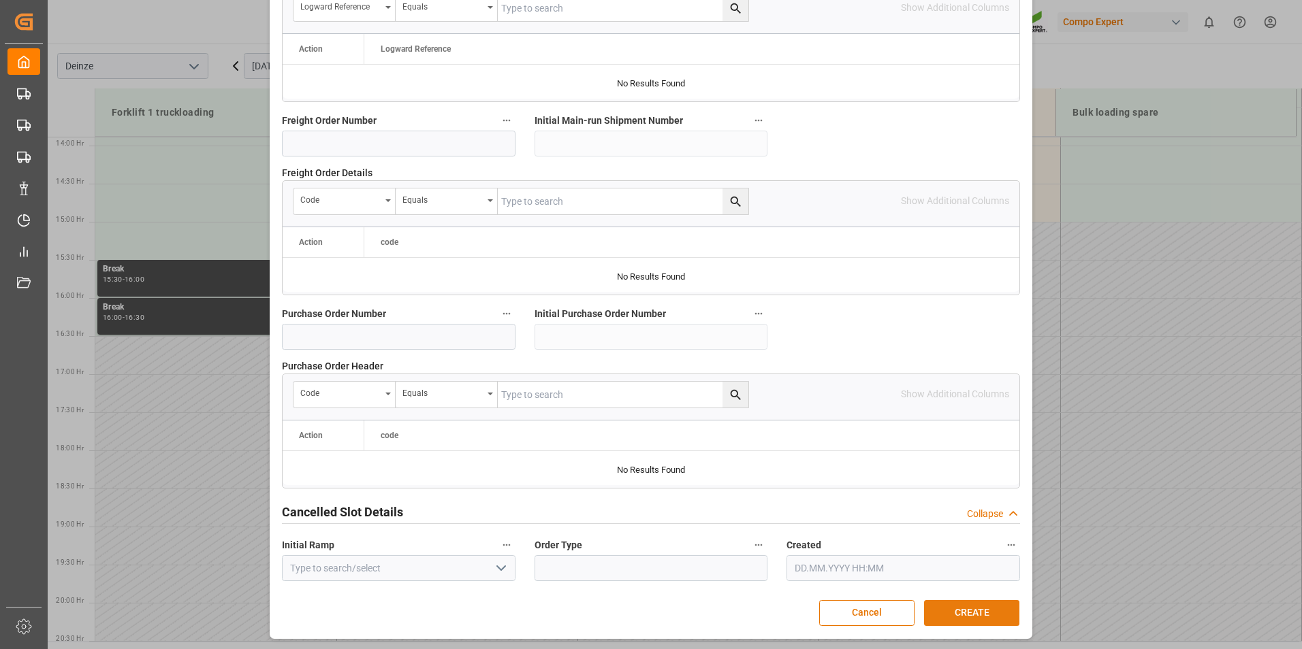
type textarea "DEMATRA"
click at [968, 610] on button "CREATE" at bounding box center [971, 613] width 95 height 26
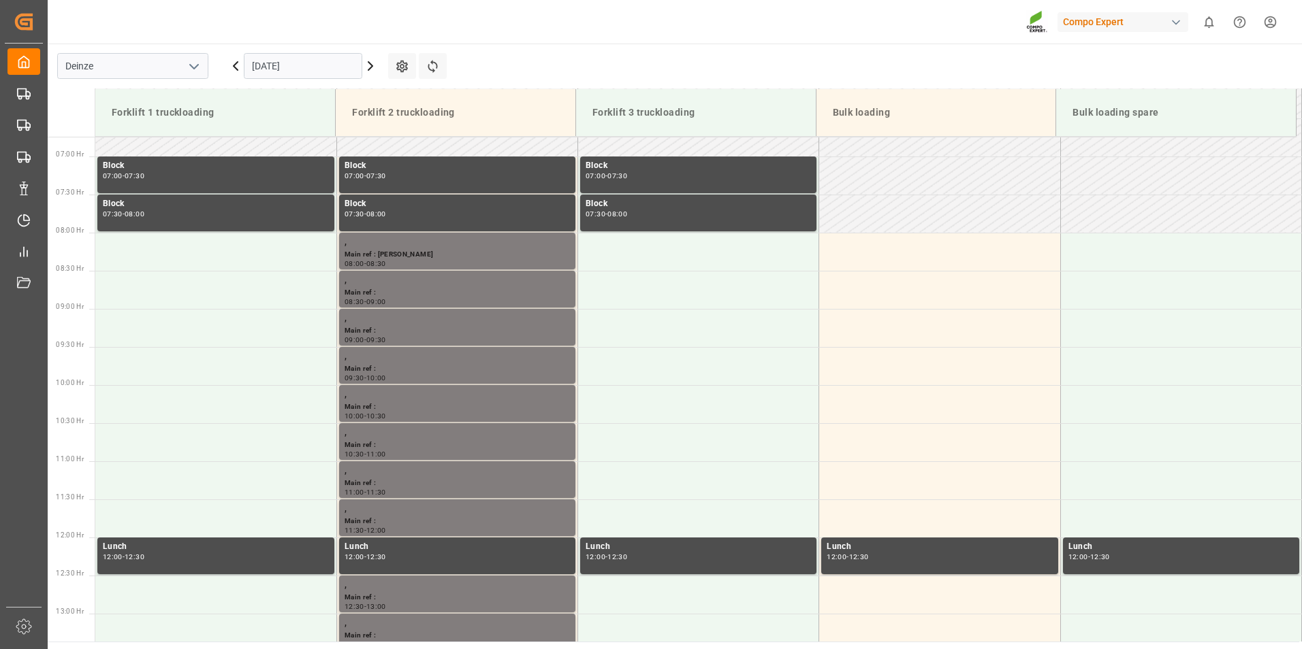
scroll to position [378, 0]
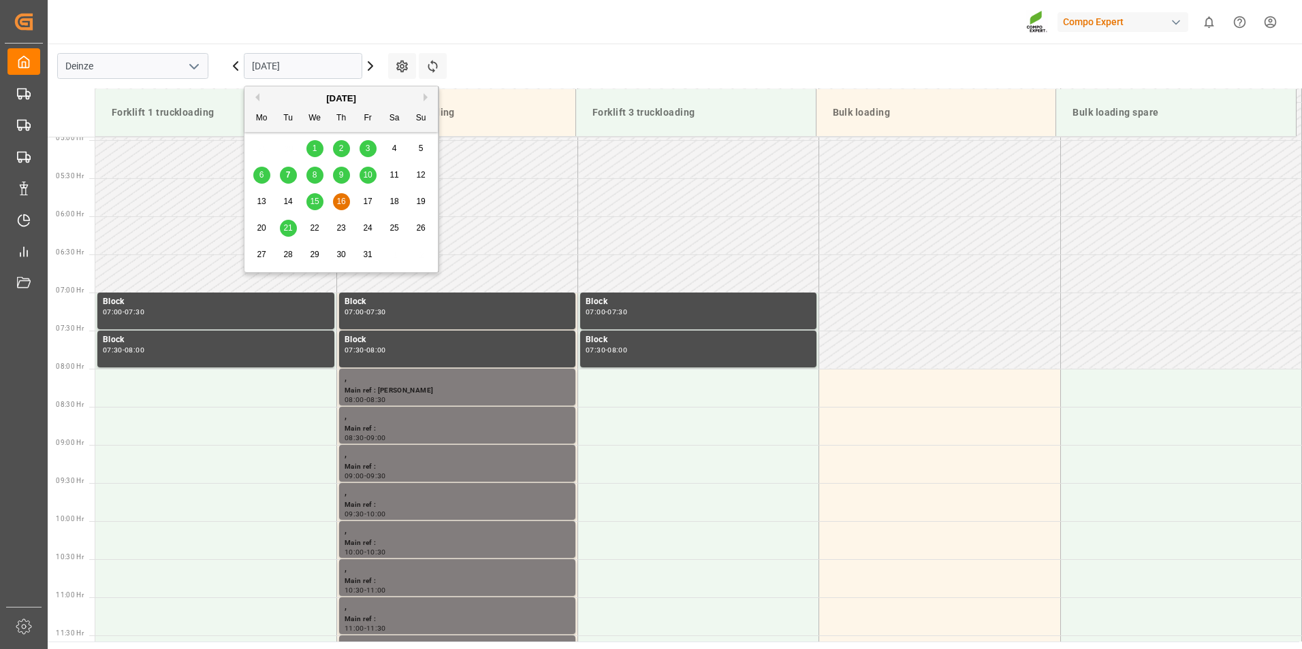
click at [316, 63] on input "16.10.2025" at bounding box center [303, 66] width 118 height 26
click at [261, 204] on span "13" at bounding box center [261, 202] width 9 height 10
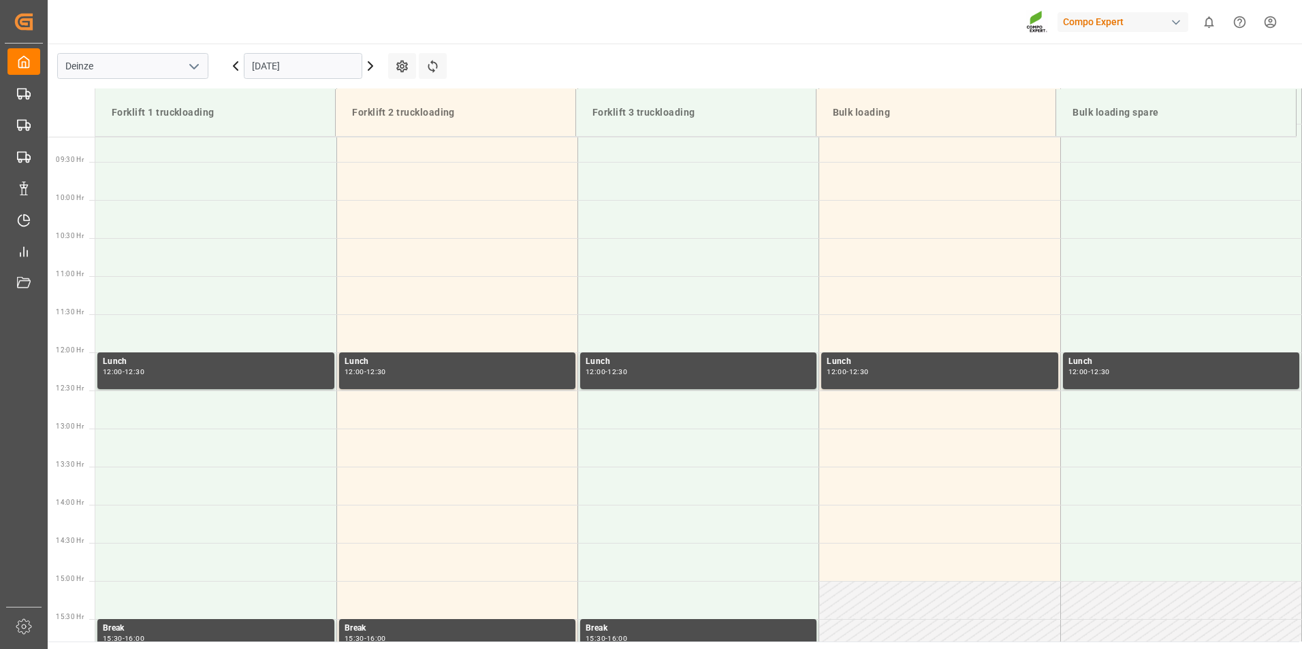
scroll to position [754, 0]
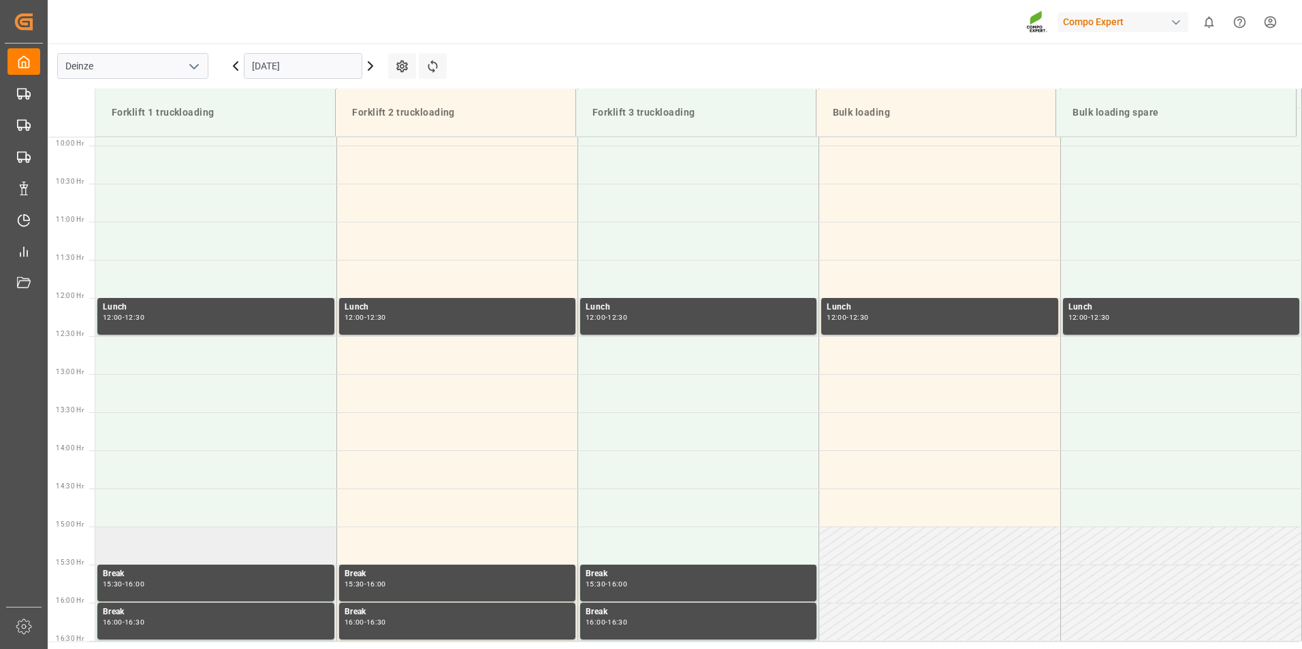
click at [122, 547] on td at bounding box center [215, 546] width 241 height 38
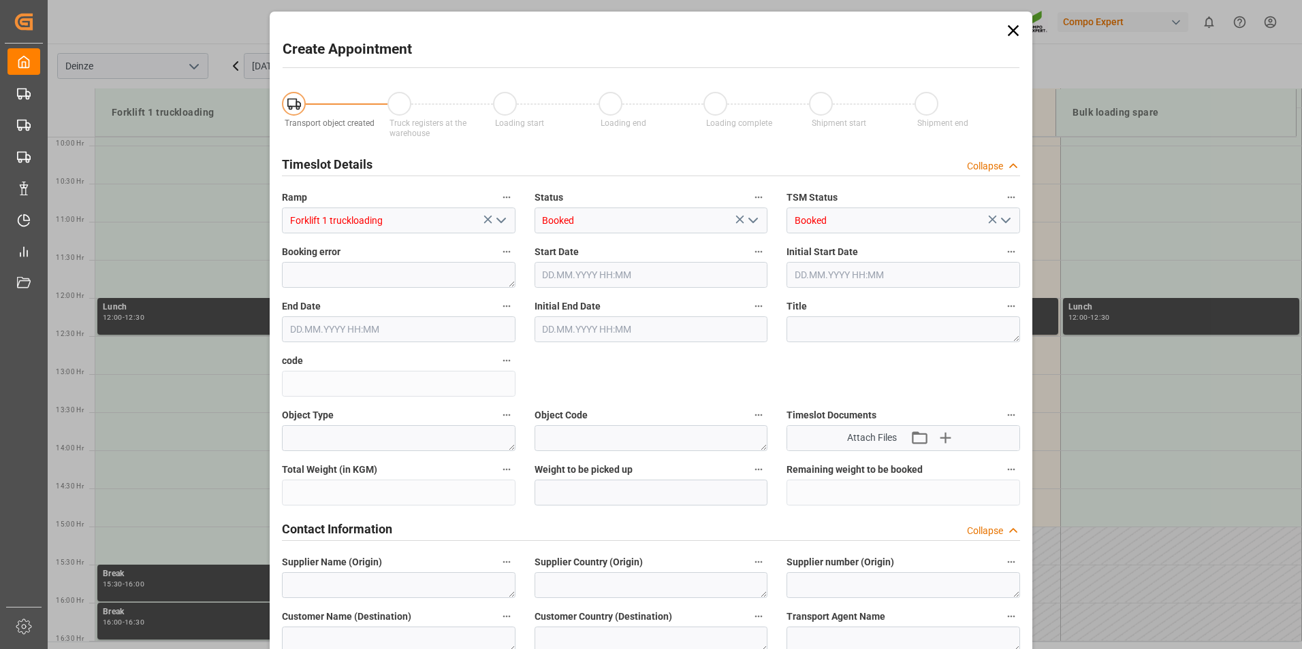
type input "13.10.2025 15:00"
type input "13.10.2025 15:30"
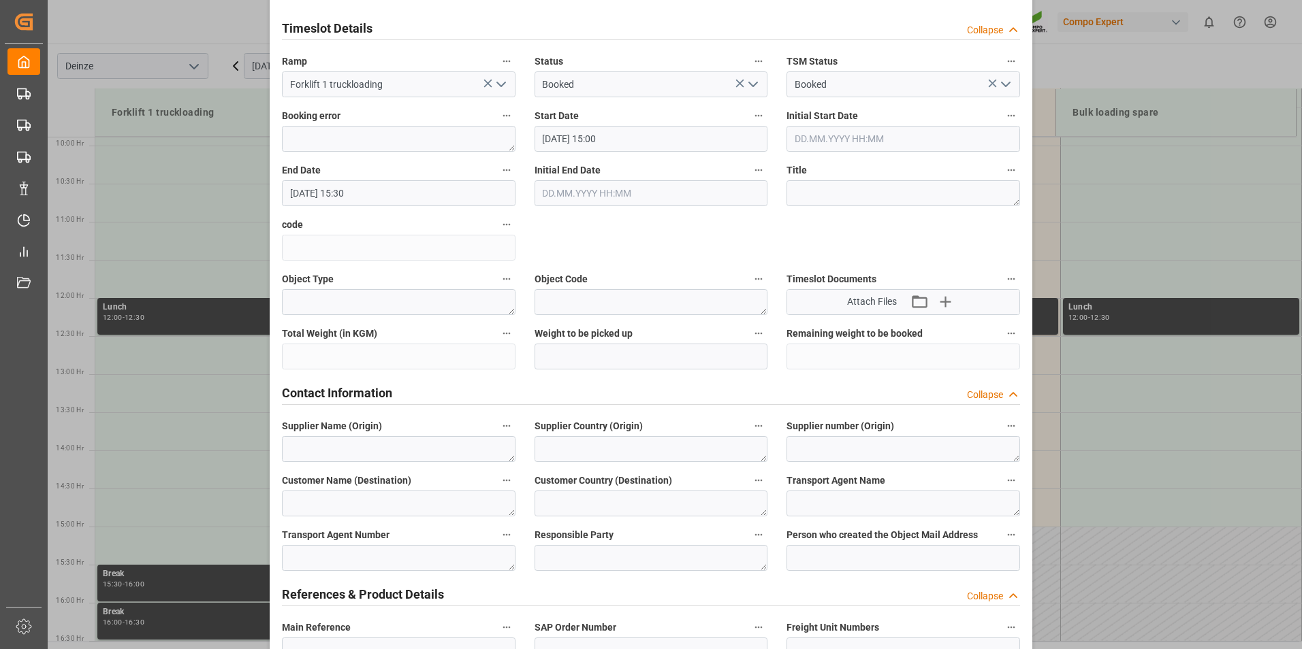
scroll to position [340, 0]
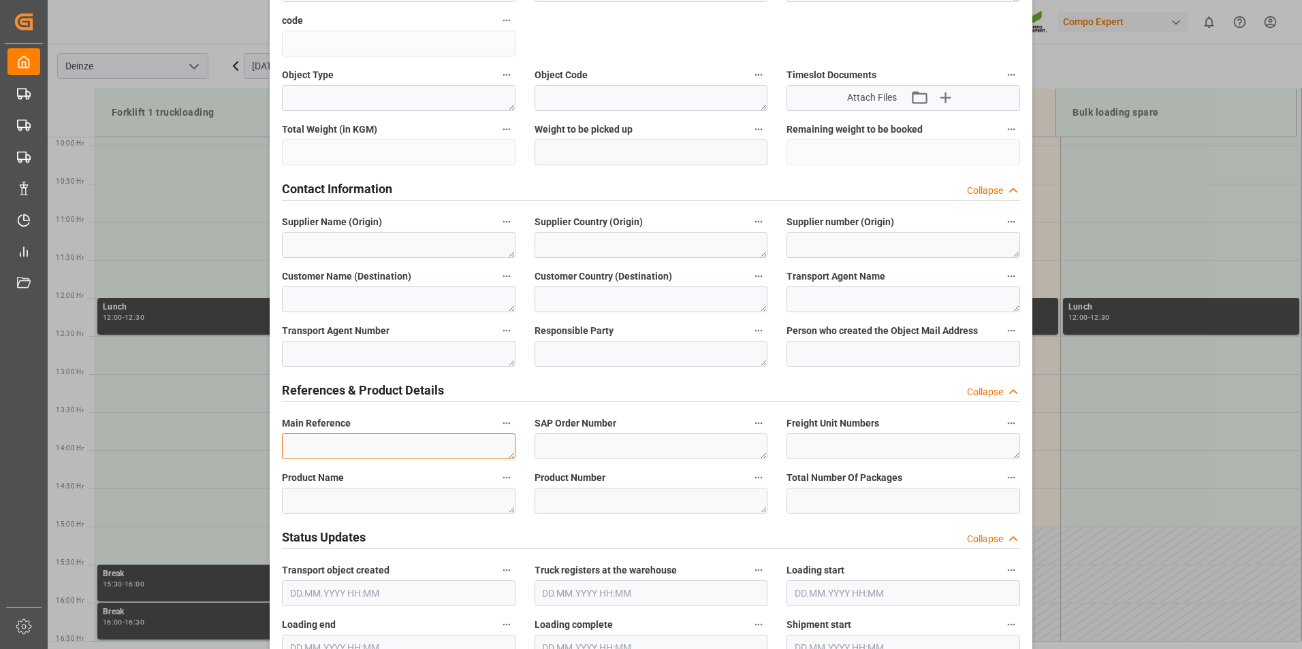
click at [300, 447] on textarea at bounding box center [399, 447] width 234 height 26
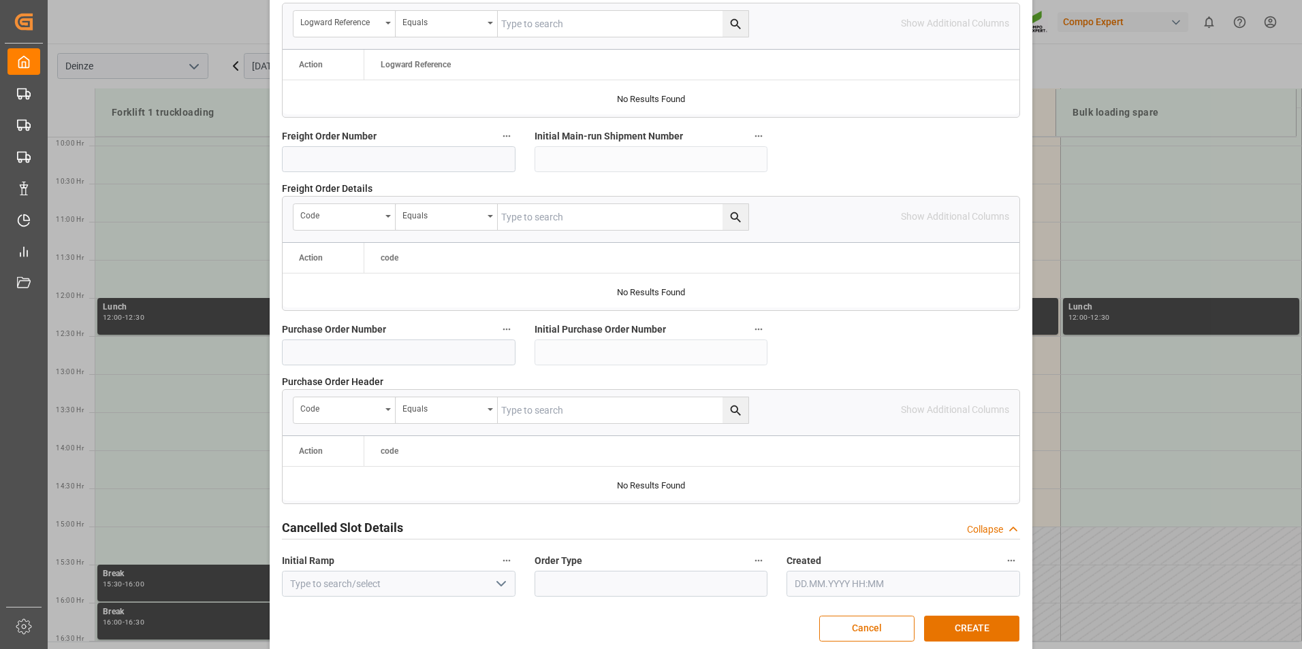
scroll to position [1225, 0]
type textarea "DEMATRA"
click at [976, 624] on button "CREATE" at bounding box center [971, 628] width 95 height 26
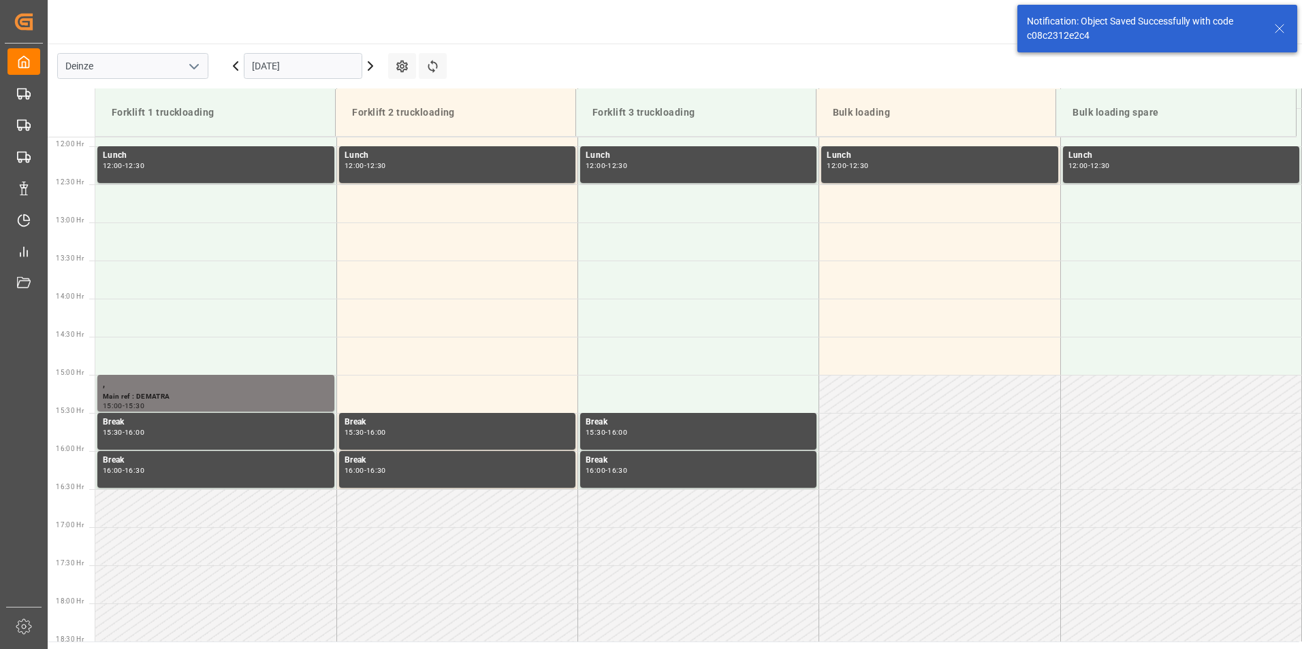
scroll to position [1059, 0]
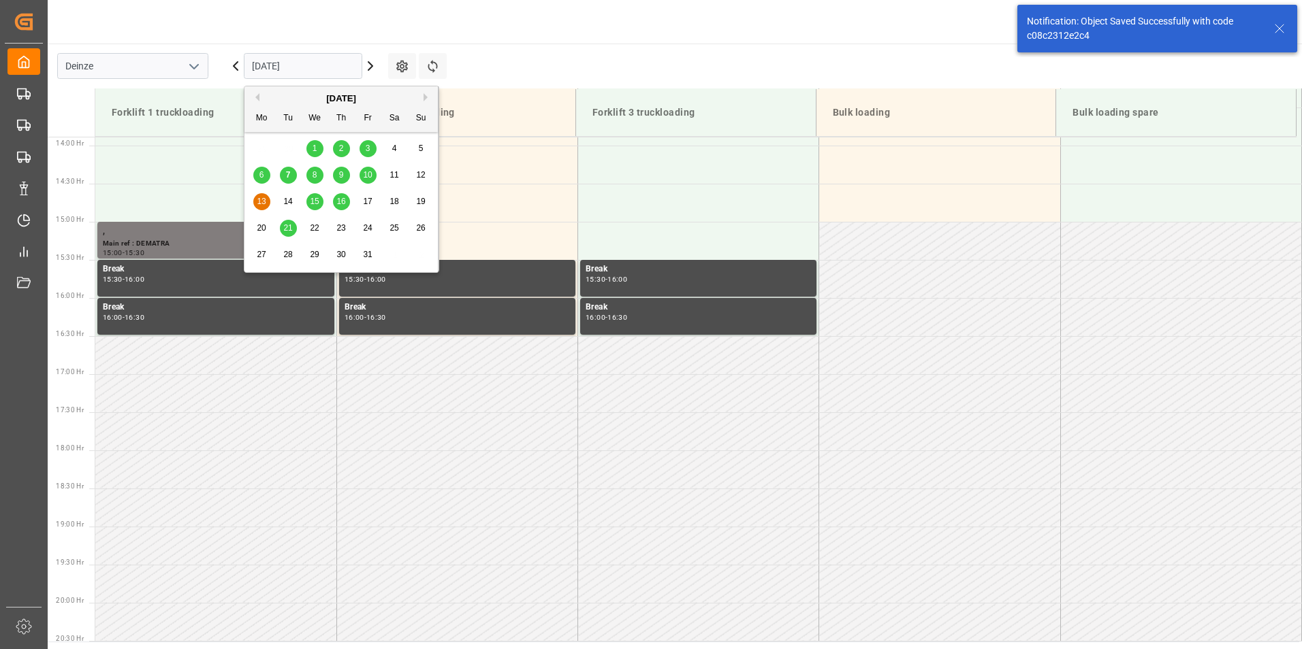
click at [333, 69] on input "13.10.2025" at bounding box center [303, 66] width 118 height 26
click at [287, 202] on span "14" at bounding box center [287, 202] width 9 height 10
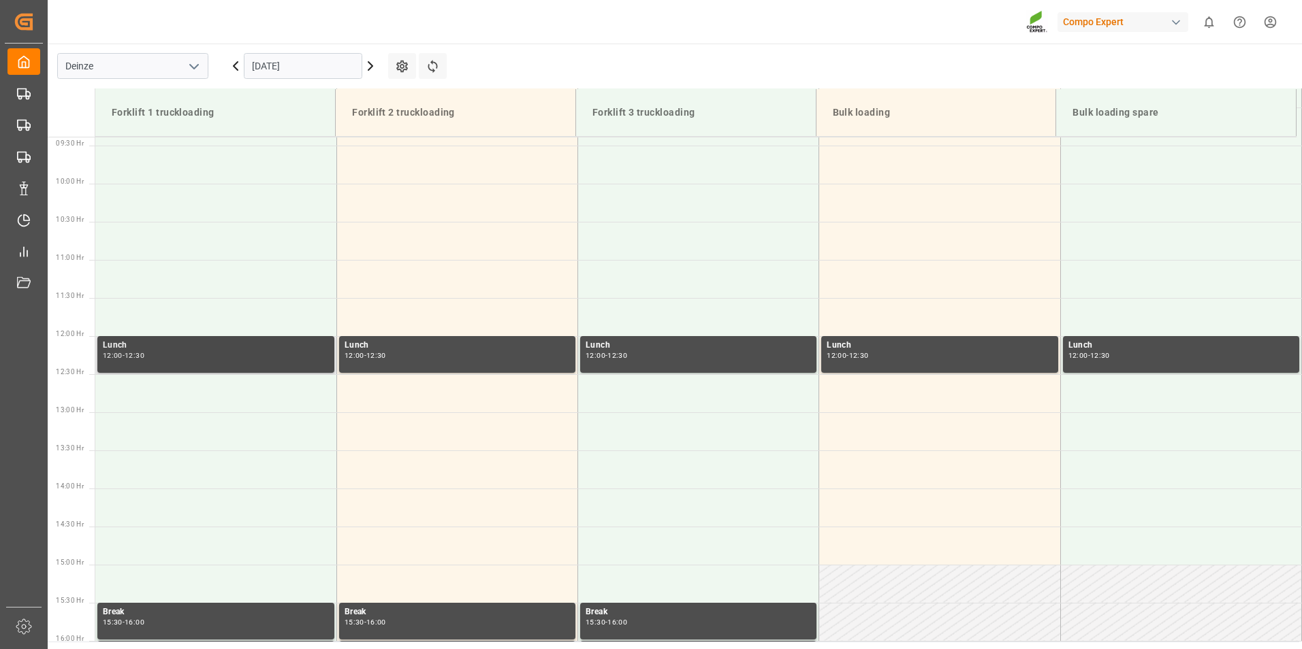
scroll to position [754, 0]
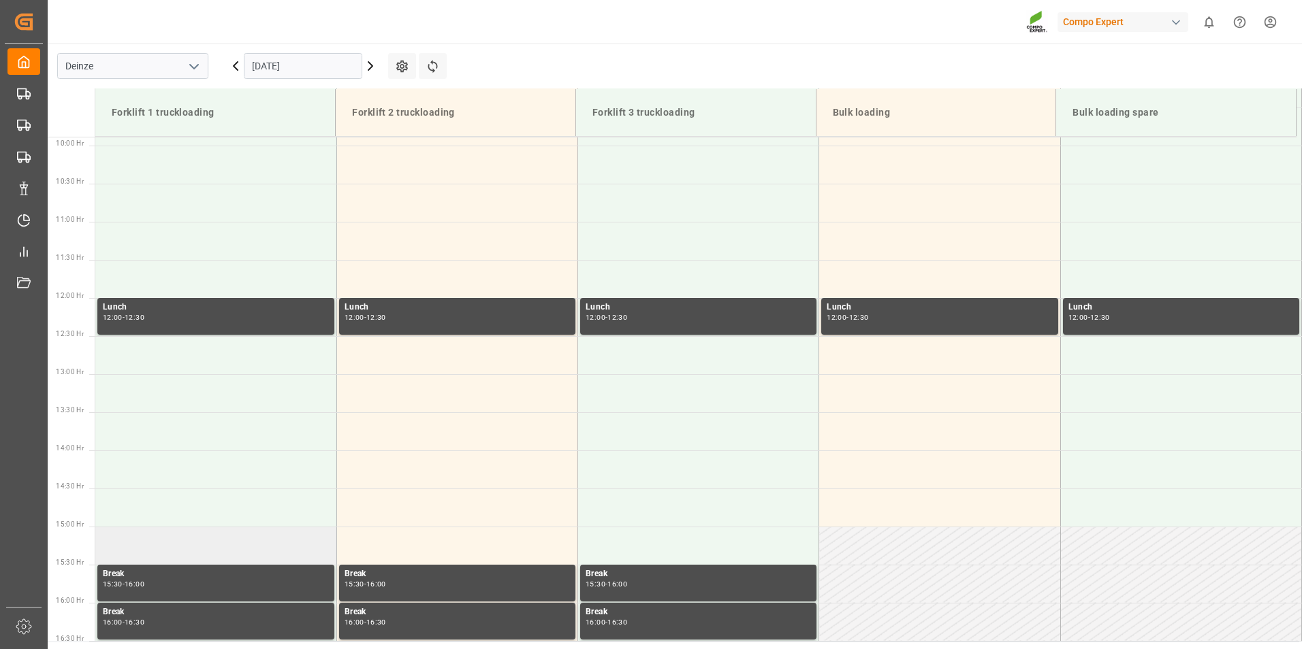
click at [137, 542] on td at bounding box center [215, 546] width 241 height 38
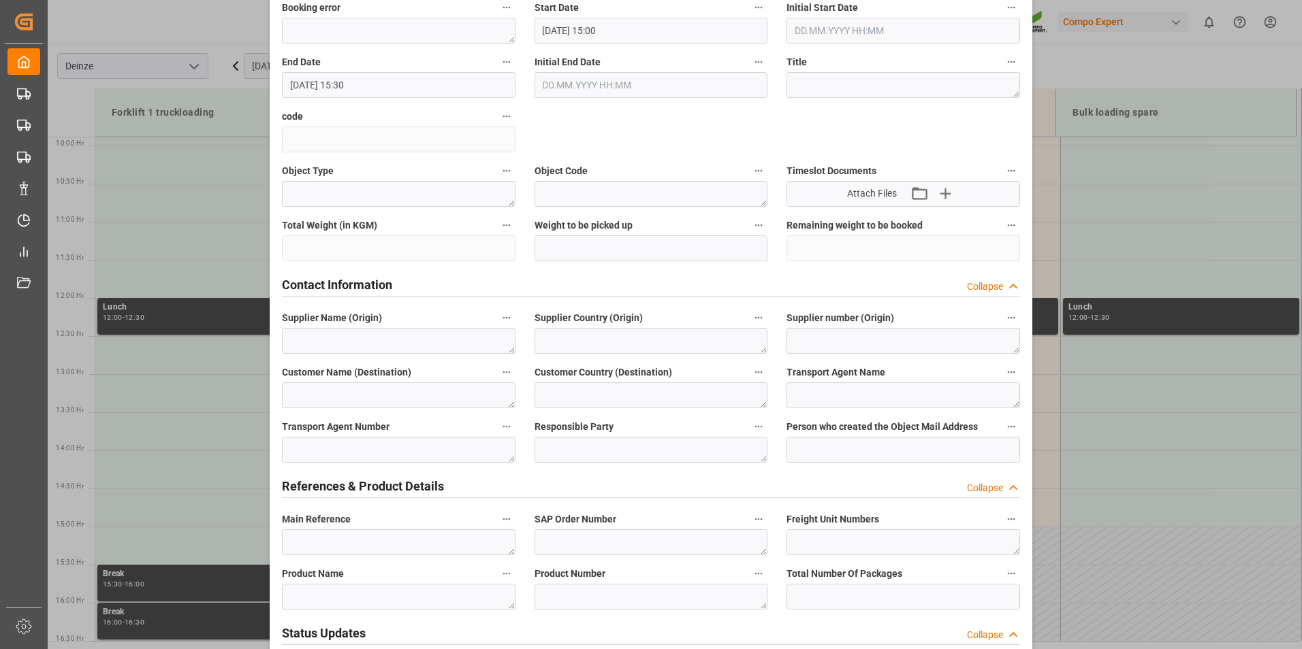
scroll to position [340, 0]
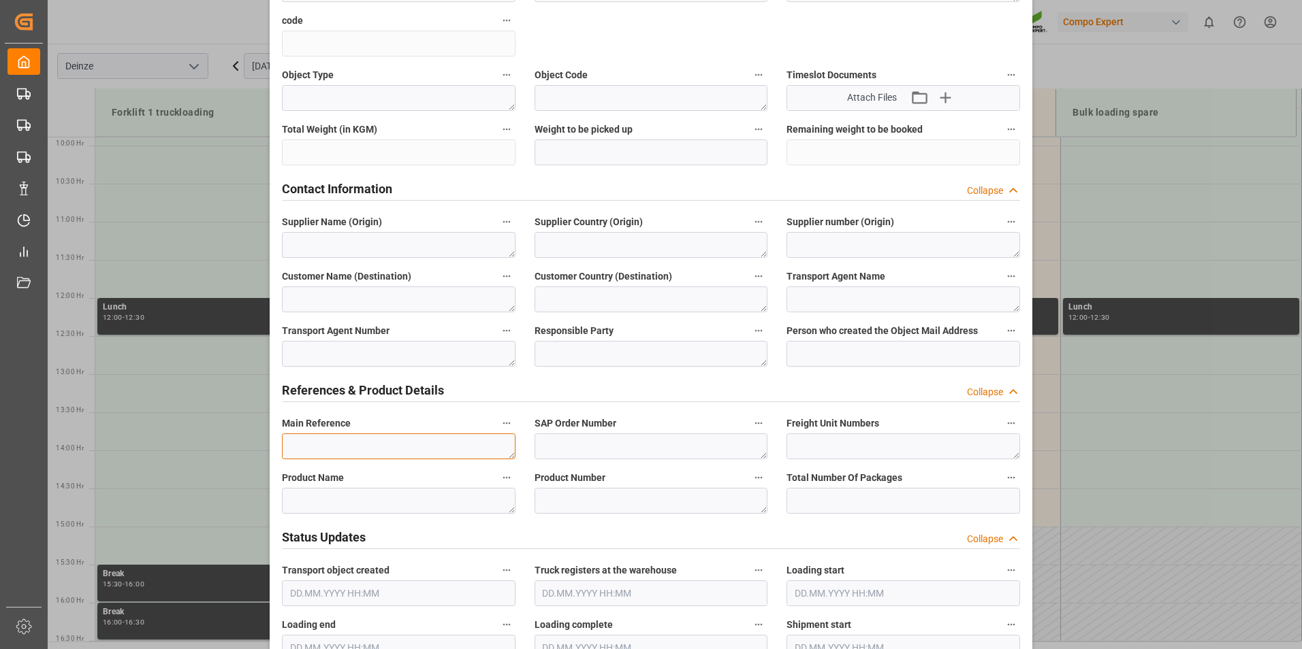
click at [298, 450] on textarea at bounding box center [399, 447] width 234 height 26
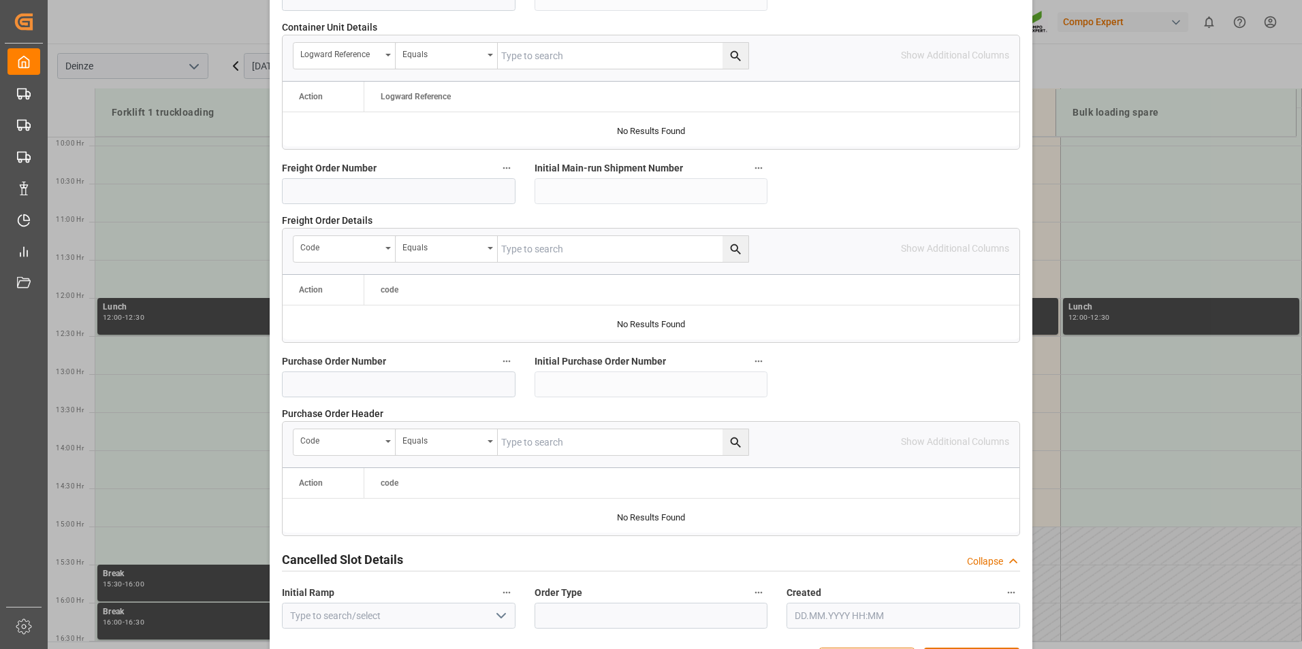
scroll to position [1240, 0]
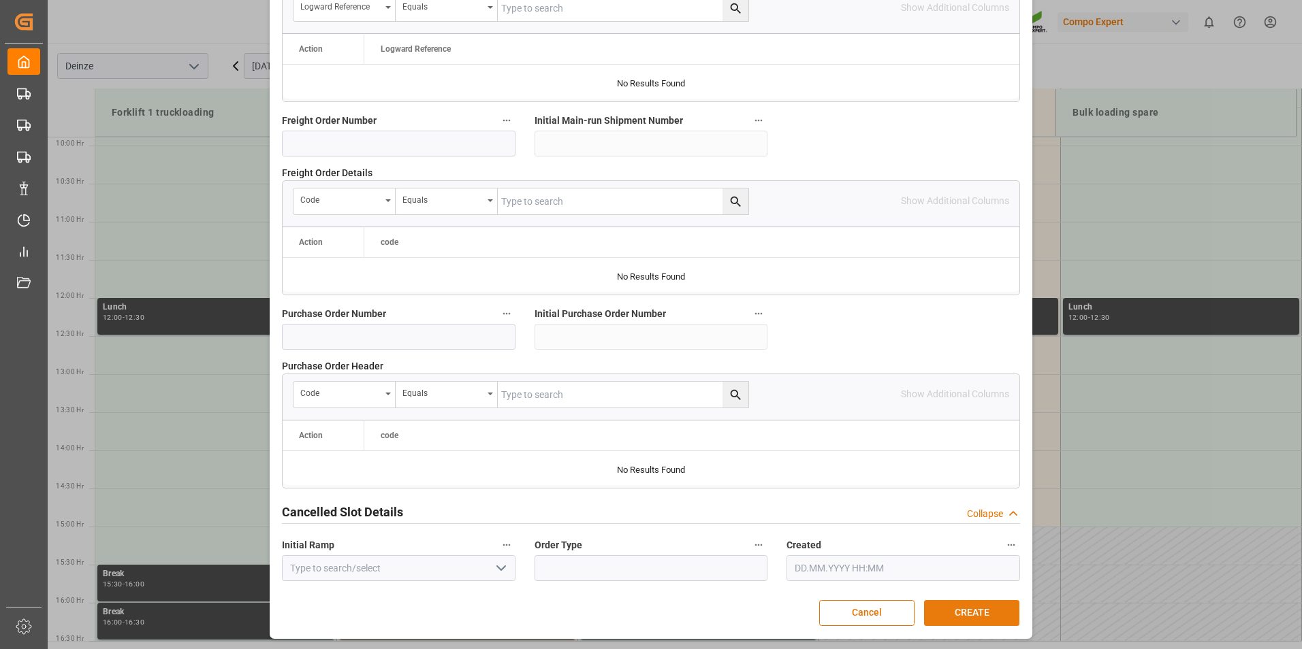
type textarea "DEMATRA"
click at [958, 611] on button "CREATE" at bounding box center [971, 613] width 95 height 26
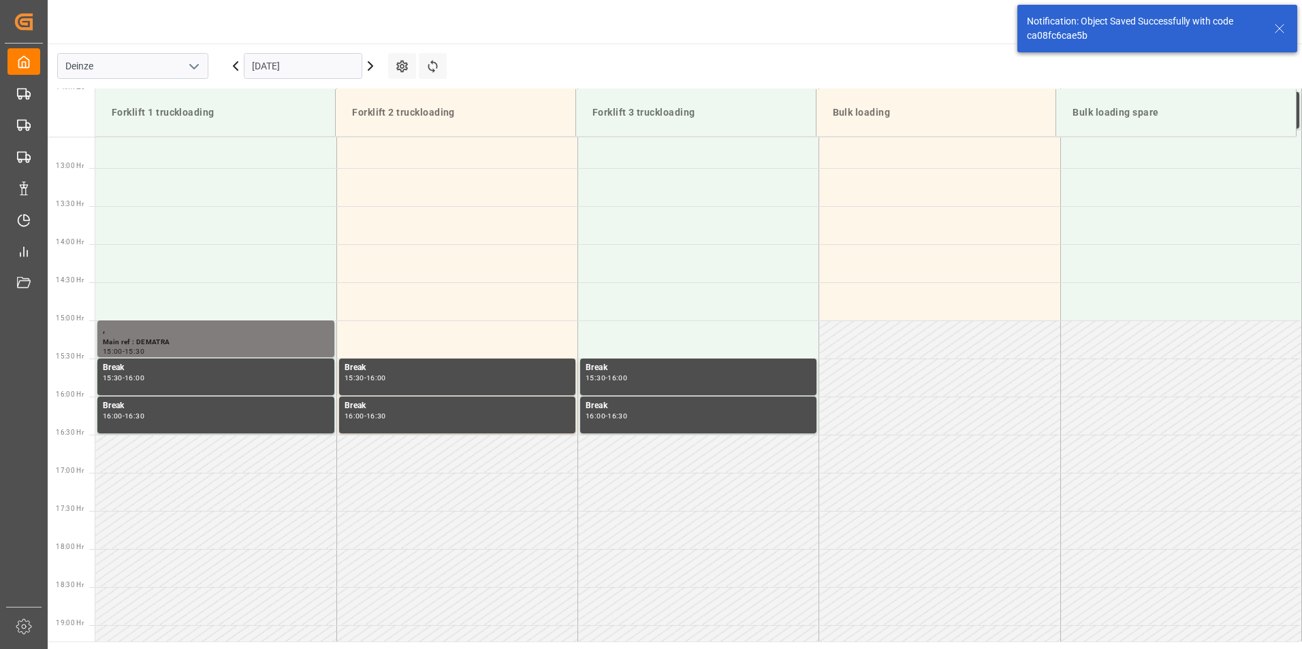
scroll to position [1059, 0]
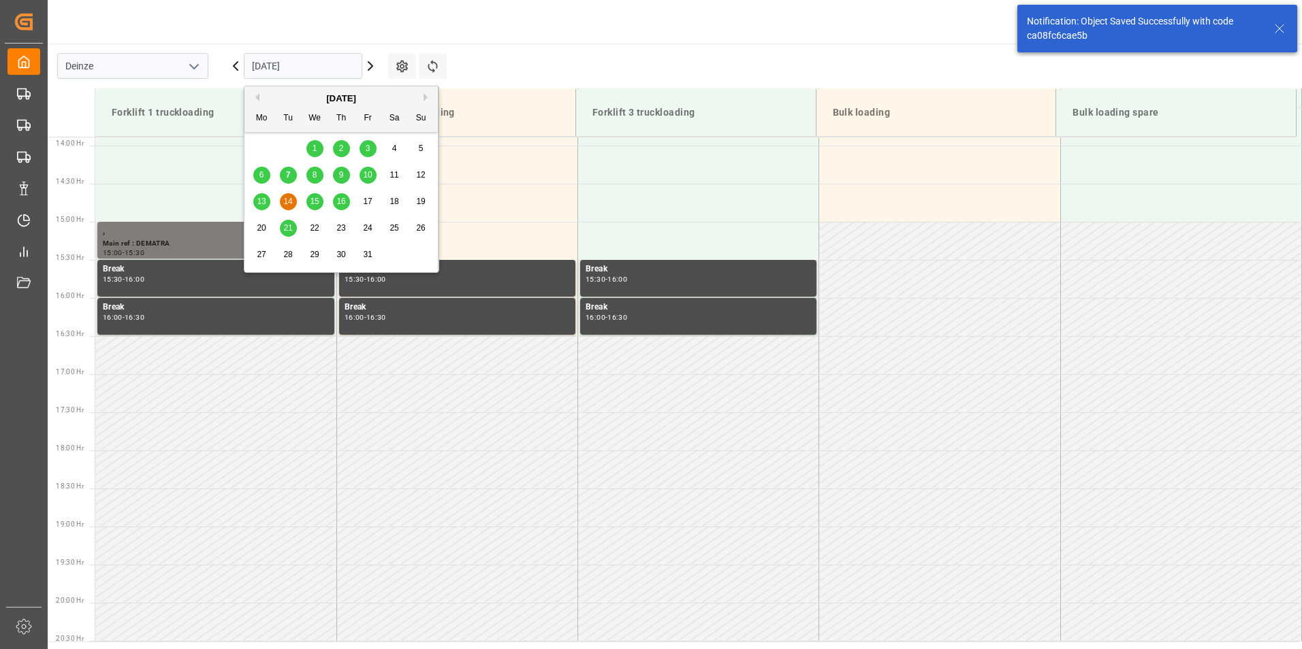
click at [323, 60] on input "14.10.2025" at bounding box center [303, 66] width 118 height 26
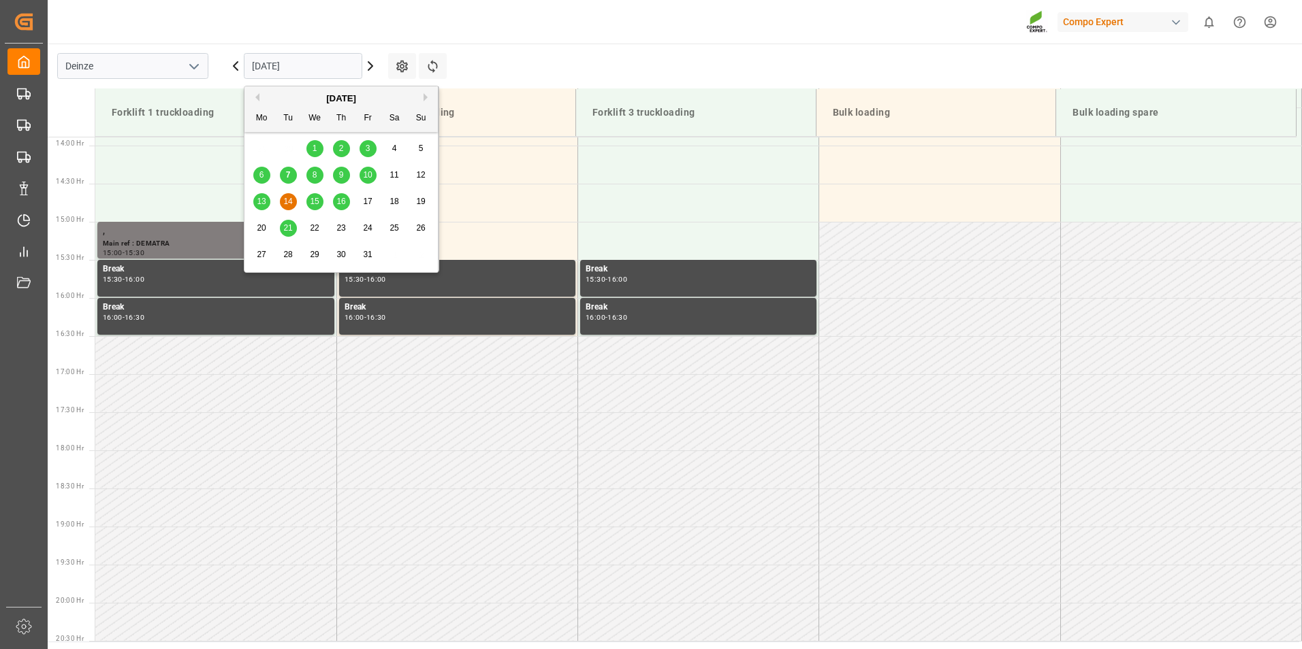
click at [314, 204] on span "15" at bounding box center [314, 202] width 9 height 10
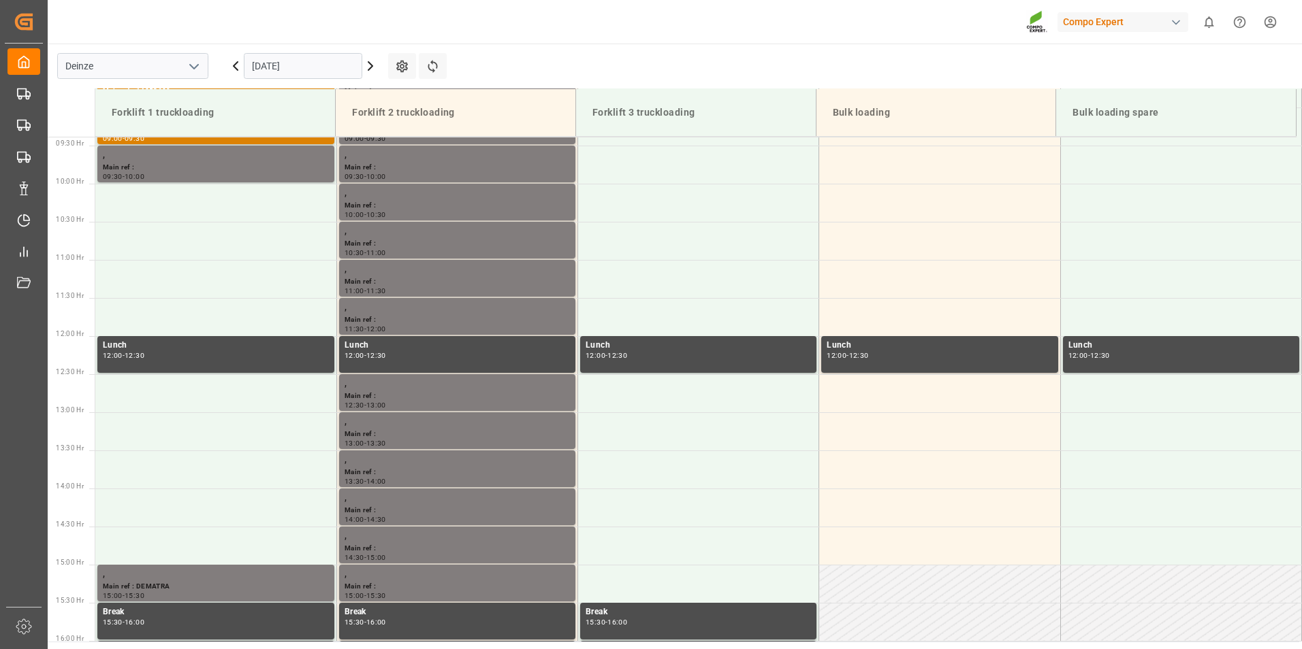
scroll to position [754, 0]
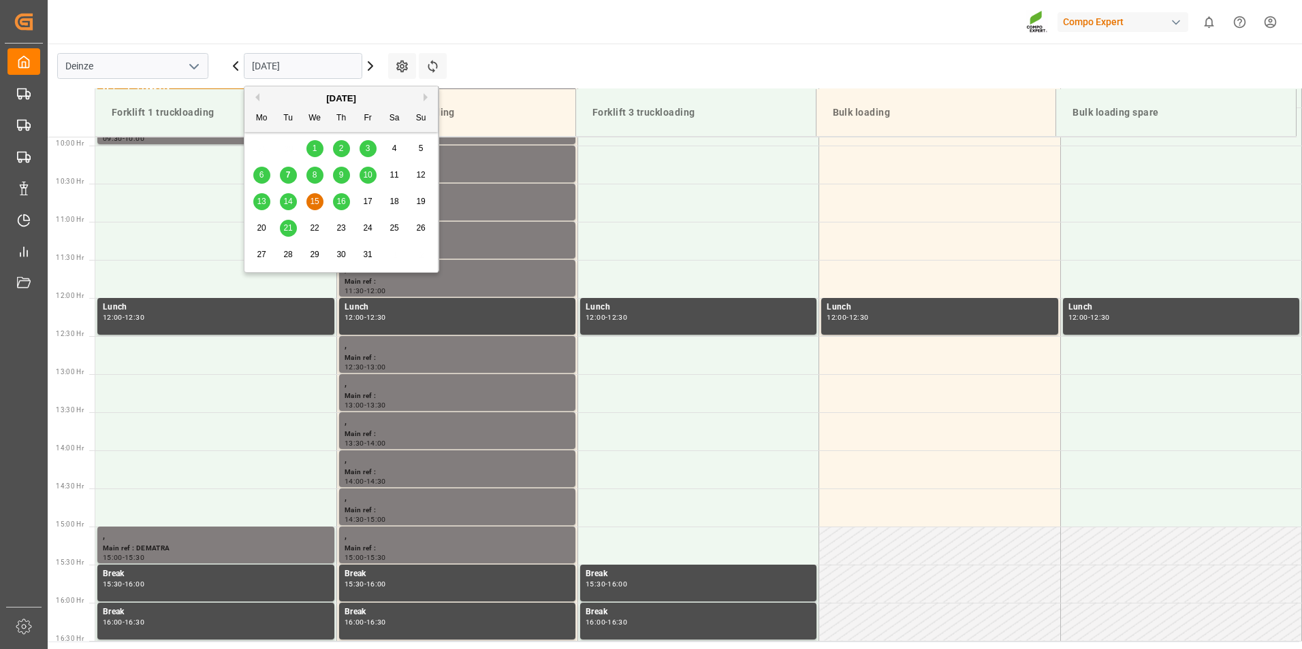
click at [332, 69] on input "15.10.2025" at bounding box center [303, 66] width 118 height 26
click at [340, 203] on span "16" at bounding box center [340, 202] width 9 height 10
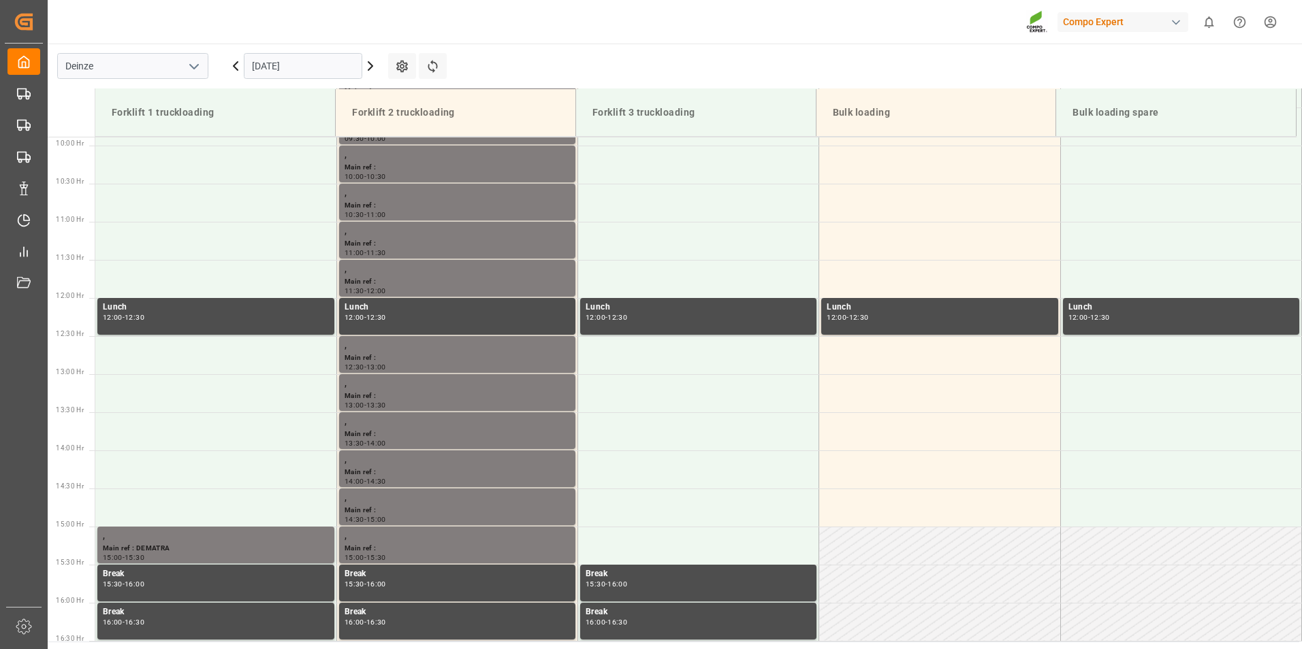
click at [332, 62] on input "16.10.2025" at bounding box center [303, 66] width 118 height 26
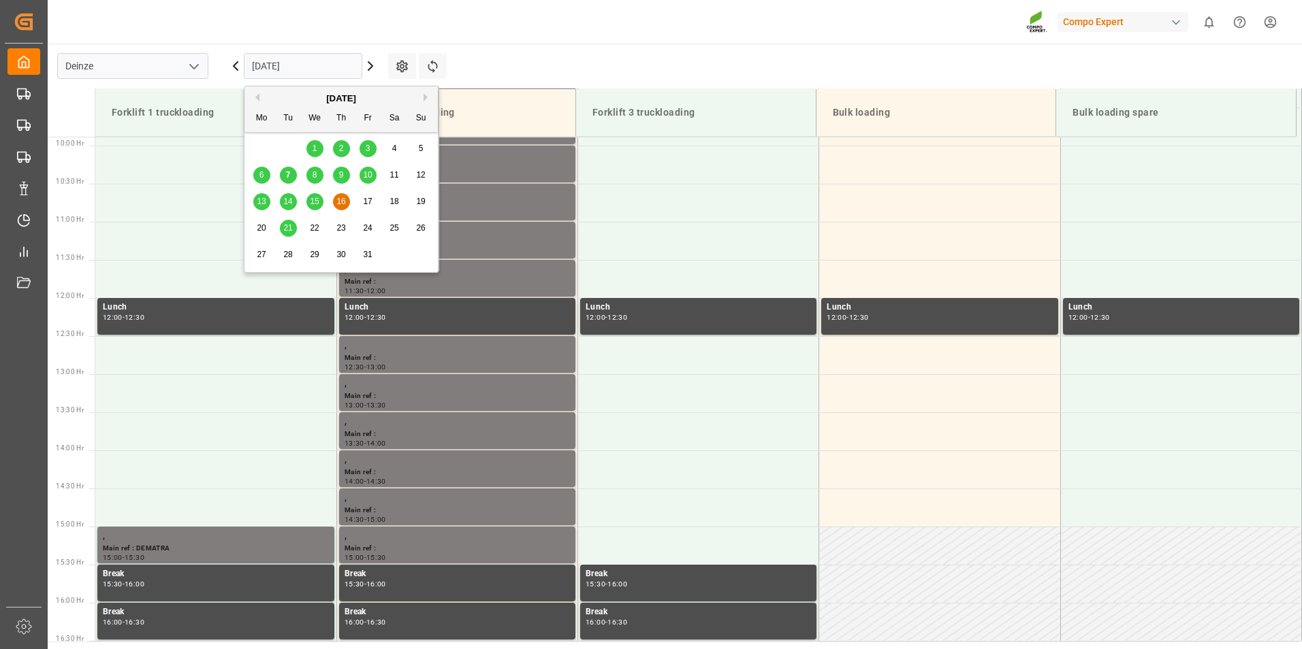
click at [370, 203] on span "17" at bounding box center [367, 202] width 9 height 10
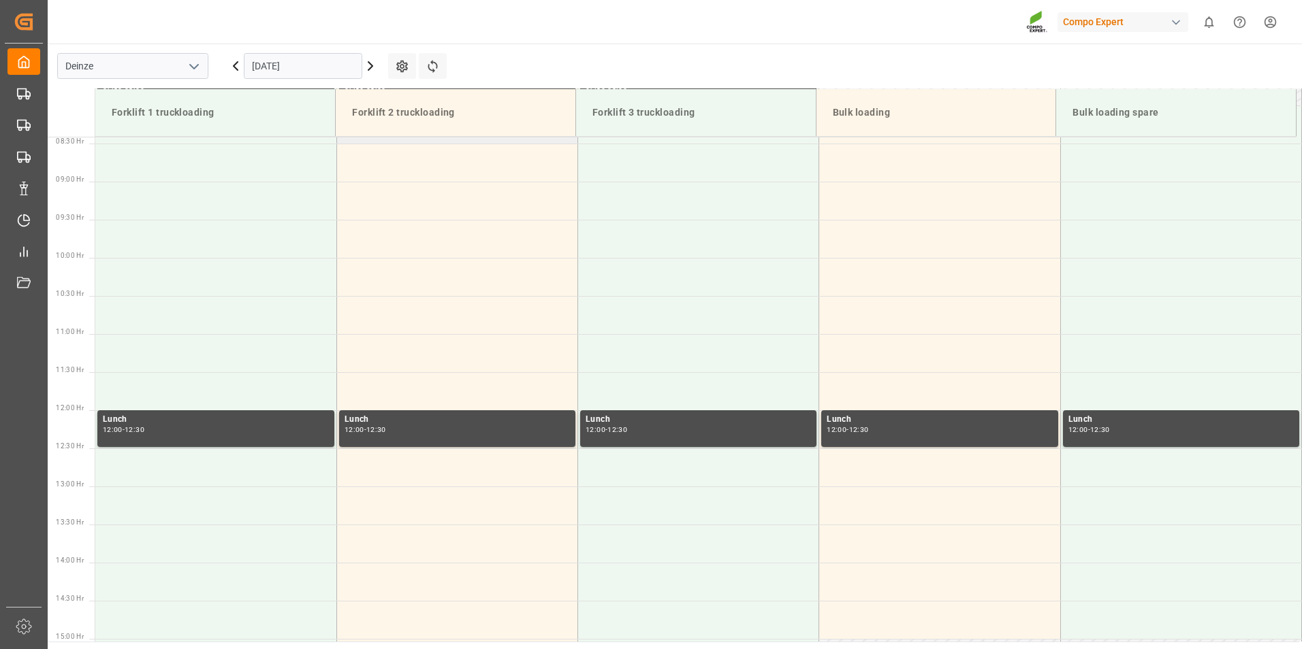
scroll to position [617, 0]
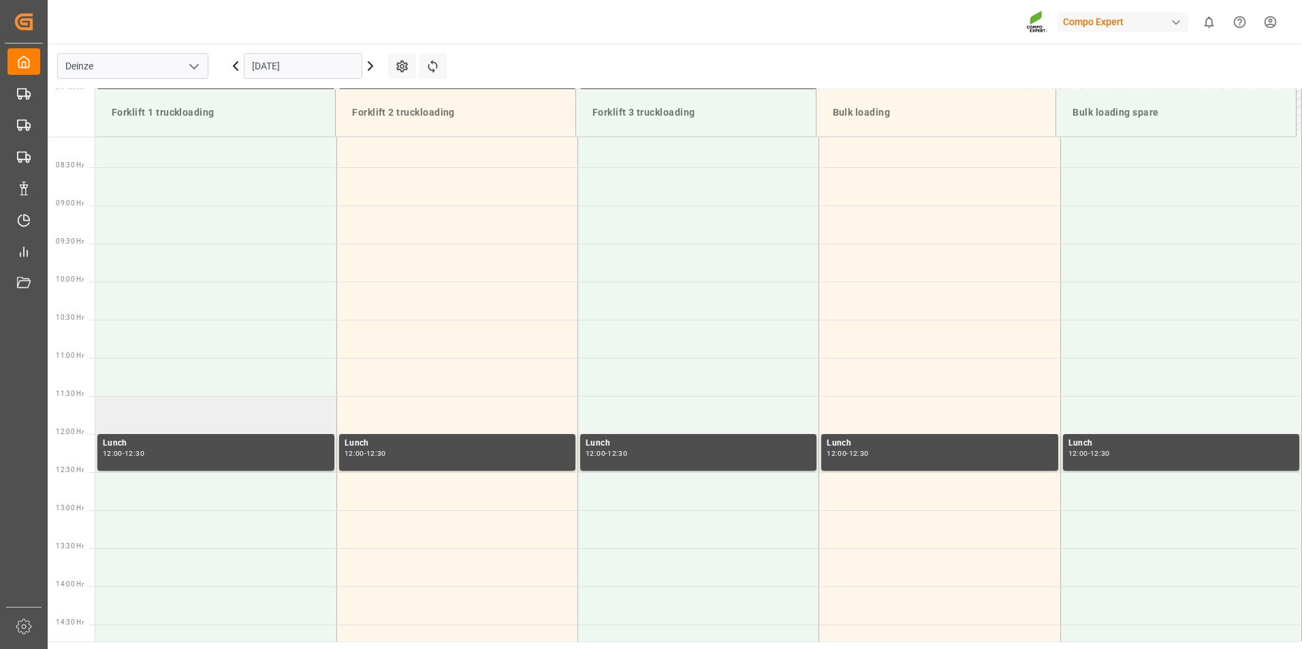
click at [125, 414] on td at bounding box center [215, 415] width 241 height 38
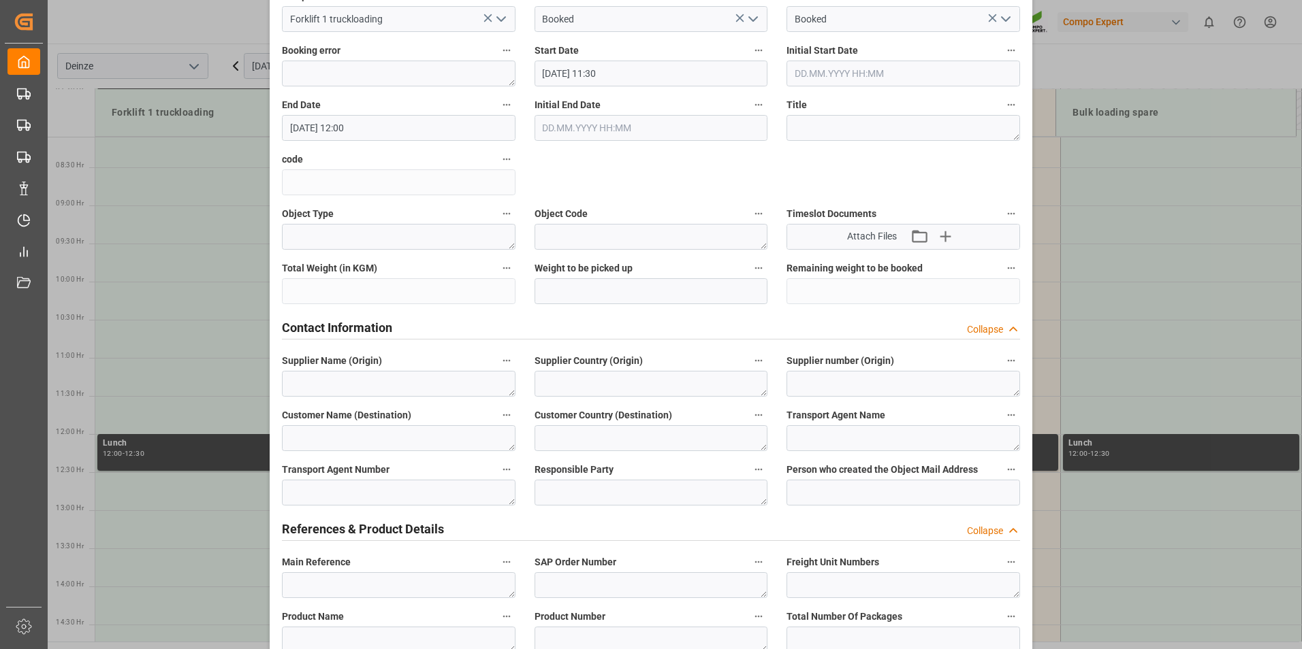
scroll to position [204, 0]
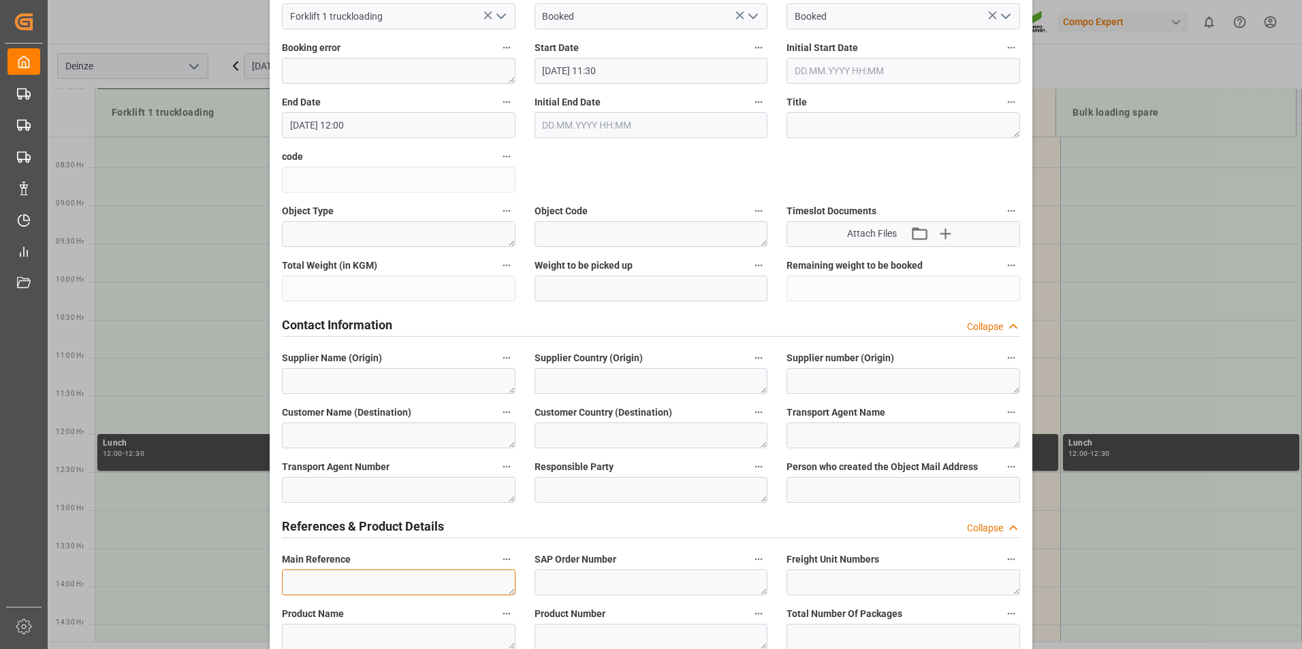
click at [300, 578] on textarea at bounding box center [399, 583] width 234 height 26
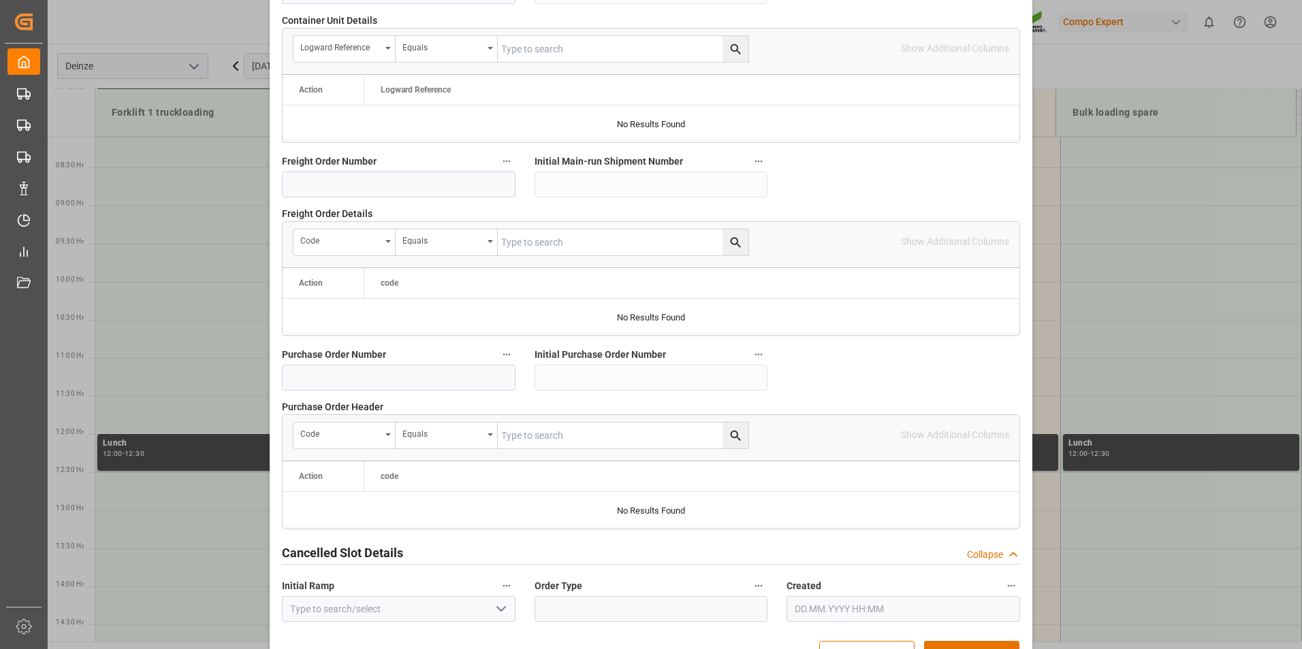
scroll to position [1240, 0]
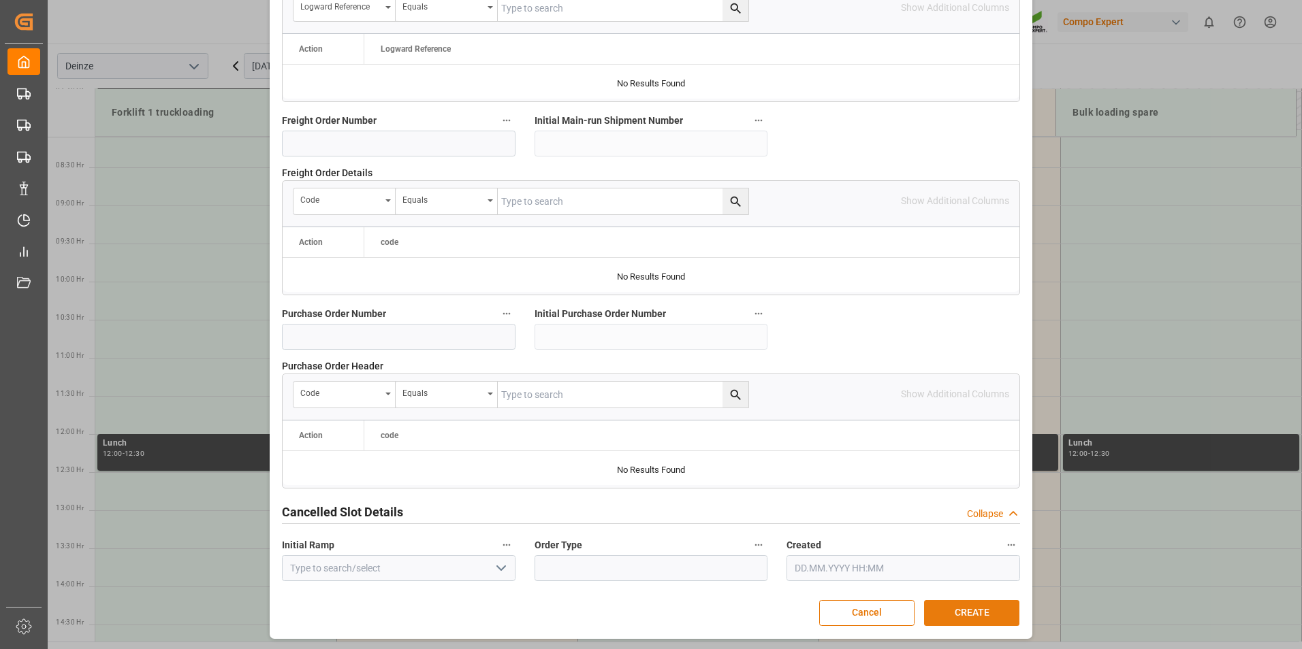
type textarea "MEETING LOGISTIEK"
click at [947, 604] on button "CREATE" at bounding box center [971, 613] width 95 height 26
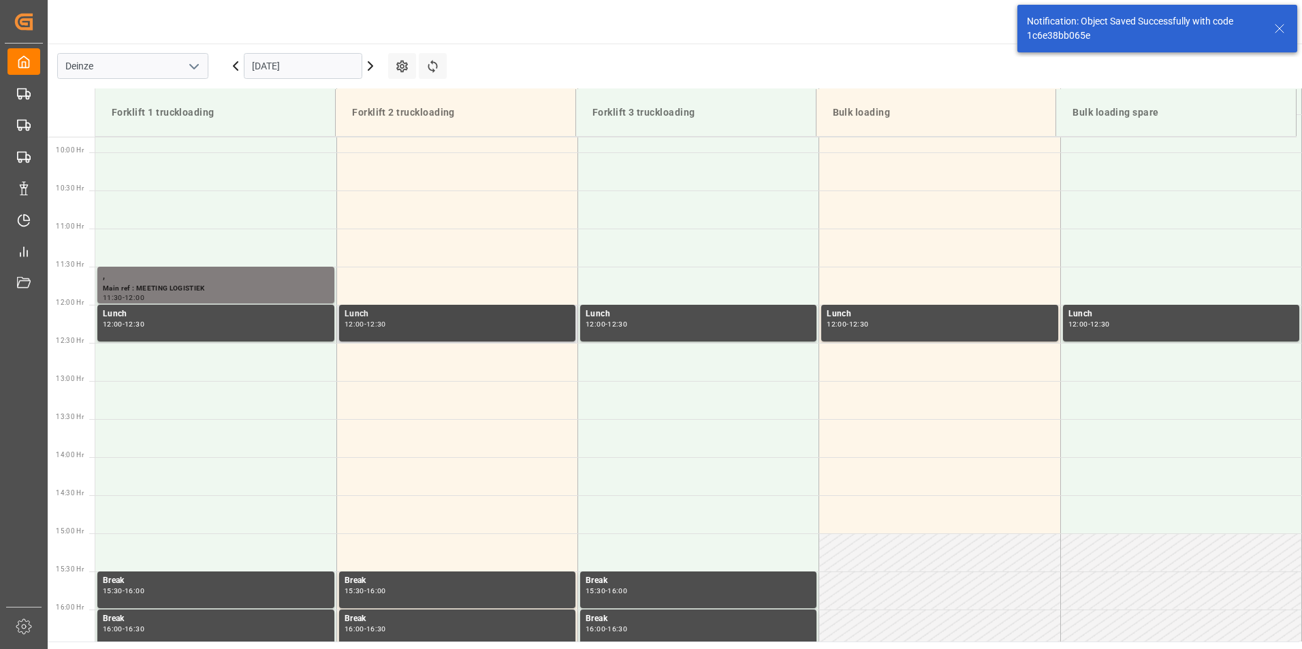
scroll to position [754, 0]
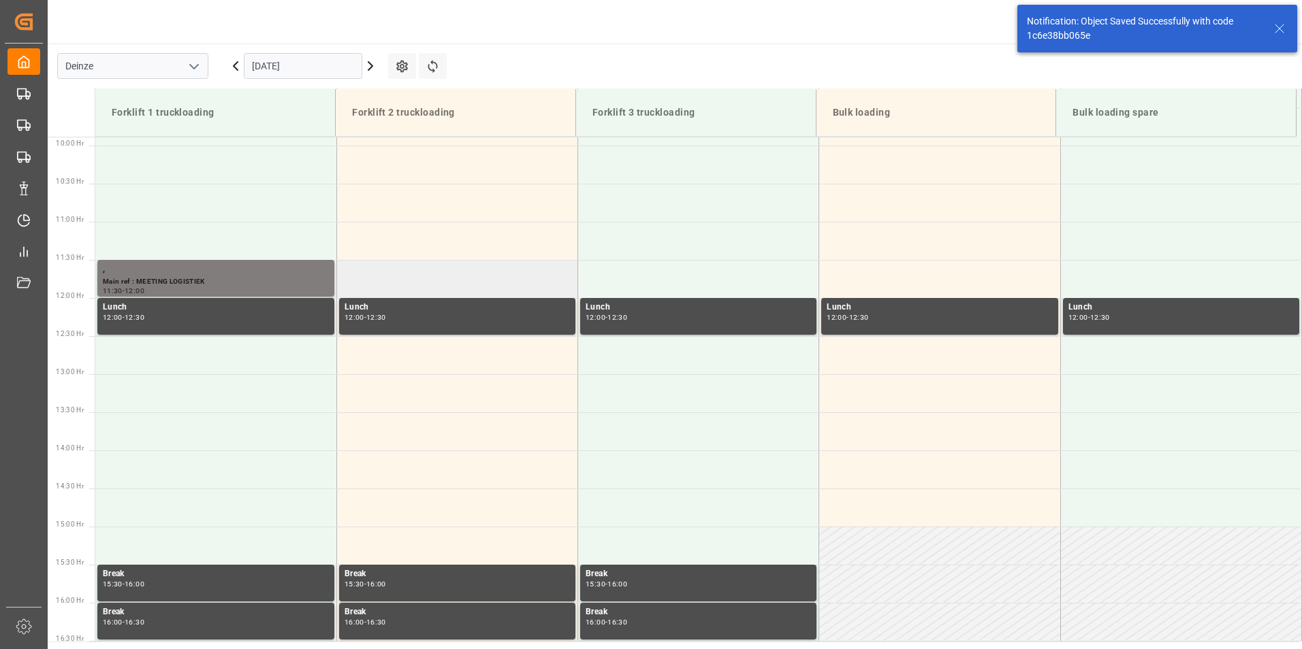
click at [375, 288] on td at bounding box center [456, 279] width 241 height 38
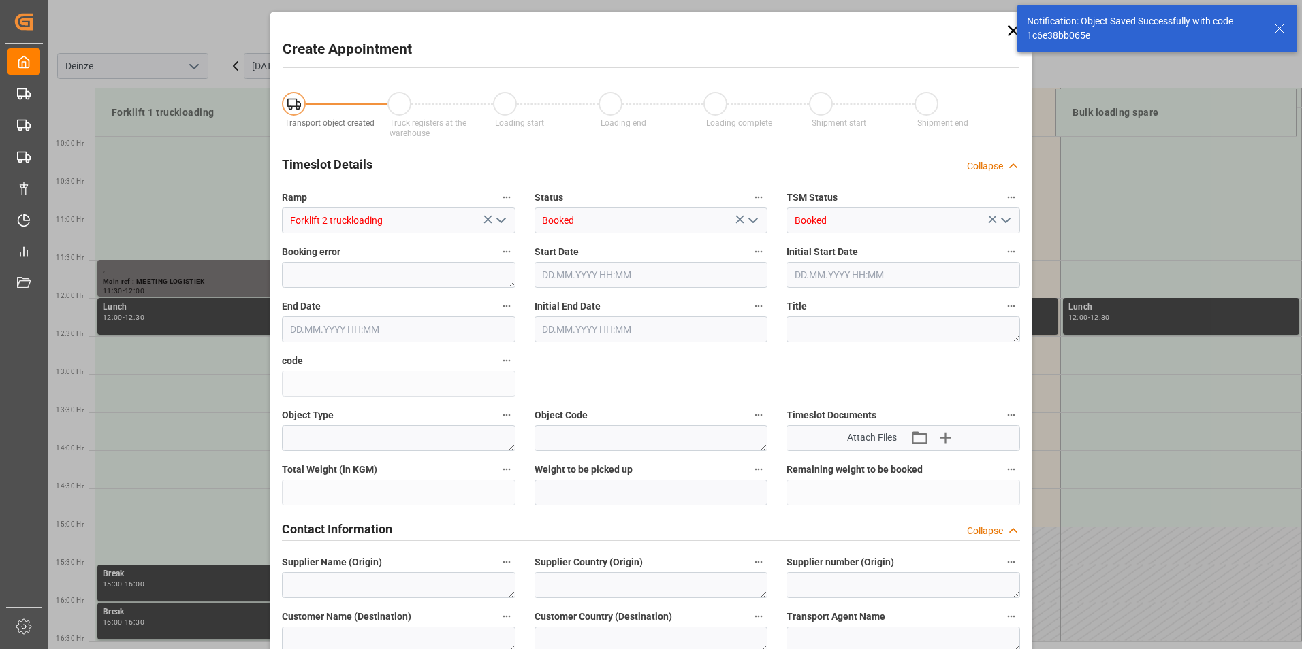
type input "17.10.2025 11:30"
type input "17.10.2025 12:00"
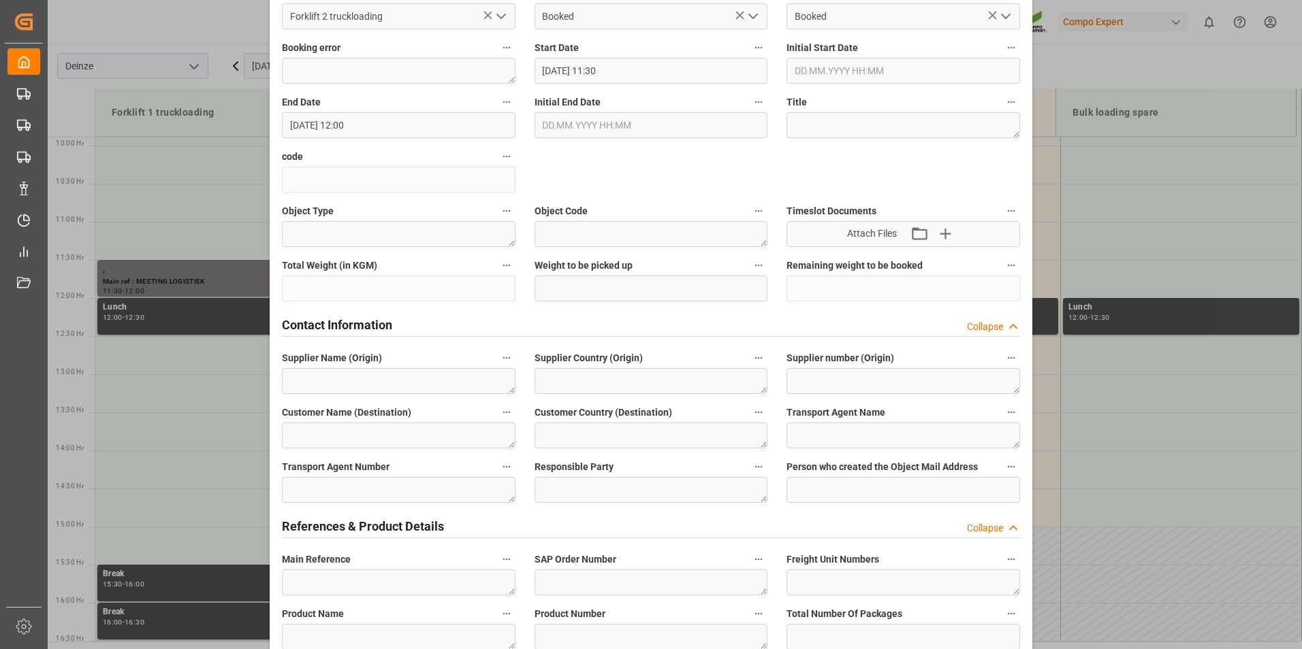
scroll to position [272, 0]
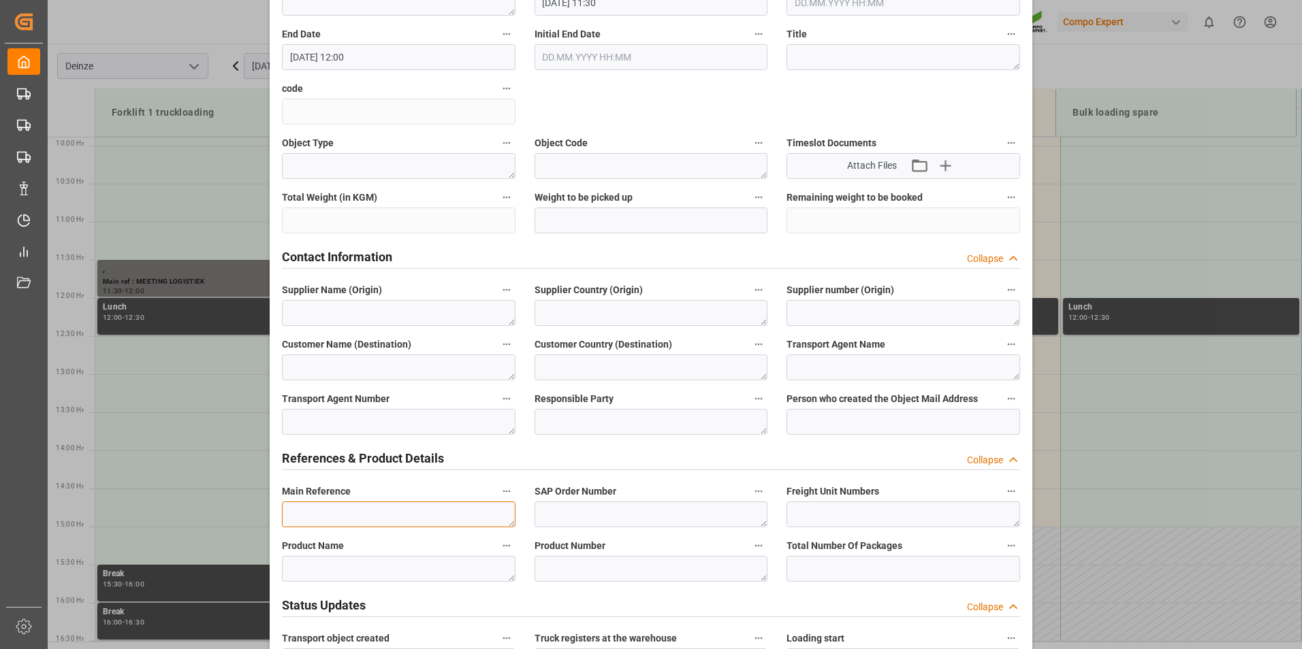
click at [337, 507] on textarea at bounding box center [399, 515] width 234 height 26
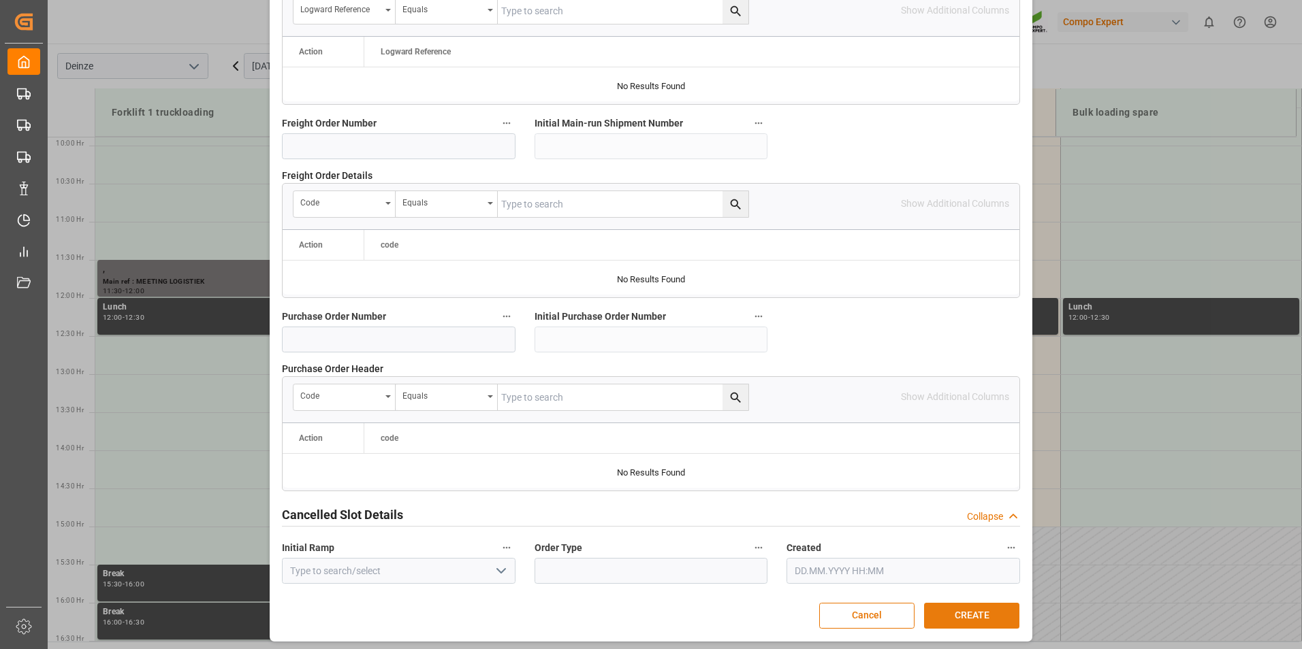
scroll to position [1240, 0]
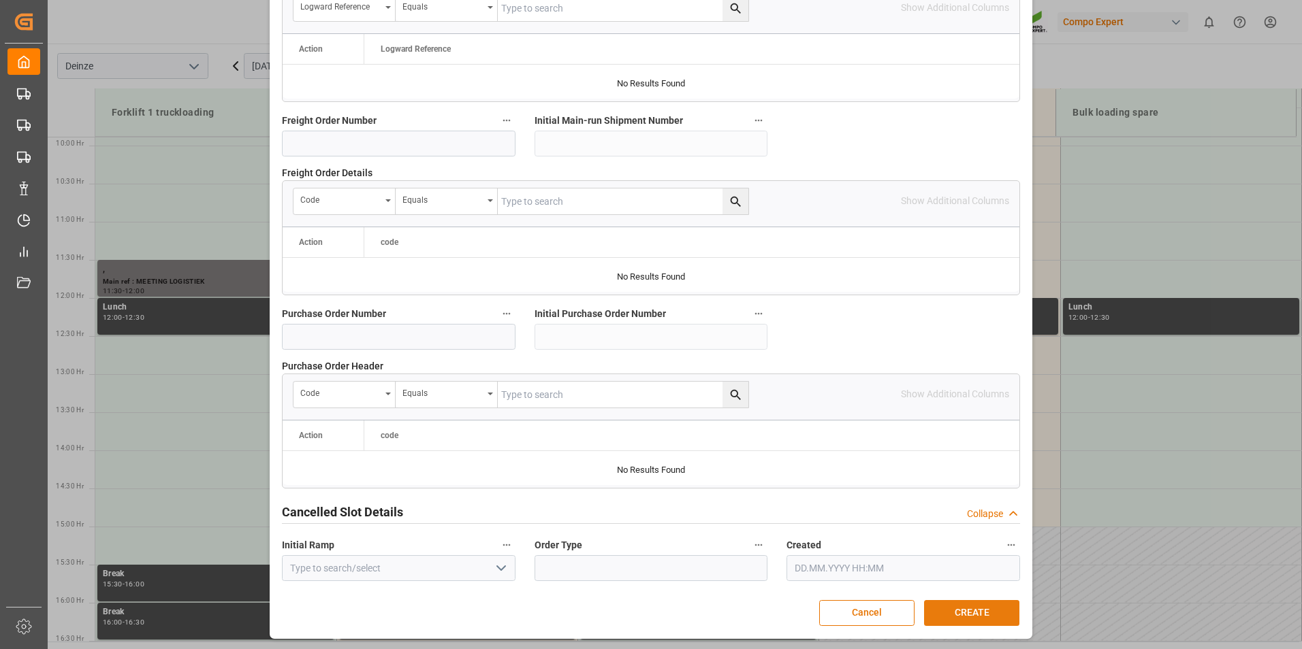
type textarea "MEETING LOGISTIEK"
click at [967, 609] on button "CREATE" at bounding box center [971, 613] width 95 height 26
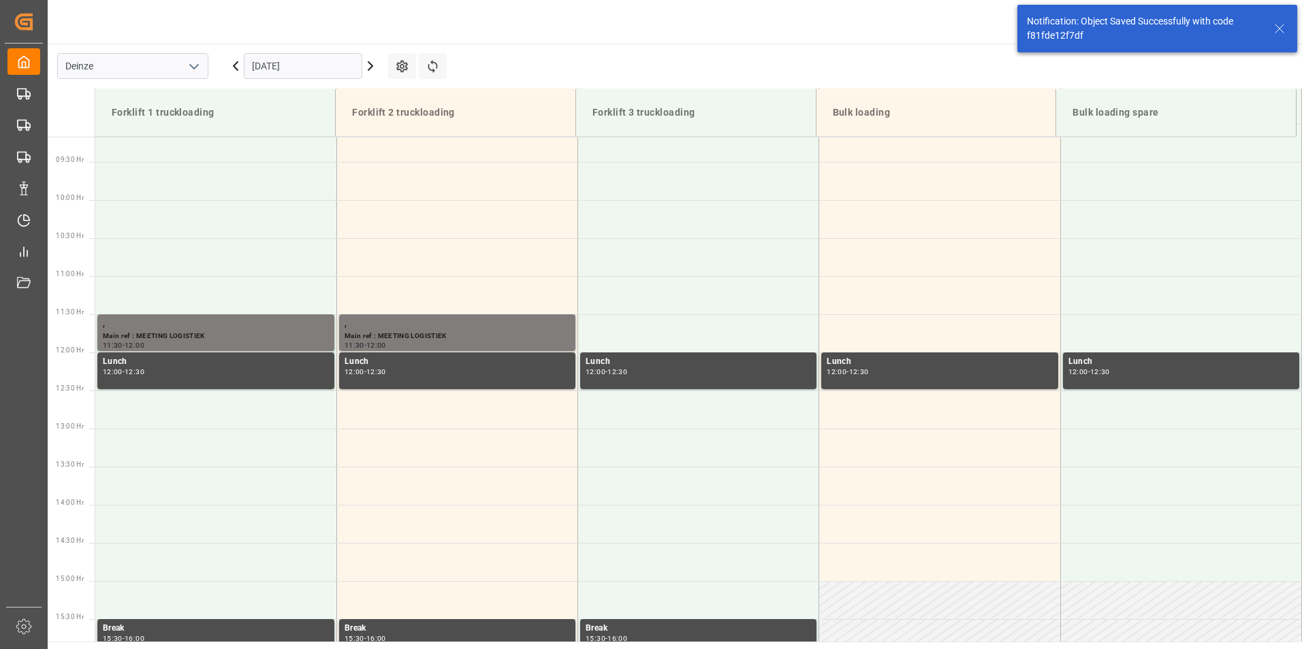
scroll to position [754, 0]
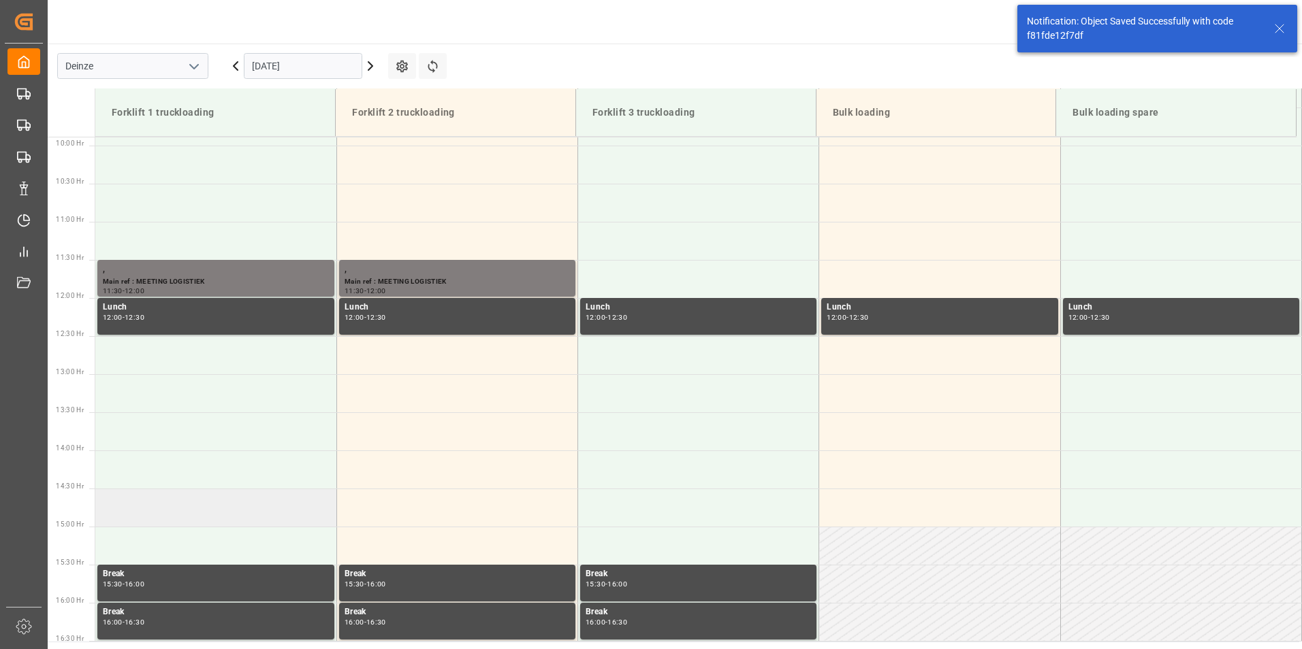
click at [108, 503] on td at bounding box center [215, 508] width 241 height 38
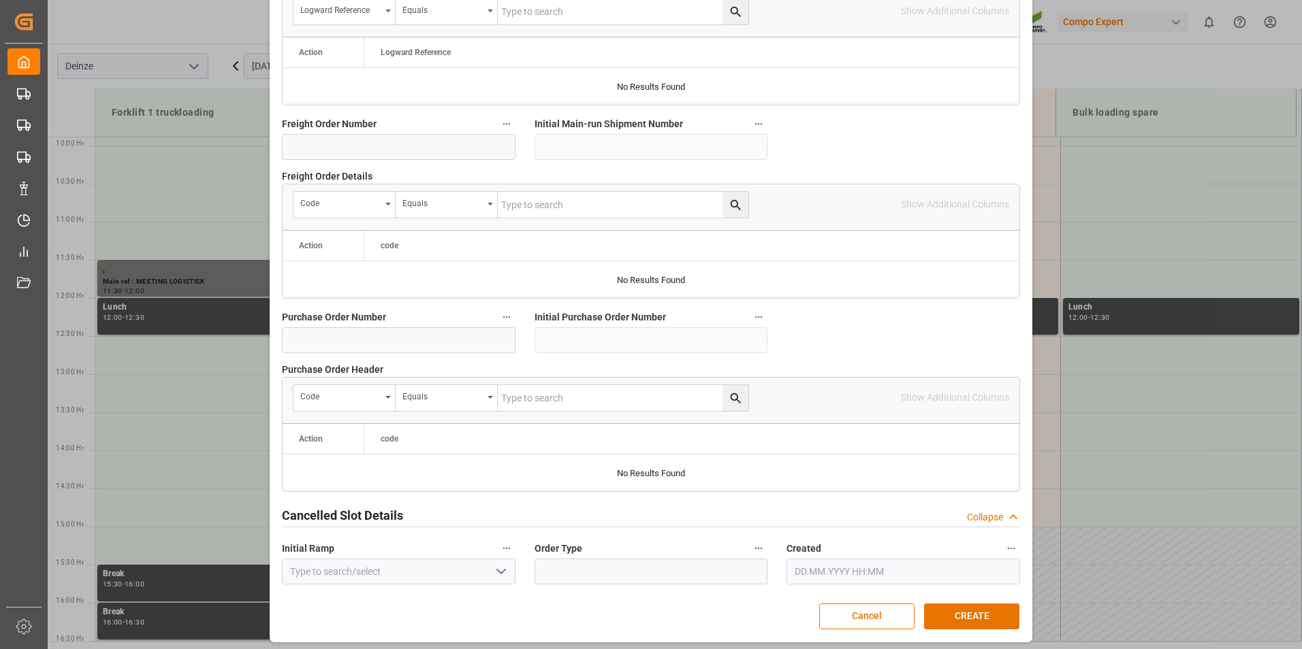
scroll to position [1240, 0]
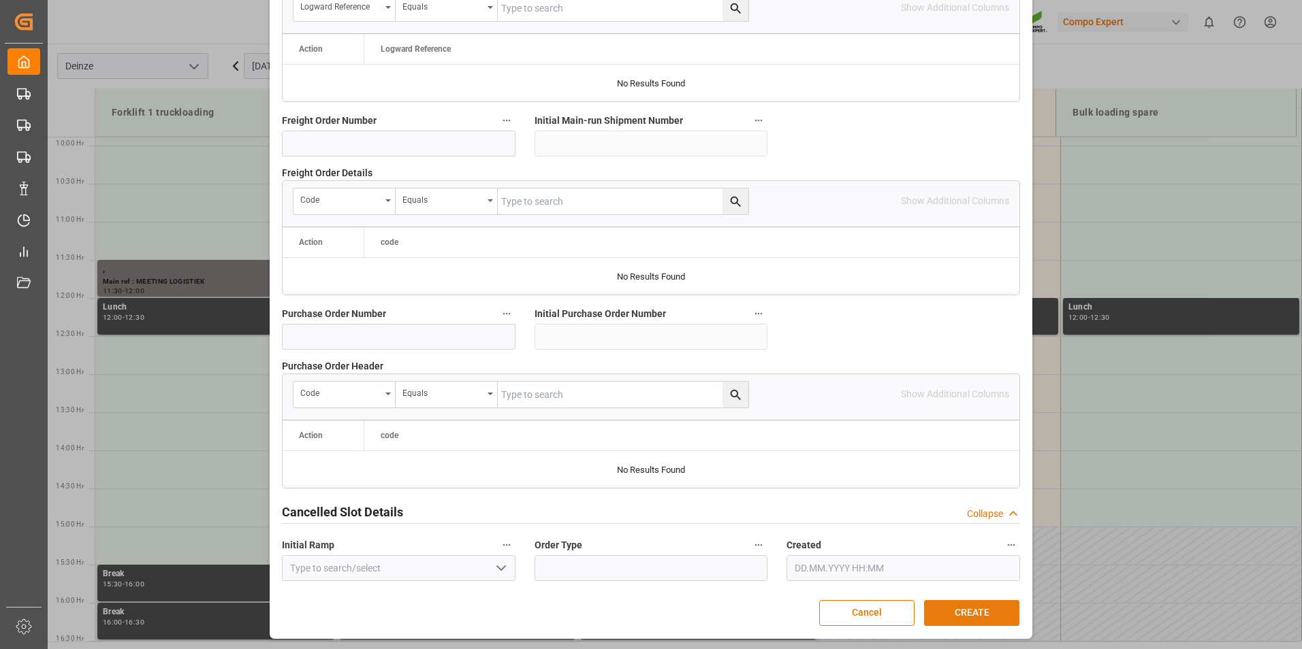
click at [962, 609] on button "CREATE" at bounding box center [971, 613] width 95 height 26
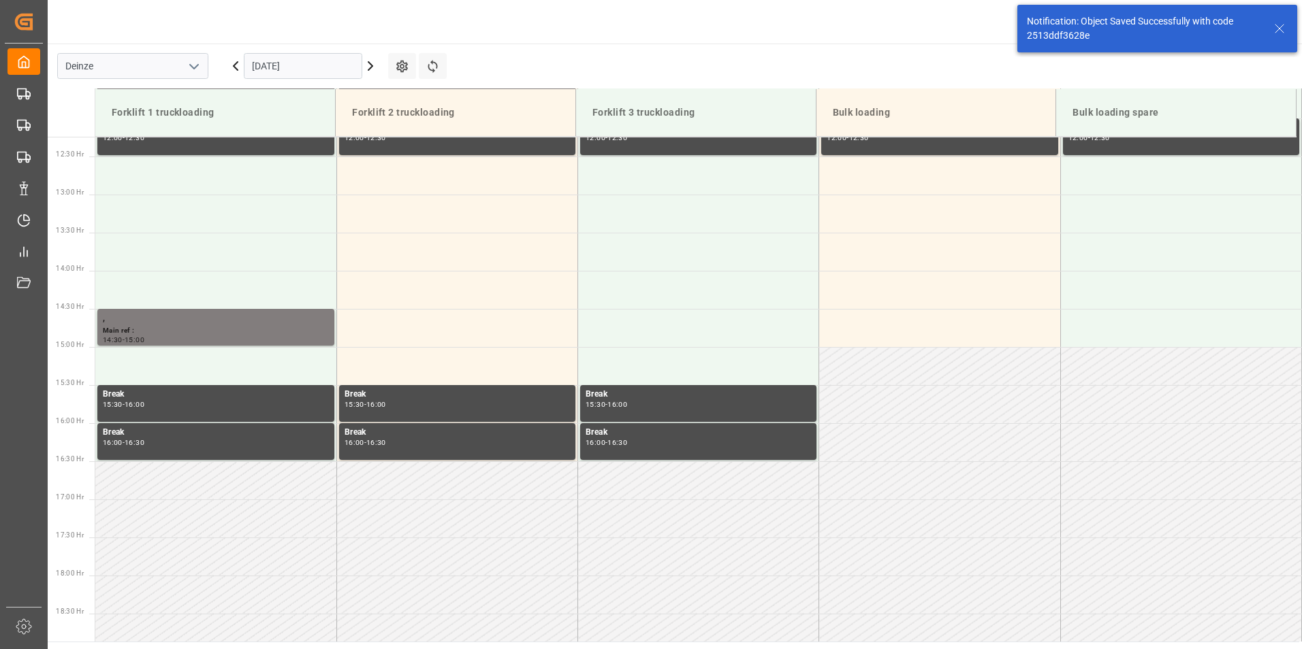
scroll to position [982, 0]
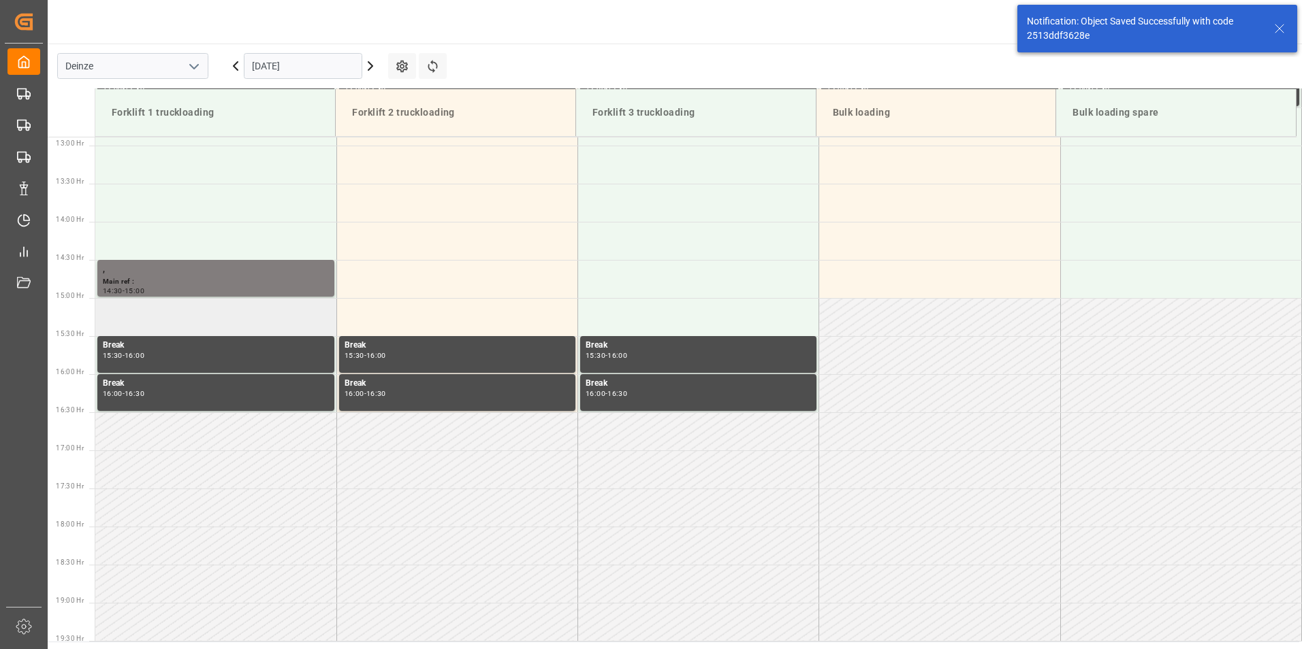
click at [145, 320] on td at bounding box center [215, 317] width 241 height 38
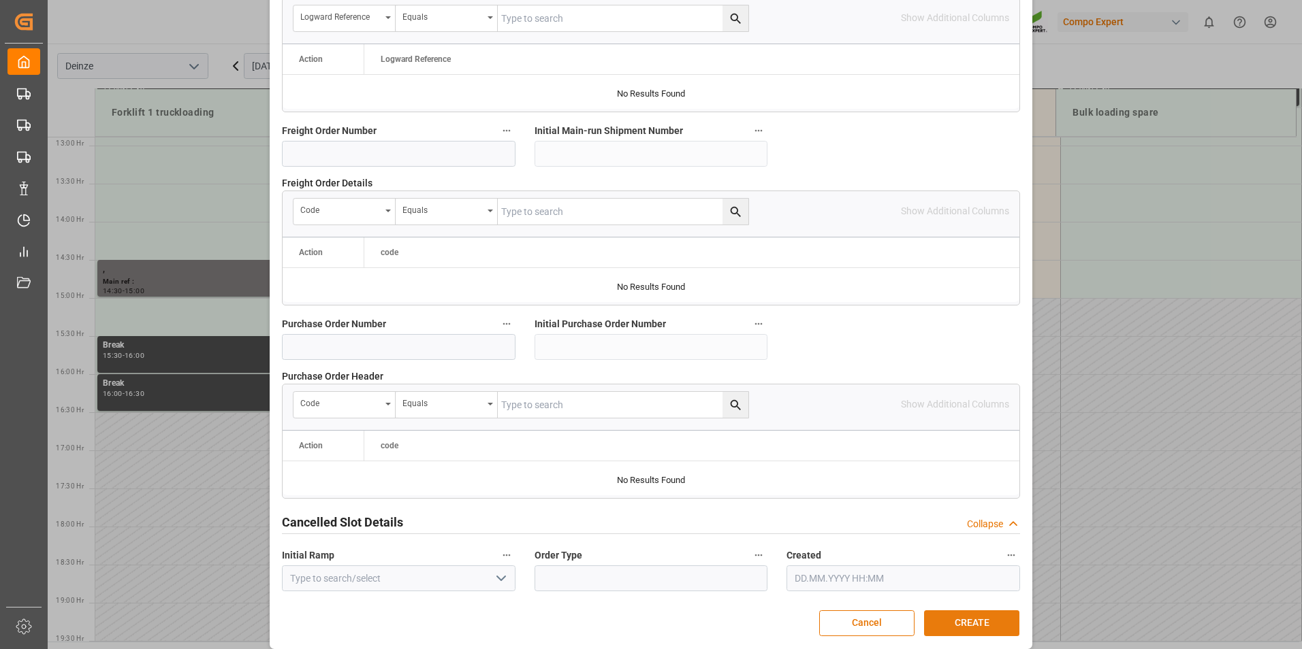
scroll to position [1240, 0]
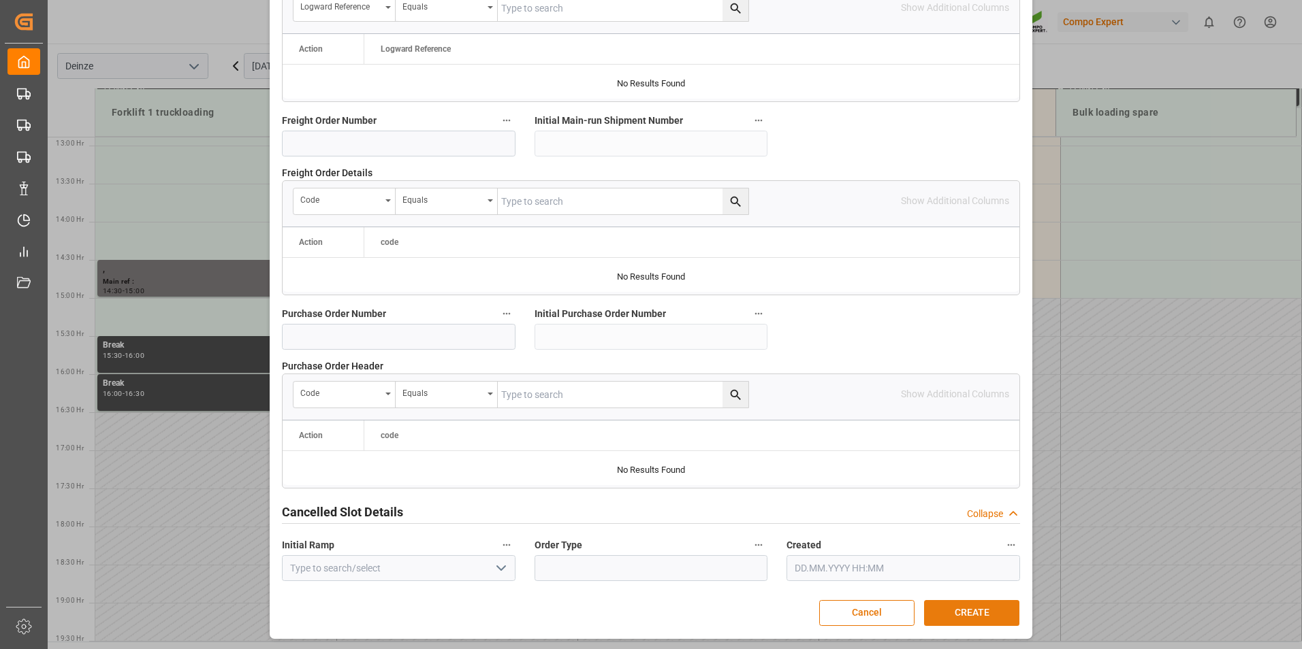
click at [948, 613] on button "CREATE" at bounding box center [971, 613] width 95 height 26
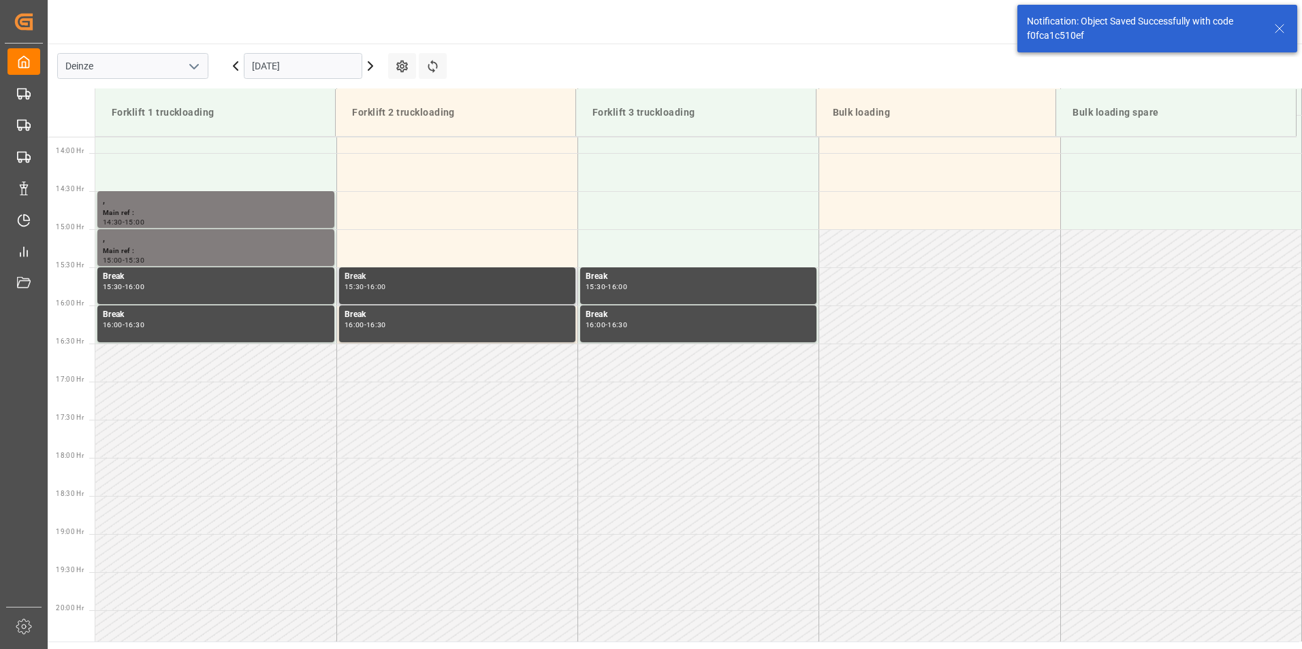
scroll to position [1059, 0]
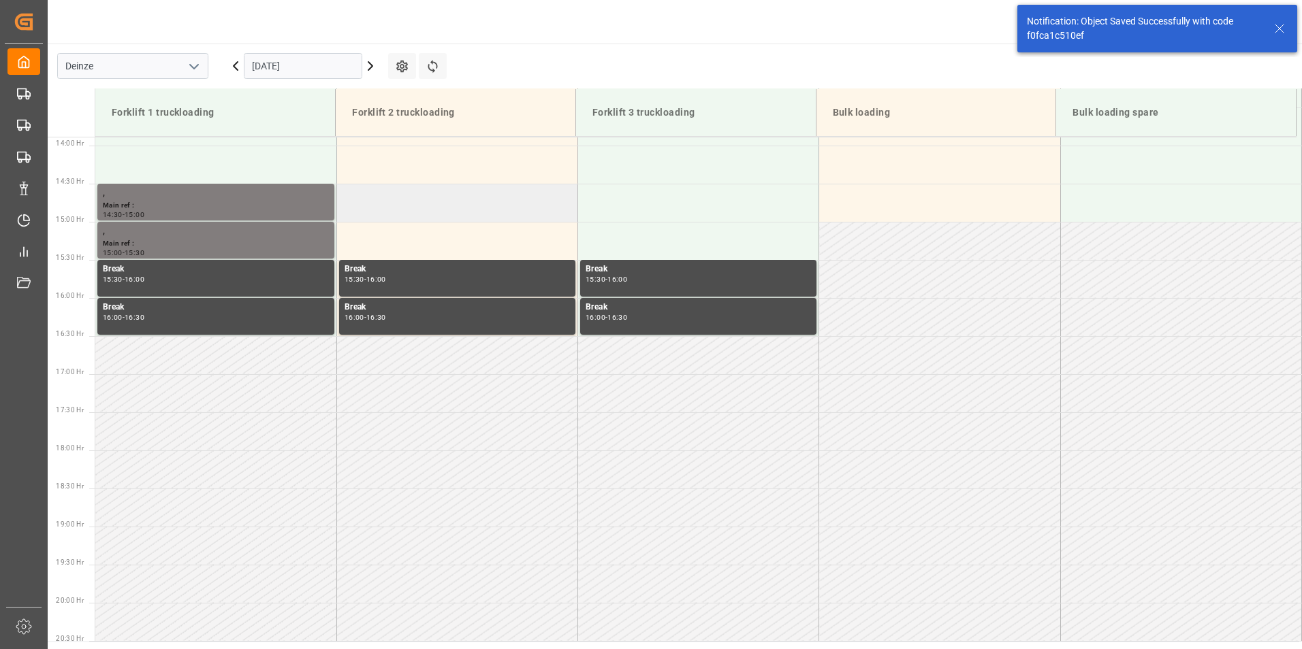
click at [398, 202] on td at bounding box center [456, 203] width 241 height 38
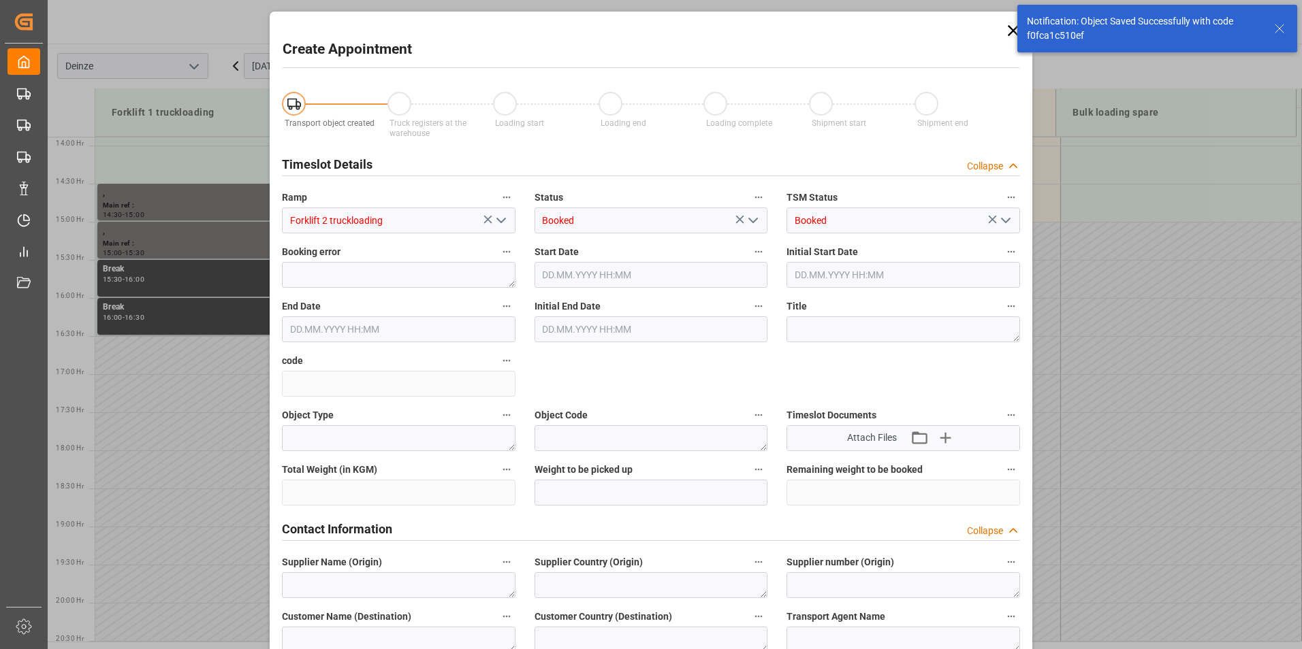
type input "17.10.2025 14:30"
type input "17.10.2025 15:00"
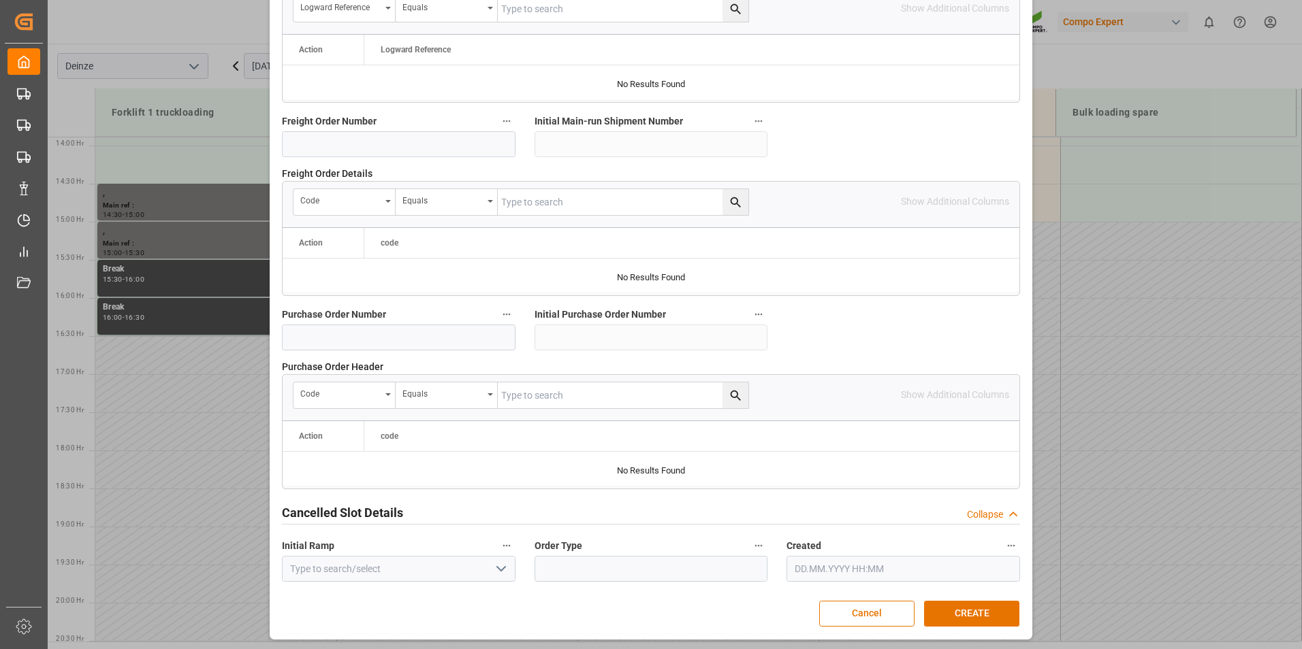
scroll to position [1240, 0]
click at [944, 609] on button "CREATE" at bounding box center [971, 613] width 95 height 26
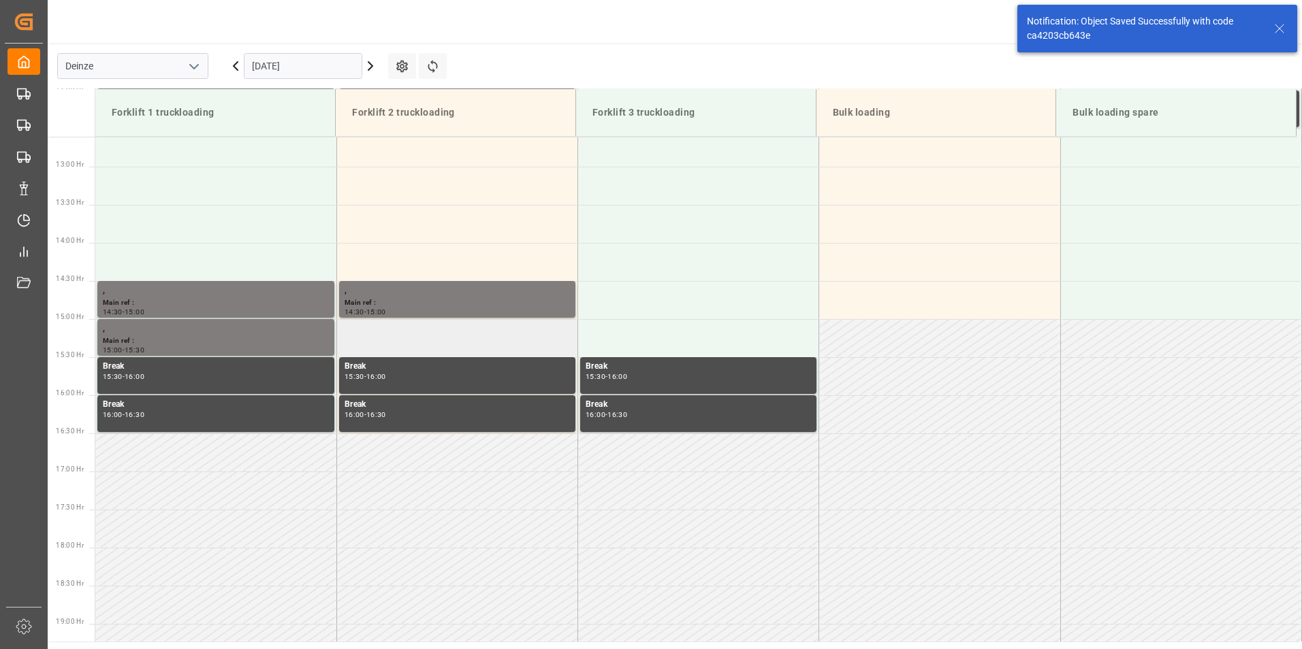
scroll to position [982, 0]
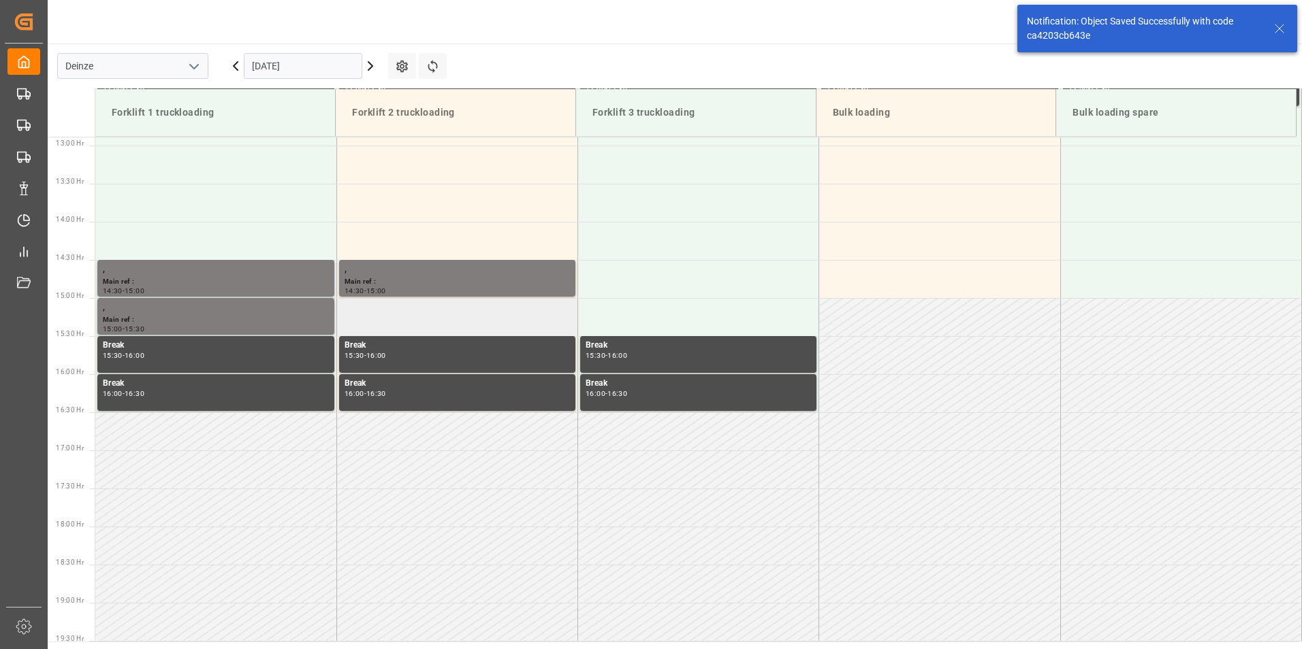
click at [368, 319] on td at bounding box center [456, 317] width 241 height 38
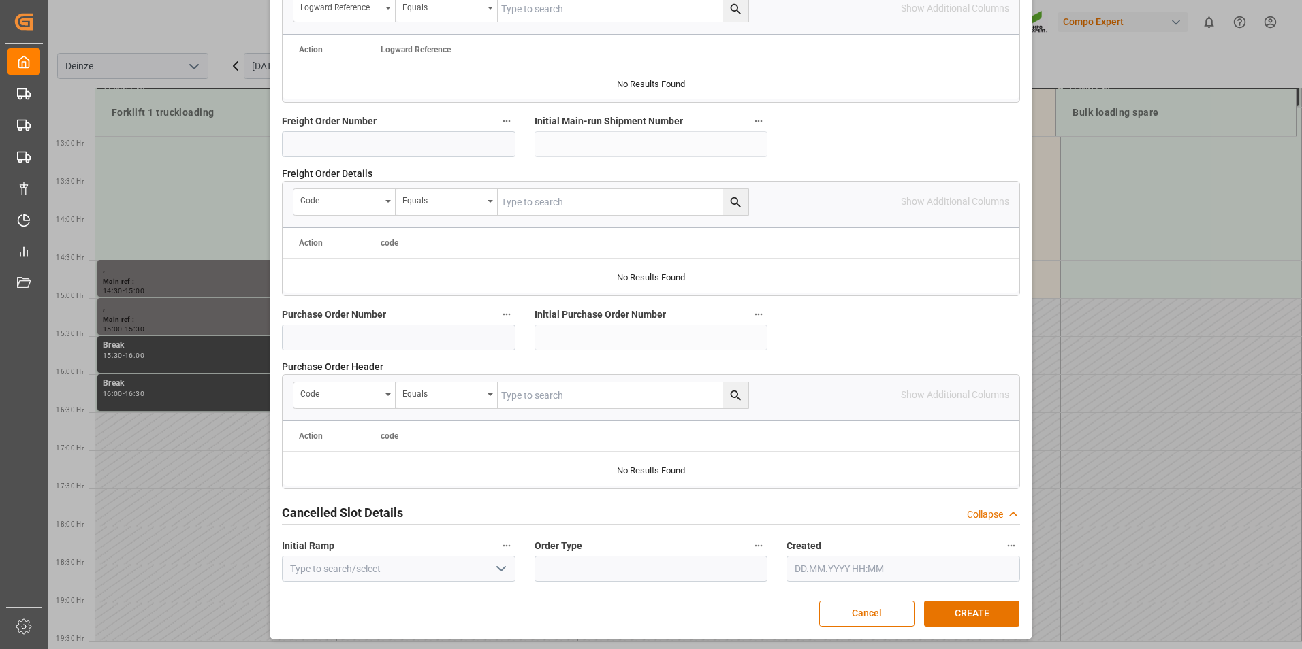
scroll to position [1240, 0]
click at [959, 605] on button "CREATE" at bounding box center [971, 613] width 95 height 26
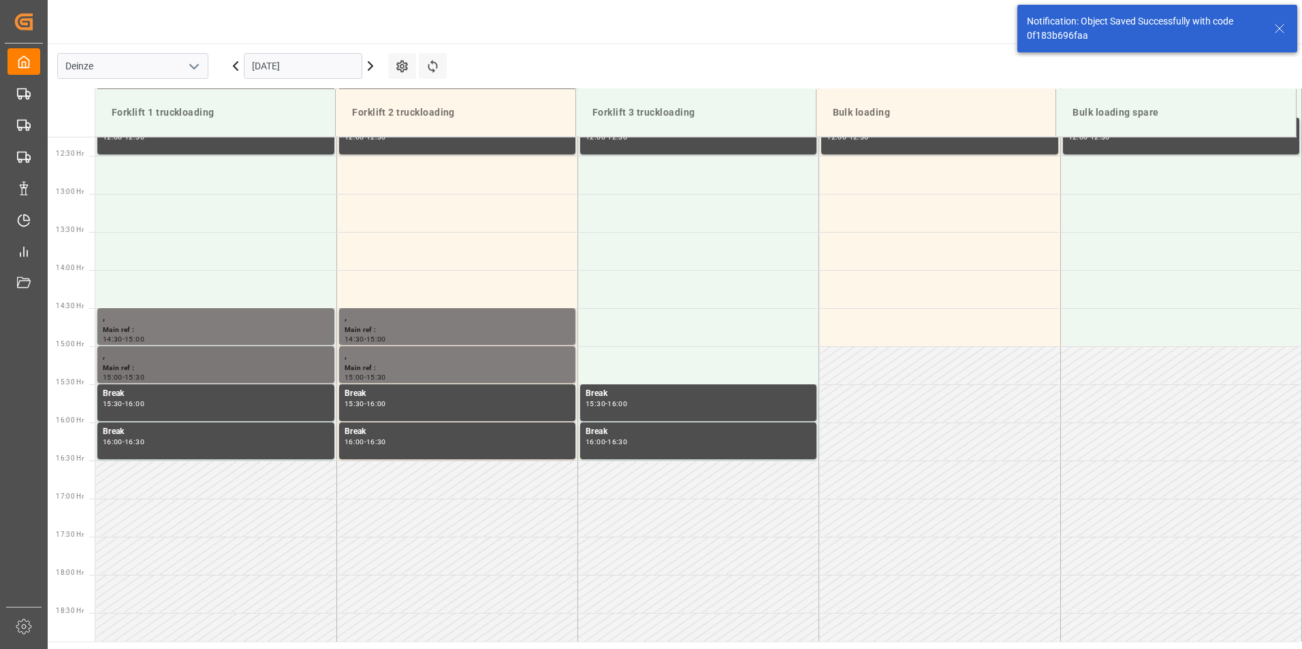
scroll to position [1059, 0]
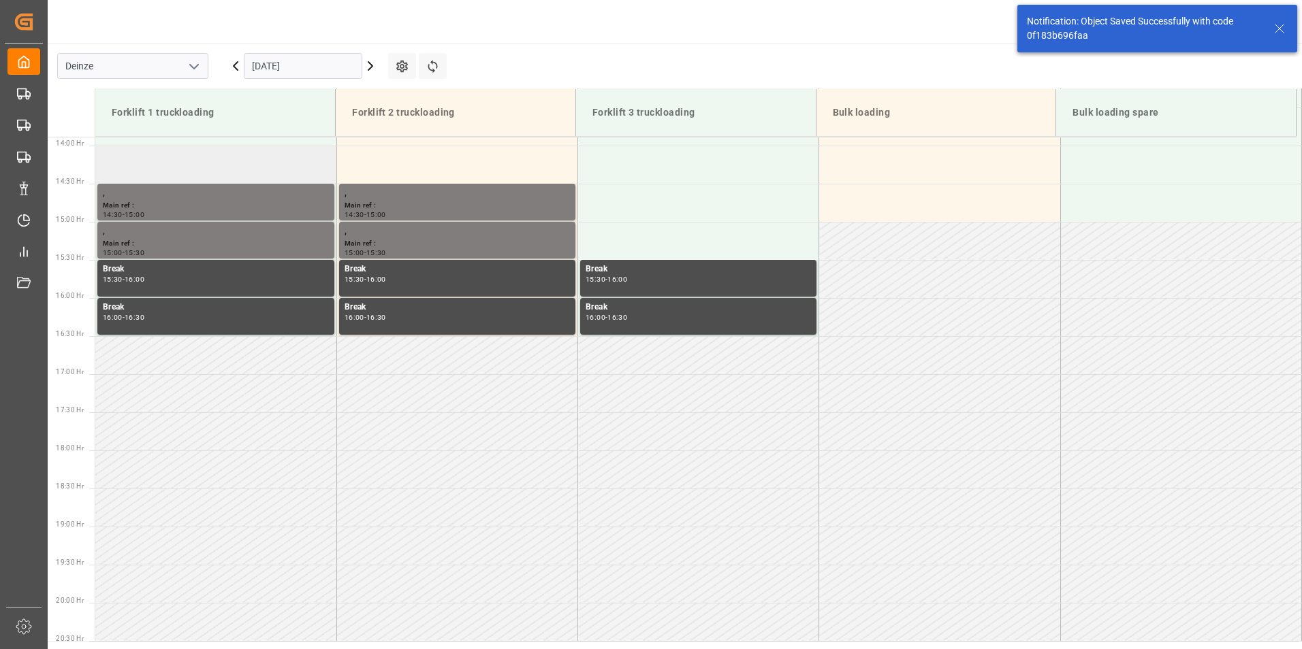
click at [114, 162] on td at bounding box center [215, 165] width 241 height 38
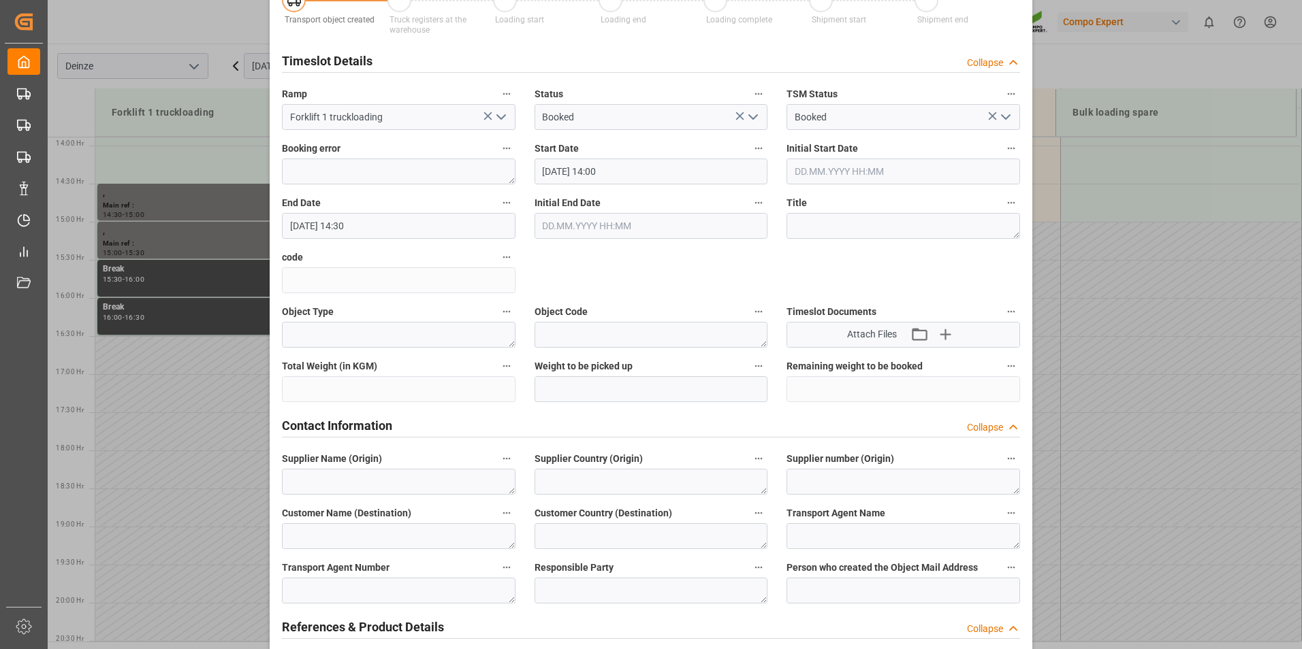
scroll to position [272, 0]
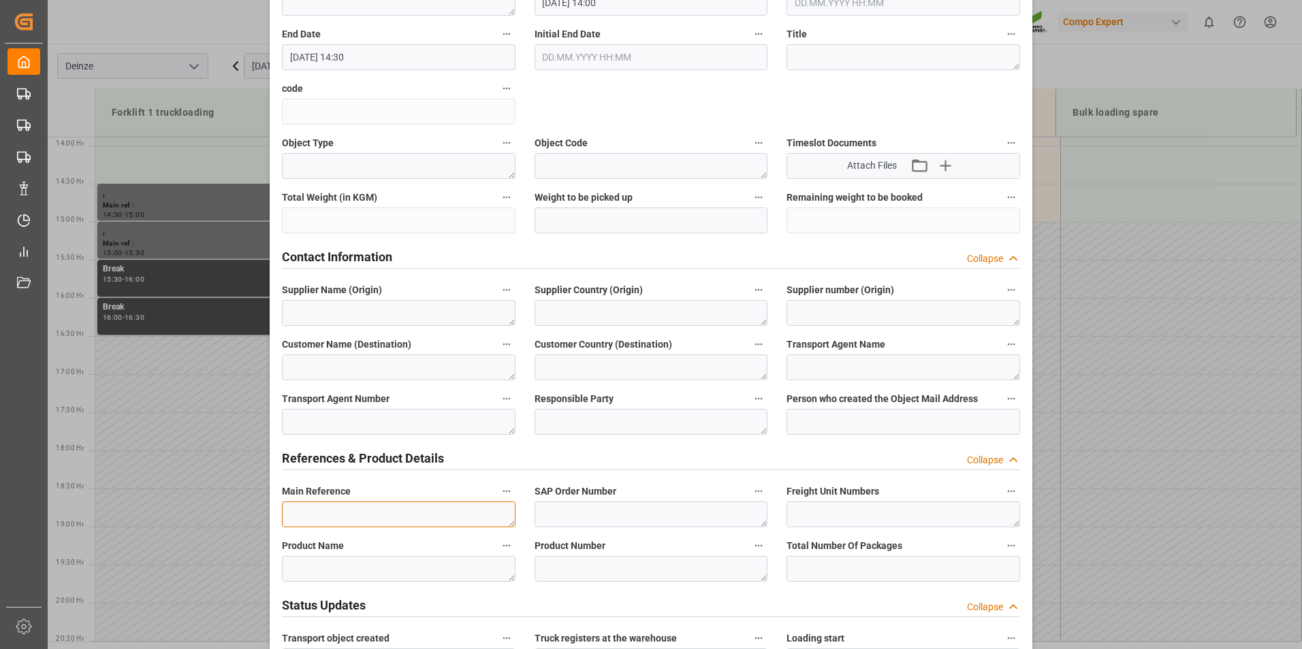
drag, startPoint x: 319, startPoint y: 515, endPoint x: 324, endPoint y: 507, distance: 10.4
click at [319, 515] on textarea at bounding box center [399, 515] width 234 height 26
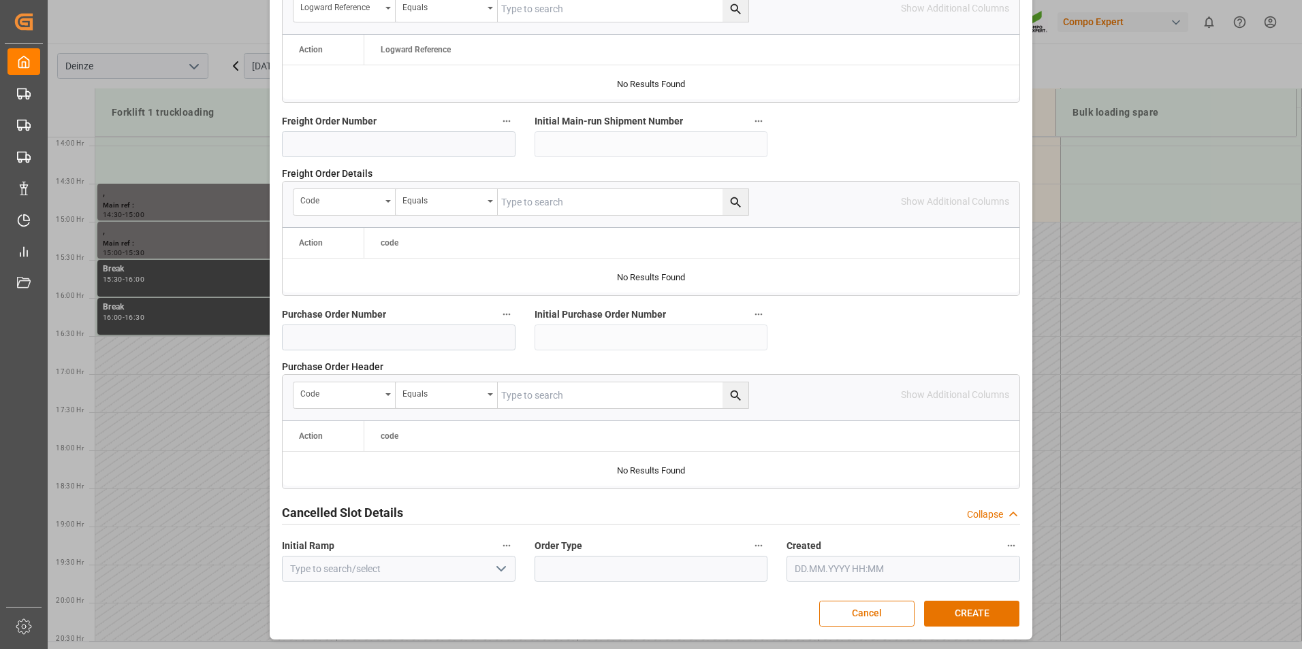
scroll to position [1240, 0]
type textarea "DEMATRA"
click at [952, 611] on button "CREATE" at bounding box center [971, 613] width 95 height 26
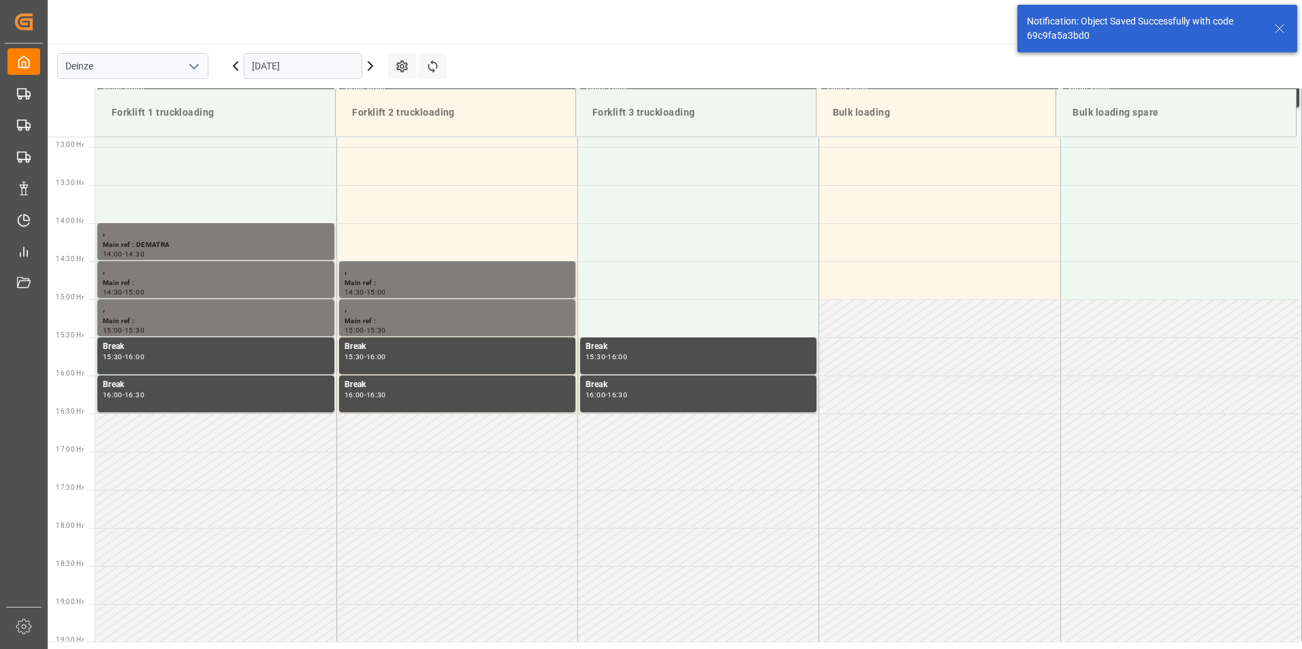
scroll to position [982, 0]
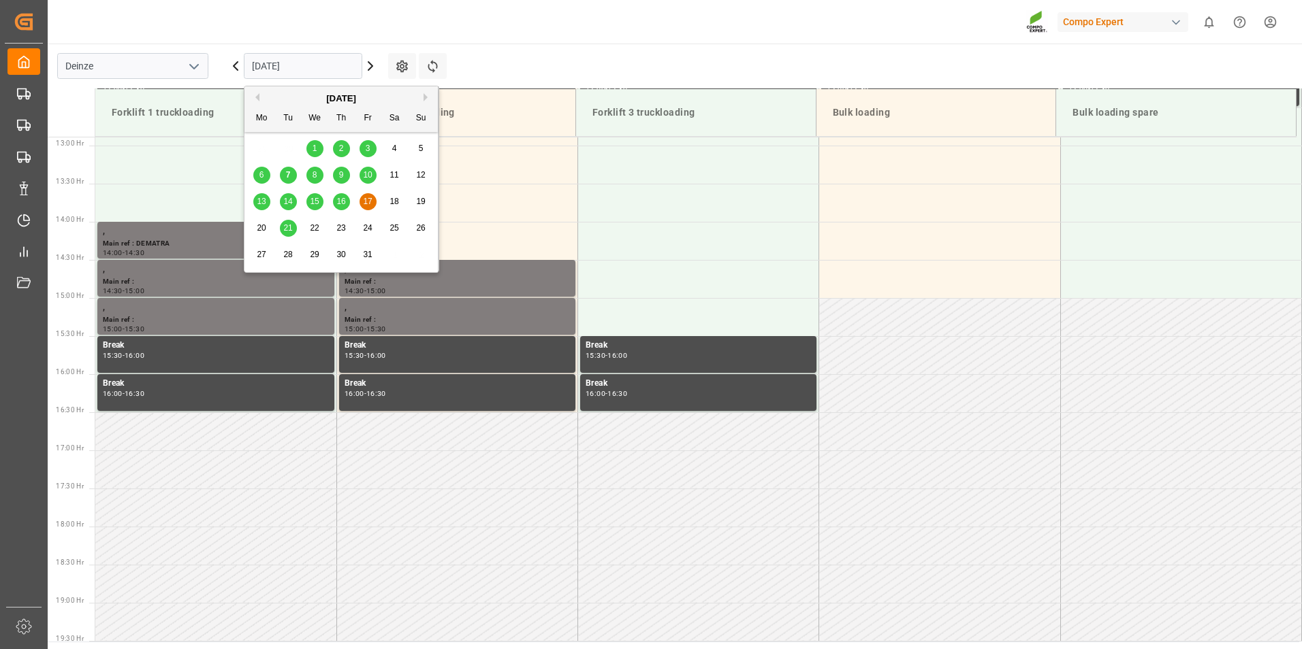
click at [317, 68] on input "17.10.2025" at bounding box center [303, 66] width 118 height 26
click at [365, 176] on span "10" at bounding box center [367, 175] width 9 height 10
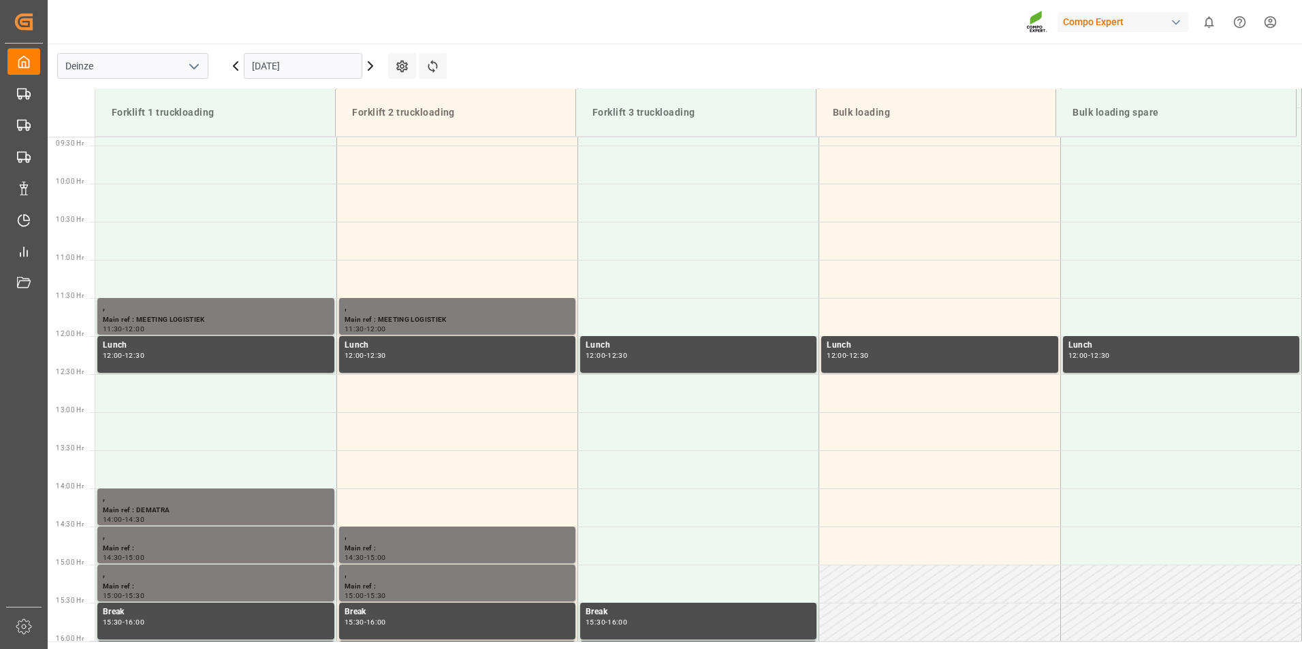
scroll to position [754, 0]
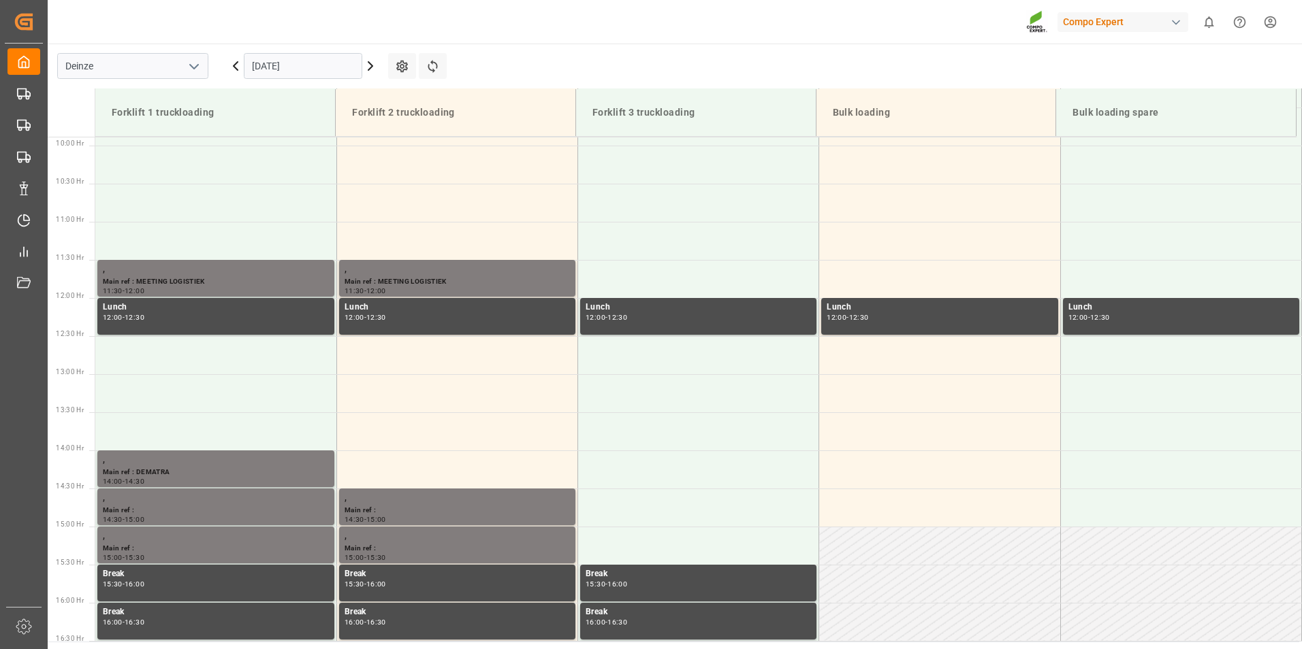
click at [300, 65] on input "10.10.2025" at bounding box center [303, 66] width 118 height 26
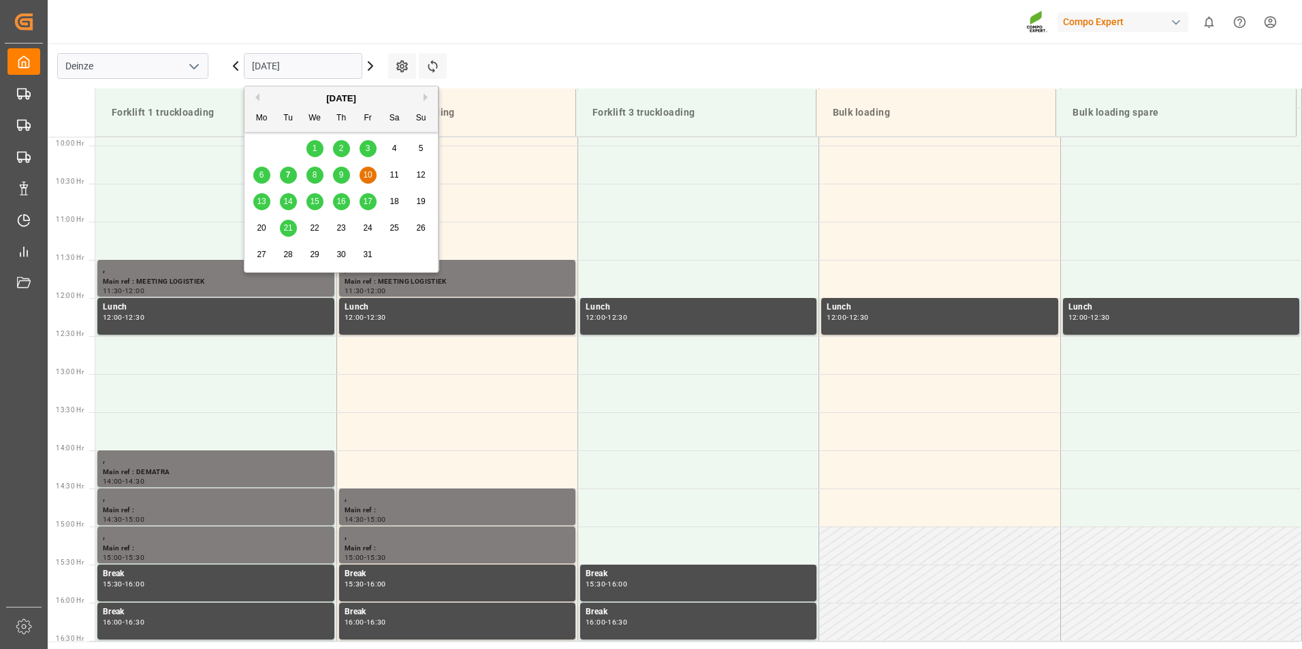
click at [285, 229] on span "21" at bounding box center [287, 228] width 9 height 10
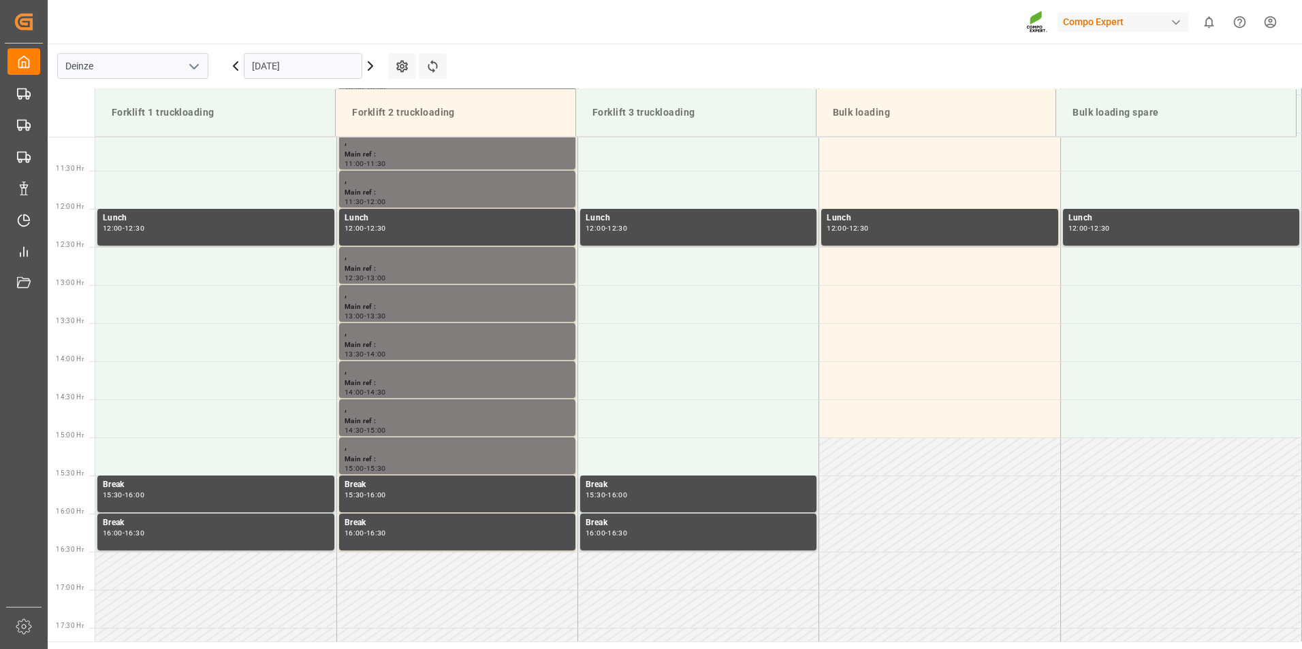
scroll to position [958, 0]
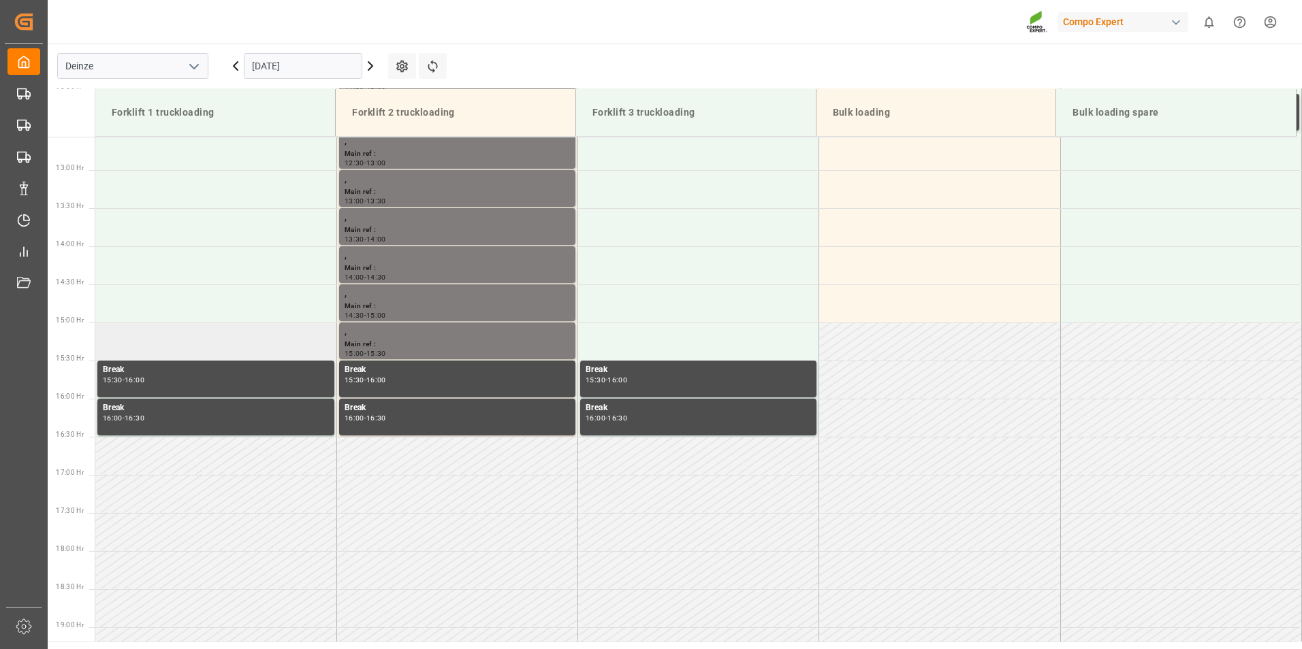
click at [124, 332] on td at bounding box center [215, 342] width 241 height 38
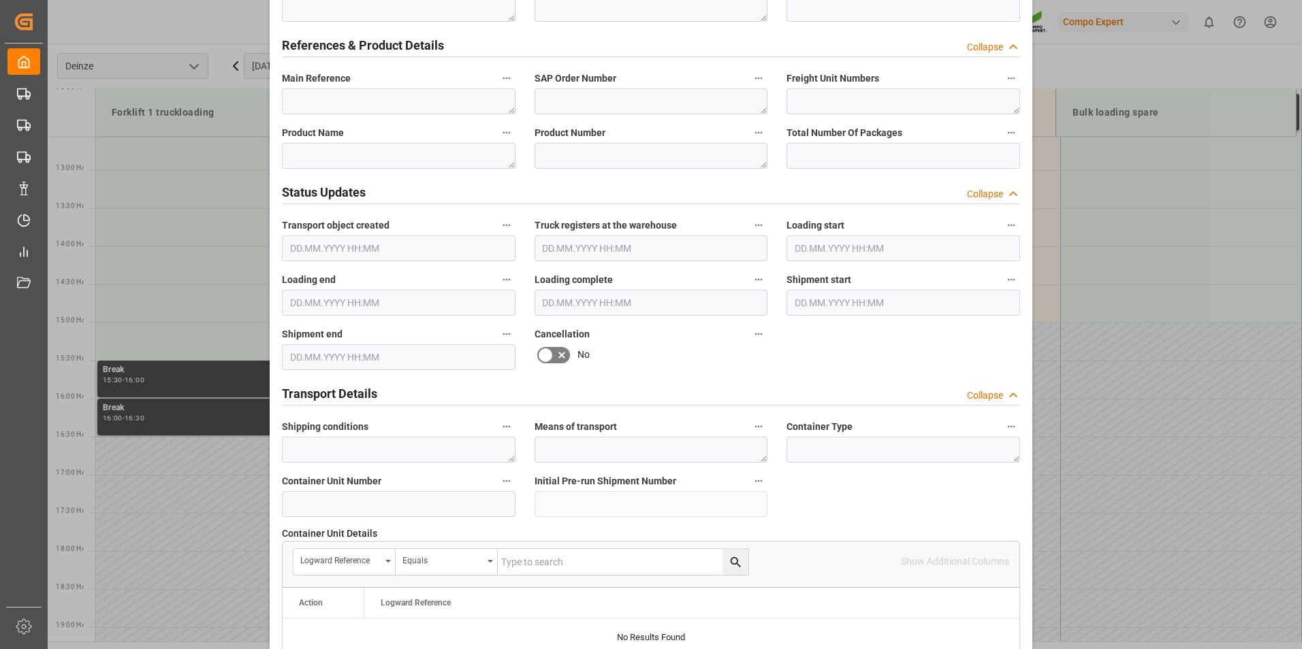
scroll to position [627, 0]
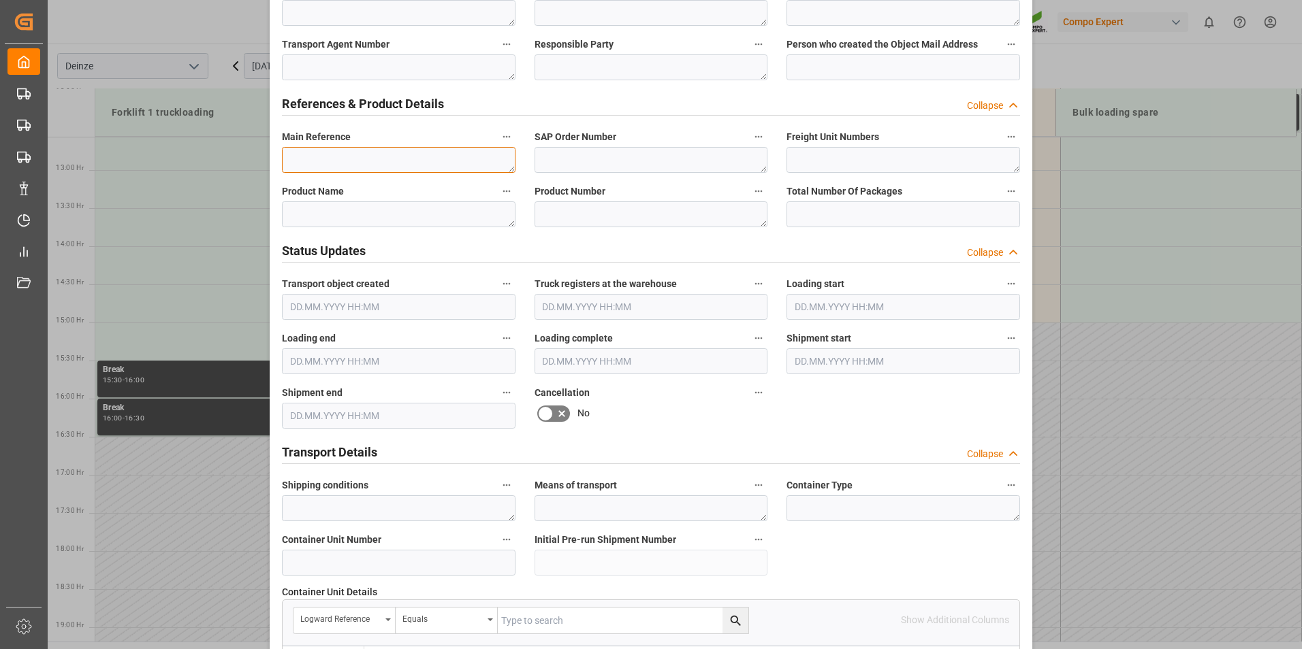
click at [321, 163] on textarea at bounding box center [399, 160] width 234 height 26
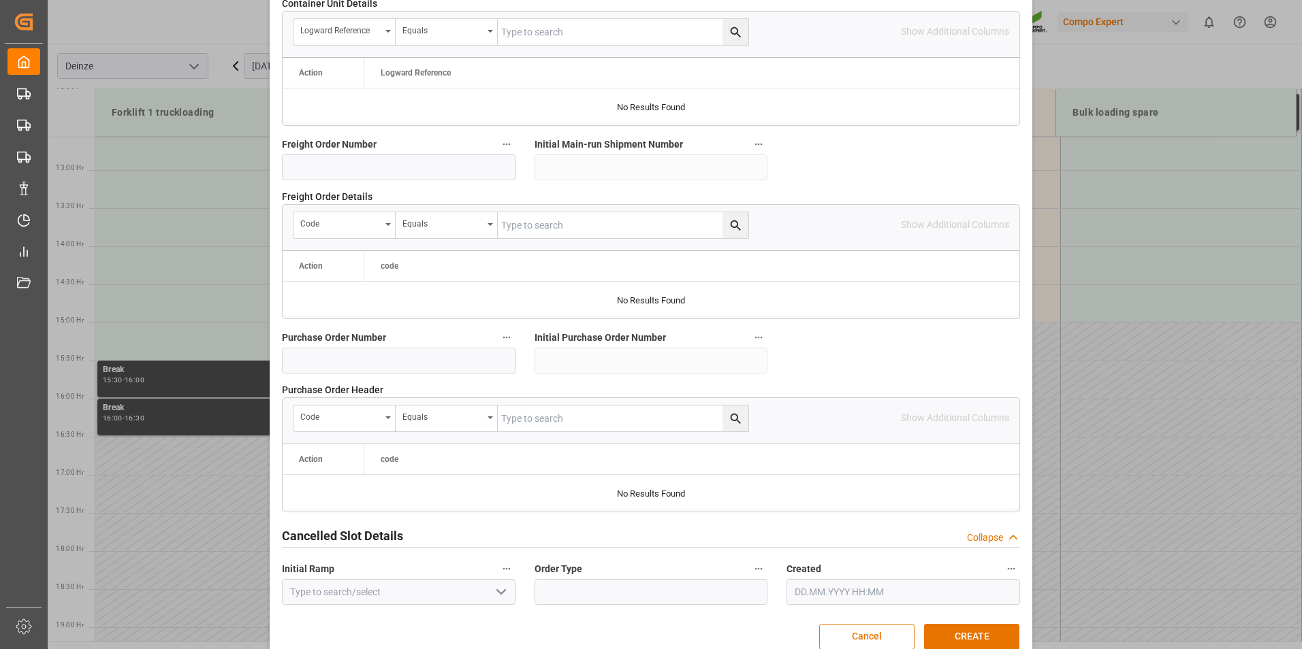
scroll to position [1240, 0]
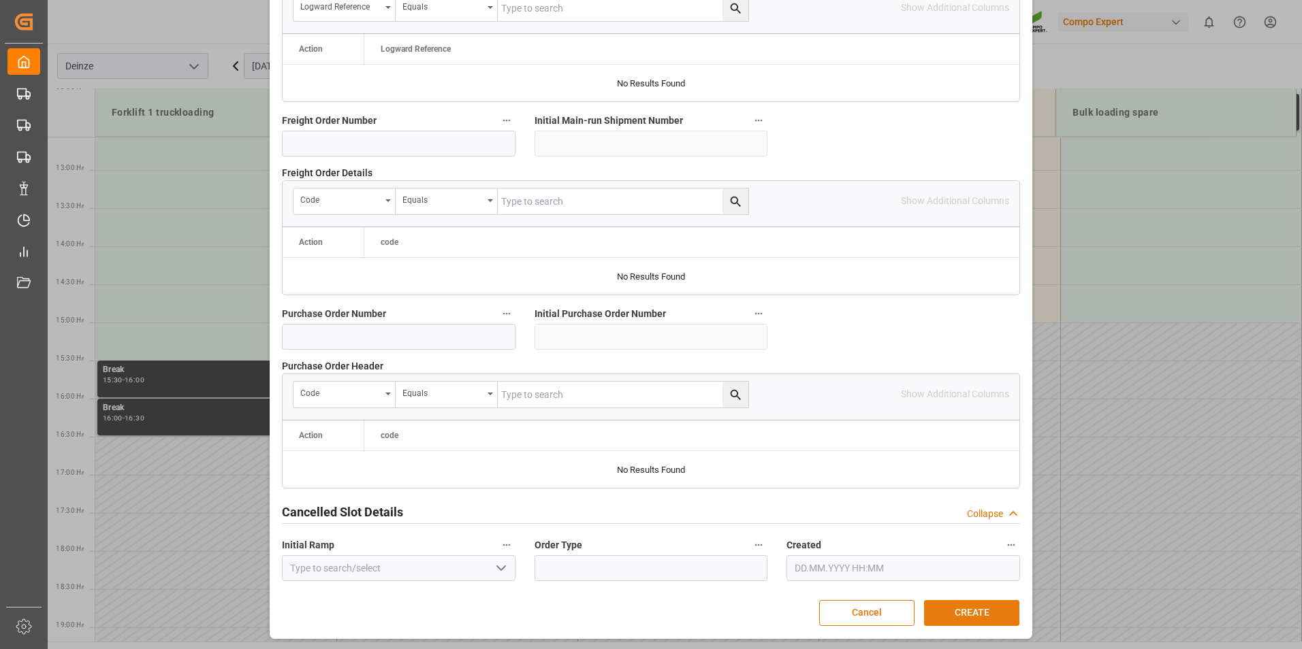
type textarea "DEMATRA"
click at [968, 607] on button "CREATE" at bounding box center [971, 613] width 95 height 26
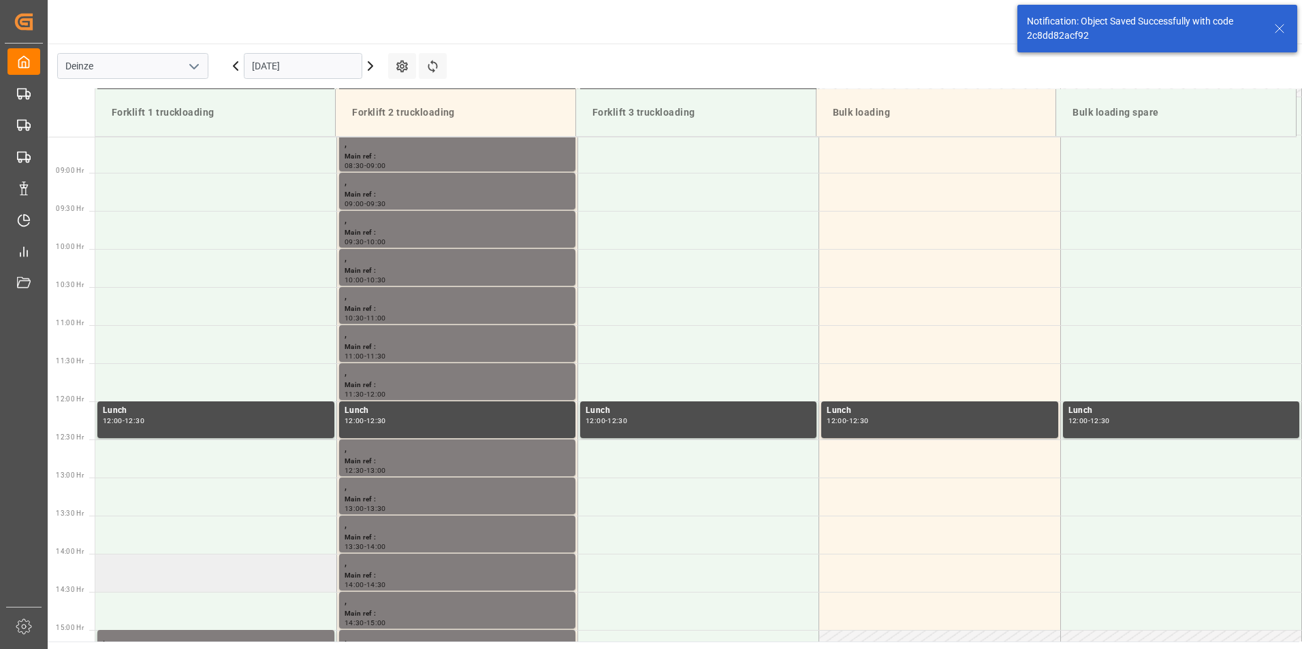
scroll to position [514, 0]
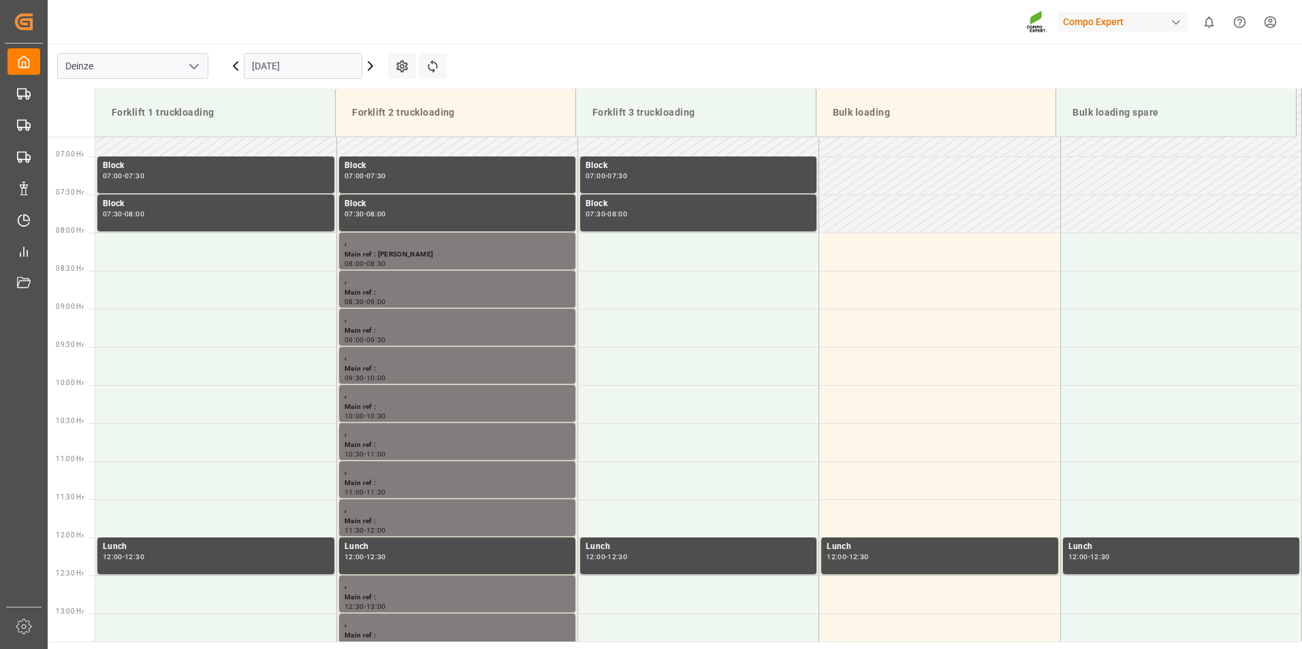
click at [313, 66] on input "21.10.2025" at bounding box center [303, 66] width 118 height 26
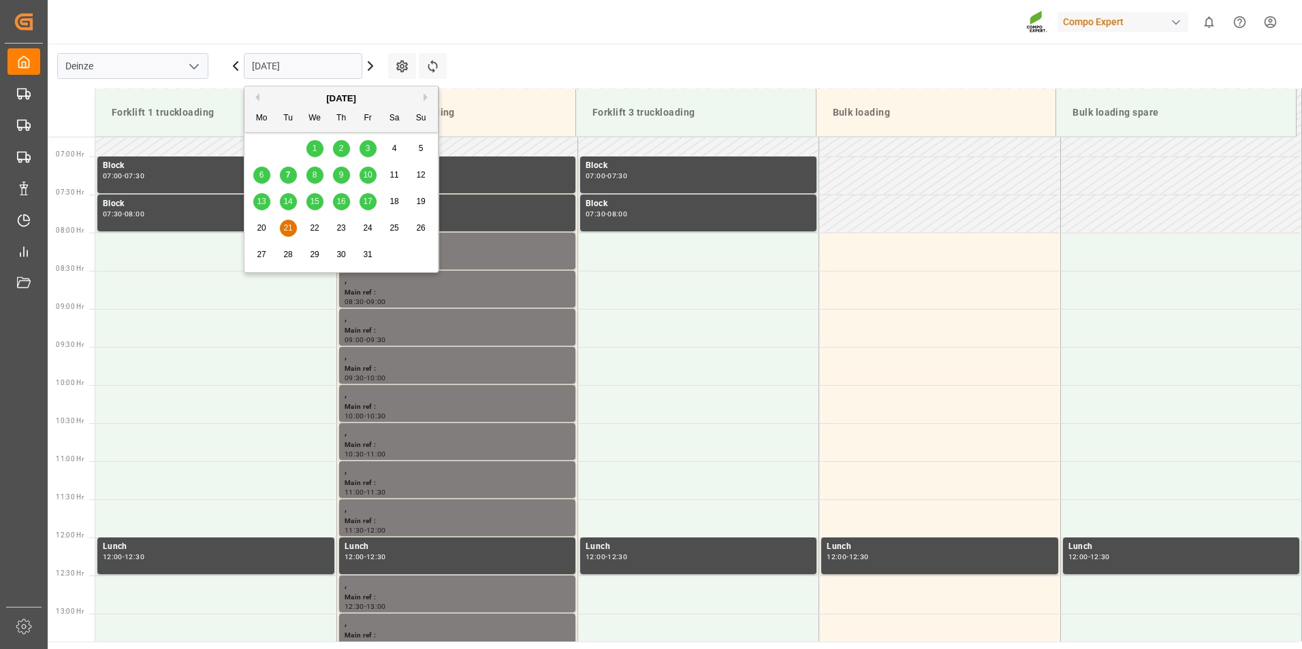
click at [342, 170] on div "9" at bounding box center [341, 175] width 17 height 16
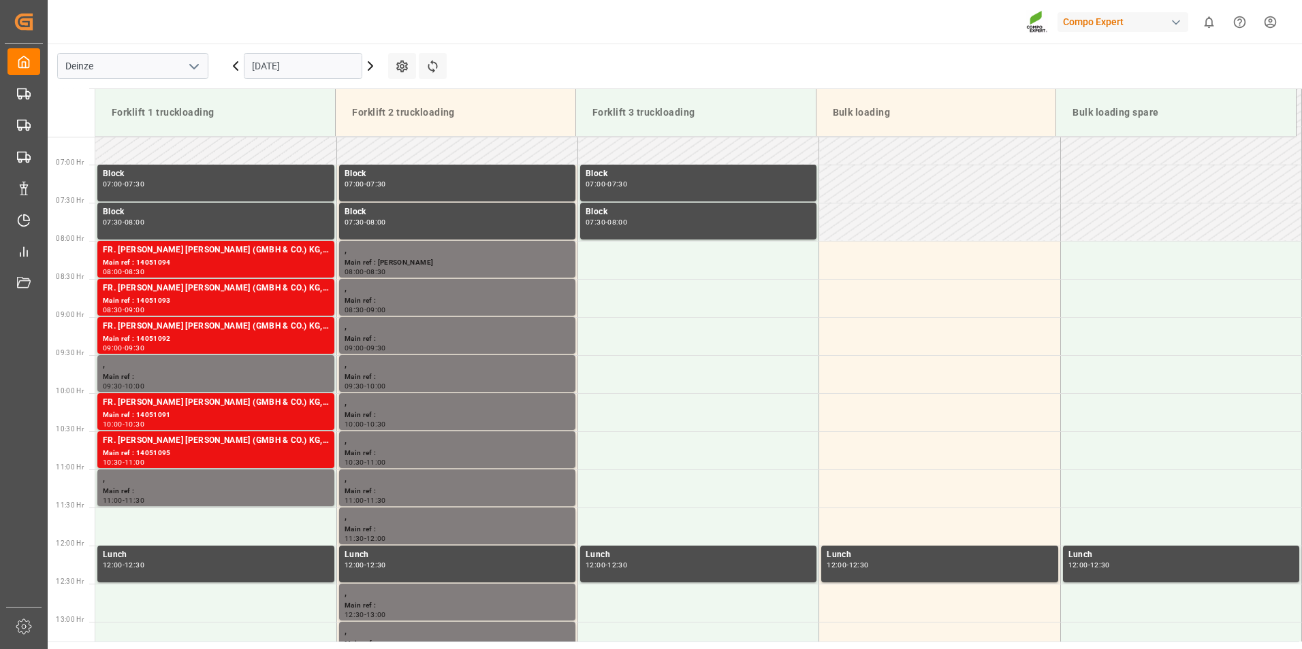
scroll to position [413, 0]
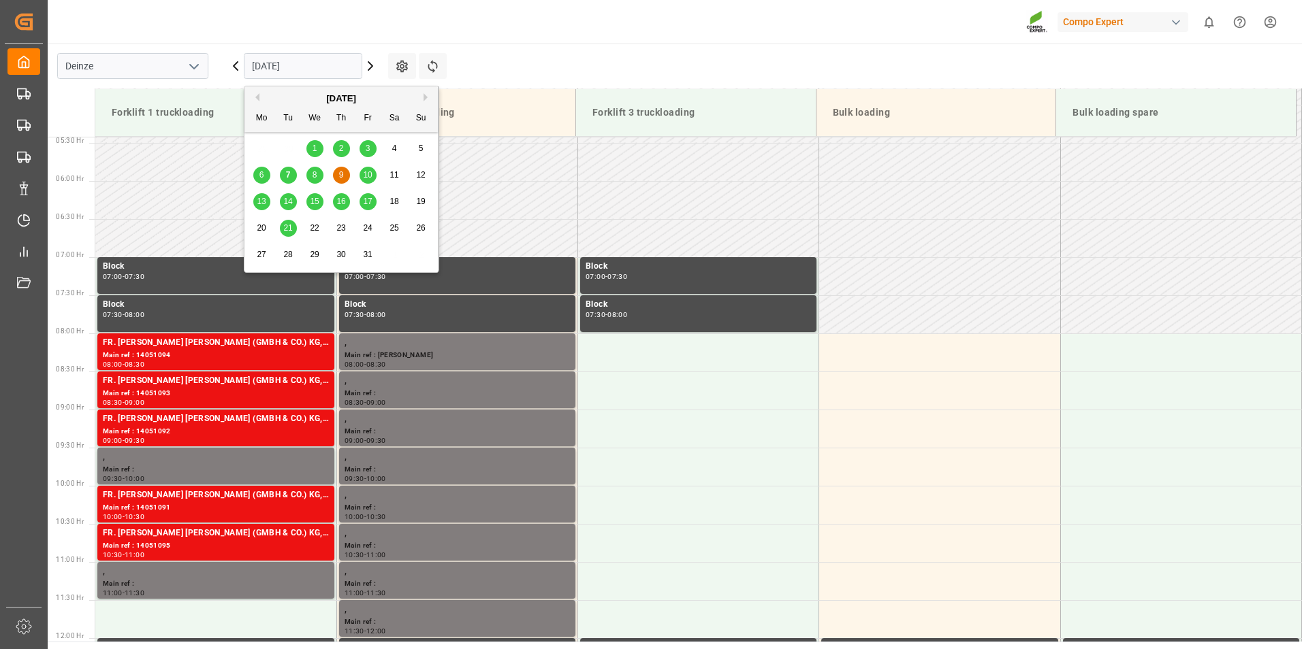
click at [319, 73] on input "09.10.2025" at bounding box center [303, 66] width 118 height 26
click at [284, 174] on div "7" at bounding box center [288, 175] width 17 height 16
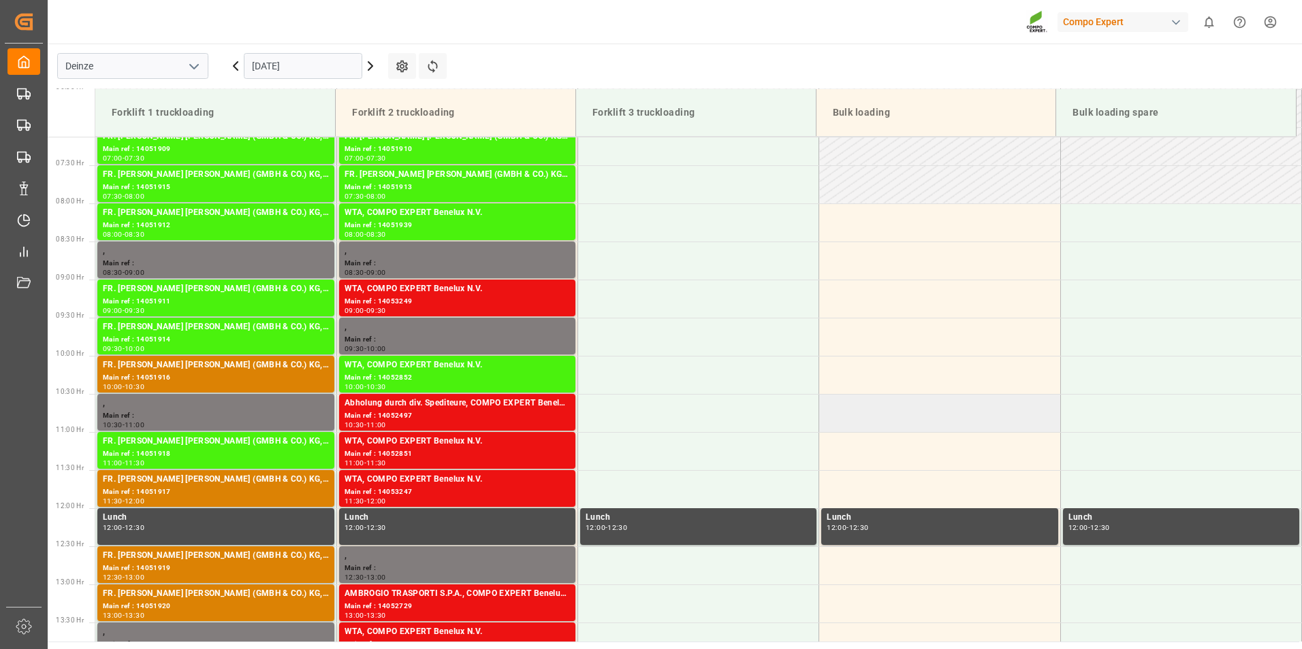
scroll to position [617, 0]
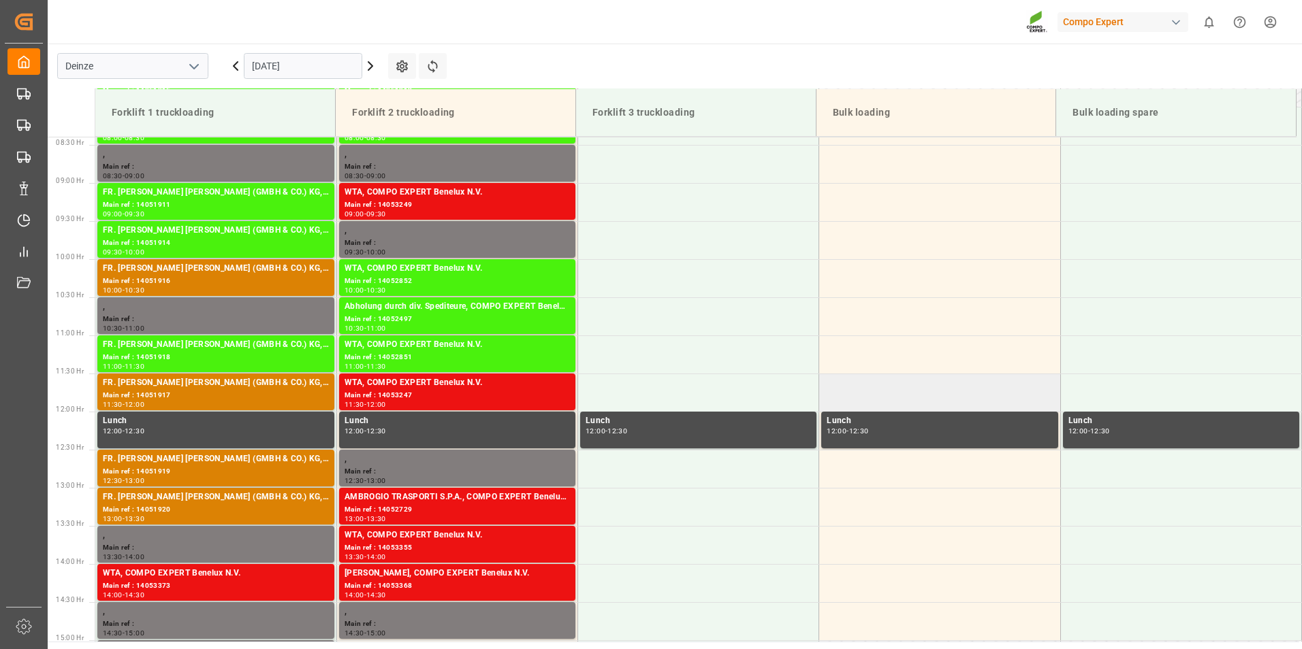
scroll to position [549, 0]
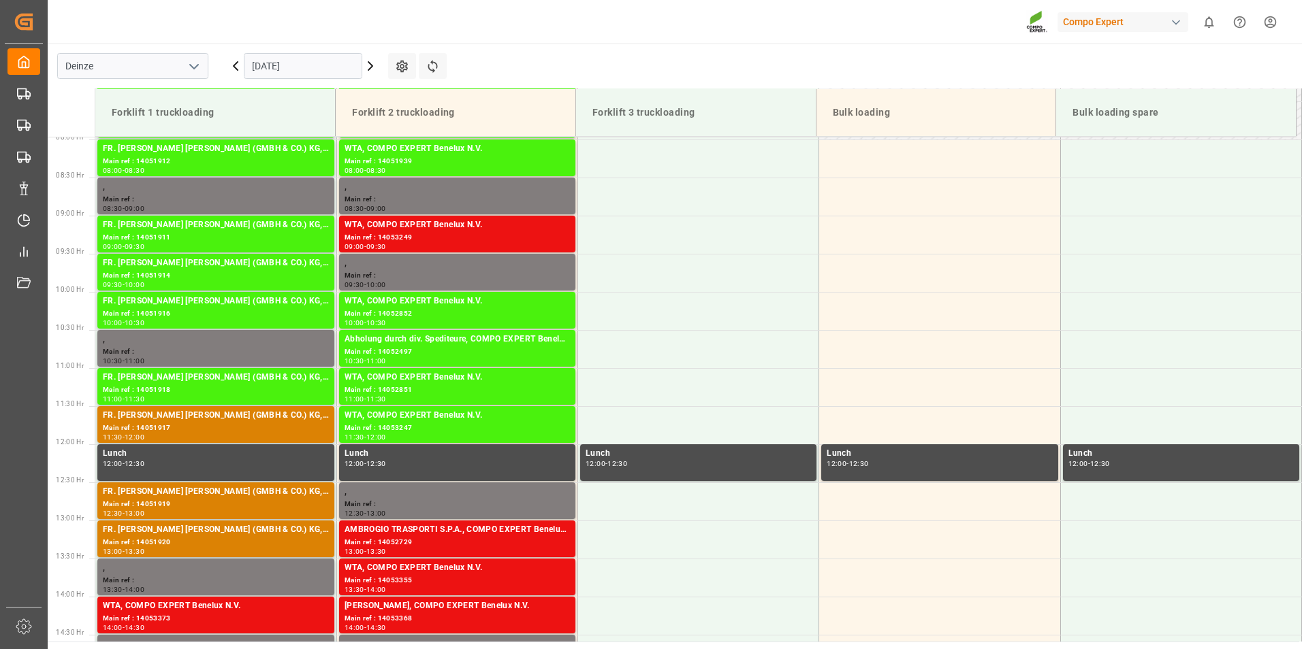
scroll to position [598, 0]
